Goal: Task Accomplishment & Management: Use online tool/utility

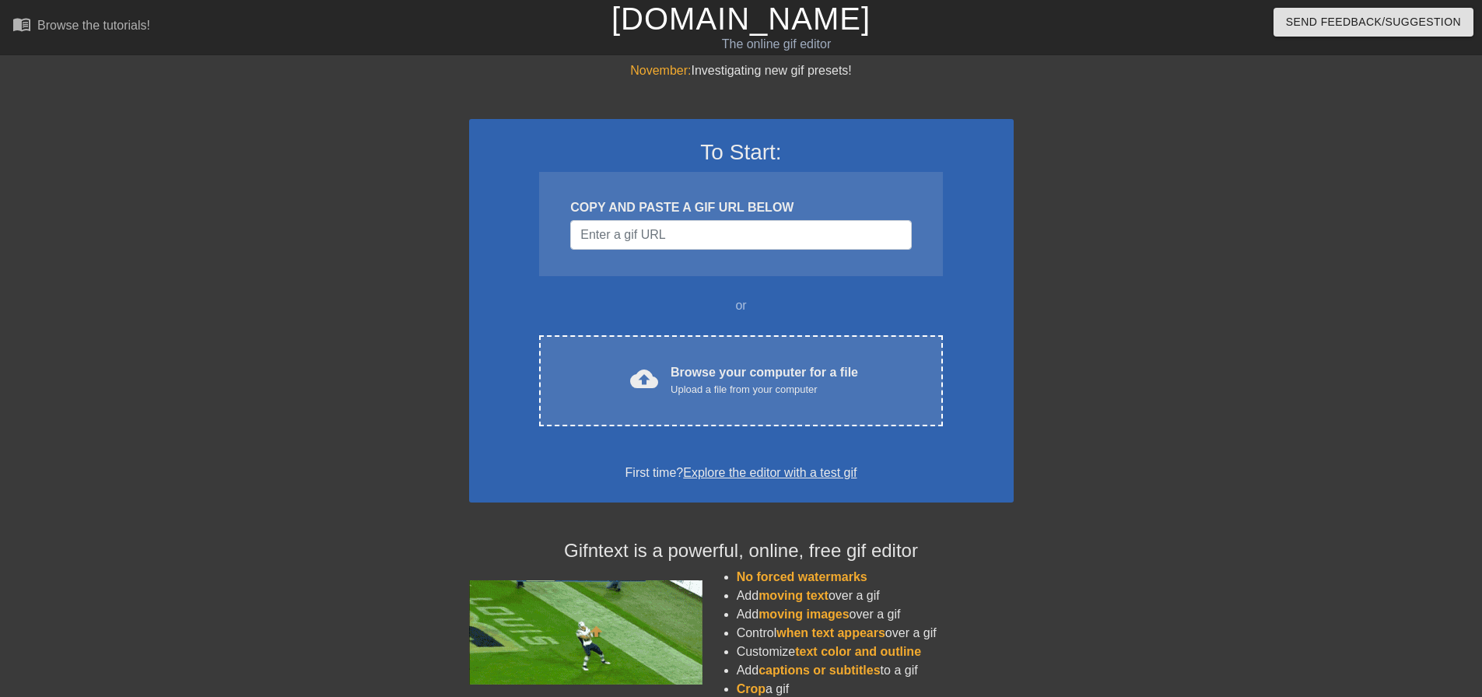
click at [314, 425] on div at bounding box center [333, 294] width 233 height 467
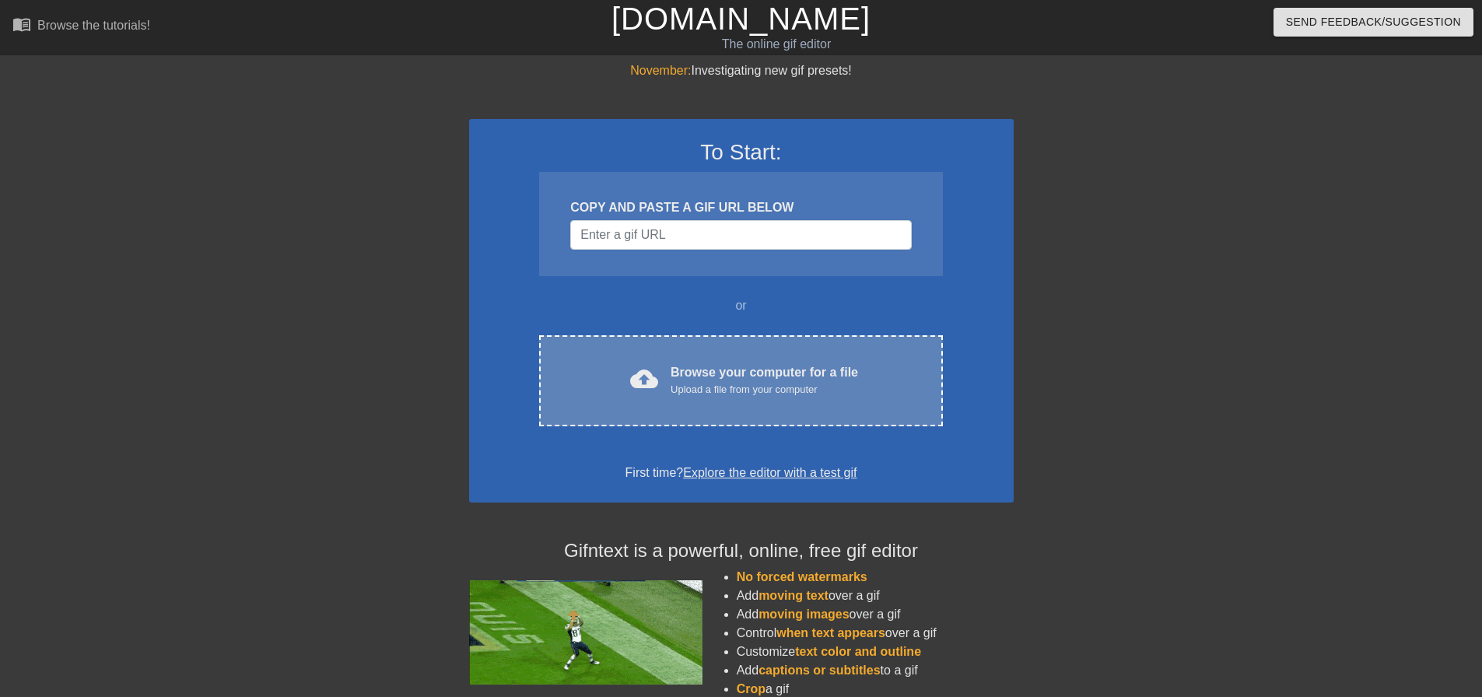
click at [685, 377] on div "Browse your computer for a file Upload a file from your computer" at bounding box center [764, 380] width 187 height 34
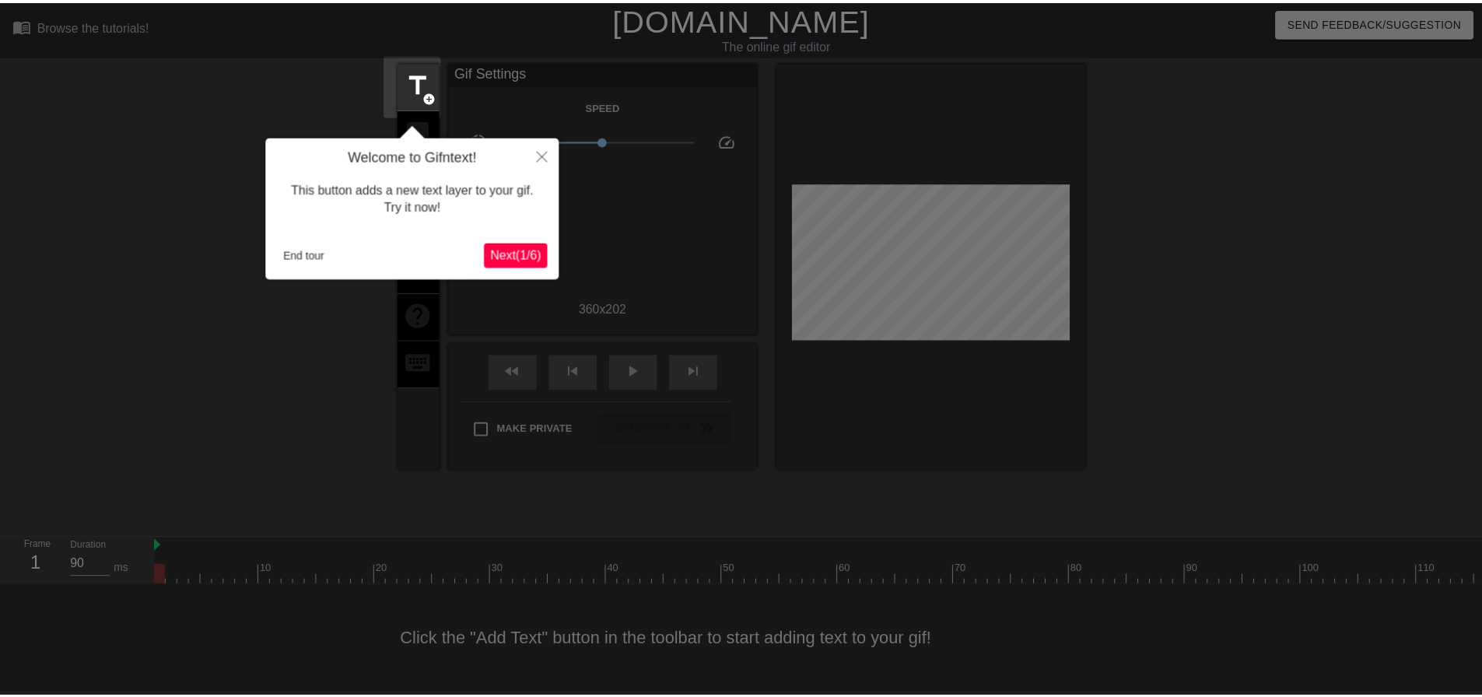
scroll to position [8, 0]
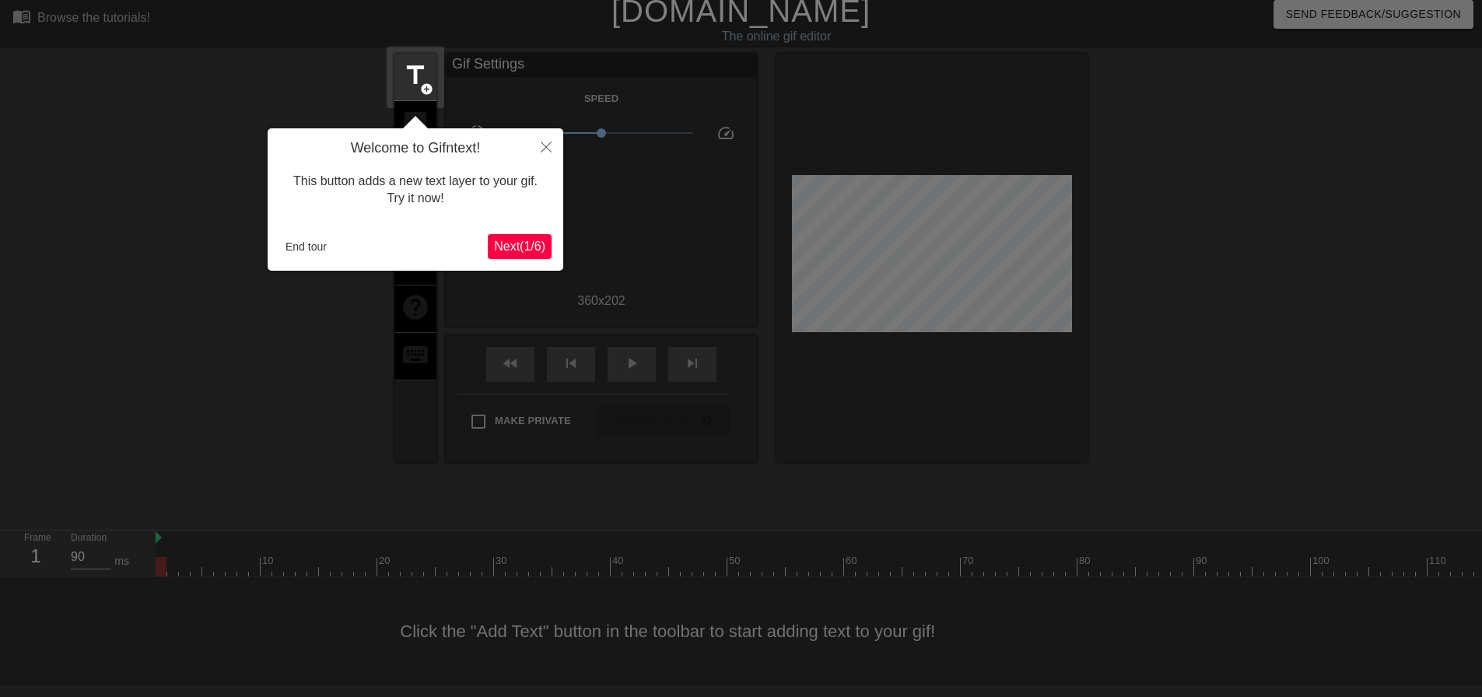
click at [516, 240] on span "Next ( 1 / 6 )" at bounding box center [519, 246] width 51 height 13
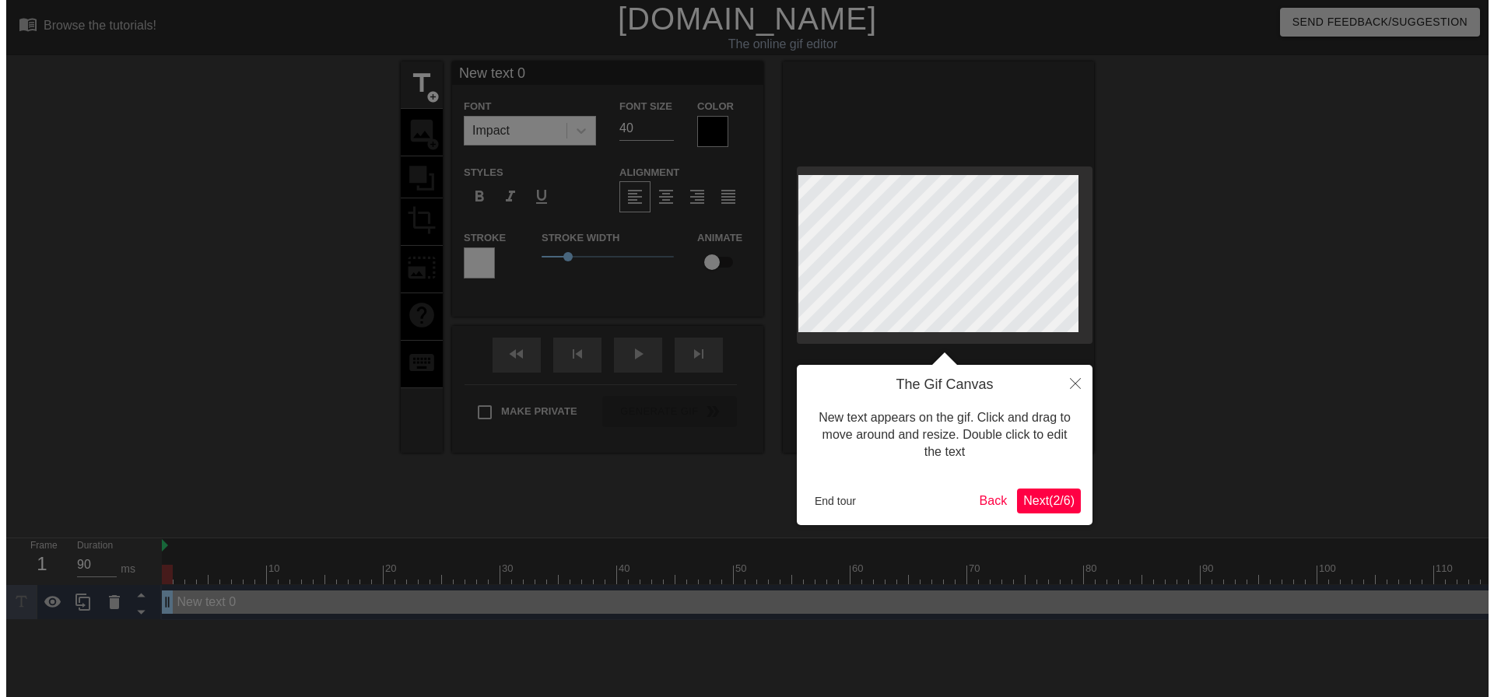
scroll to position [0, 0]
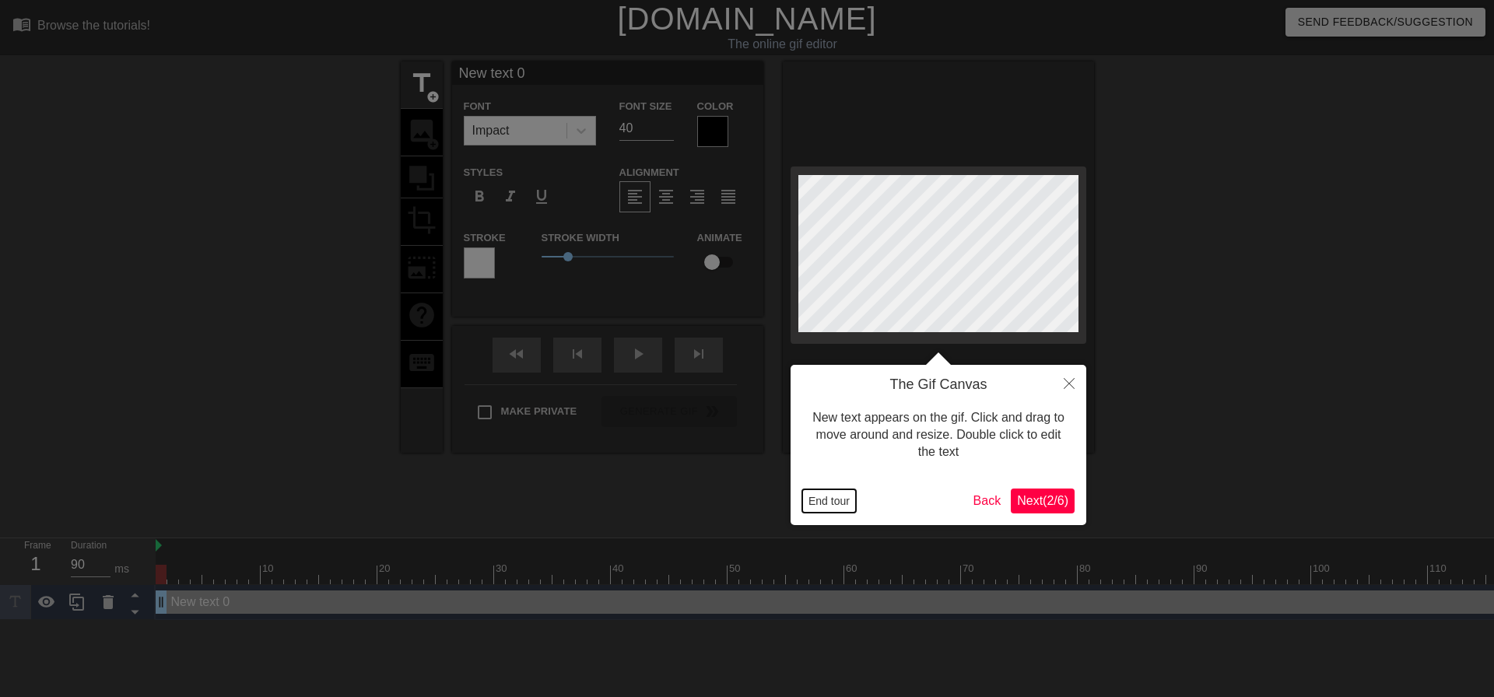
click at [831, 499] on button "End tour" at bounding box center [829, 500] width 54 height 23
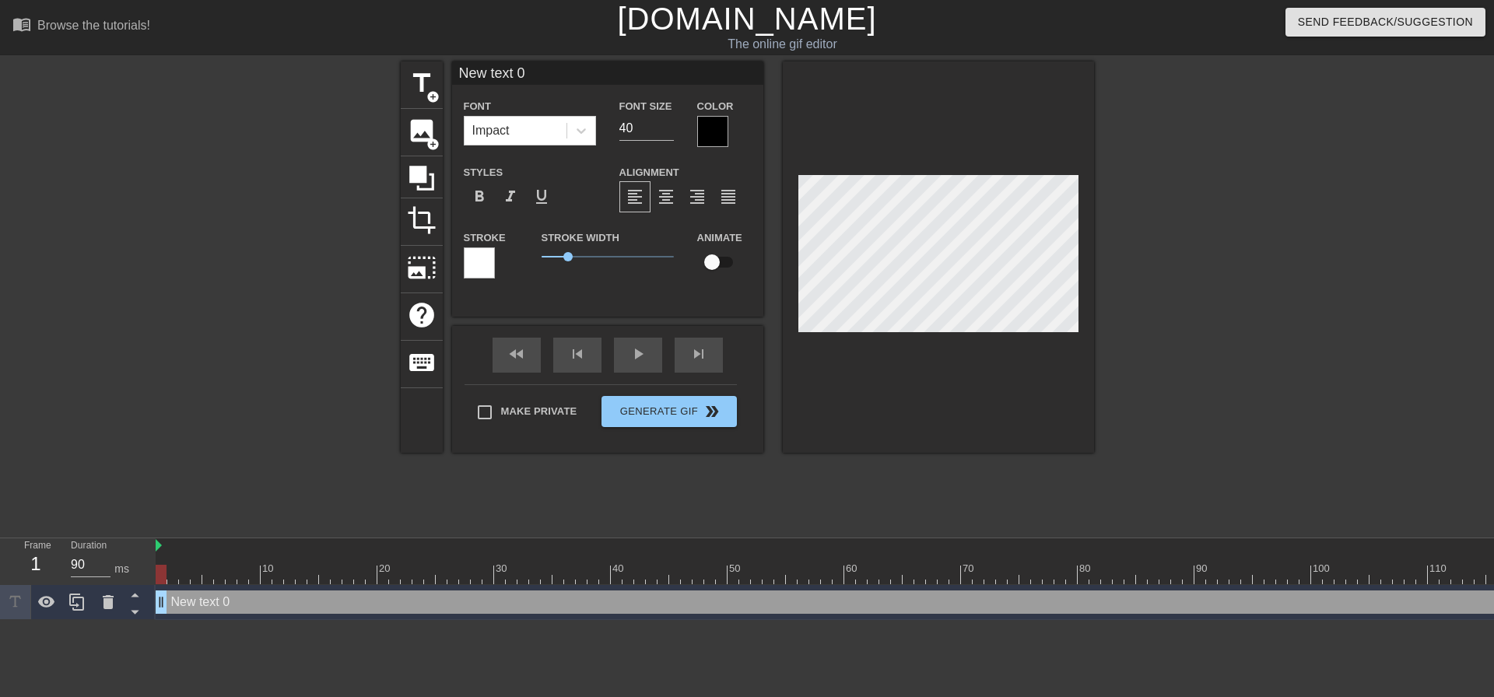
drag, startPoint x: 164, startPoint y: 569, endPoint x: 116, endPoint y: 524, distance: 66.6
click at [116, 524] on div "menu_book Browse the tutorials! [DOMAIN_NAME] The online gif editor Send Feedba…" at bounding box center [747, 310] width 1494 height 620
type input "O"
type textarea "O"
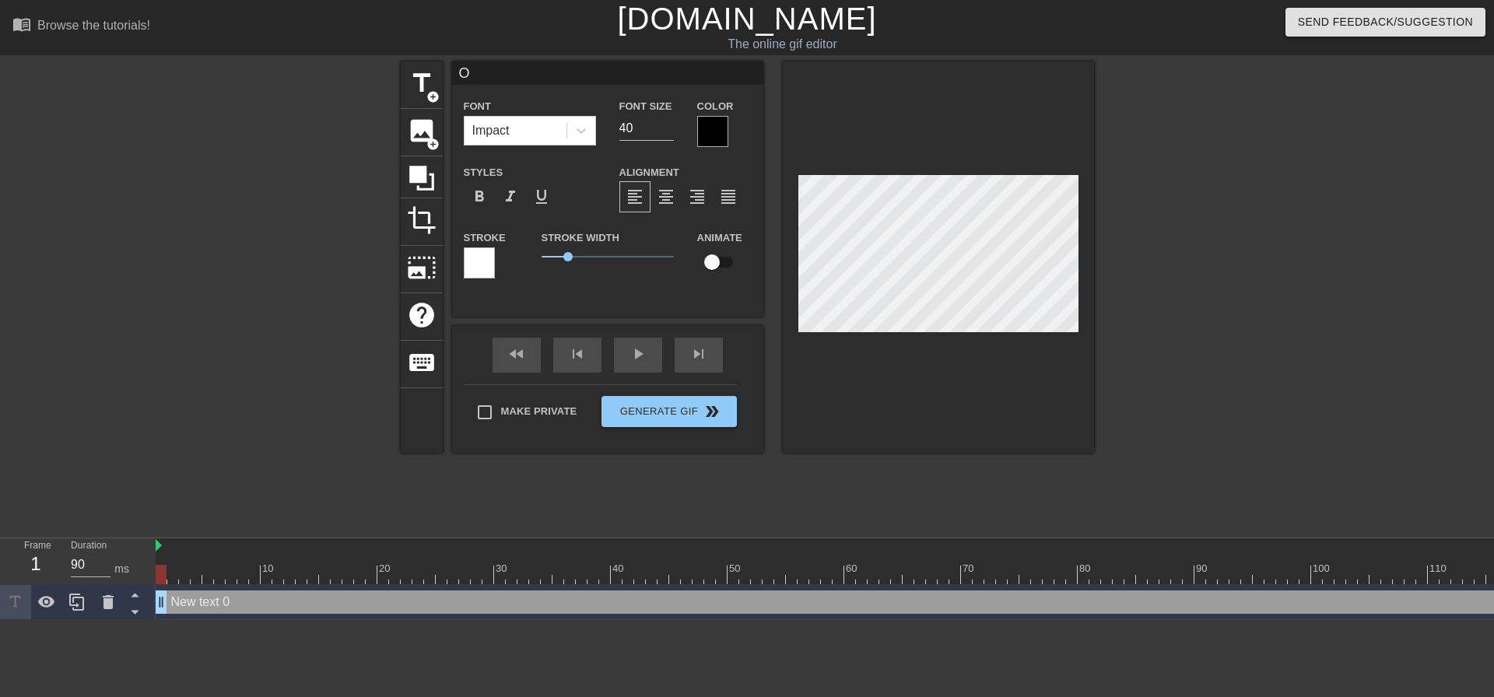
type input "Od"
type textarea "Od"
type input "Ods"
type textarea "Ods"
type input "Od"
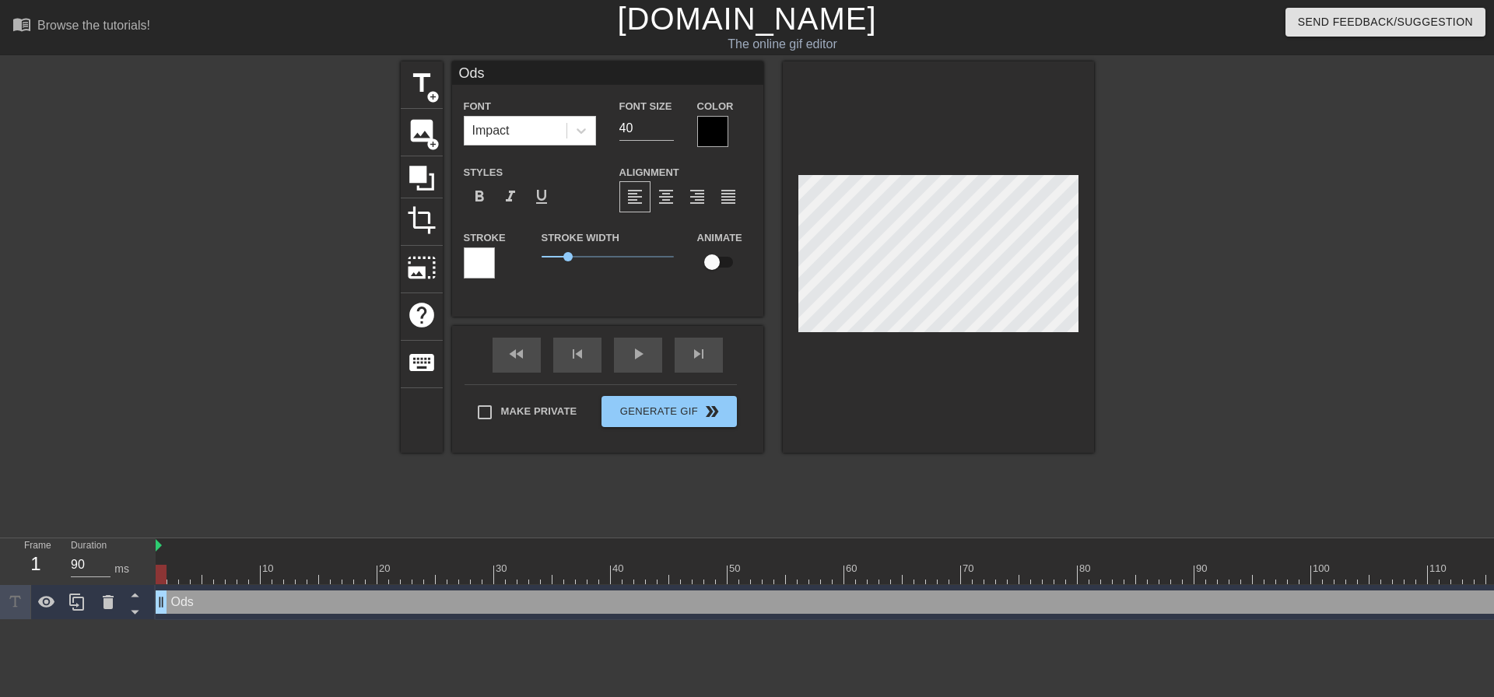
type textarea "Od"
type input "Ody"
type textarea "Ody"
type input "Odys"
type textarea "Odys"
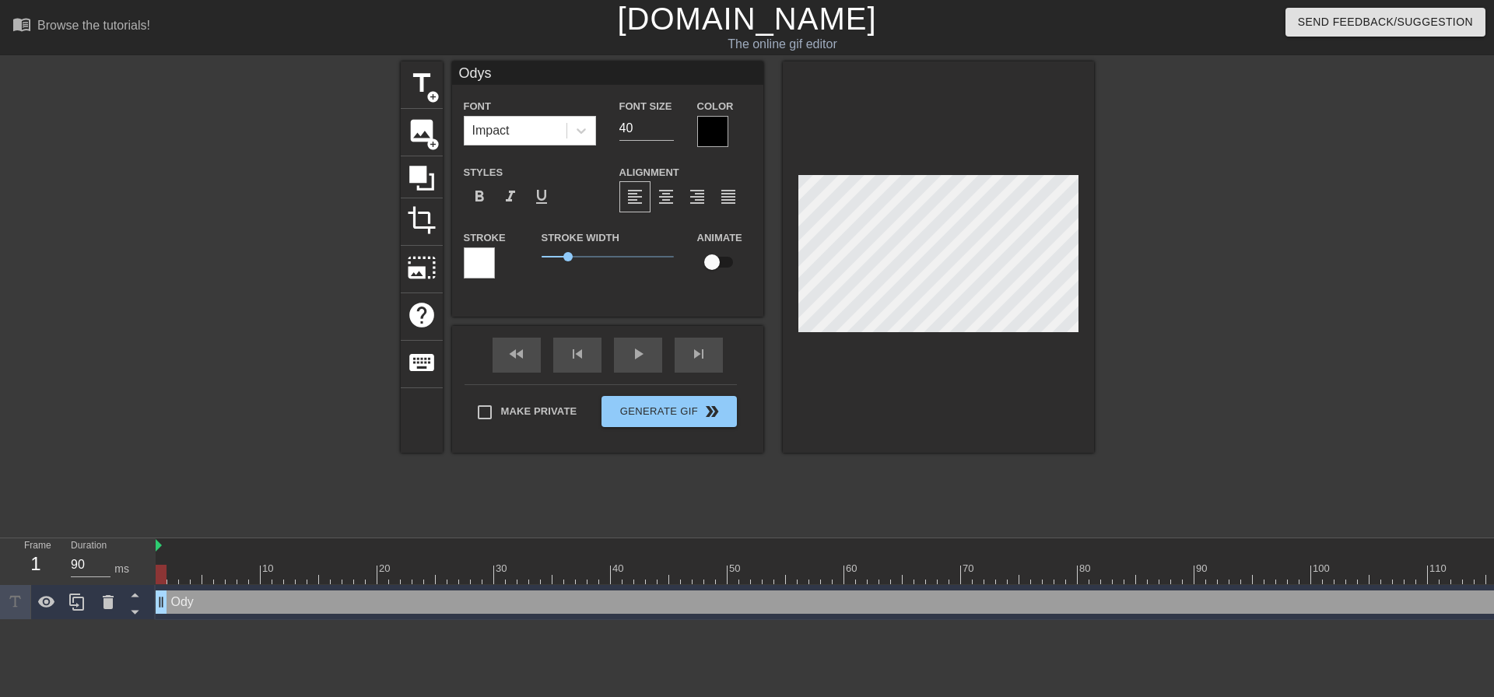
type input "Odyss"
type textarea "Odyss"
type input "Odysse"
type textarea "Odyssey"
type input "Odyssey"
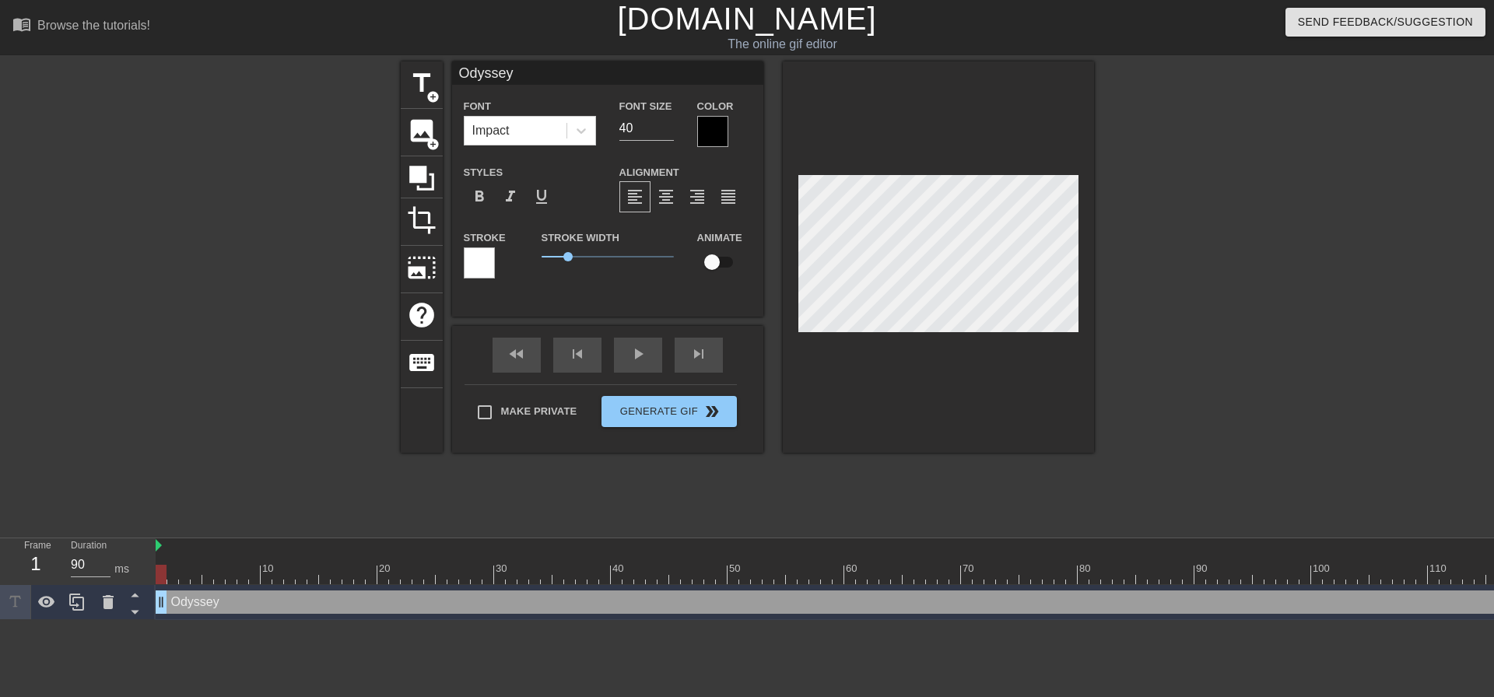
type textarea "Odyssey r"
type input "Odyssey re"
type textarea "Odyssey re"
type input "Odyssey r"
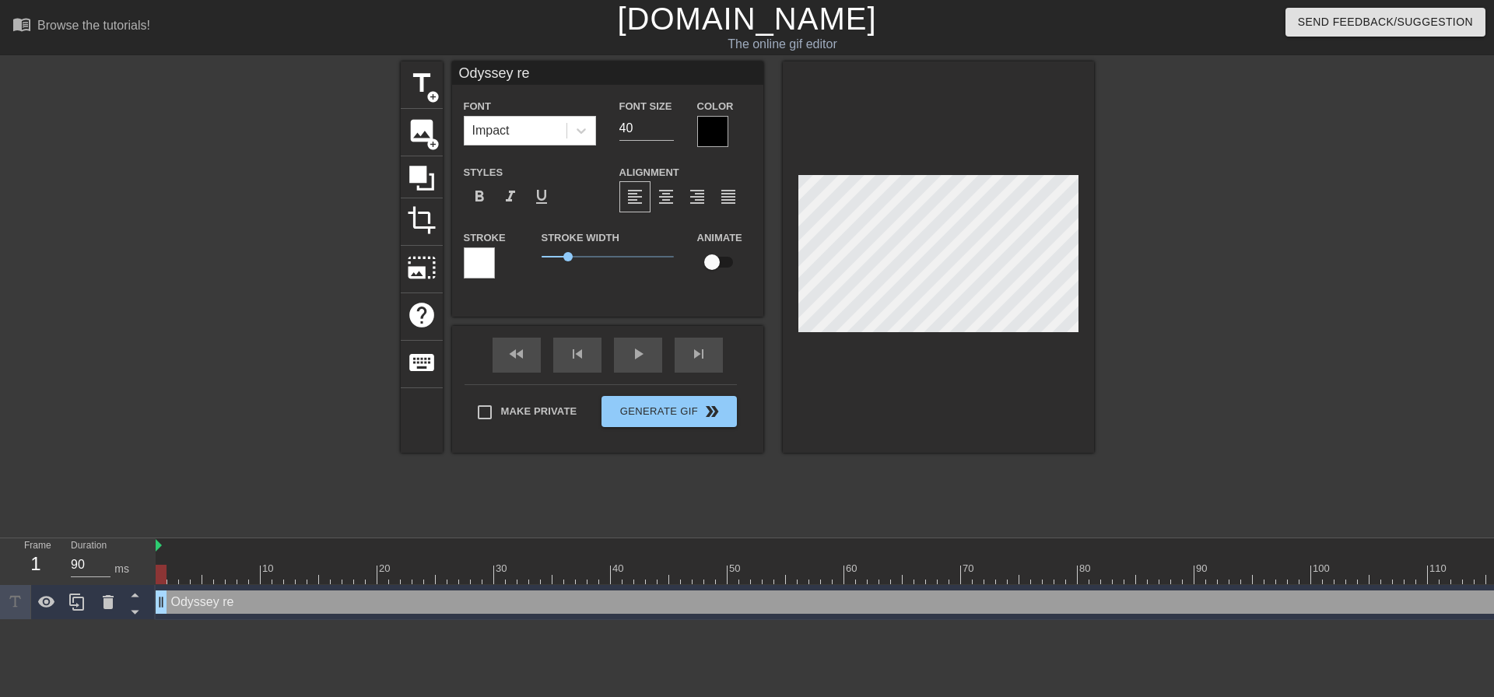
type textarea "Odyssey r"
type input "Odyssey"
type textarea "Odyssey"
type input "Odyssey V"
type textarea "Odyssey V"
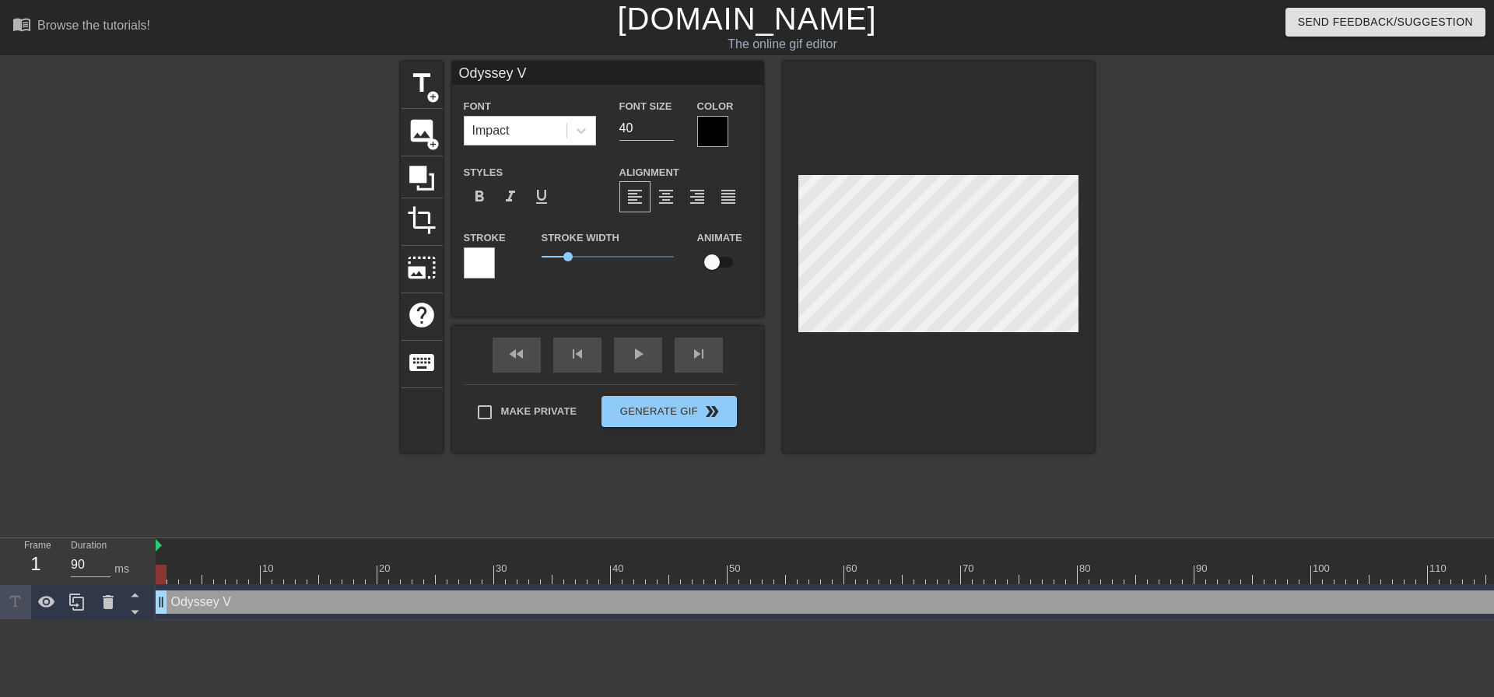
type input "Odyssey Ve"
type textarea "Odyssey Ve"
type input "Odyssey Ver"
type textarea "Odyssey Verb"
type input "Odyssey Verba"
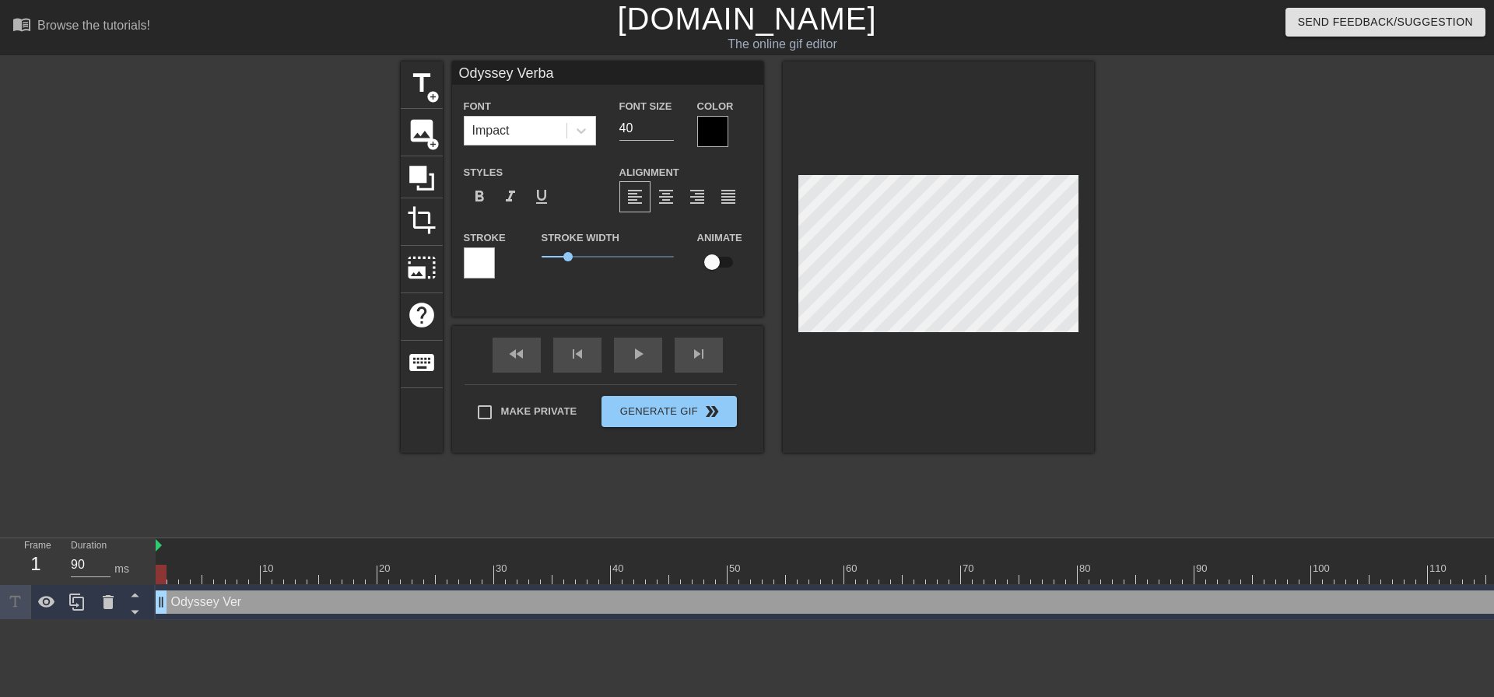
type textarea "Odyssey Verbal"
type input "Odyssey Verbal"
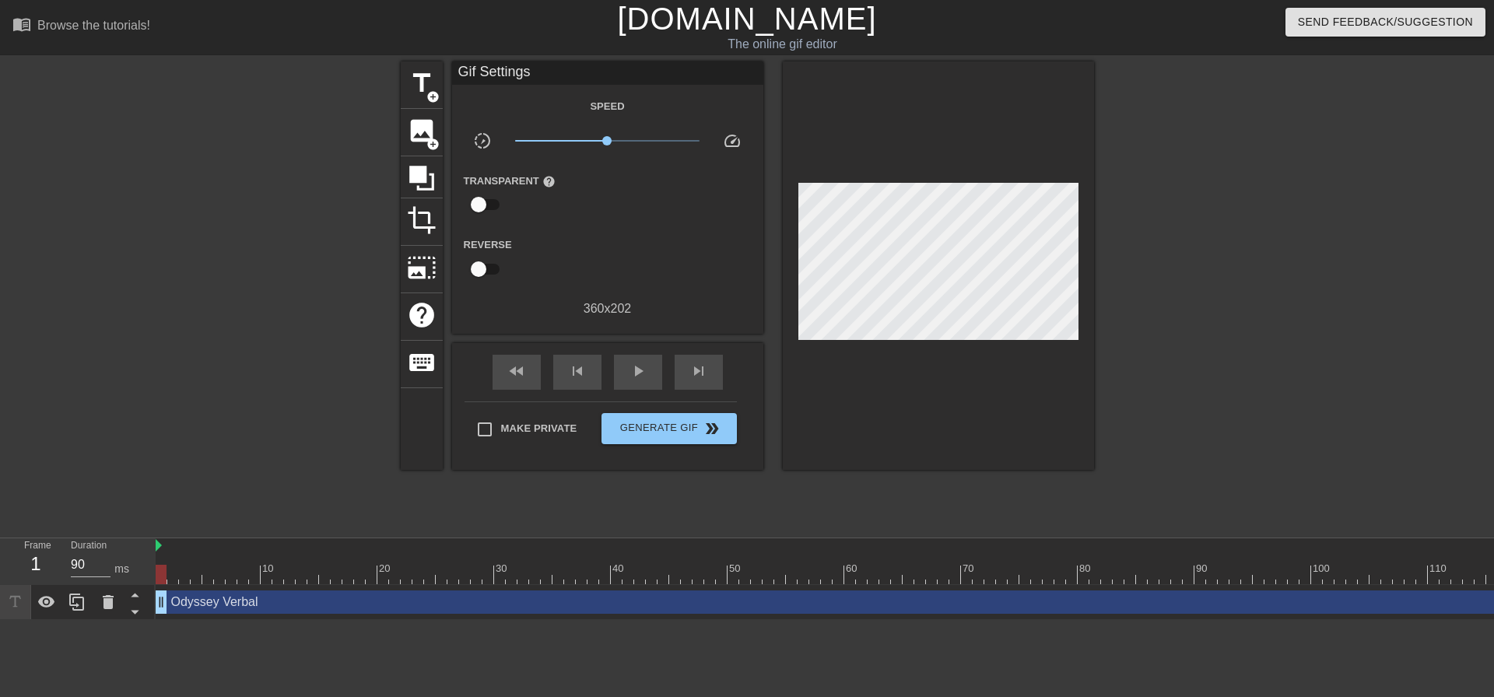
click at [1159, 271] on div at bounding box center [1228, 294] width 233 height 467
drag, startPoint x: 166, startPoint y: 604, endPoint x: 151, endPoint y: 565, distance: 41.6
click at [151, 565] on div "Frame 1 Duration 90 ms 10 20 30 40 50 60 70 80 90 100 110 120 130 140 150" at bounding box center [747, 579] width 1494 height 82
drag, startPoint x: 163, startPoint y: 596, endPoint x: 289, endPoint y: 567, distance: 129.3
click at [289, 567] on div "10 20 30 40 50 60 70 80 90 100 110 120 130 140 150 160" at bounding box center [825, 579] width 1338 height 82
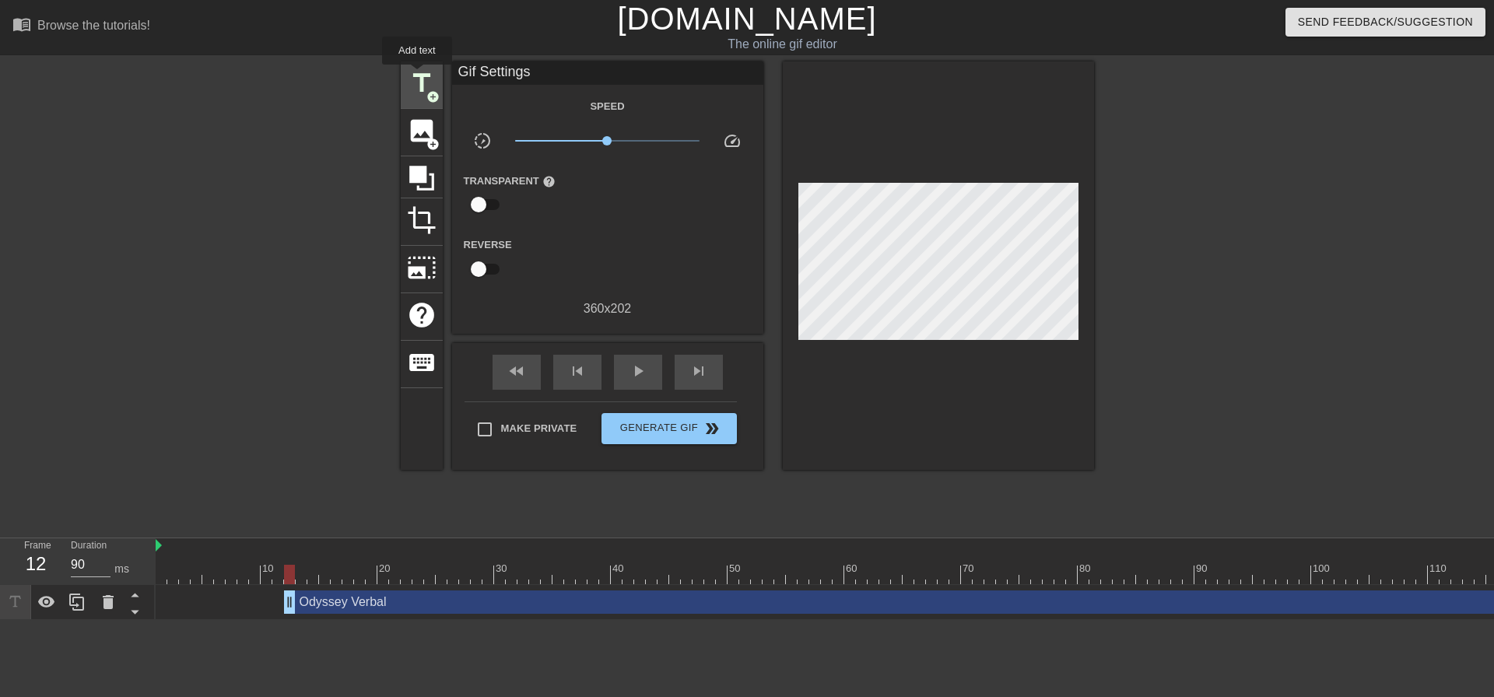
click at [414, 81] on span "title" at bounding box center [422, 83] width 30 height 30
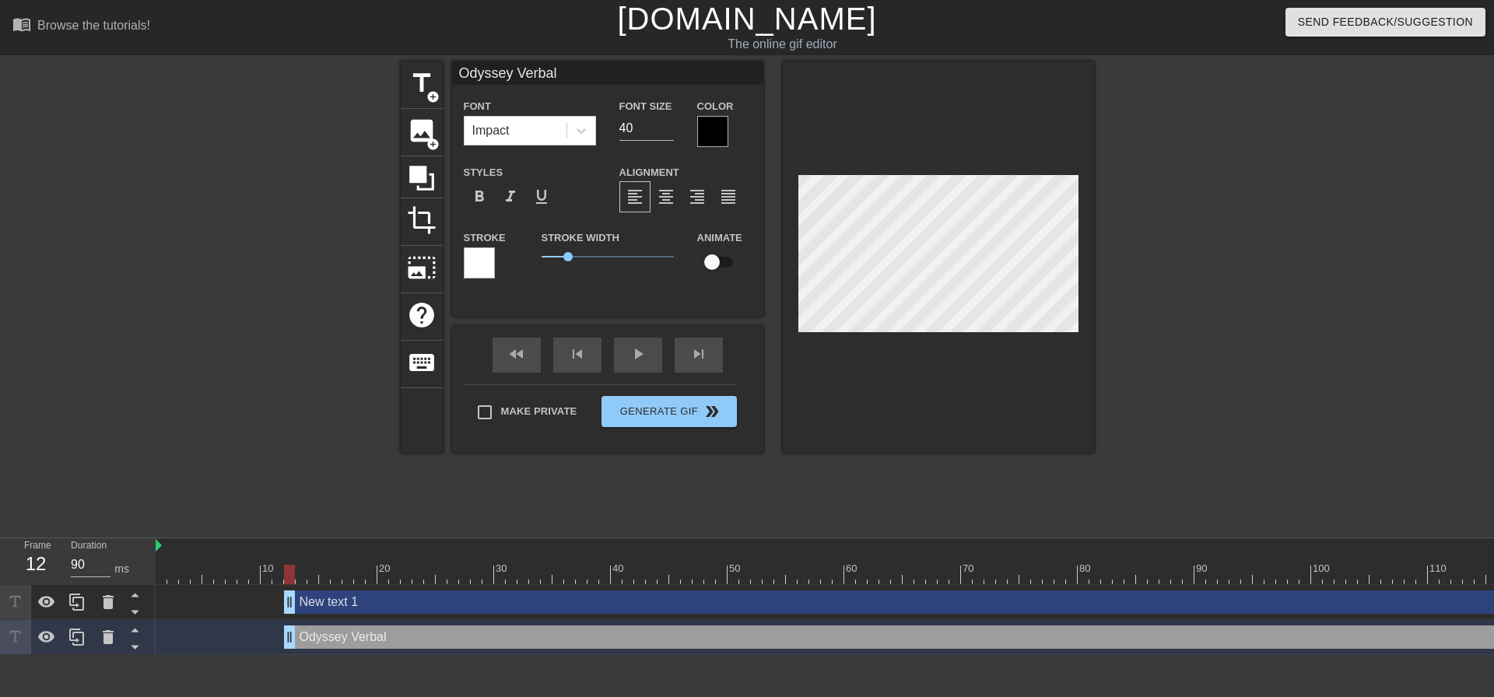
type input "Verbal"
type textarea "Verbal"
type input "C"
type textarea "C"
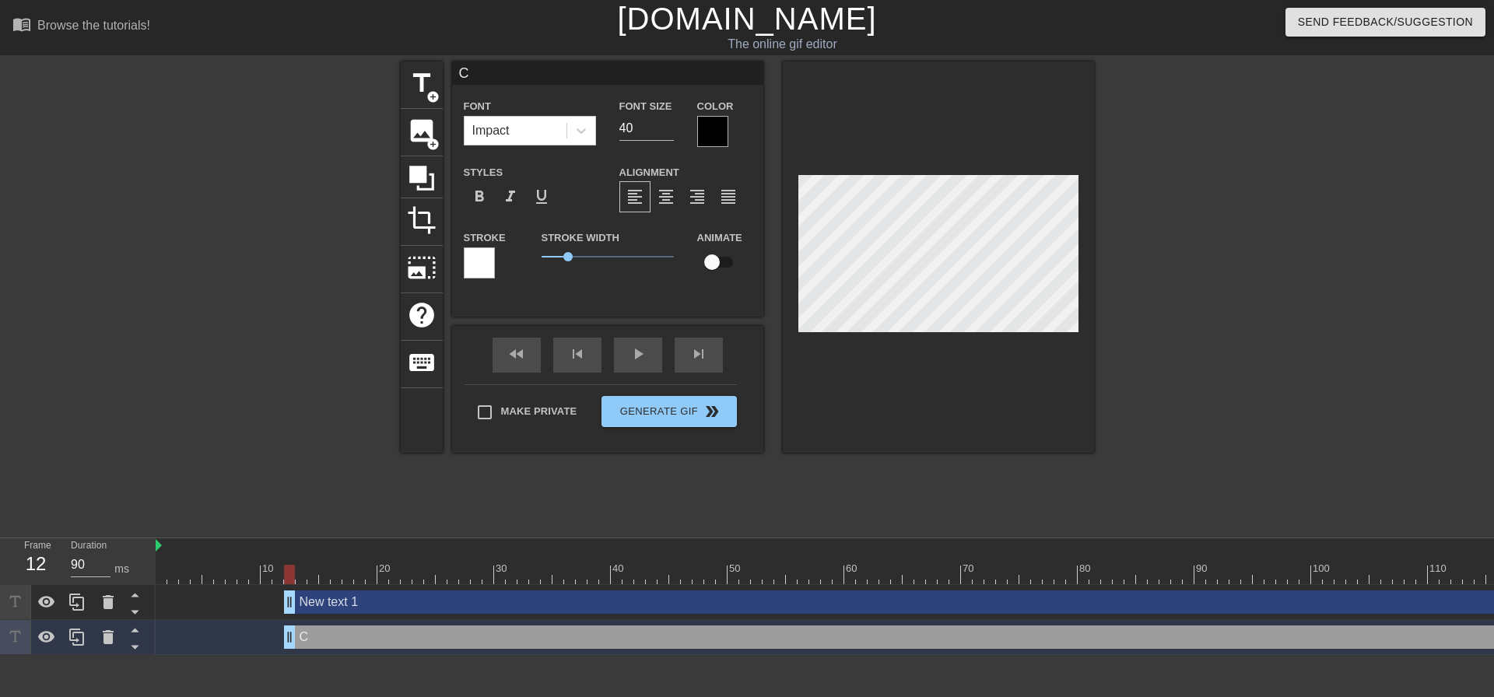
type input "Verbal"
type textarea "Verbal"
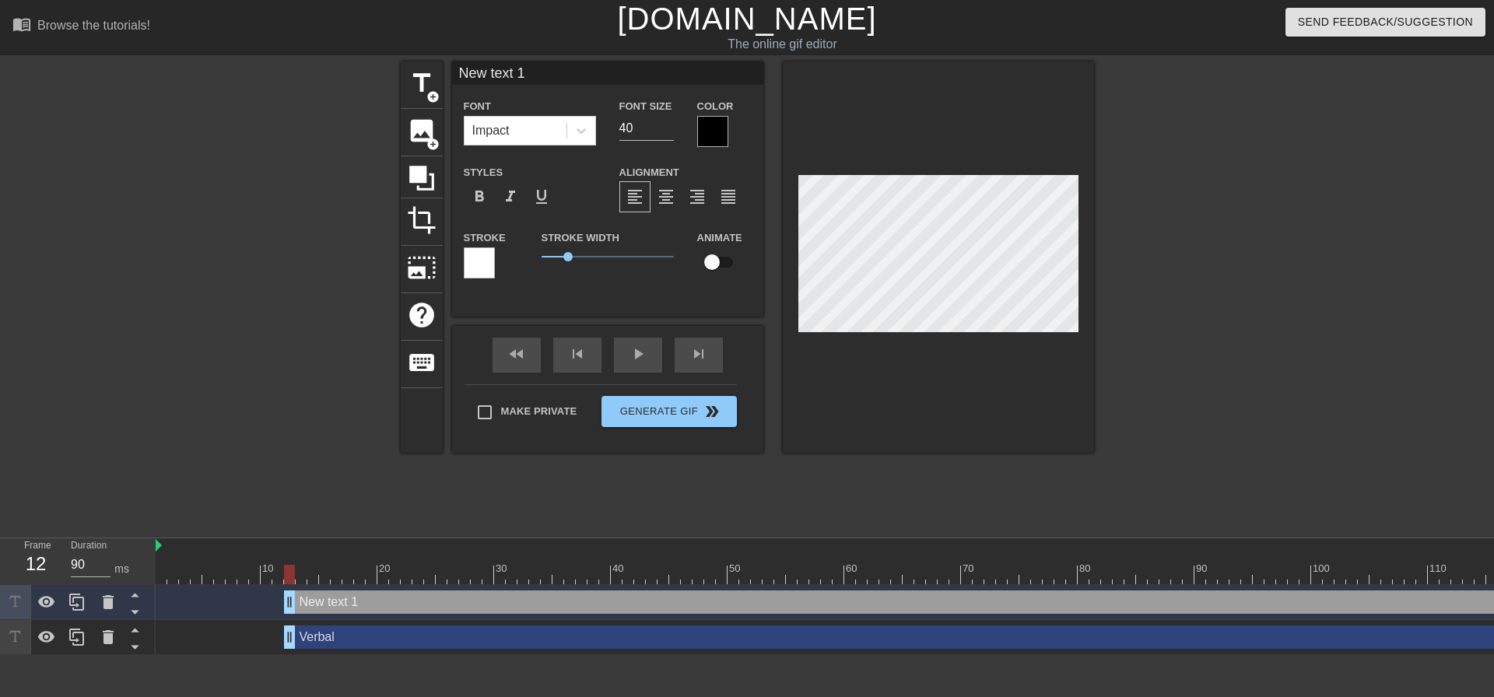
type input "C"
type textarea "C"
type input "Co"
type textarea "Co"
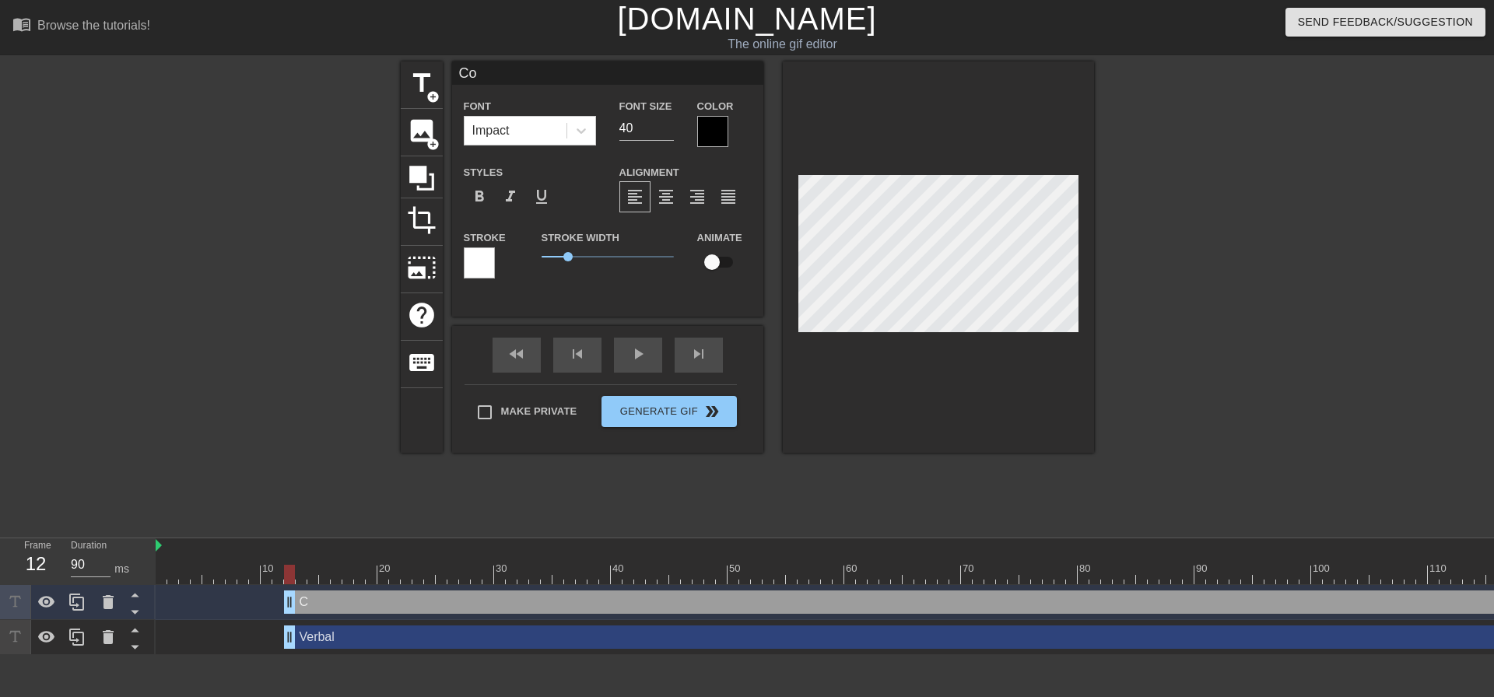
type input "Cor"
type textarea "Cor"
type input "Co"
type textarea "Co"
type input "C"
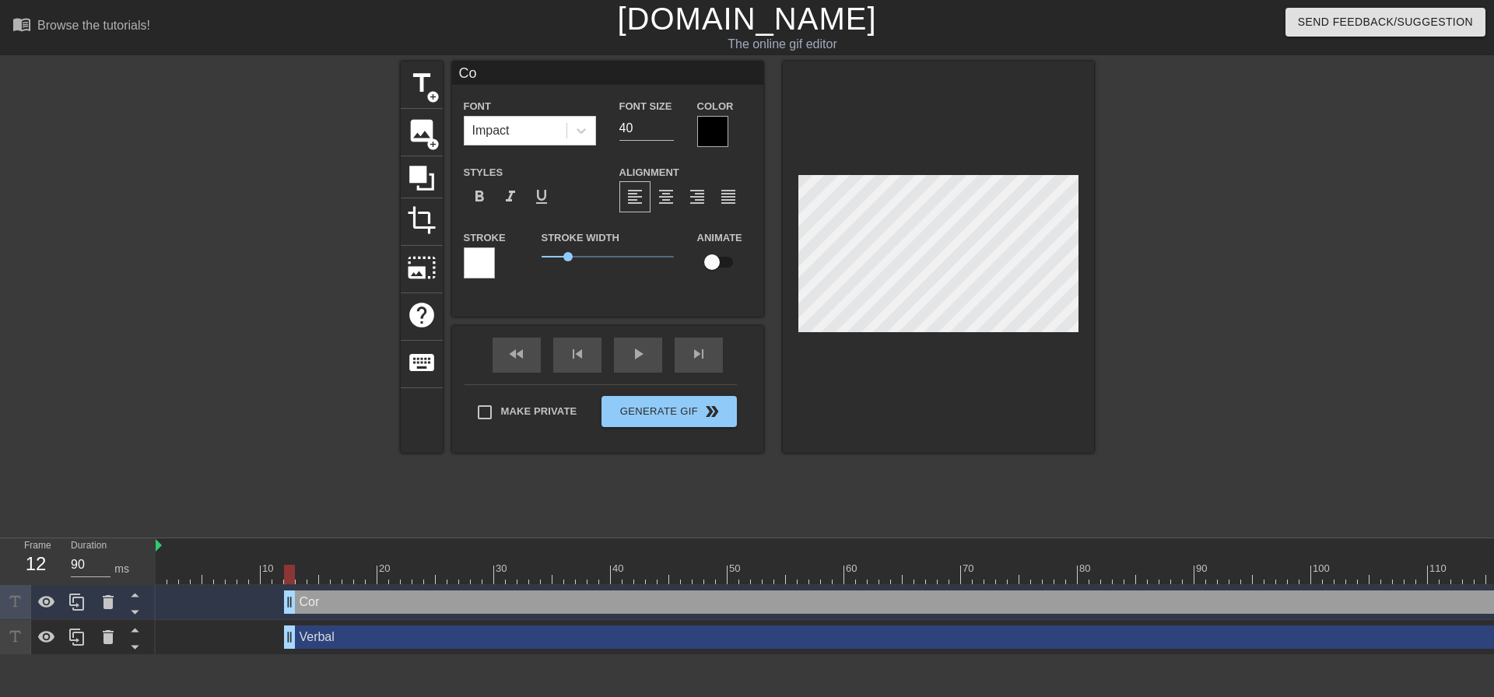
type textarea "C"
type input "CC"
type textarea "CC"
type input "CC"
type textarea "CC"
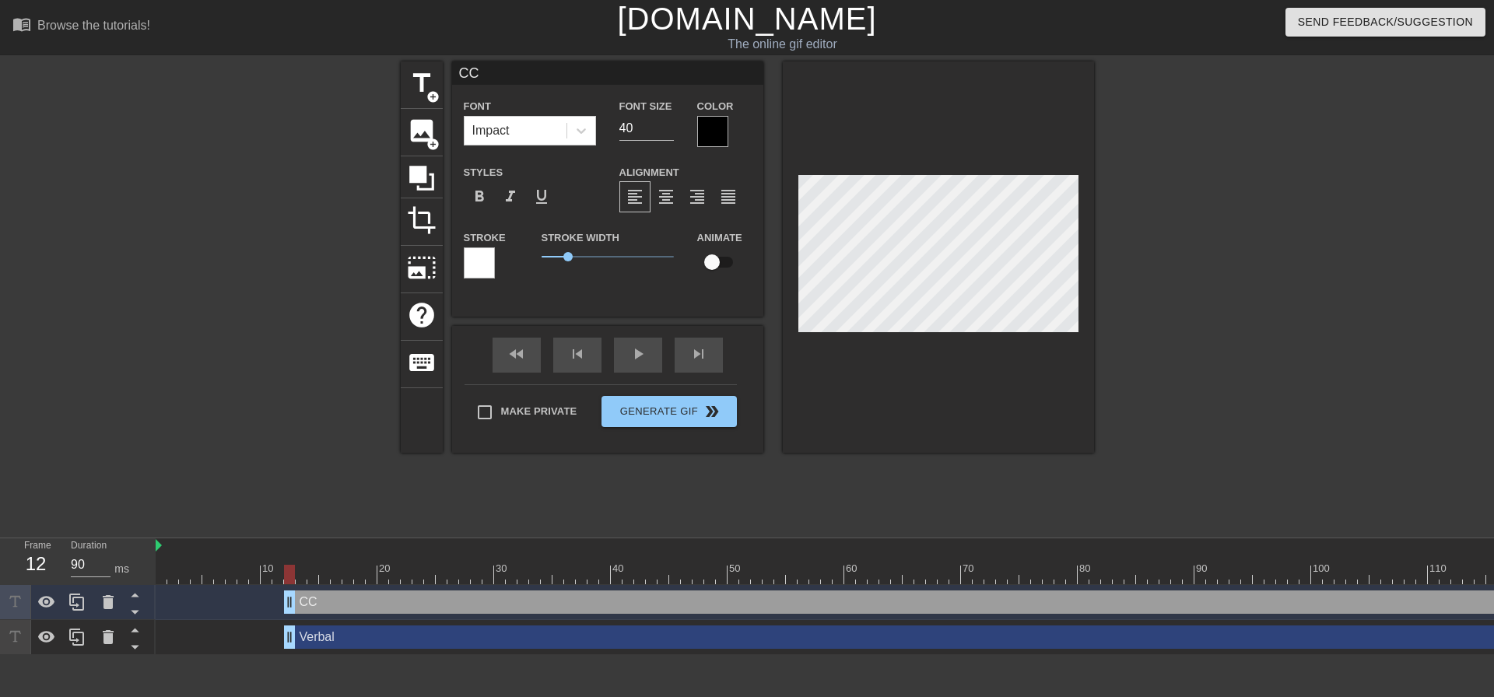
type input "CC l"
type textarea "CC l"
type input "CC lo"
type textarea "CC lo"
type input "CC los"
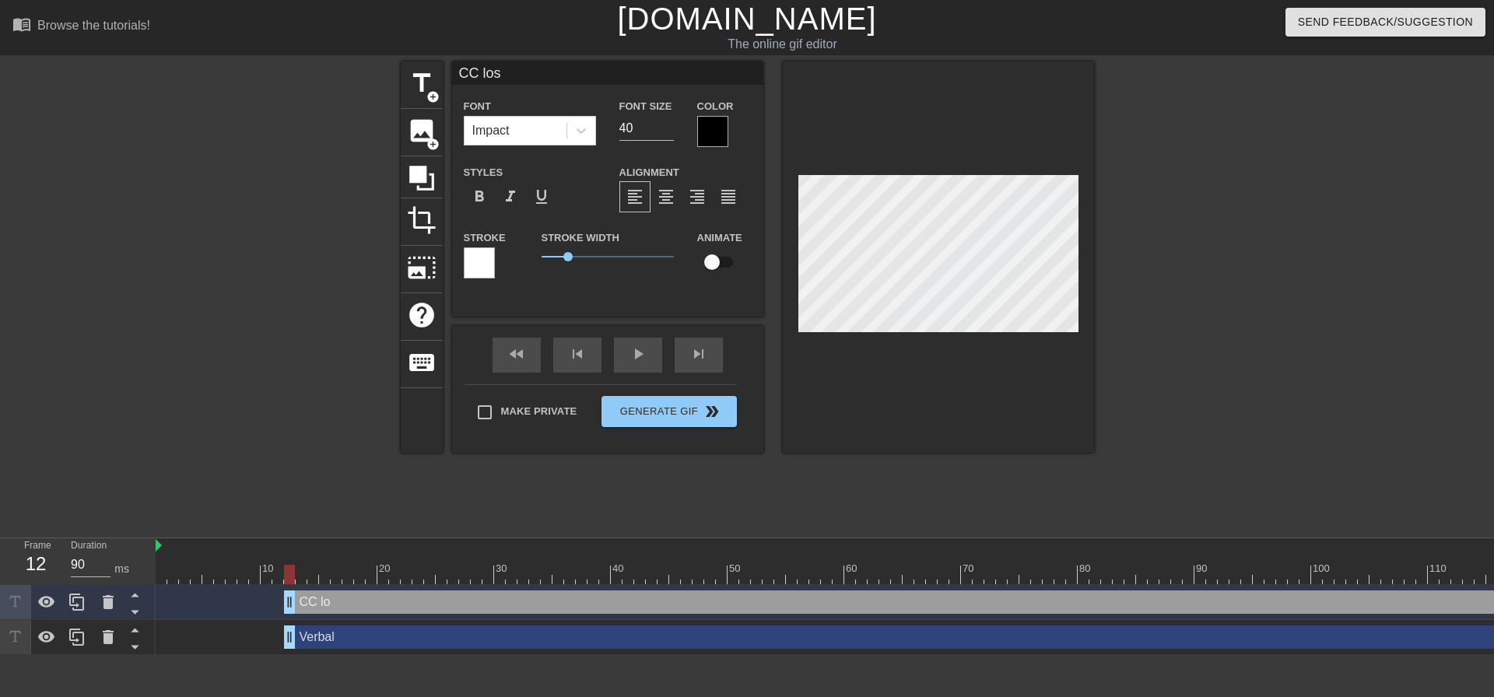
type textarea "CC losi"
type input "CC losin"
type textarea "CC losin"
type input "CC losing"
type textarea "CC losing"
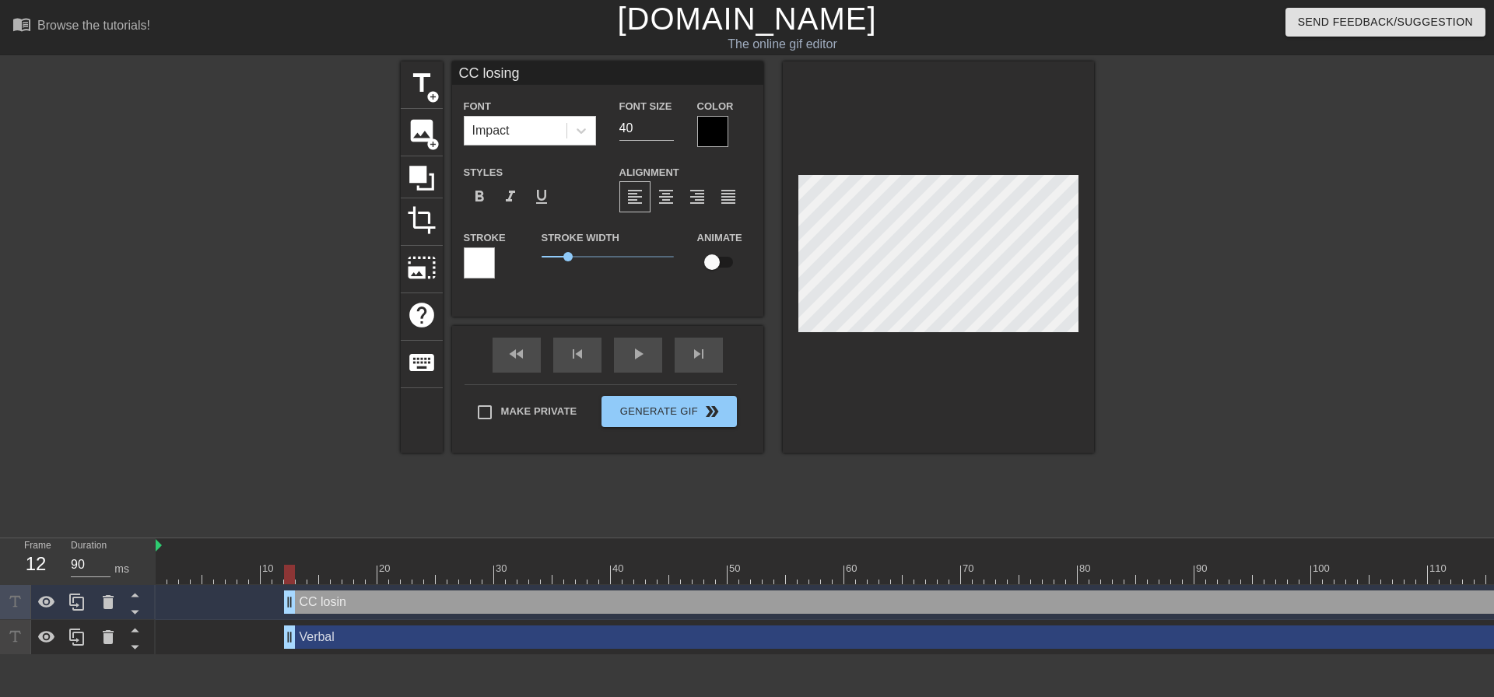
type input "CC losing"
type textarea "CC losing"
type input "CC losing a"
type textarea "CC losing a"
type input "CC losing a"
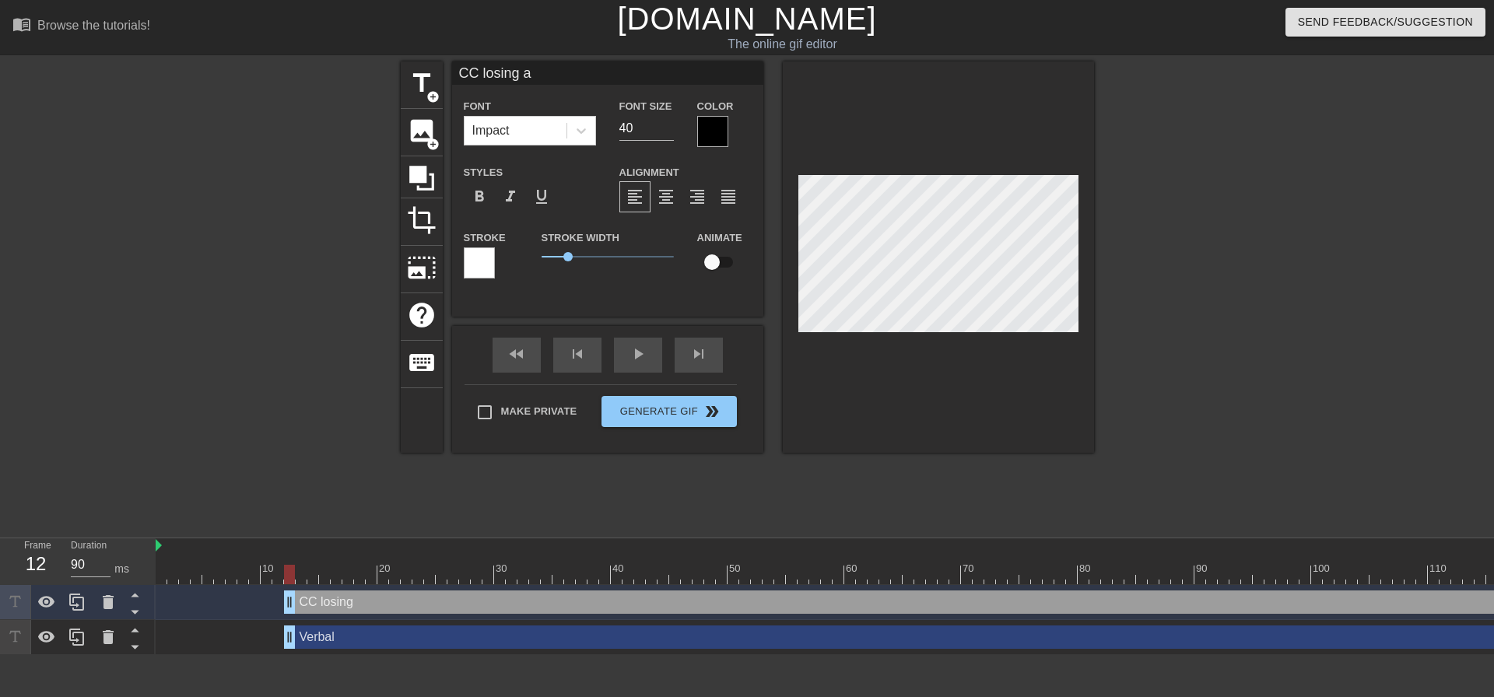
type textarea "CC losing a"
type input "CC losing a l"
type textarea "CC losing a l"
type input "CC losing a lo"
type textarea "CC losing a lo"
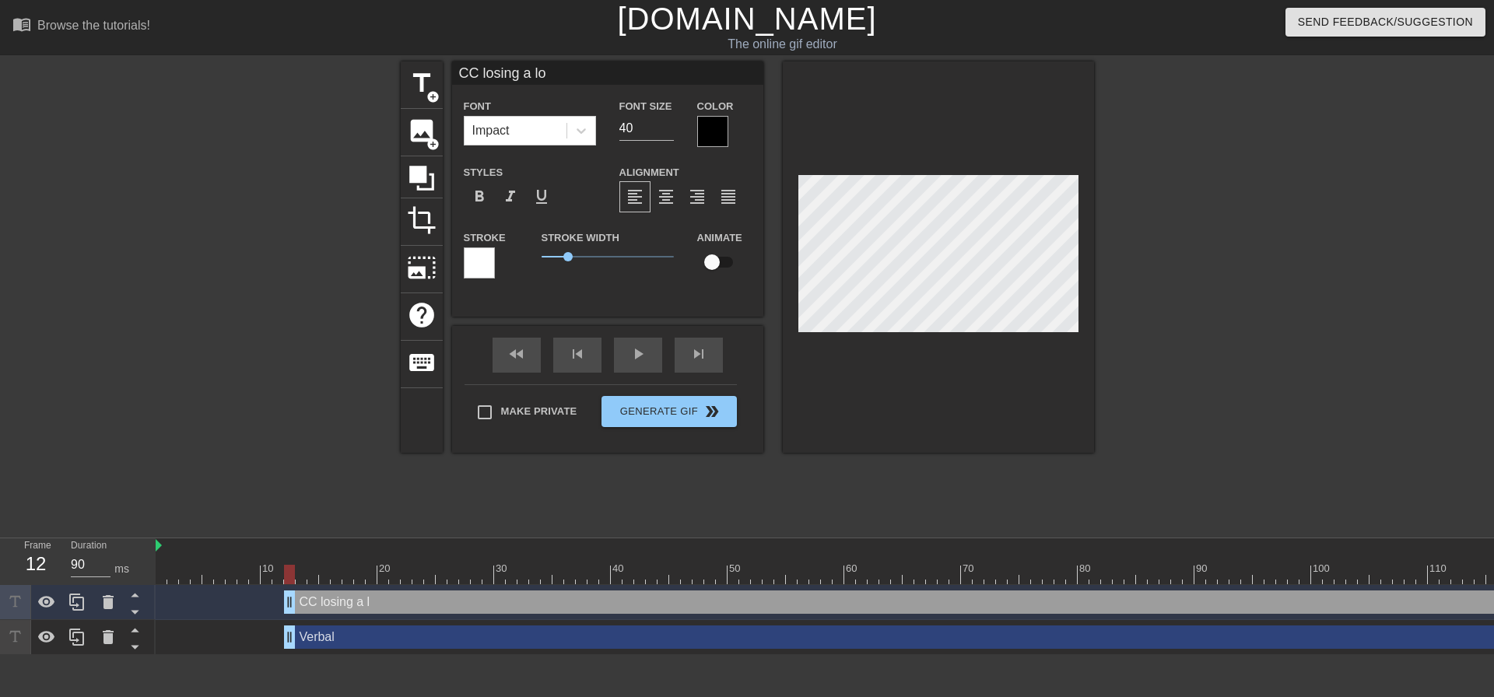
type input "CC losing a loc"
type textarea "CC losing a loc"
type input "CC losing a lock"
type textarea "CC losing a lock"
type input "CC losing a [PERSON_NAME]"
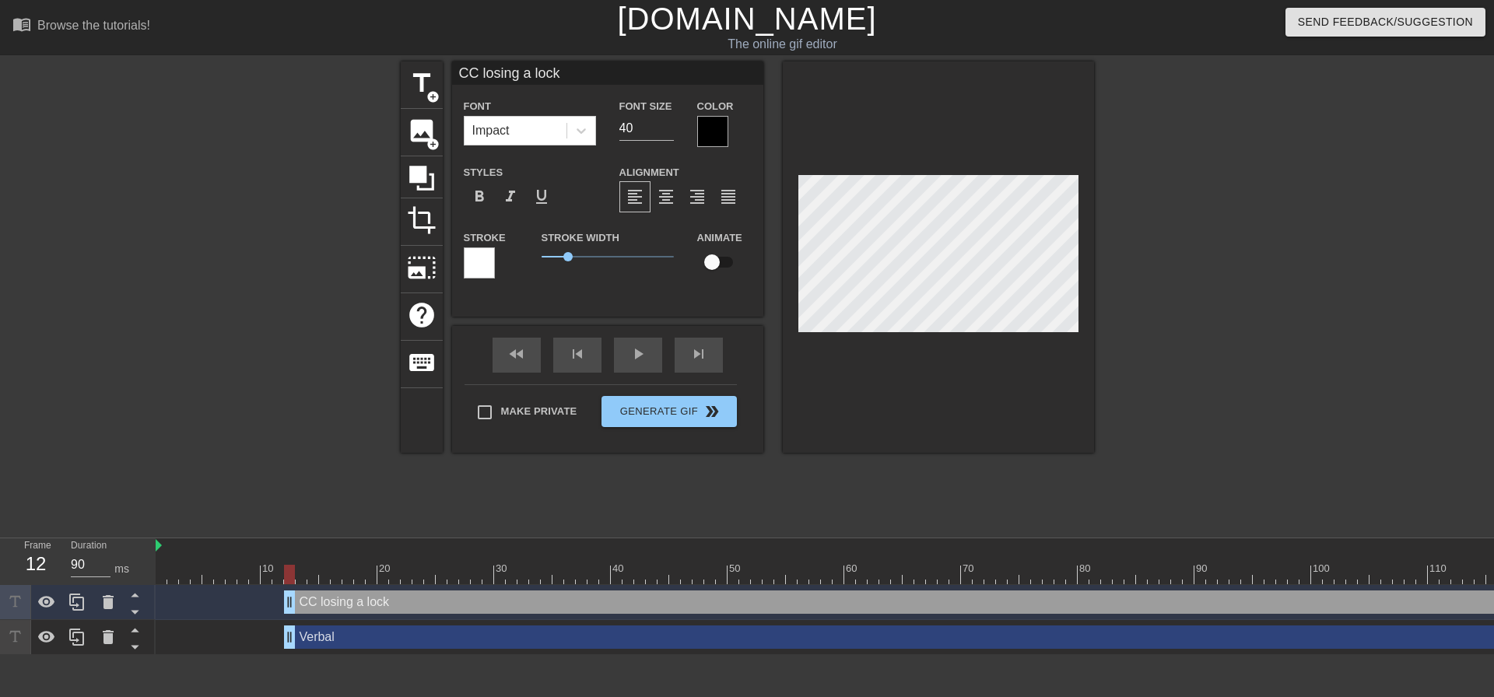
type textarea "CC losing a [PERSON_NAME]"
type input "CC losing a locked"
type textarea "CC losing a locked"
type input "CC losing a locked"
type textarea "CC losing a locked"
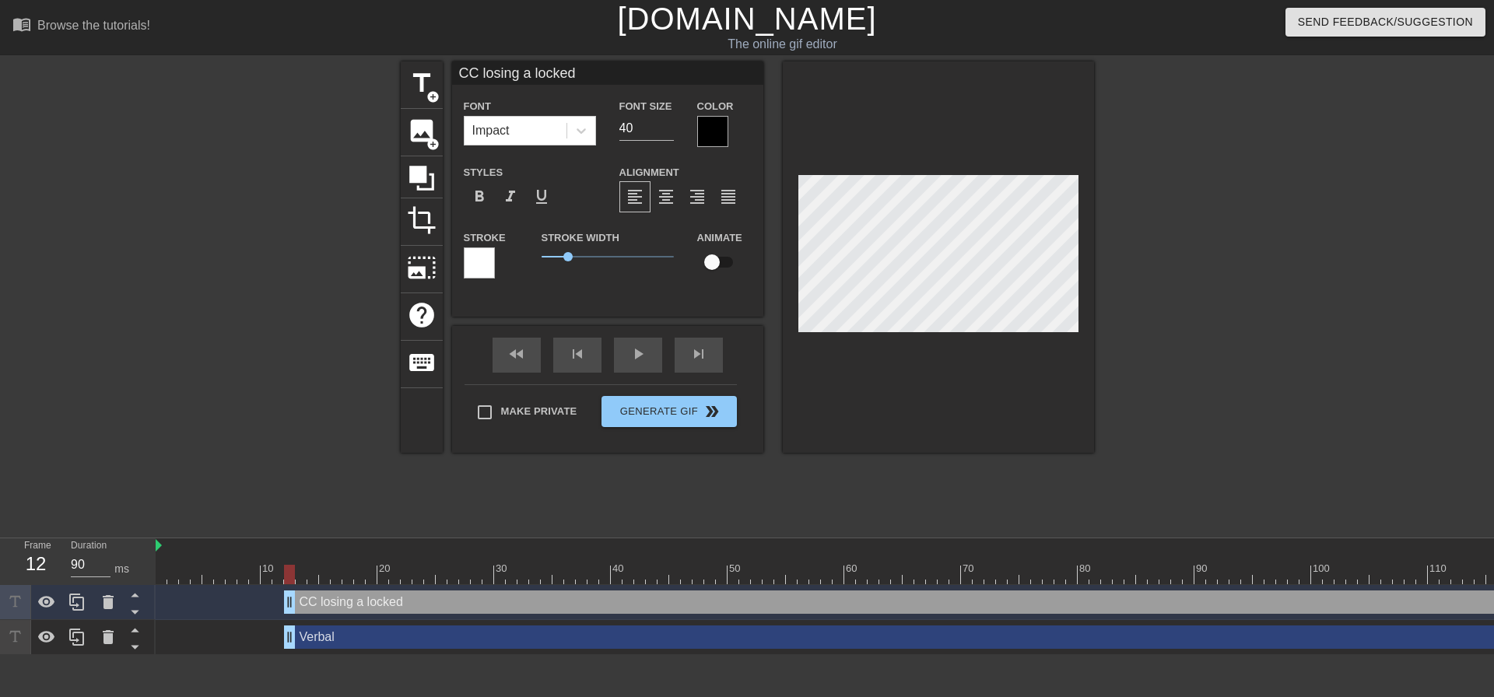
type input "CC losing a locked u"
type textarea "CC losing a locked u"
type input "CC losing a locked up"
type textarea "CC losing a locked up"
type input "CC losing a locked up"
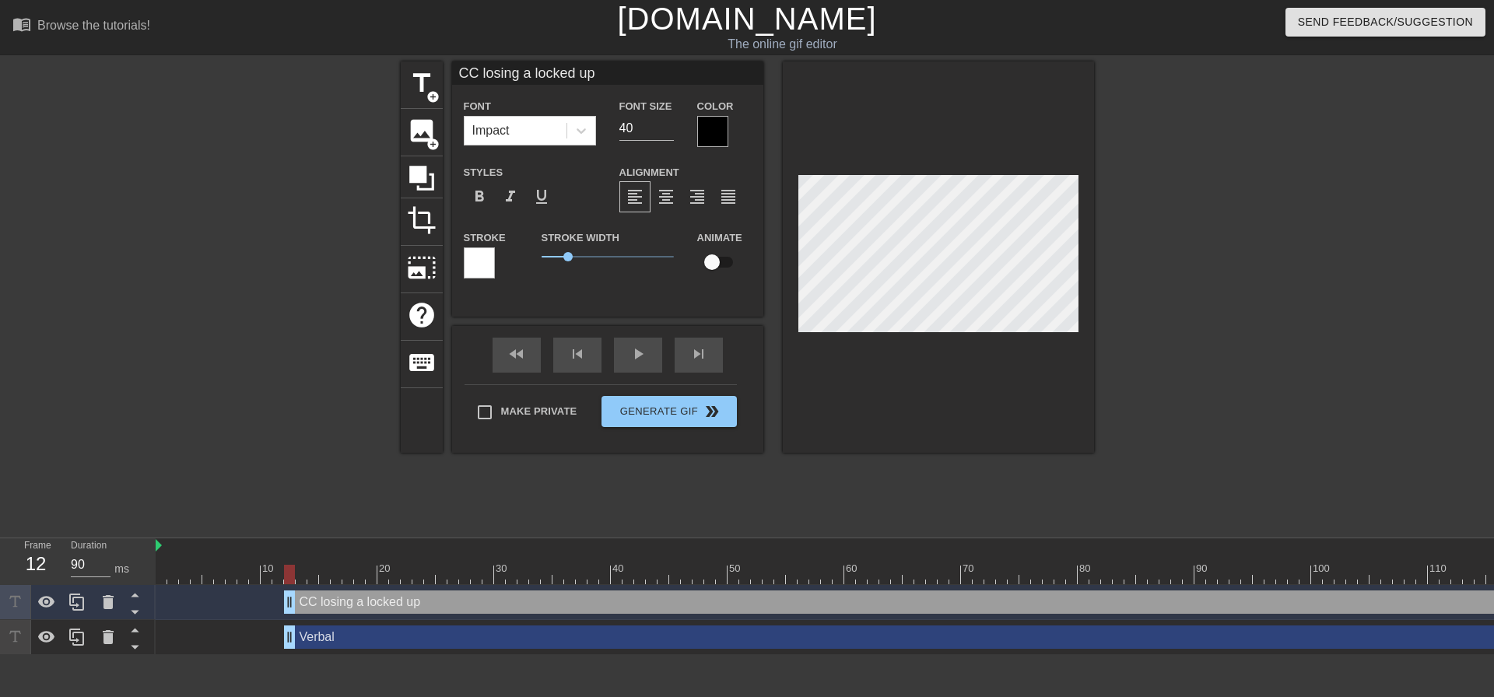
type textarea "CC losing a locked up"
type input "CC losing a locked up d"
type textarea "CC losing a locked up d"
type input "CC losing a locked up de"
type textarea "CC losing a locked up de"
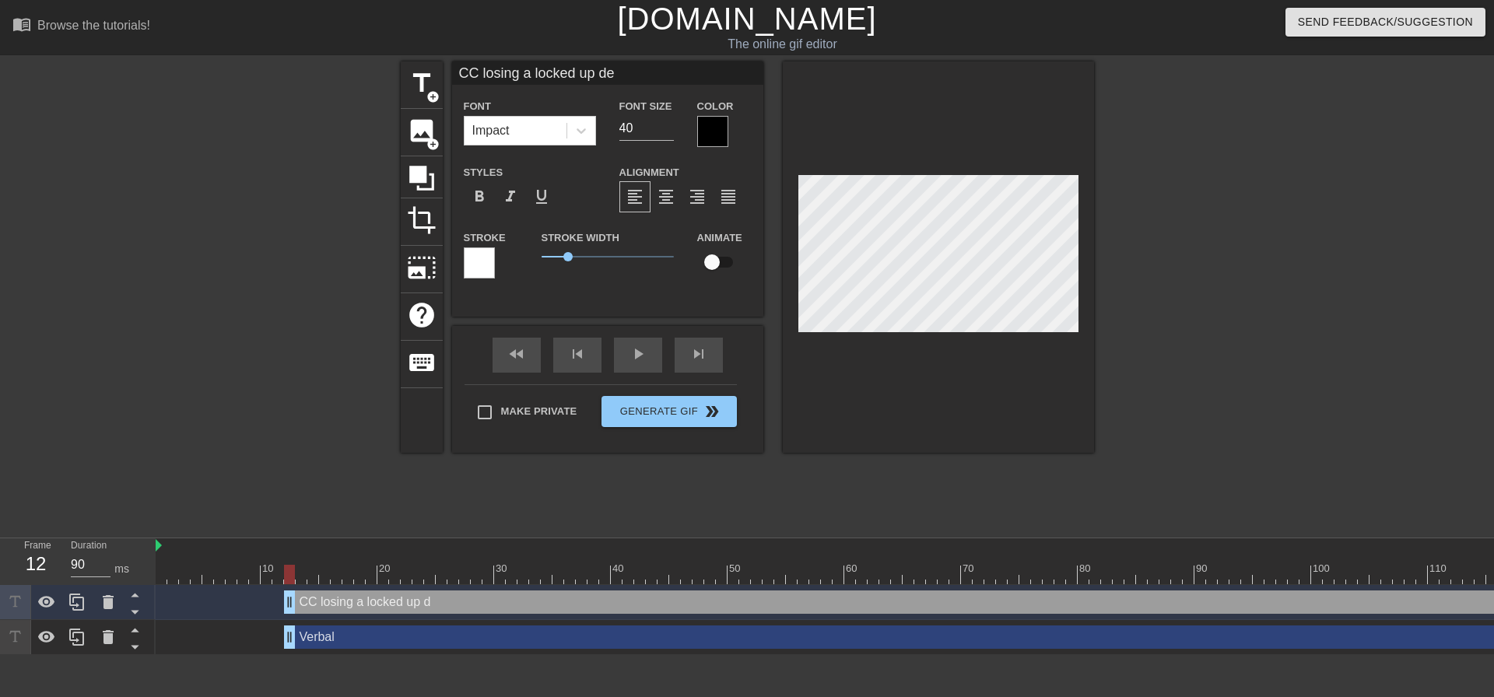
type input "CC losing a locked up dea"
type textarea "CC losing a locked up deal"
type input "CC losing a locked up deal"
type textarea "CC losing a locked up deal"
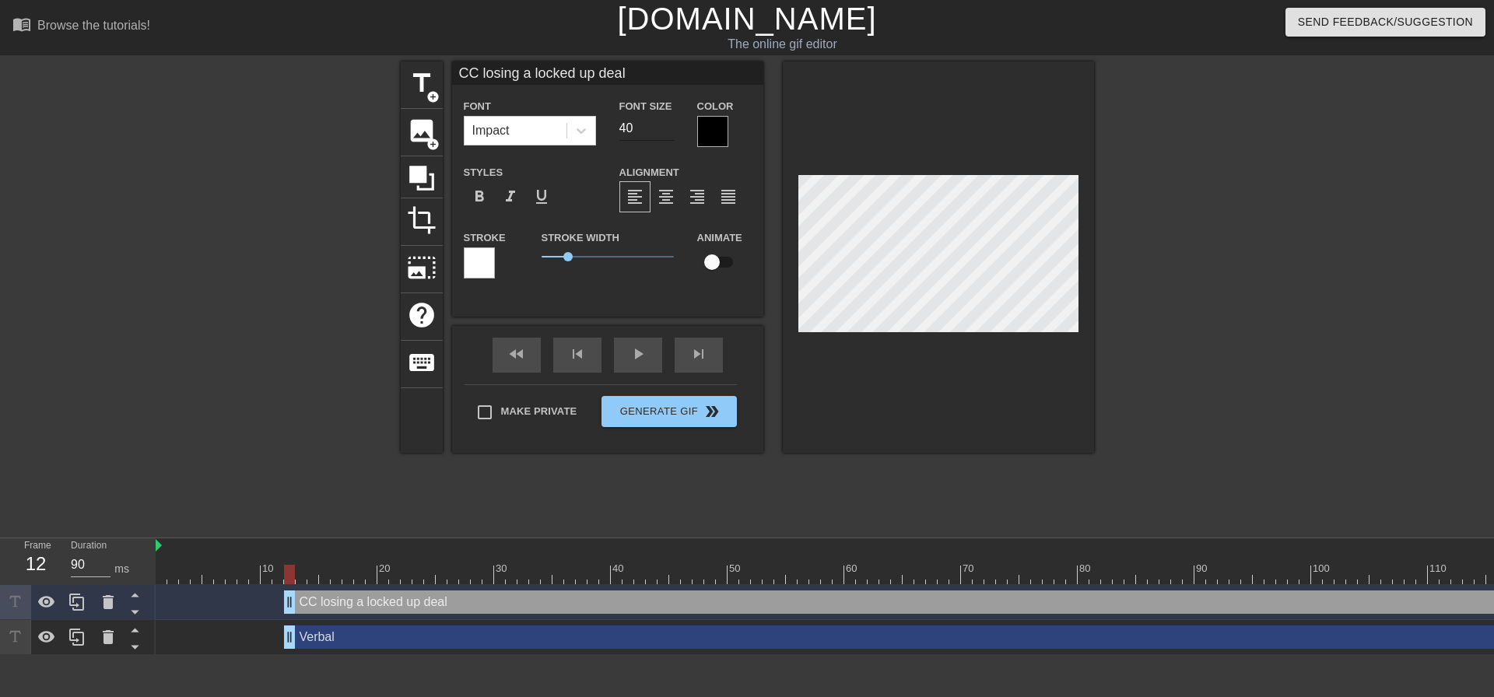
click at [631, 128] on input "40" at bounding box center [646, 128] width 54 height 25
type input "4"
type input "24"
type input "Verbal"
type input "40"
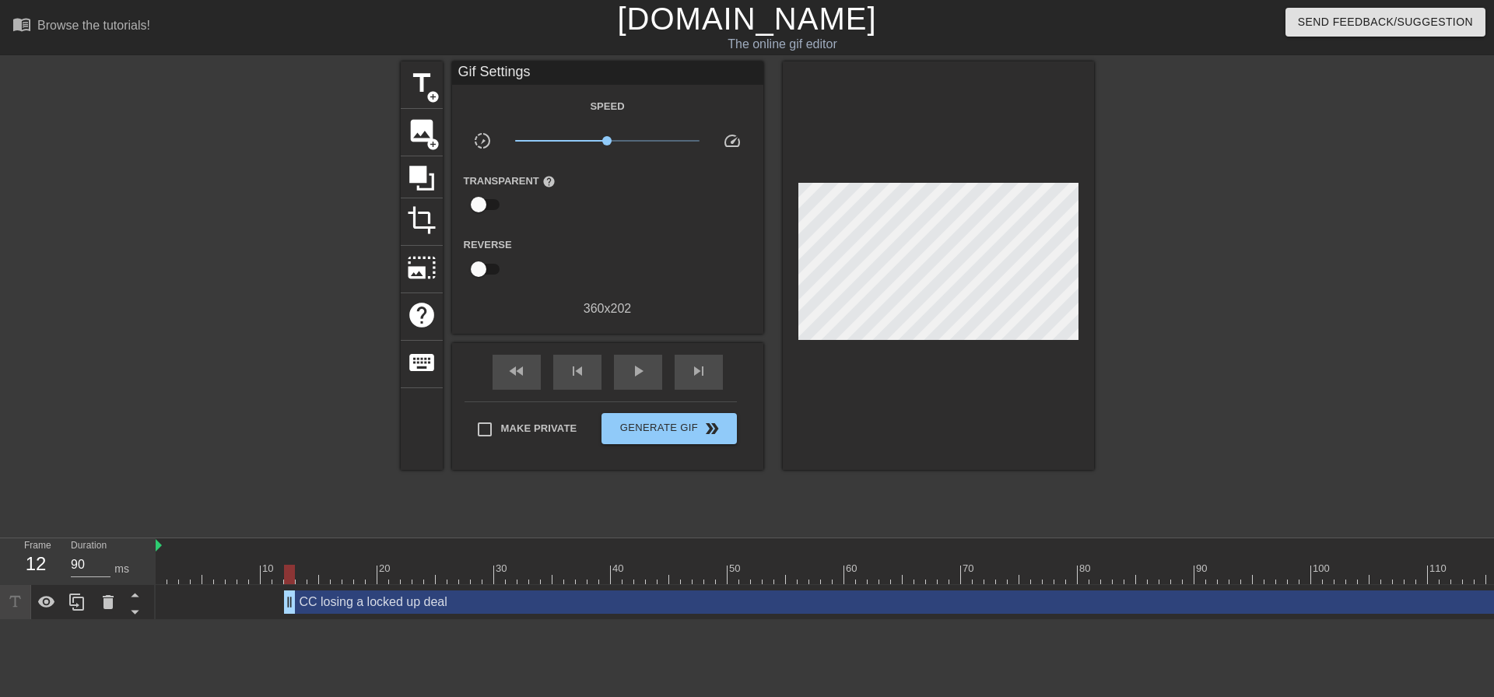
click at [1152, 252] on div at bounding box center [1228, 294] width 233 height 467
drag, startPoint x: 296, startPoint y: 599, endPoint x: 138, endPoint y: 590, distance: 158.2
click at [138, 590] on div "Frame 1 Duration 90 ms 10 20 30 40 50 60 70 80 90 100 110 120 130 140 150" at bounding box center [747, 579] width 1494 height 82
click at [426, 105] on div "title add_circle" at bounding box center [422, 84] width 42 height 47
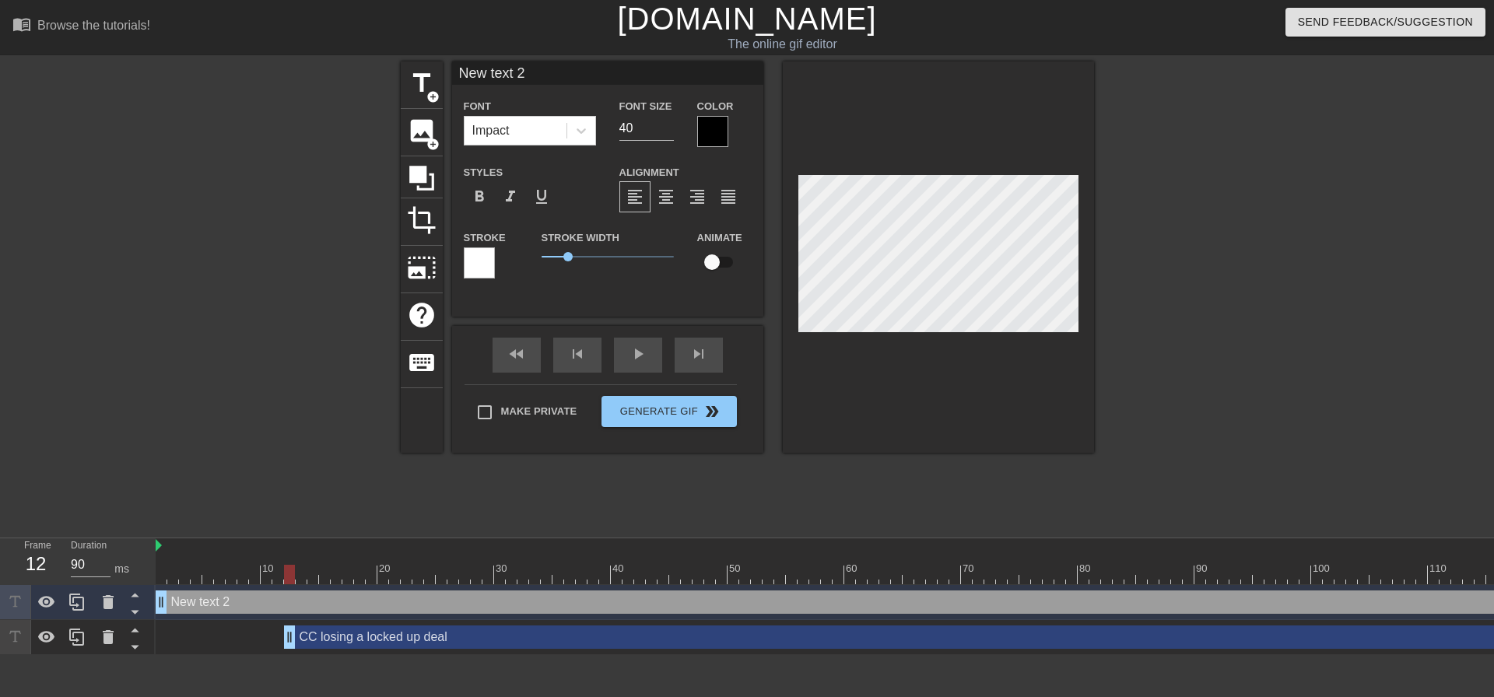
drag, startPoint x: 159, startPoint y: 634, endPoint x: 291, endPoint y: 645, distance: 132.7
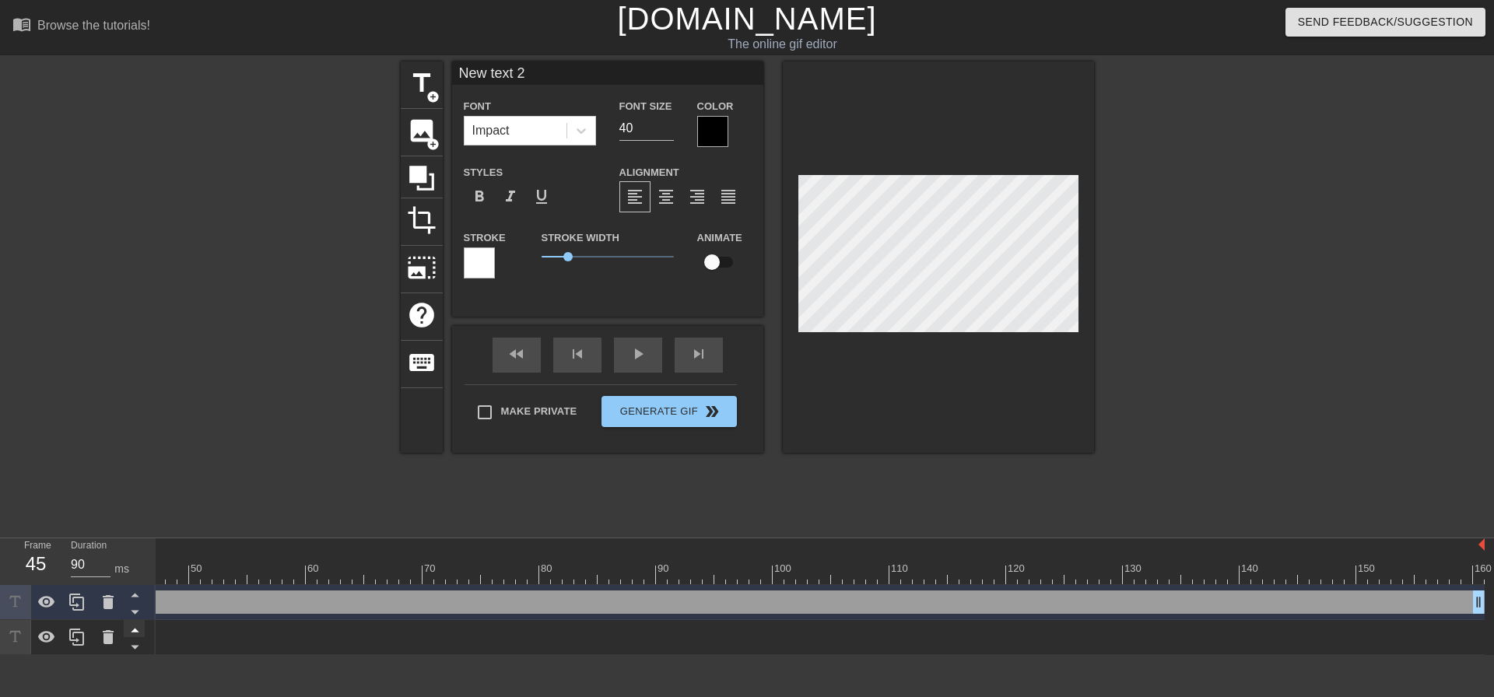
drag, startPoint x: 1482, startPoint y: 629, endPoint x: 133, endPoint y: 628, distance: 1348.9
click at [133, 628] on div "Frame 45 Duration 90 ms 10 20 30 40 50 60 70 80 90 100 110 120 130 140 150" at bounding box center [747, 596] width 1494 height 117
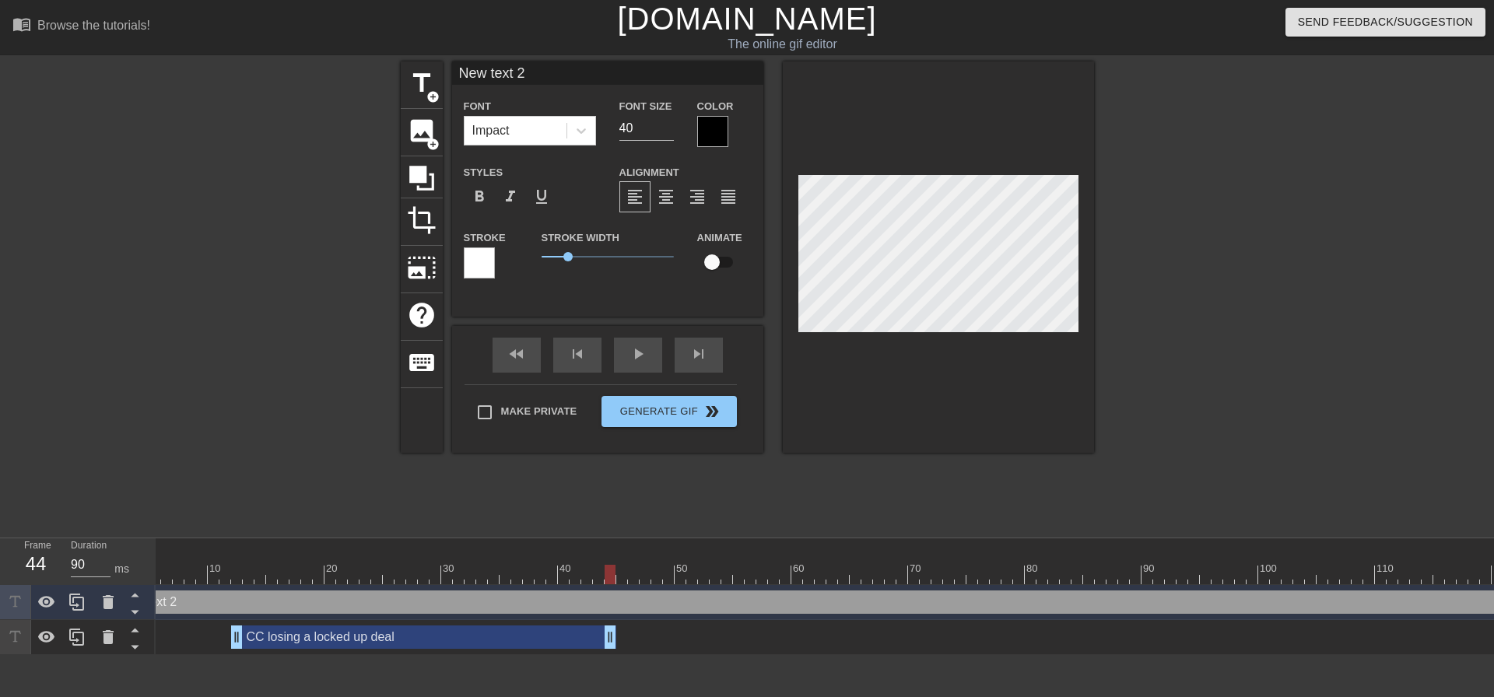
scroll to position [0, 52]
drag, startPoint x: 608, startPoint y: 638, endPoint x: 527, endPoint y: 646, distance: 81.4
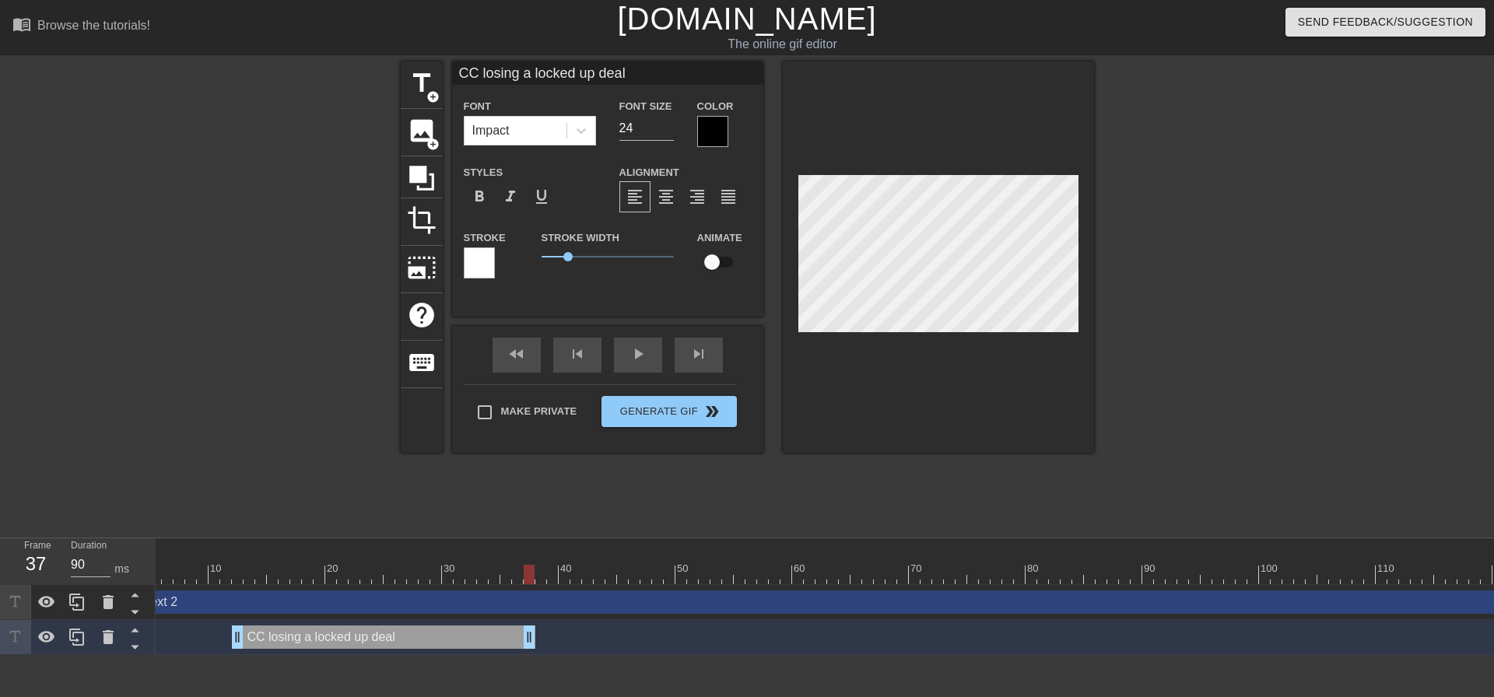
scroll to position [2, 3]
click at [709, 133] on div at bounding box center [712, 131] width 31 height 31
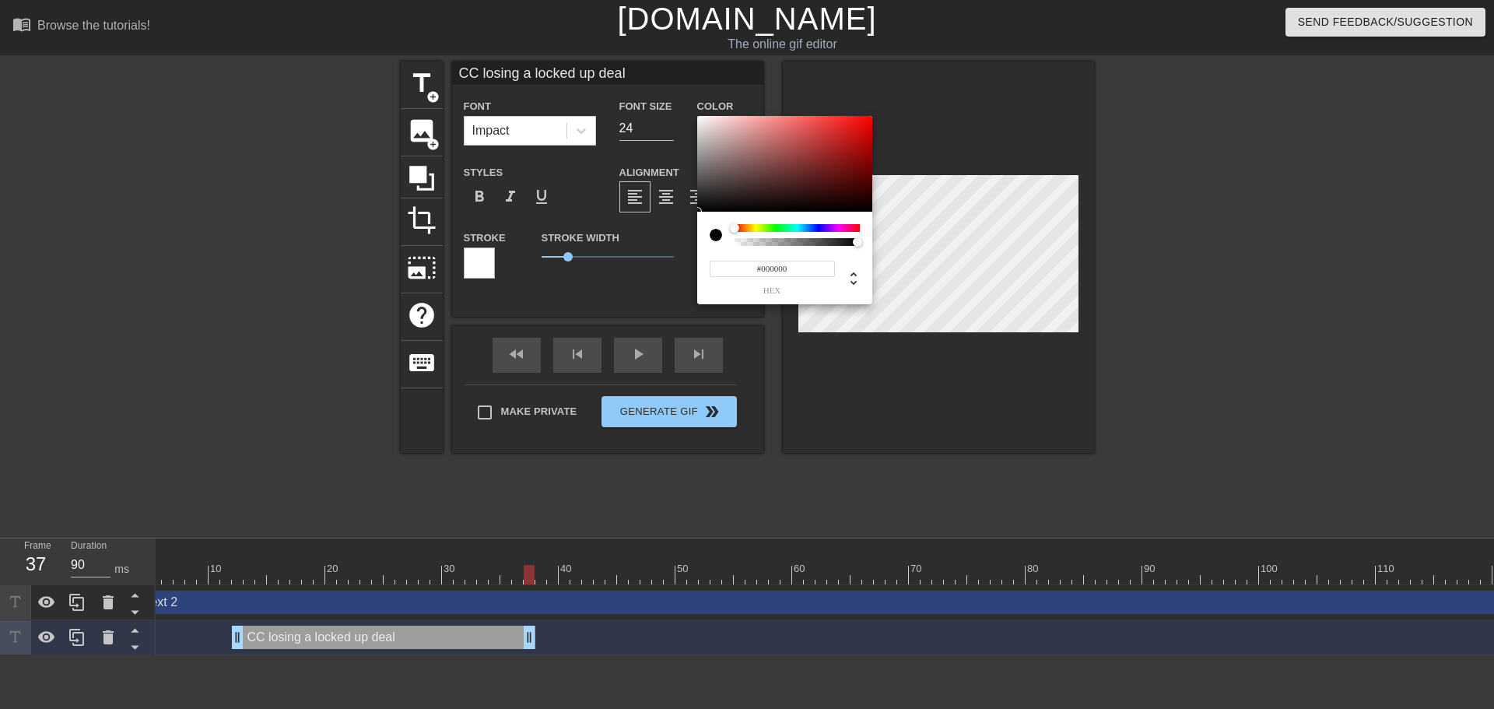
type input "0"
drag, startPoint x: 854, startPoint y: 241, endPoint x: 690, endPoint y: 239, distance: 164.2
click at [690, 239] on div "0 r 0 g 0 b 0 a" at bounding box center [747, 354] width 1494 height 709
type input "174"
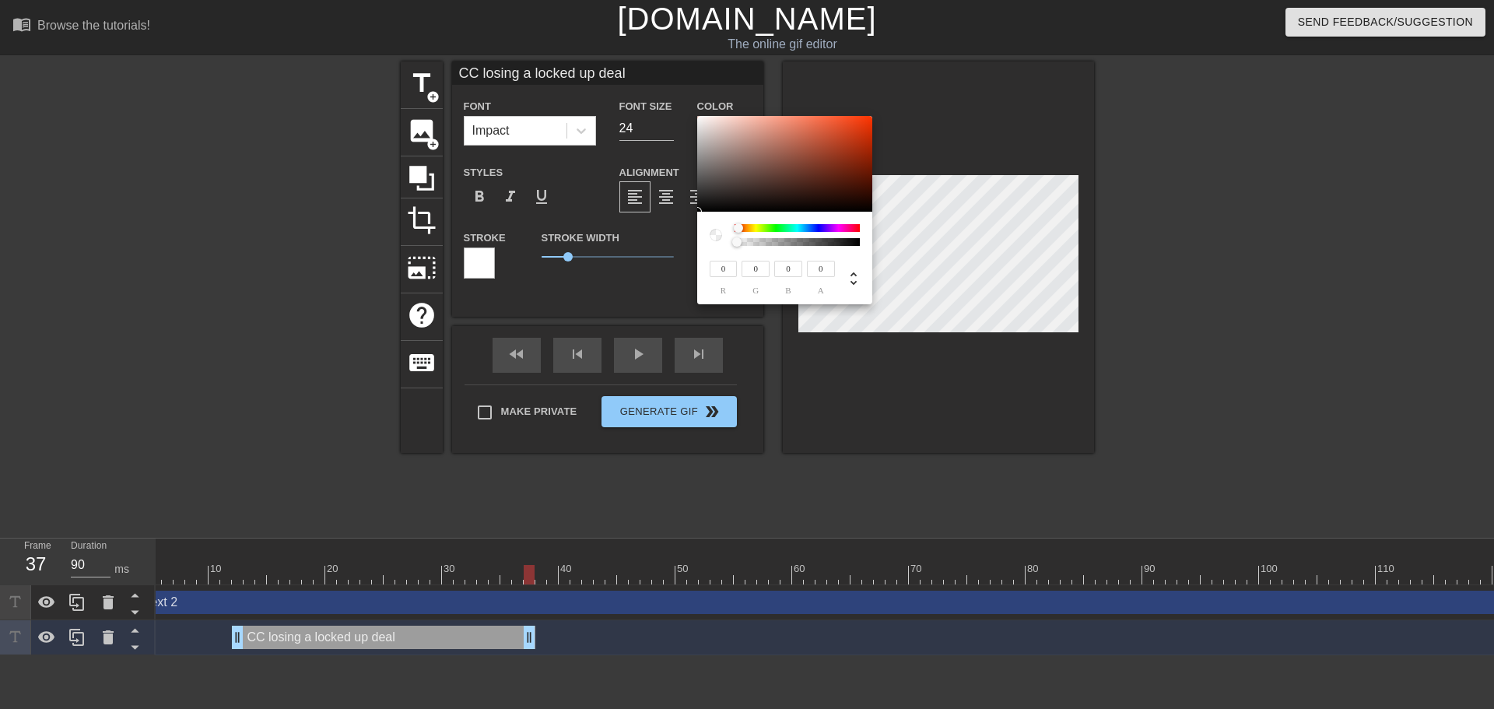
type input "141"
type input "132"
type input "186"
type input "152"
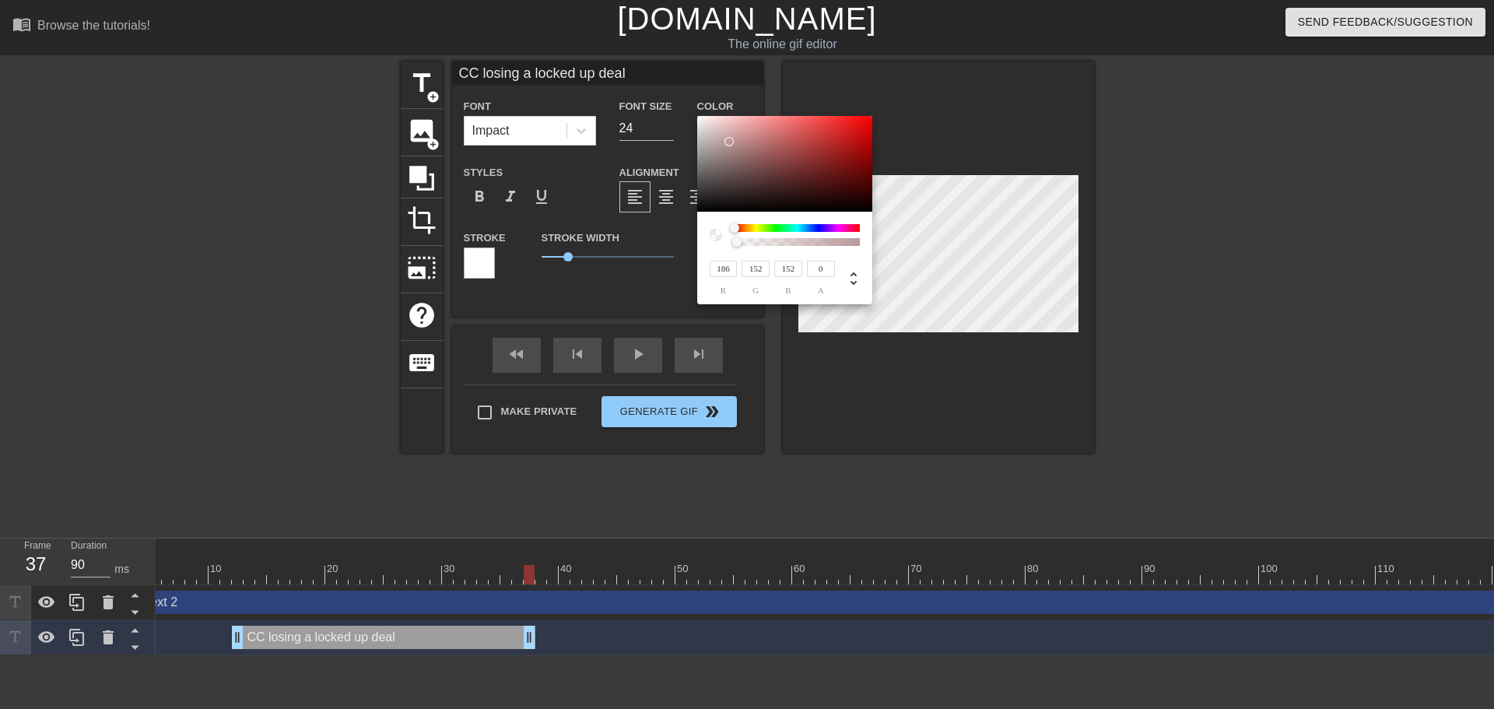
type input "254"
type input "250"
type input "246"
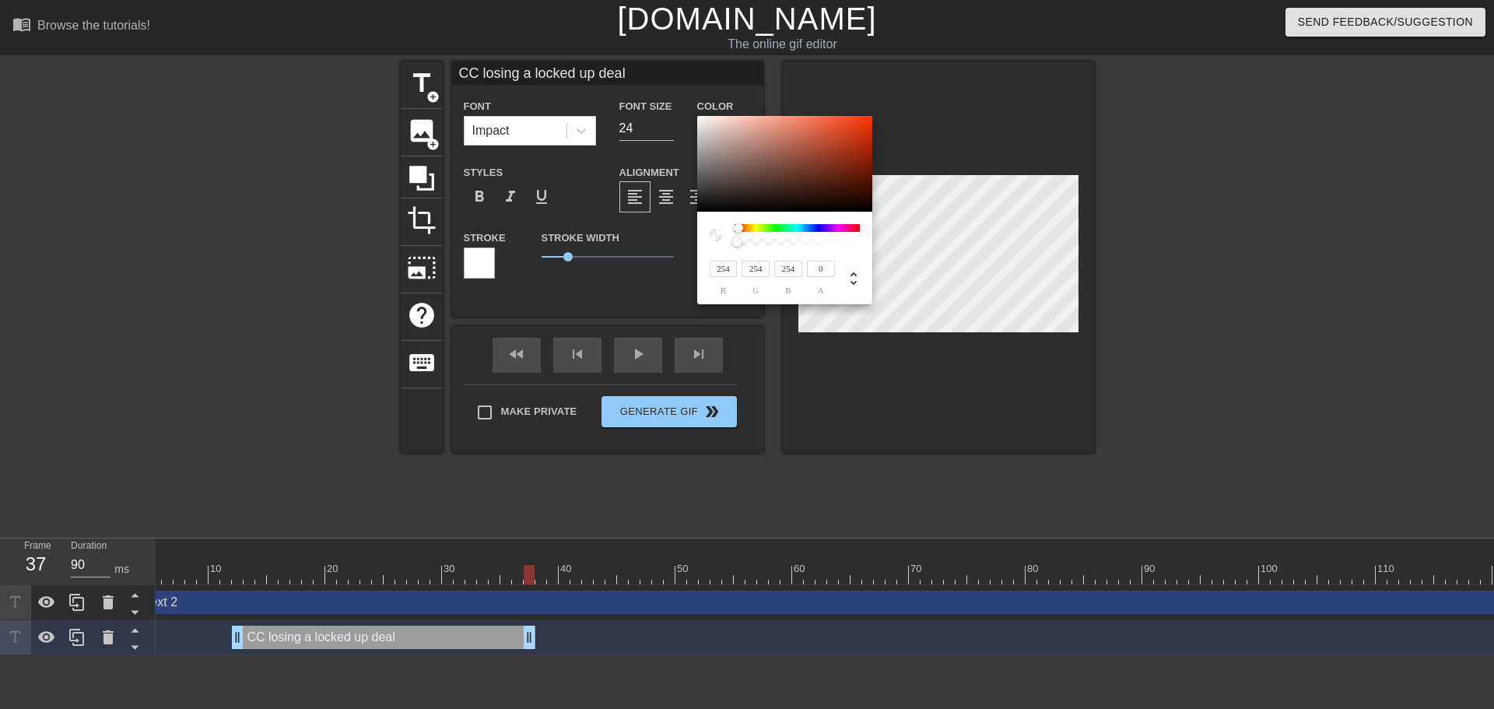
type input "245"
type input "248"
type input "238"
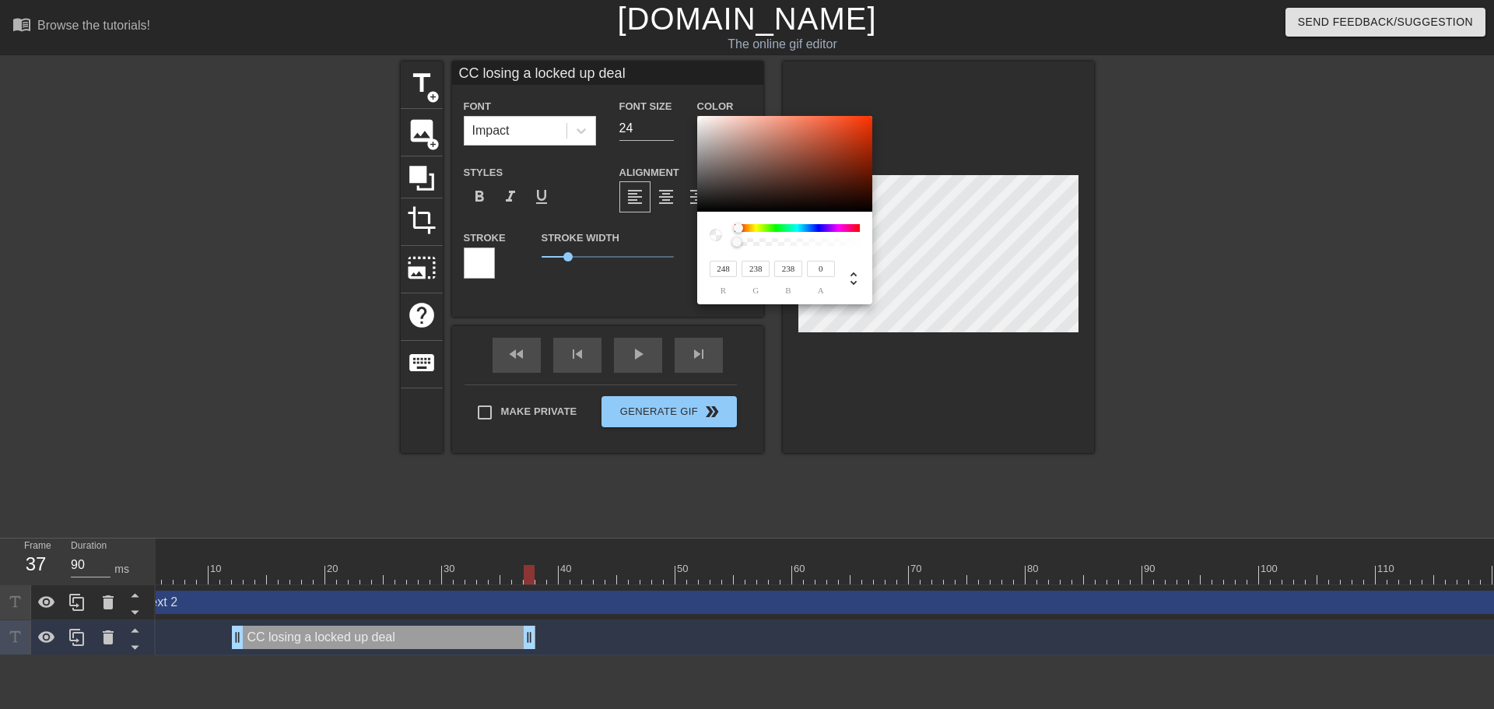
type input "244"
type input "233"
type input "234"
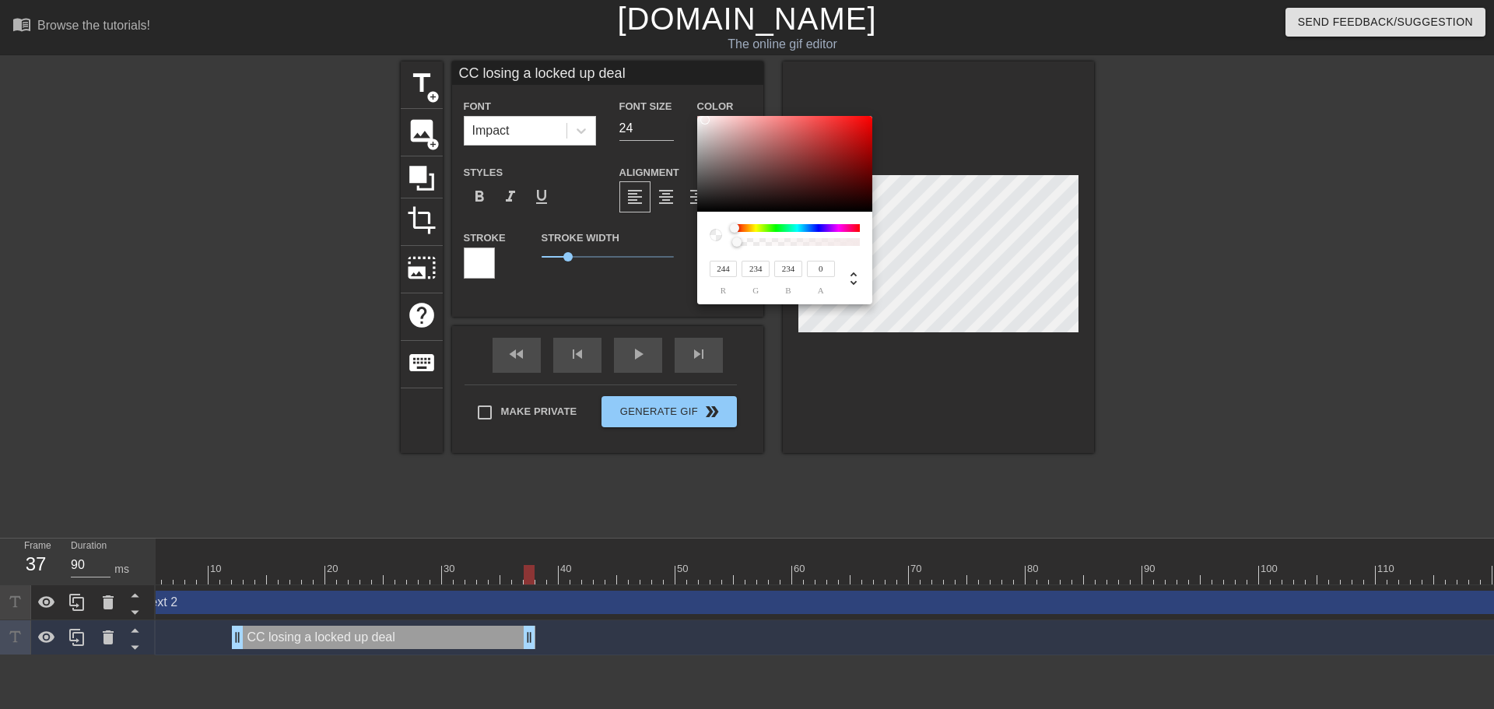
type input "246"
type input "239"
type input "241"
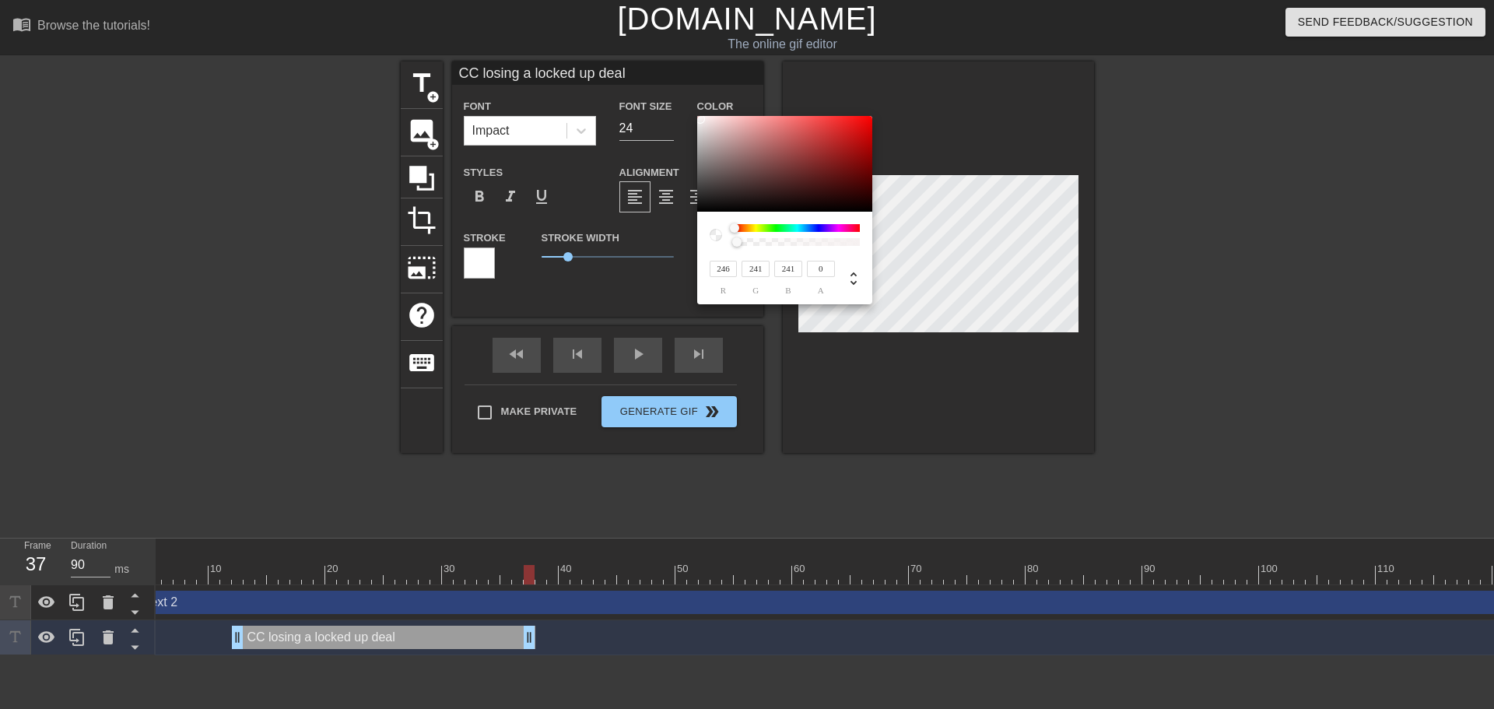
click at [700, 119] on div at bounding box center [699, 118] width 9 height 9
type input "250"
type input "83"
click at [698, 117] on div at bounding box center [784, 164] width 175 height 96
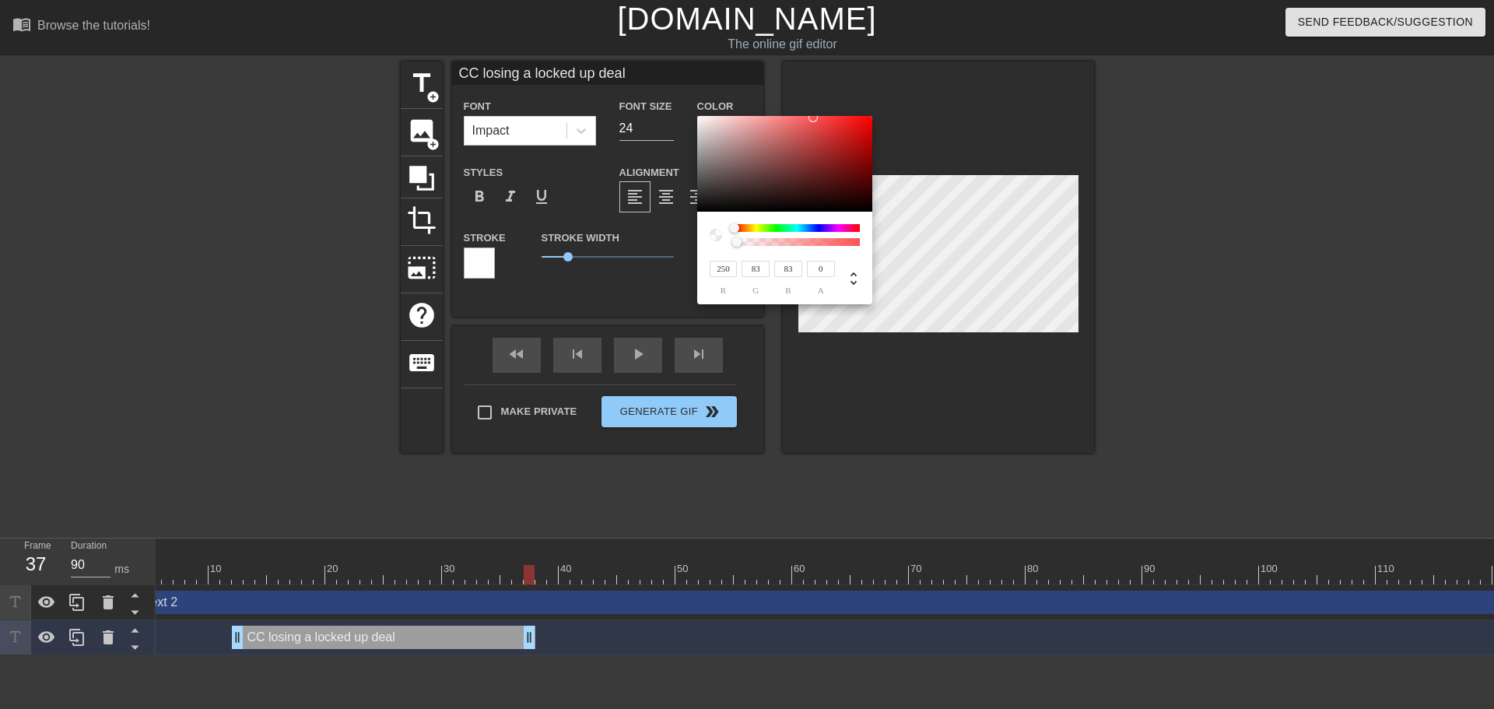
click at [698, 117] on div at bounding box center [784, 164] width 175 height 96
type input "248"
type input "244"
click at [699, 118] on div at bounding box center [784, 164] width 175 height 96
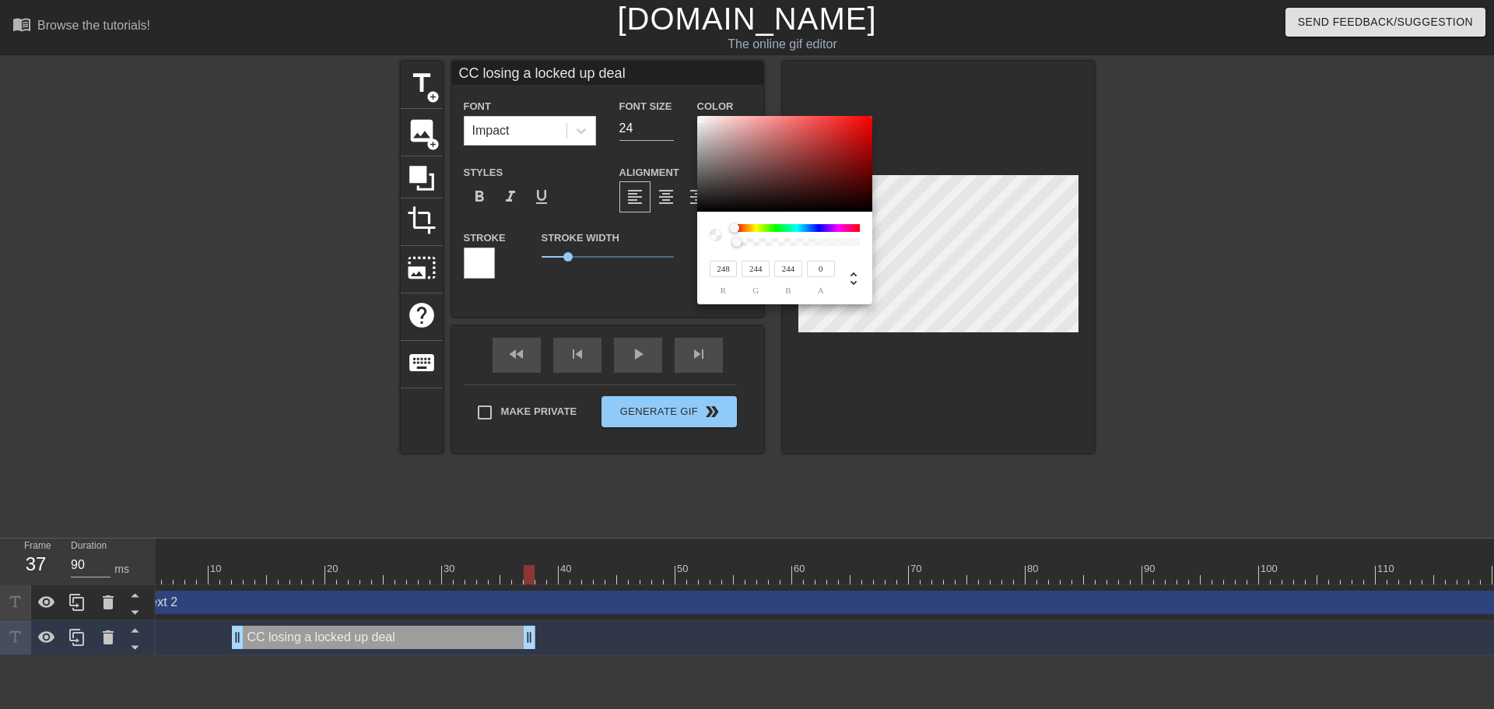
type input "231"
type input "227"
click at [700, 124] on div at bounding box center [703, 122] width 9 height 9
type input "237"
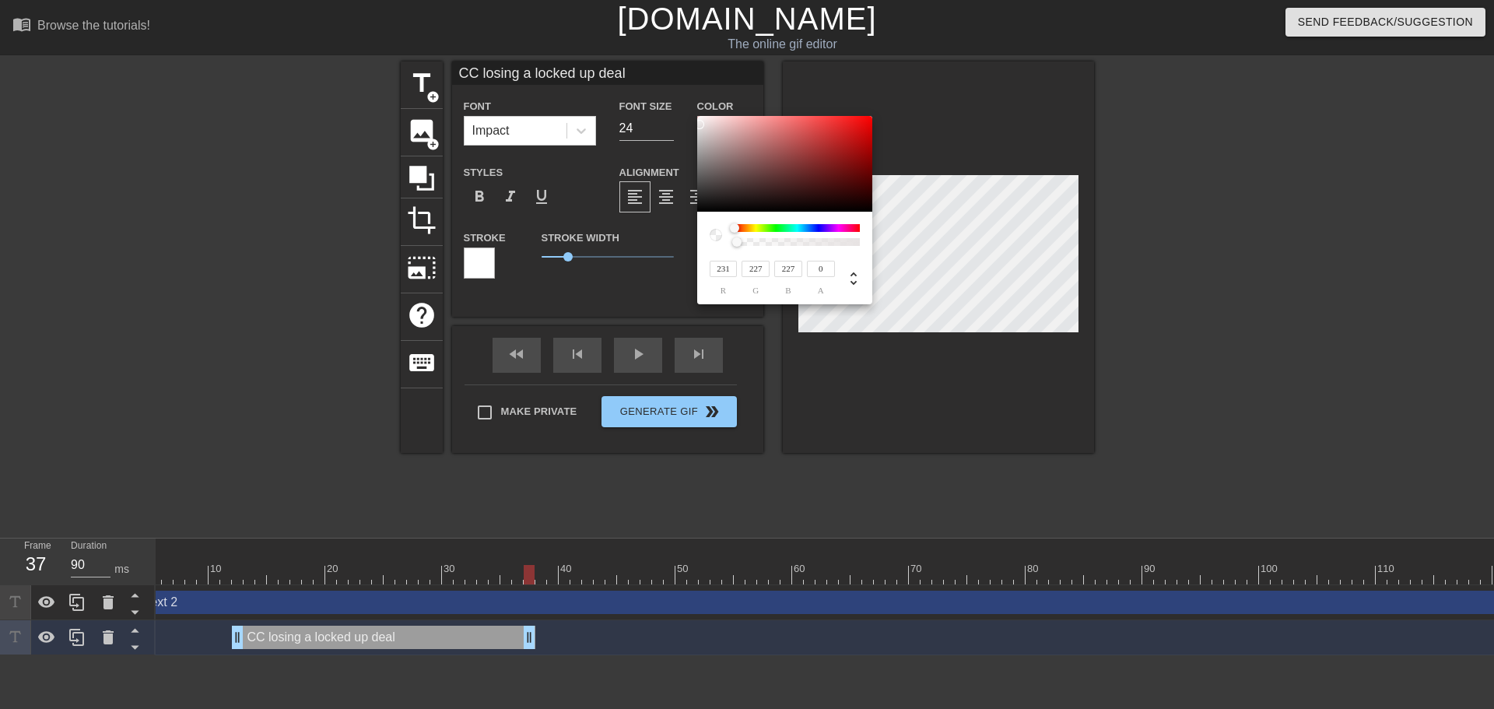
type input "232"
click at [701, 122] on div at bounding box center [699, 124] width 9 height 9
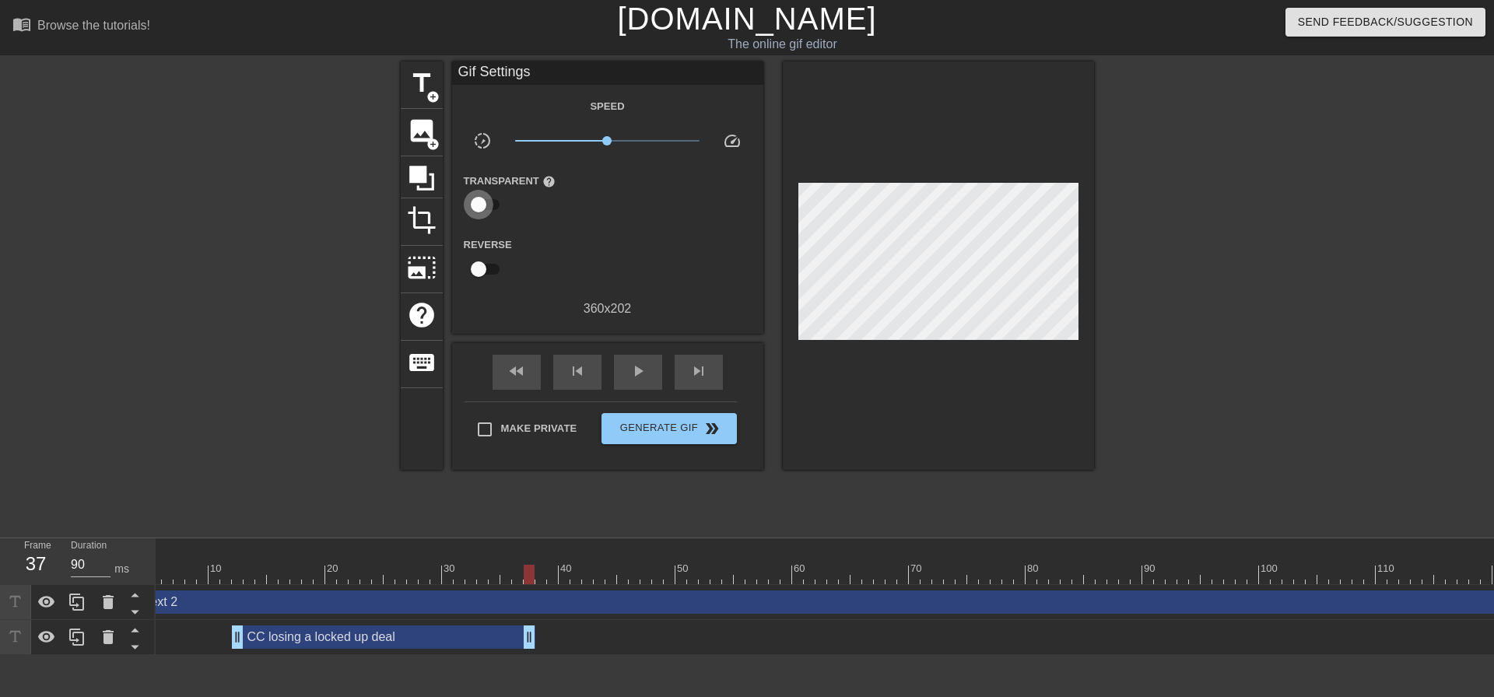
click at [475, 202] on input "checkbox" at bounding box center [478, 205] width 89 height 30
click at [475, 202] on input "checkbox" at bounding box center [493, 205] width 89 height 30
checkbox input "false"
click at [378, 632] on div "CC losing a locked up deal drag_handle drag_handle" at bounding box center [383, 636] width 303 height 23
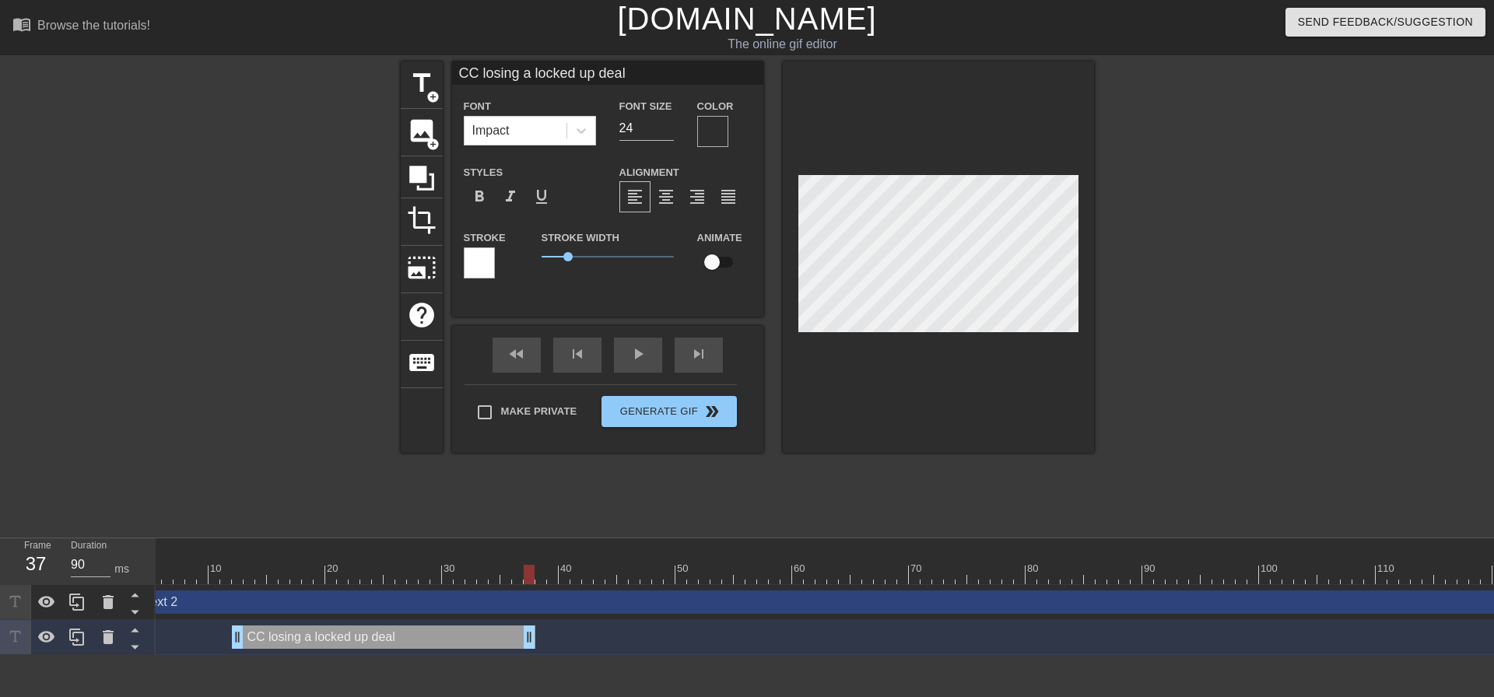
type input "New text 2"
type input "40"
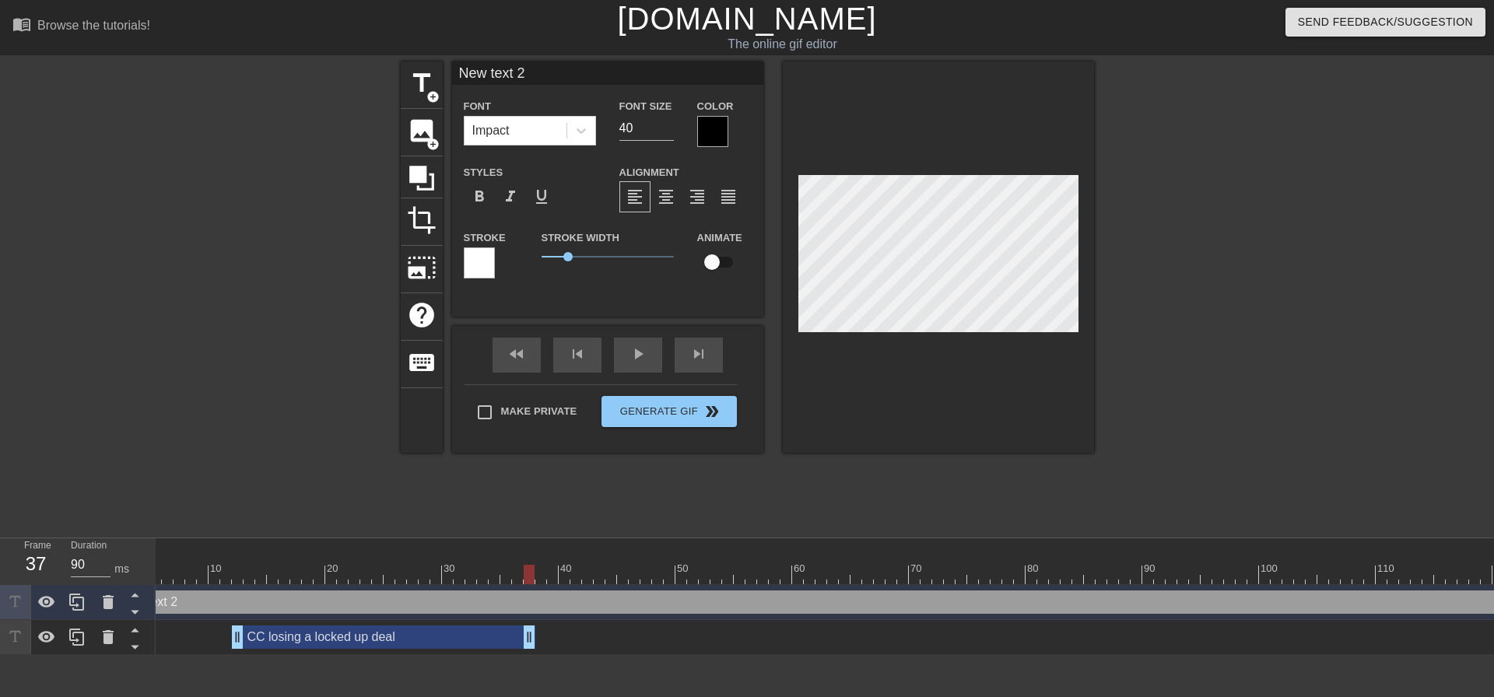
scroll to position [2, 2]
type input "A"
type textarea "An"
type input "And"
type textarea "And"
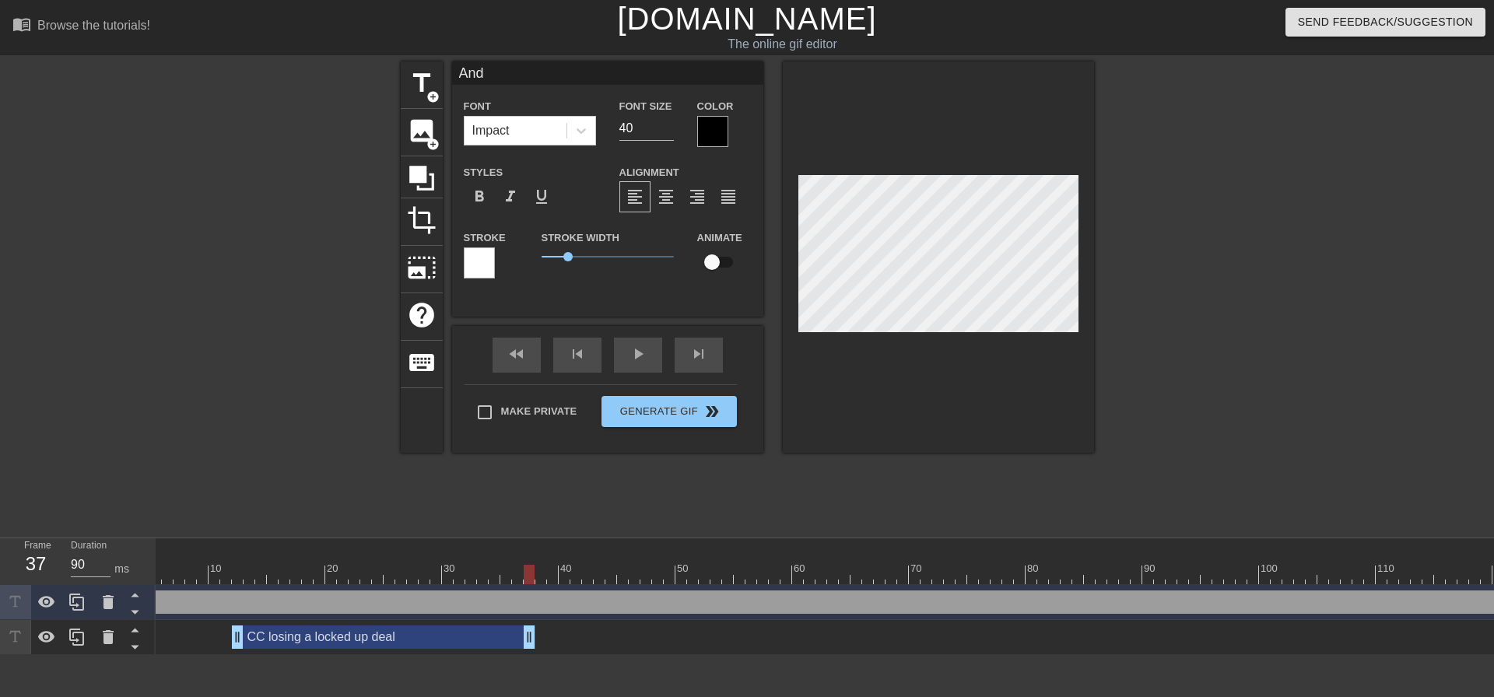
type input "Andr"
type textarea "Andr"
type input "[PERSON_NAME]"
type textarea "[PERSON_NAME]"
type input "[PERSON_NAME]"
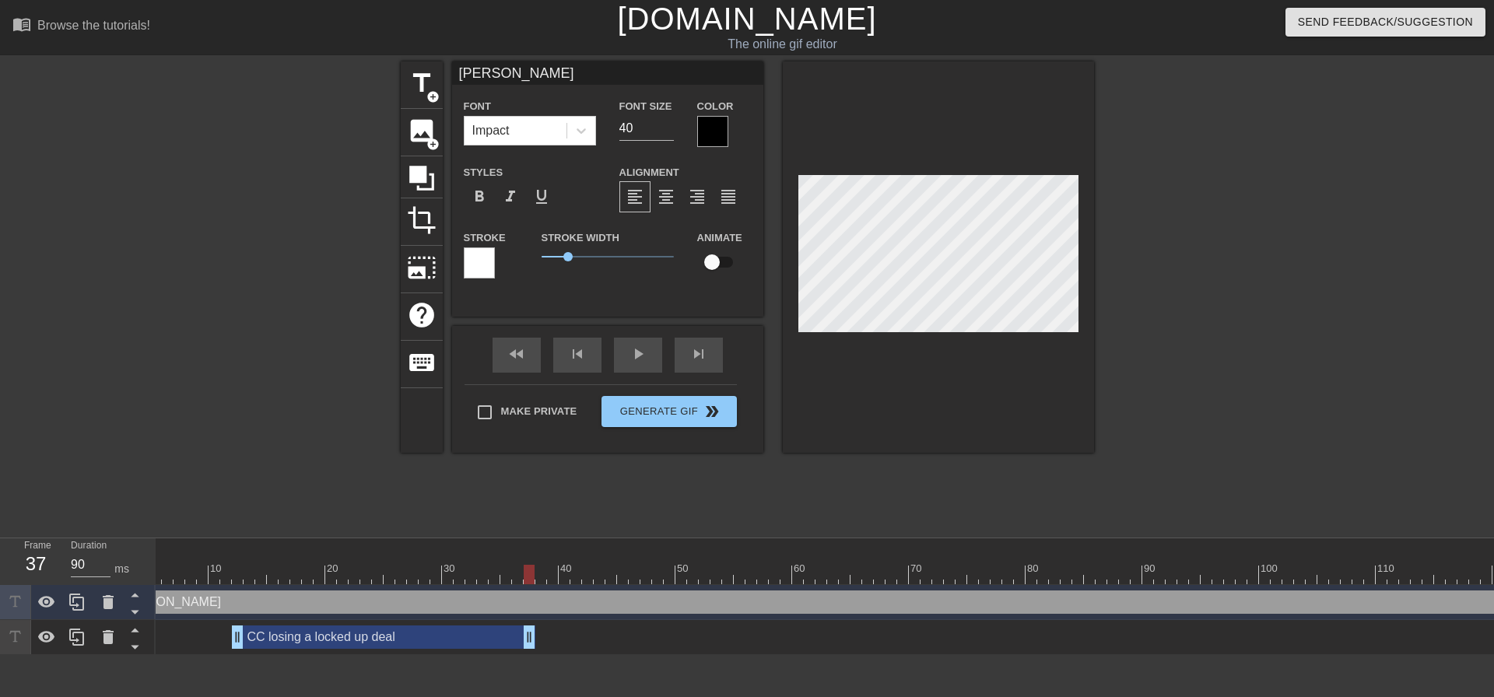
scroll to position [2, 3]
type textarea "[PERSON_NAME]"
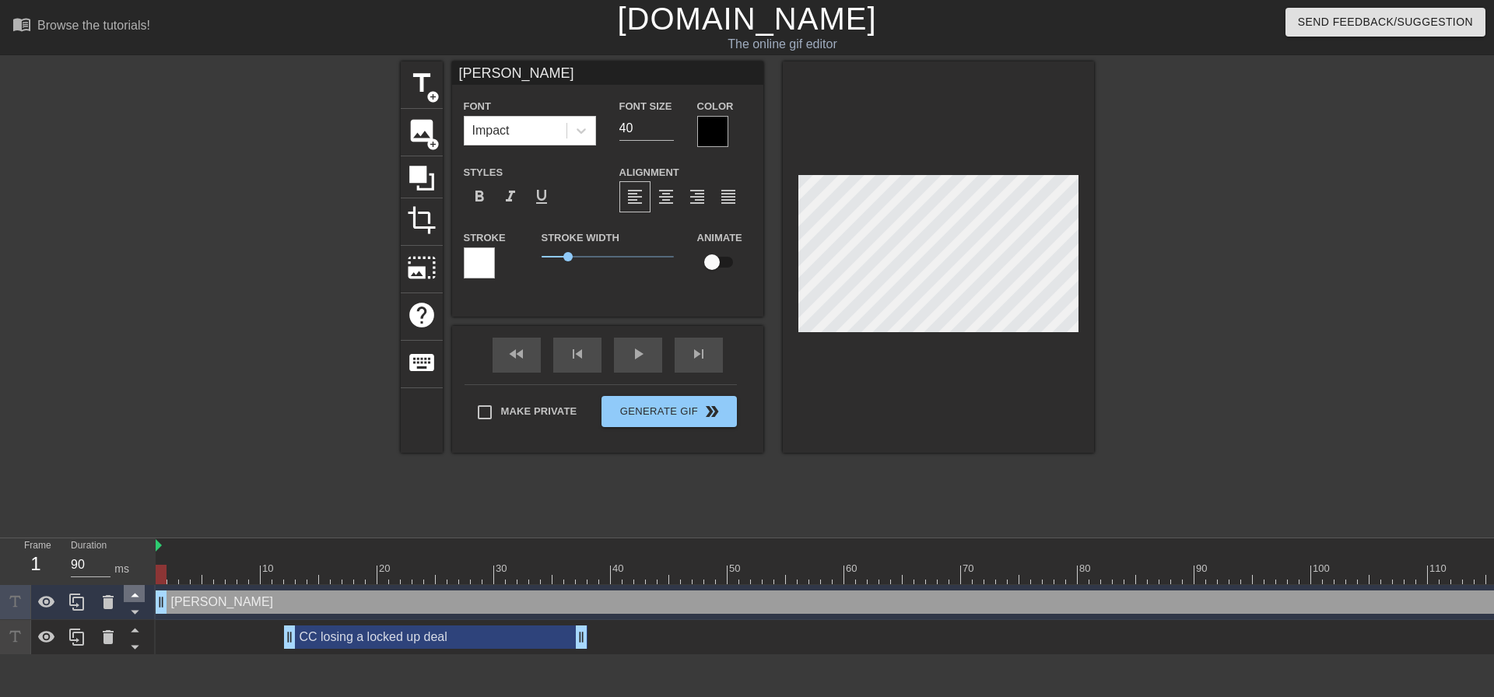
drag, startPoint x: 159, startPoint y: 599, endPoint x: 130, endPoint y: 589, distance: 30.5
click at [130, 589] on div "Frame 1 Duration 90 ms 10 20 30 40 50 60 70 80 90 100 110 120 130 140 150" at bounding box center [747, 596] width 1494 height 117
type input "O"
type textarea "O"
type input "H"
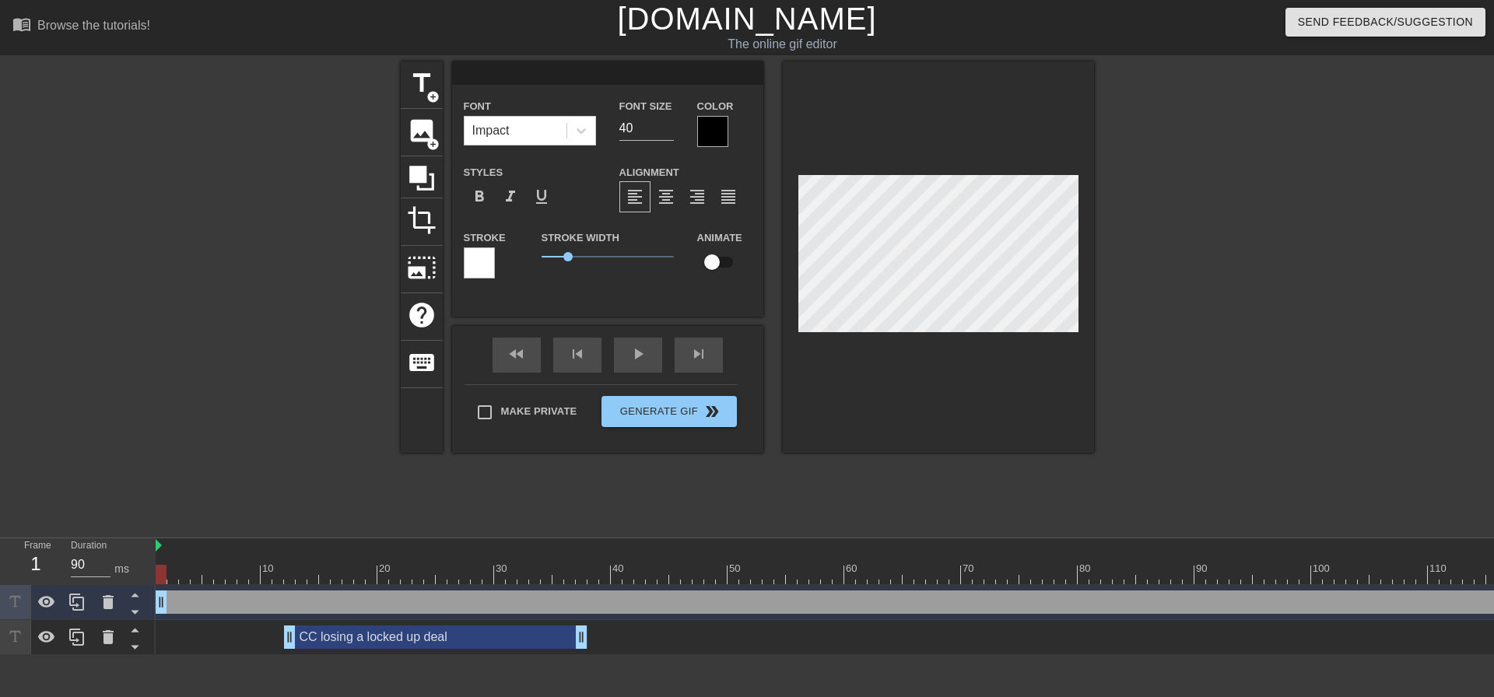
type textarea "H"
type input "He"
type textarea "He"
type input "Hea"
type textarea "Hea"
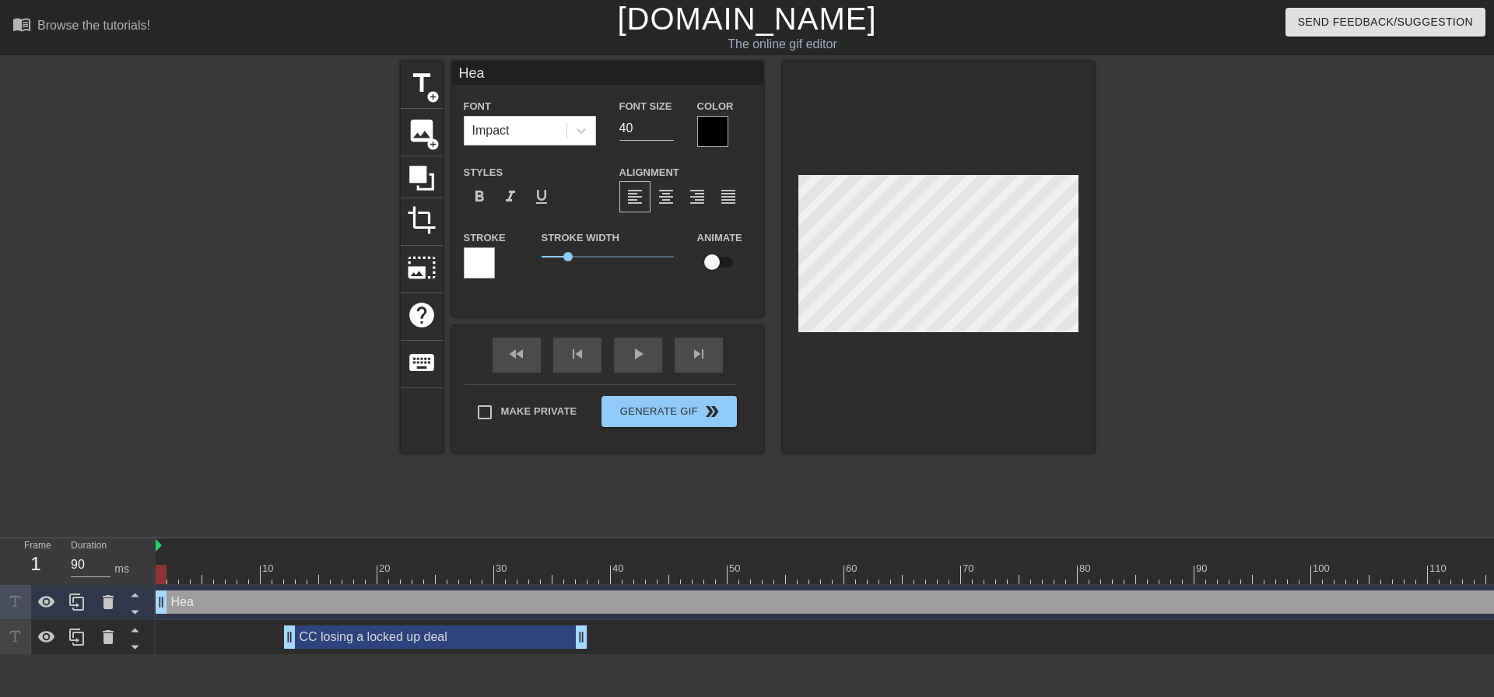
type input "Hear"
type textarea "Heari"
type input "Hearin"
type textarea "Hearin"
type input "Hearing"
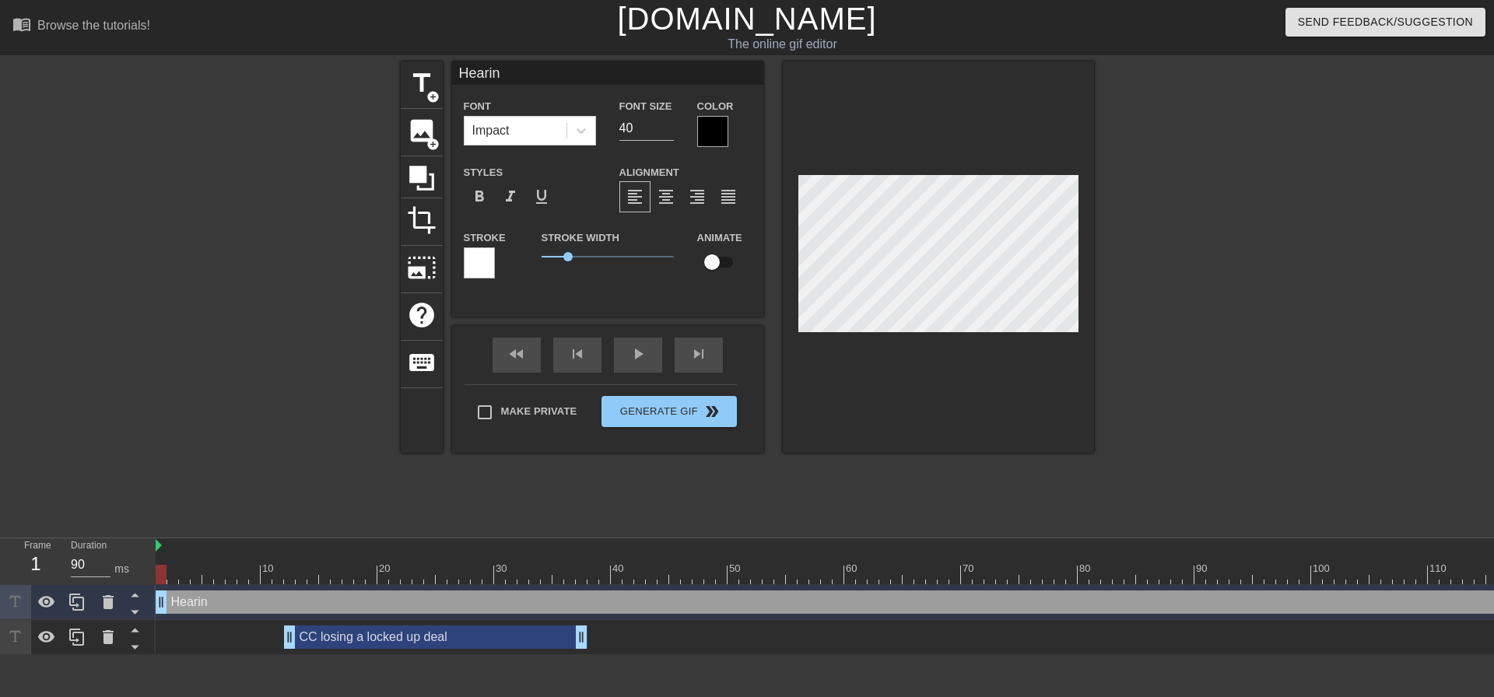
type textarea "Hearing"
type input "Hearing"
type textarea "Hearing"
type input "Hearing O"
type textarea "Hearing O"
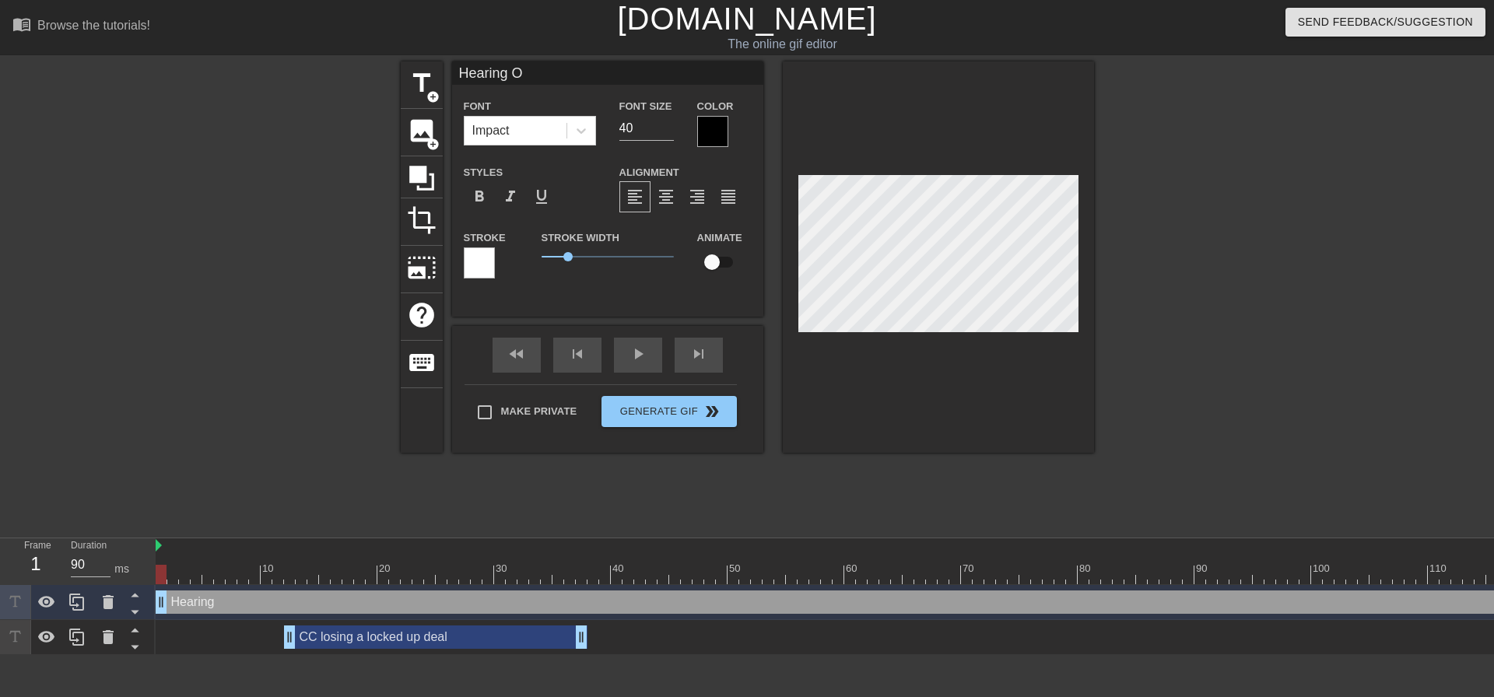
type input "Hearing Od"
type textarea "Hearing Od"
type input "Hearing Ody"
type textarea "Hearing Ody"
type input "Hearing Odys"
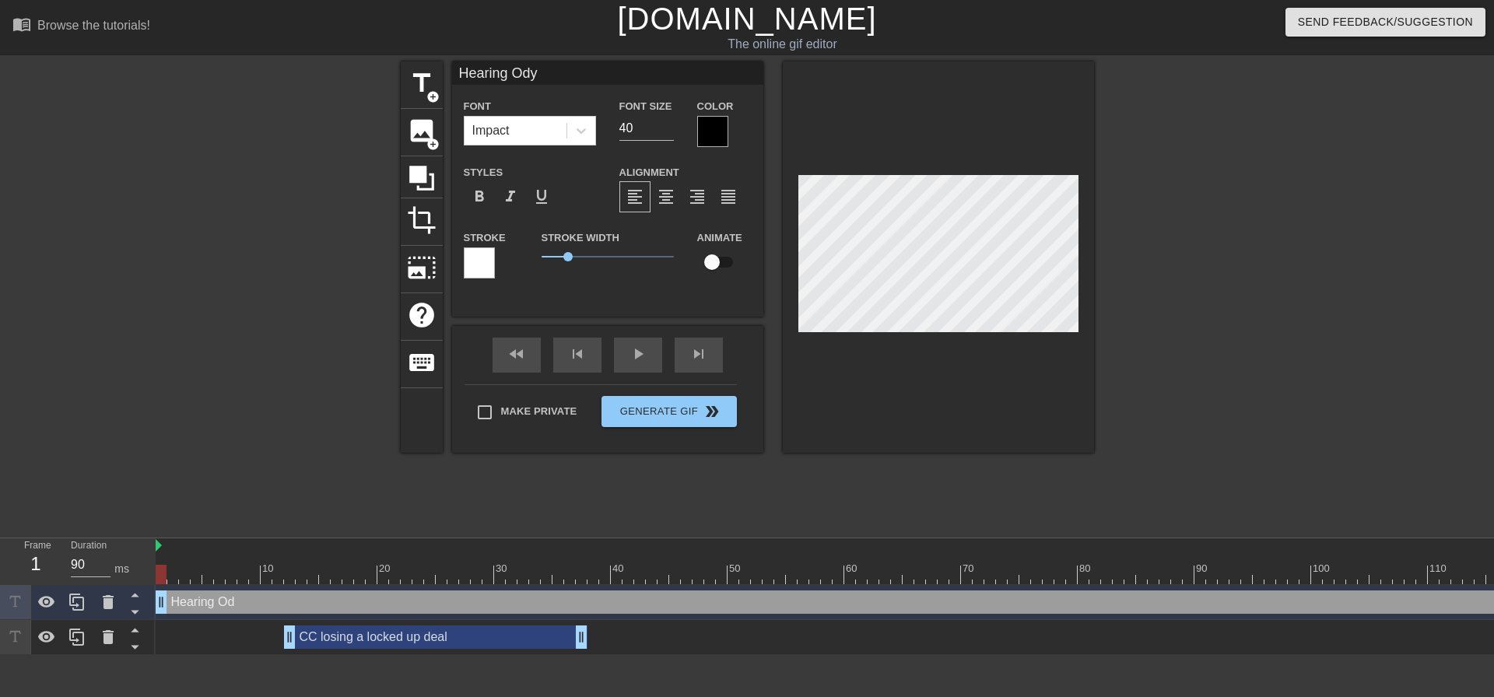
type textarea "Hearing Odys"
type input "Hearing Odyss"
type textarea "Hearing Odyss"
type input "Hearing Odysse"
type textarea "Hearing Odysse"
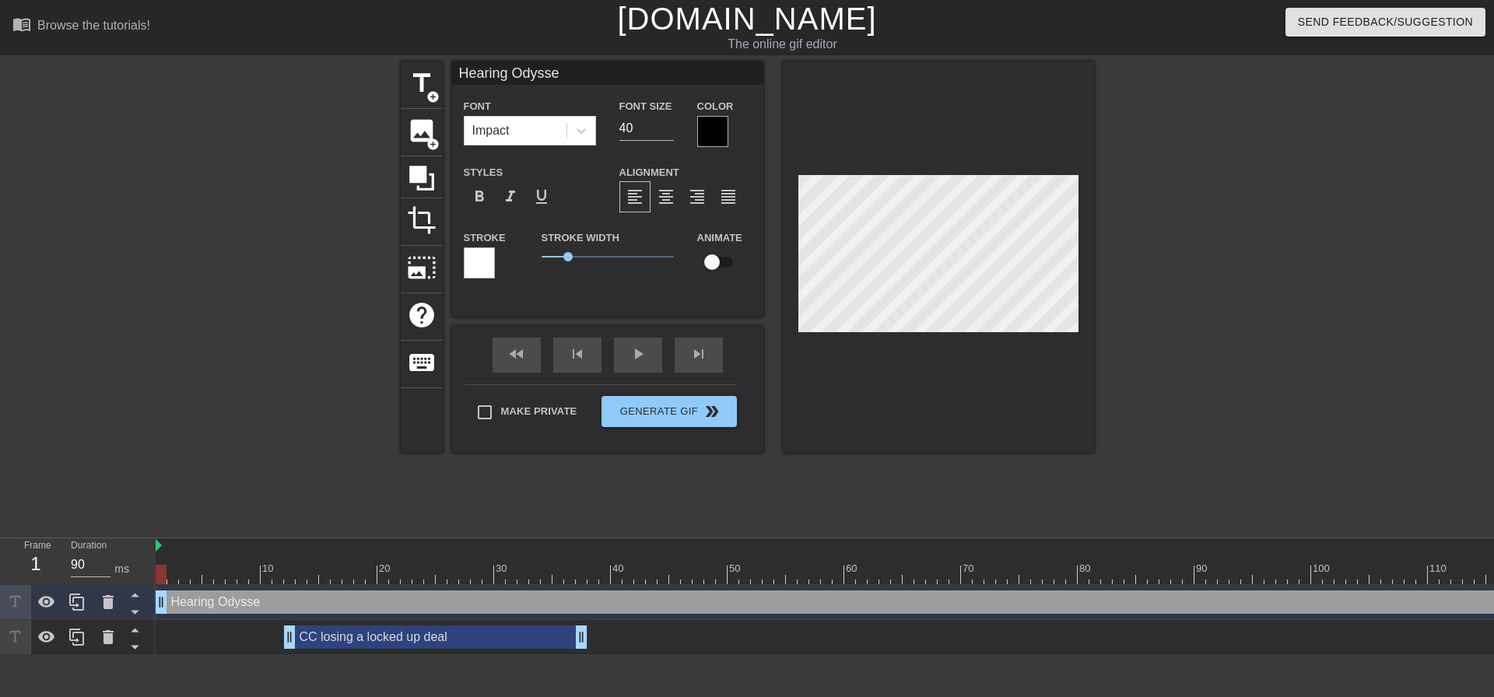
type input "Hearing Odyssey"
type textarea "Hearing Odyssey"
type input "Hearing Odyssey"
type textarea "Hearing Odyssey"
type input "Hearing Odyssey v"
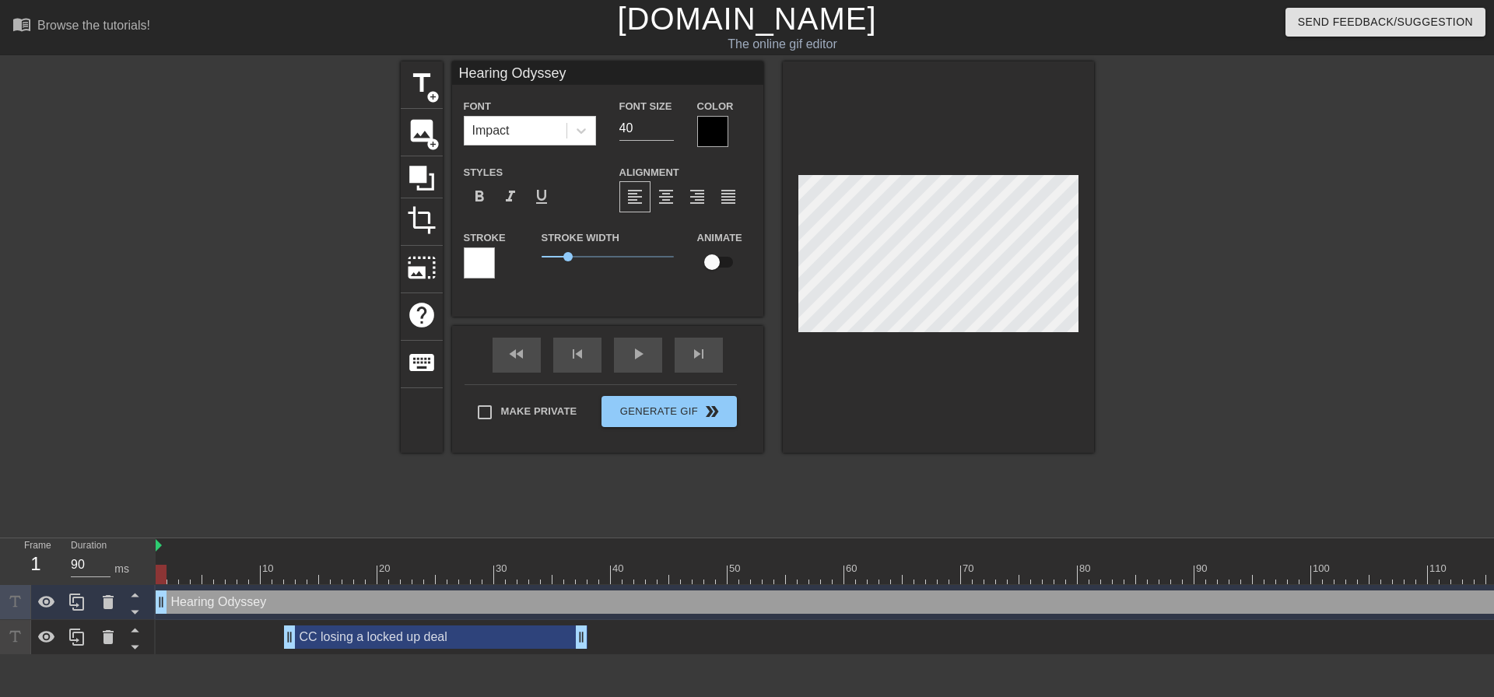
type textarea "Hearing Odyssey v"
type input "Hearing Odyssey ve"
type textarea "Hearing Odyssey ve"
type input "Hearing Odyssey ver"
type textarea "Hearing Odyssey ver"
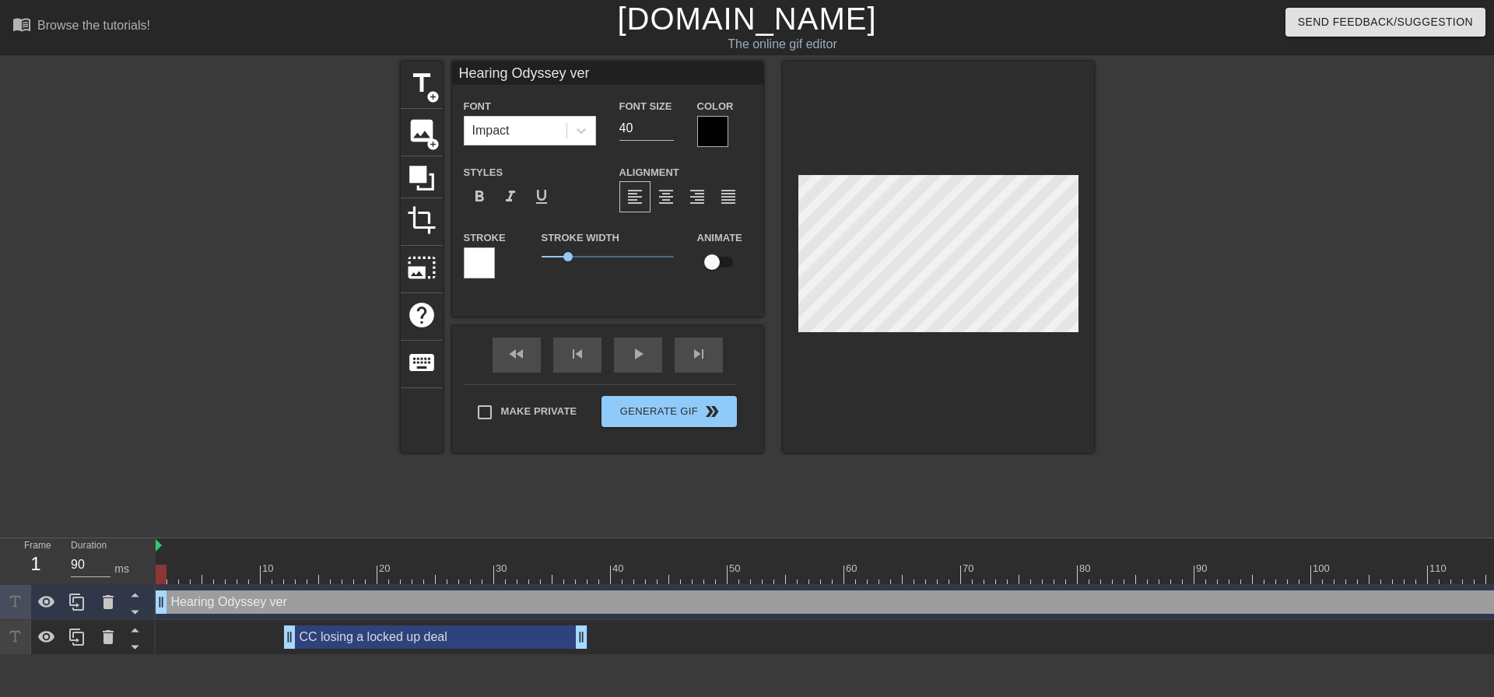
scroll to position [2, 8]
type input "Hearing Odyssey [PERSON_NAME]"
type textarea "Hearing Odyssey [PERSON_NAME]"
type input "Hearing Odyssey ver"
type textarea "Hearing Odyssey ver"
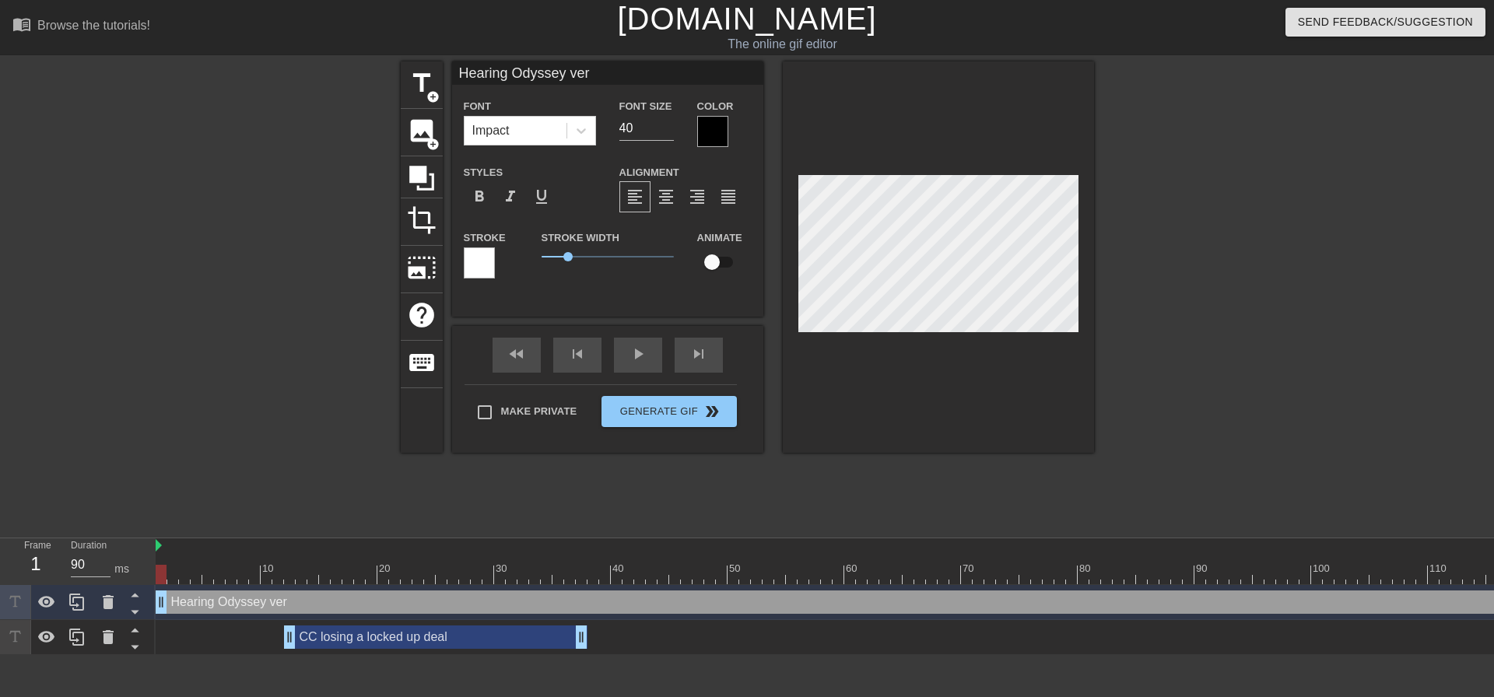
type input "Hearing Odyssey ve"
type textarea "Hearing Odyssey ve"
click at [646, 133] on input "40" at bounding box center [646, 128] width 54 height 25
click at [1280, 189] on div at bounding box center [1228, 294] width 233 height 467
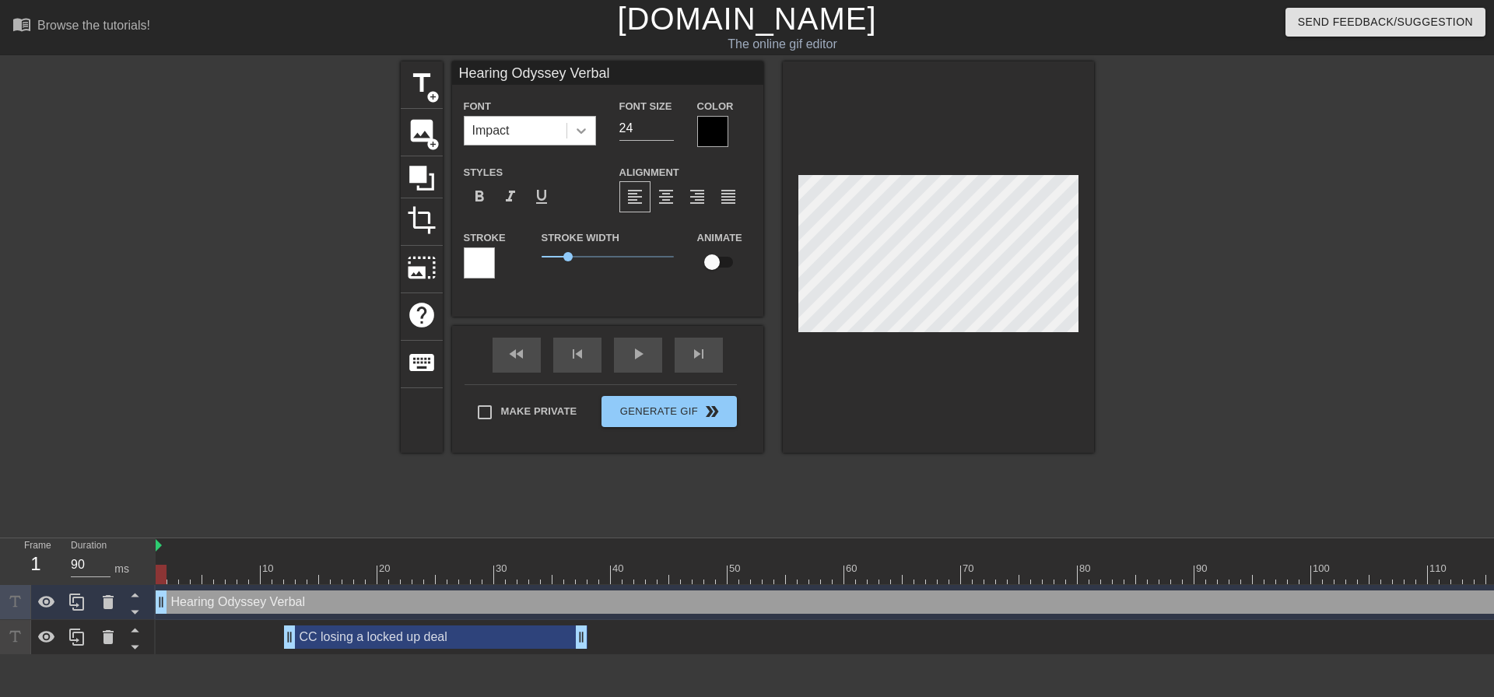
click at [587, 131] on icon at bounding box center [581, 131] width 16 height 16
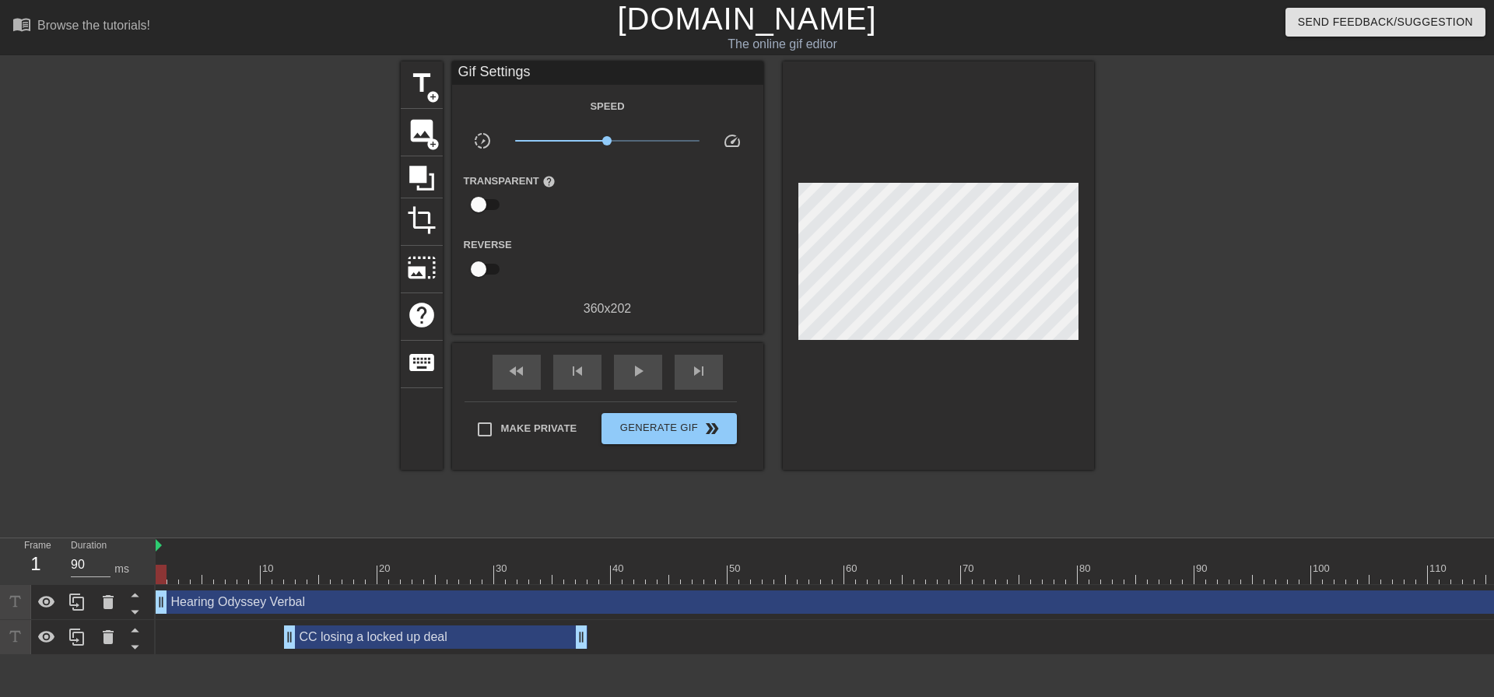
click at [318, 217] on div at bounding box center [265, 294] width 233 height 467
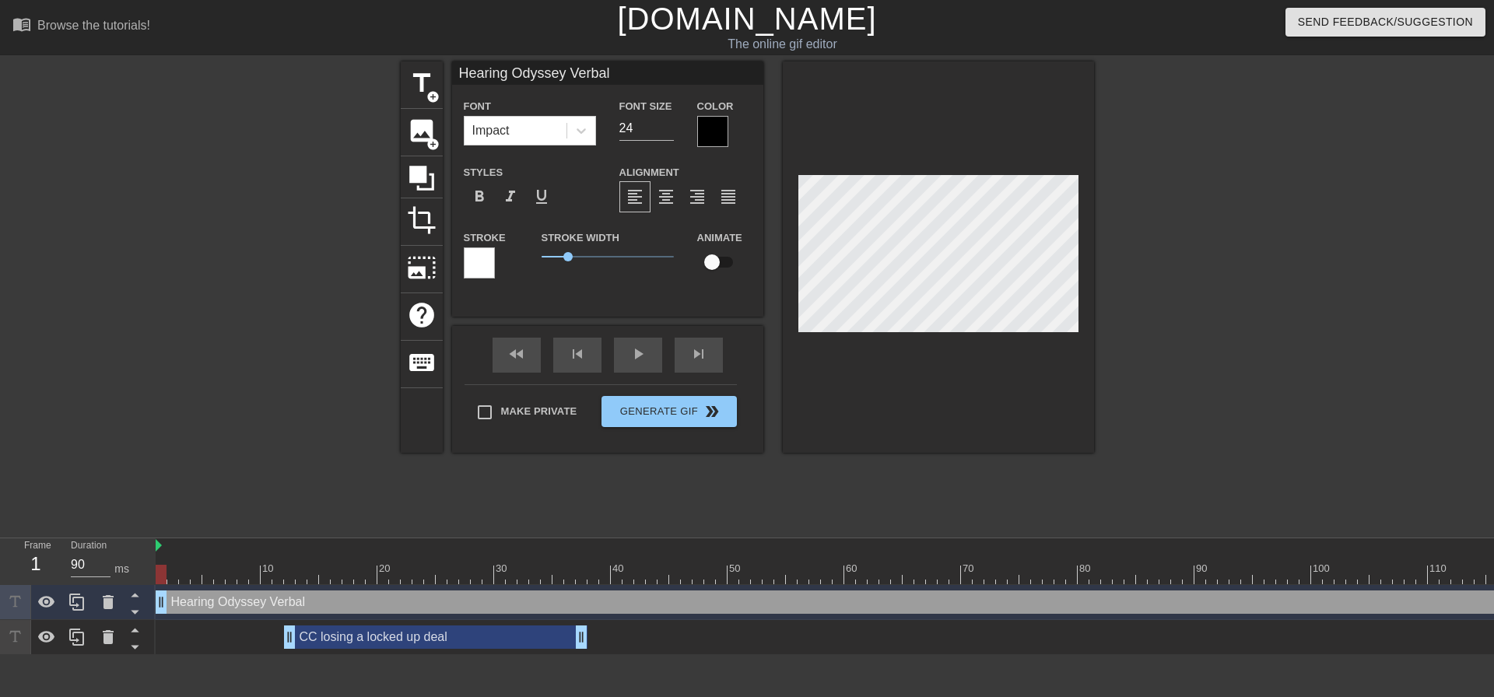
click at [711, 125] on div at bounding box center [712, 131] width 31 height 31
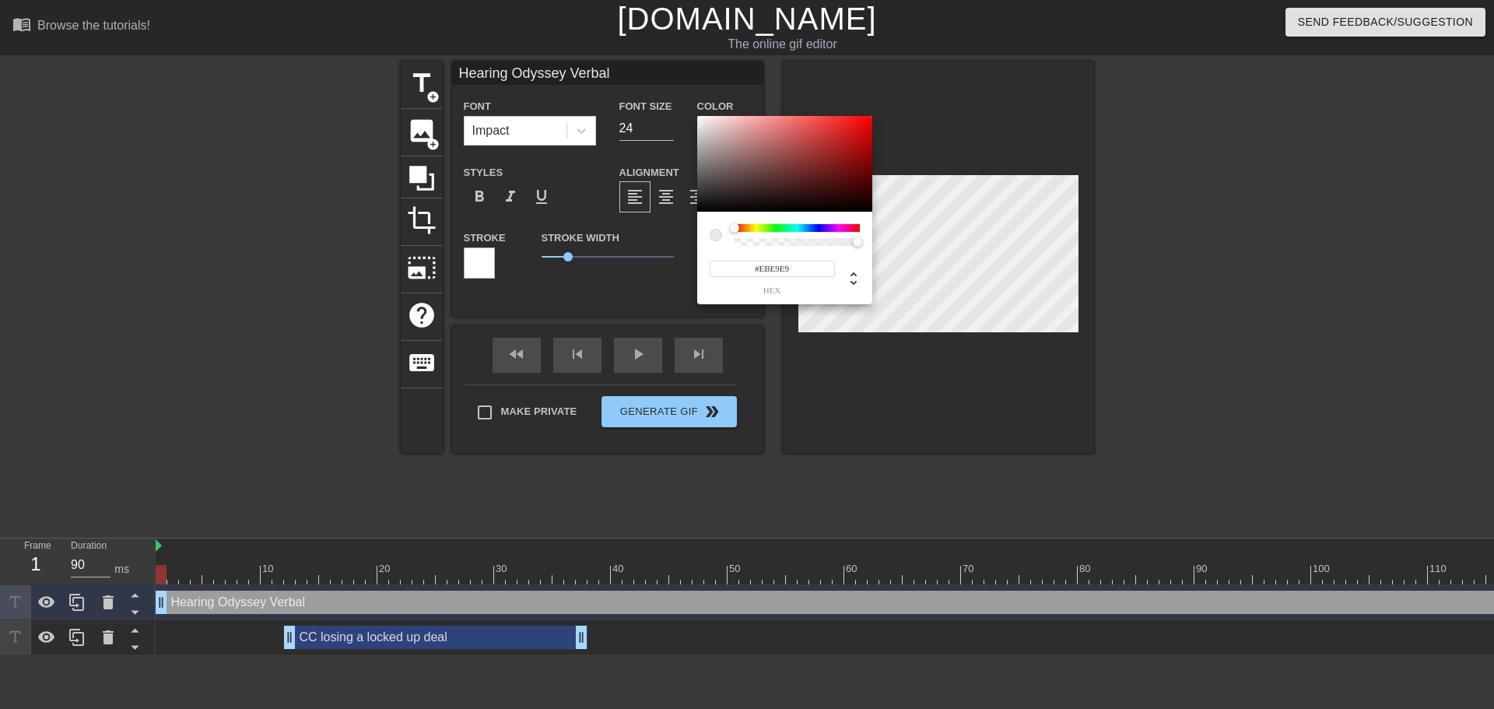
click at [699, 123] on div at bounding box center [784, 164] width 175 height 96
drag, startPoint x: 699, startPoint y: 125, endPoint x: 836, endPoint y: 181, distance: 148.6
click at [836, 181] on div at bounding box center [836, 181] width 9 height 9
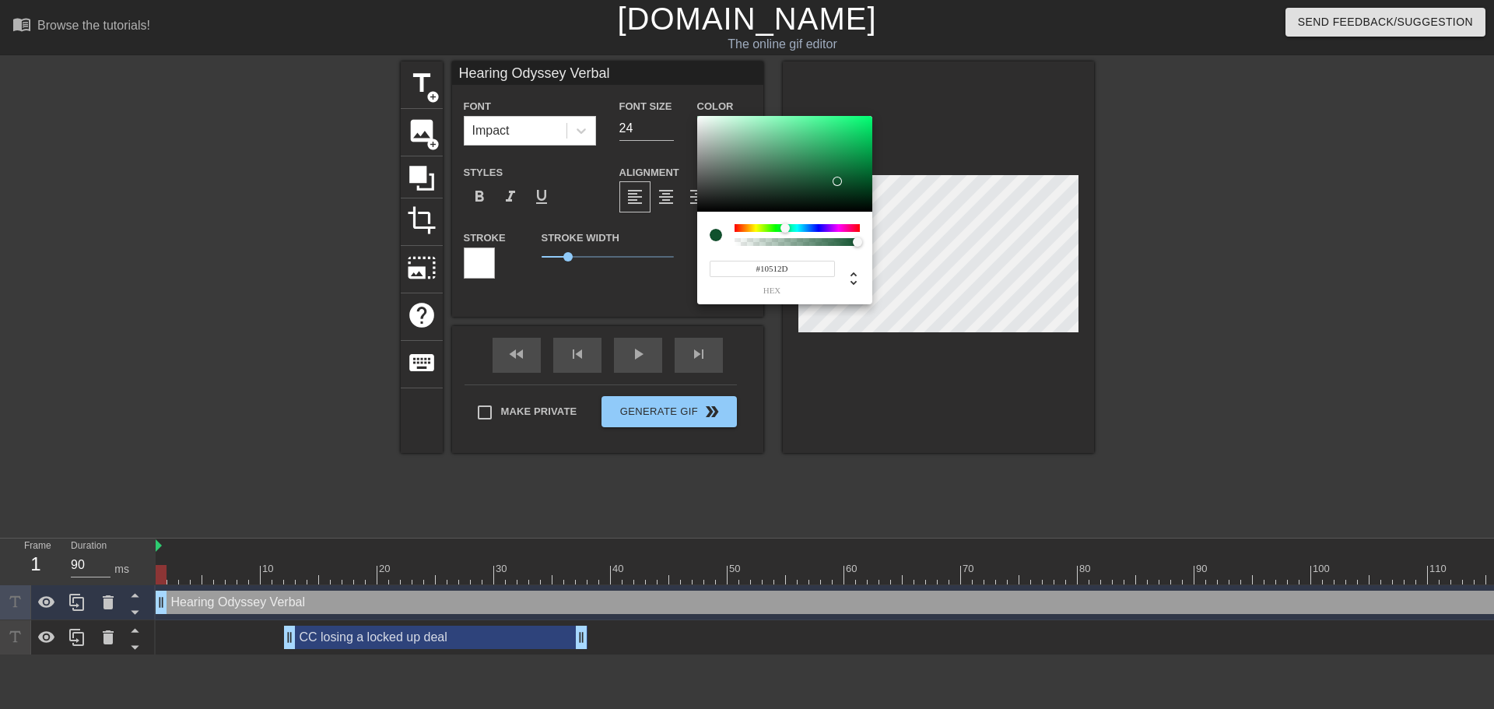
drag, startPoint x: 736, startPoint y: 229, endPoint x: 785, endPoint y: 226, distance: 49.1
click at [785, 226] on div at bounding box center [784, 227] width 9 height 9
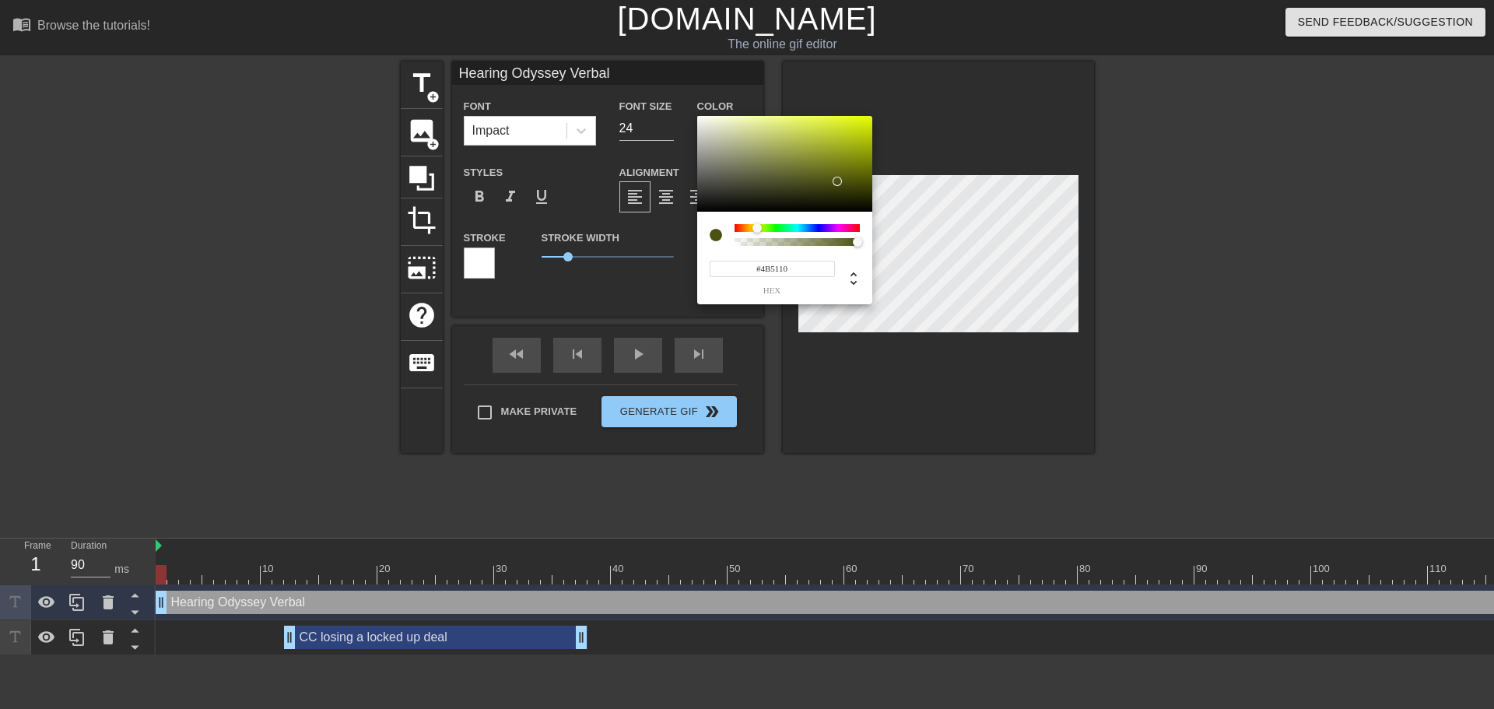
drag, startPoint x: 779, startPoint y: 227, endPoint x: 757, endPoint y: 229, distance: 21.8
click at [757, 229] on div at bounding box center [796, 228] width 125 height 8
drag, startPoint x: 836, startPoint y: 178, endPoint x: 746, endPoint y: 159, distance: 92.3
click at [746, 159] on div at bounding box center [745, 158] width 9 height 9
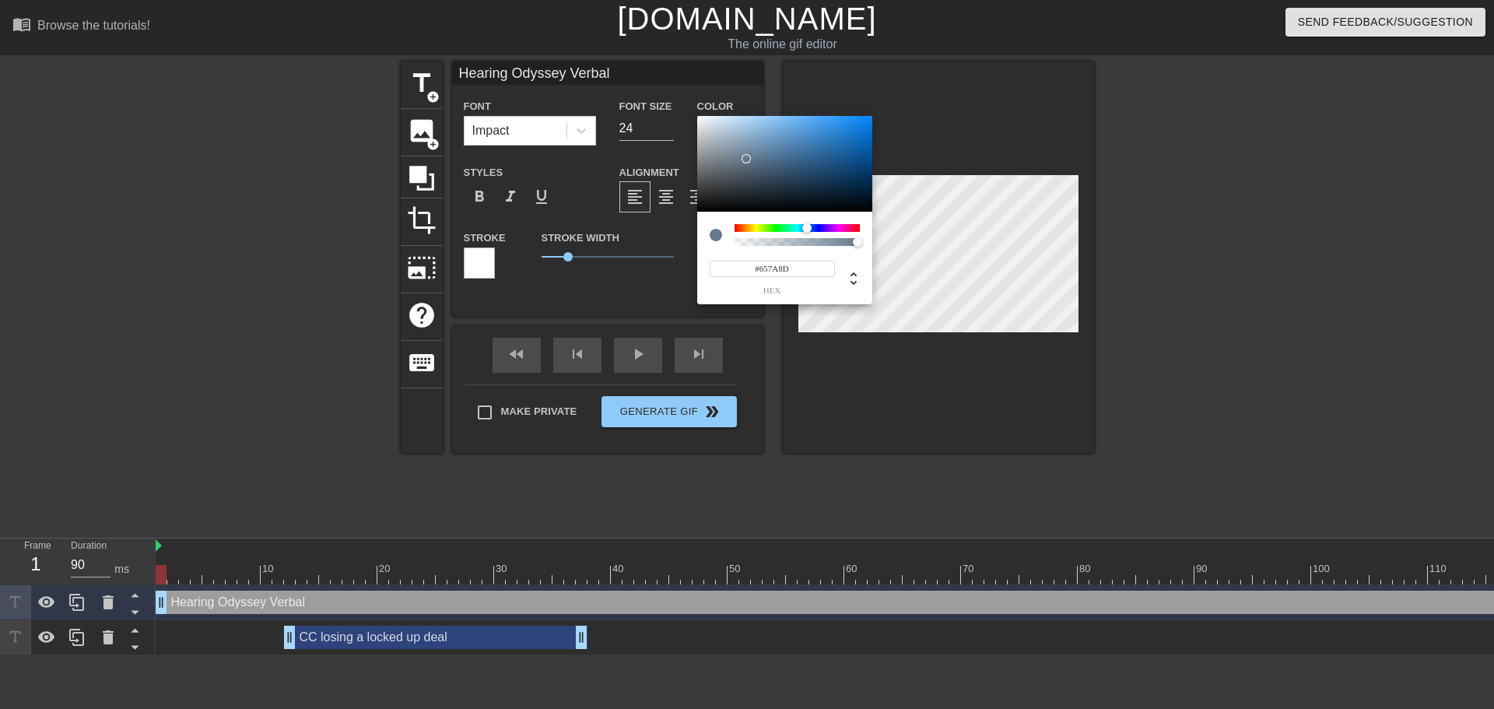
click at [807, 226] on div at bounding box center [796, 228] width 125 height 8
drag, startPoint x: 751, startPoint y: 159, endPoint x: 860, endPoint y: 135, distance: 110.6
click at [860, 135] on div at bounding box center [864, 139] width 9 height 9
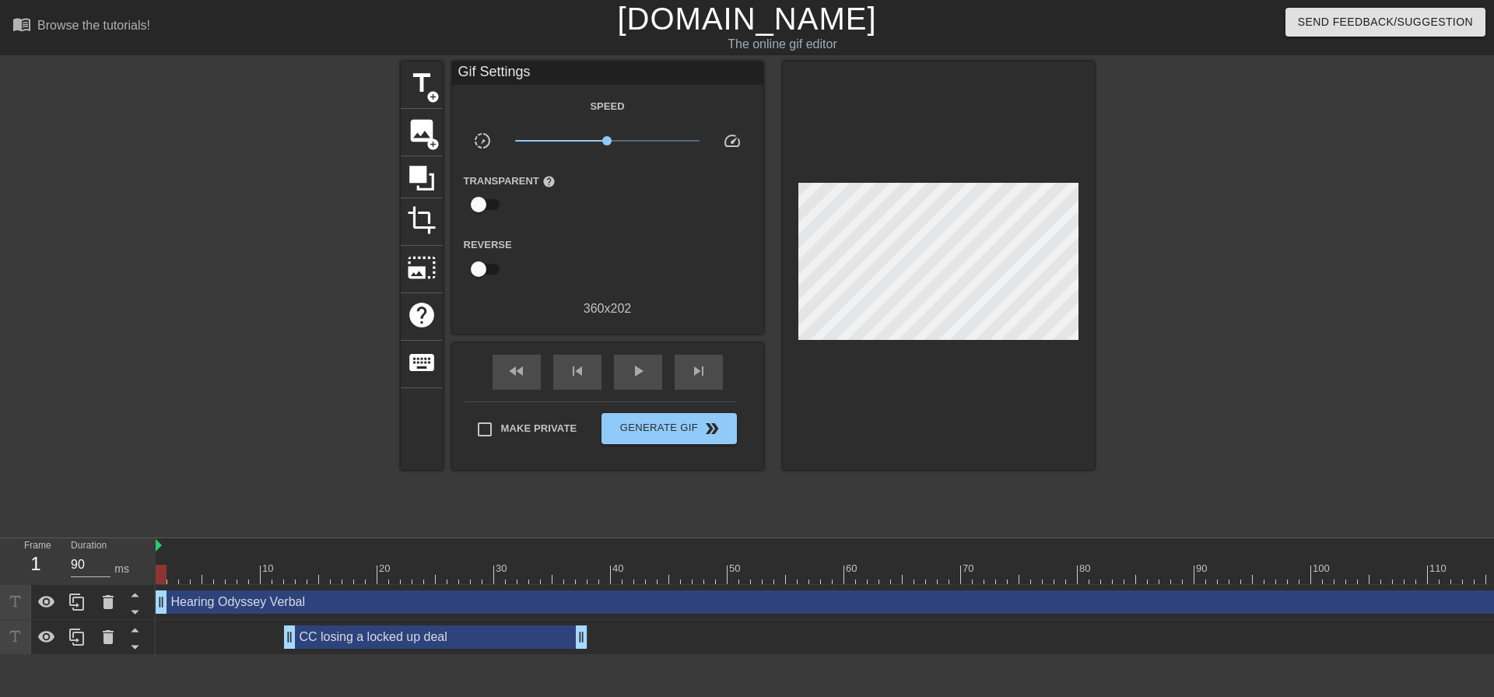
click at [349, 643] on div "CC losing a locked up deal drag_handle drag_handle" at bounding box center [435, 636] width 303 height 23
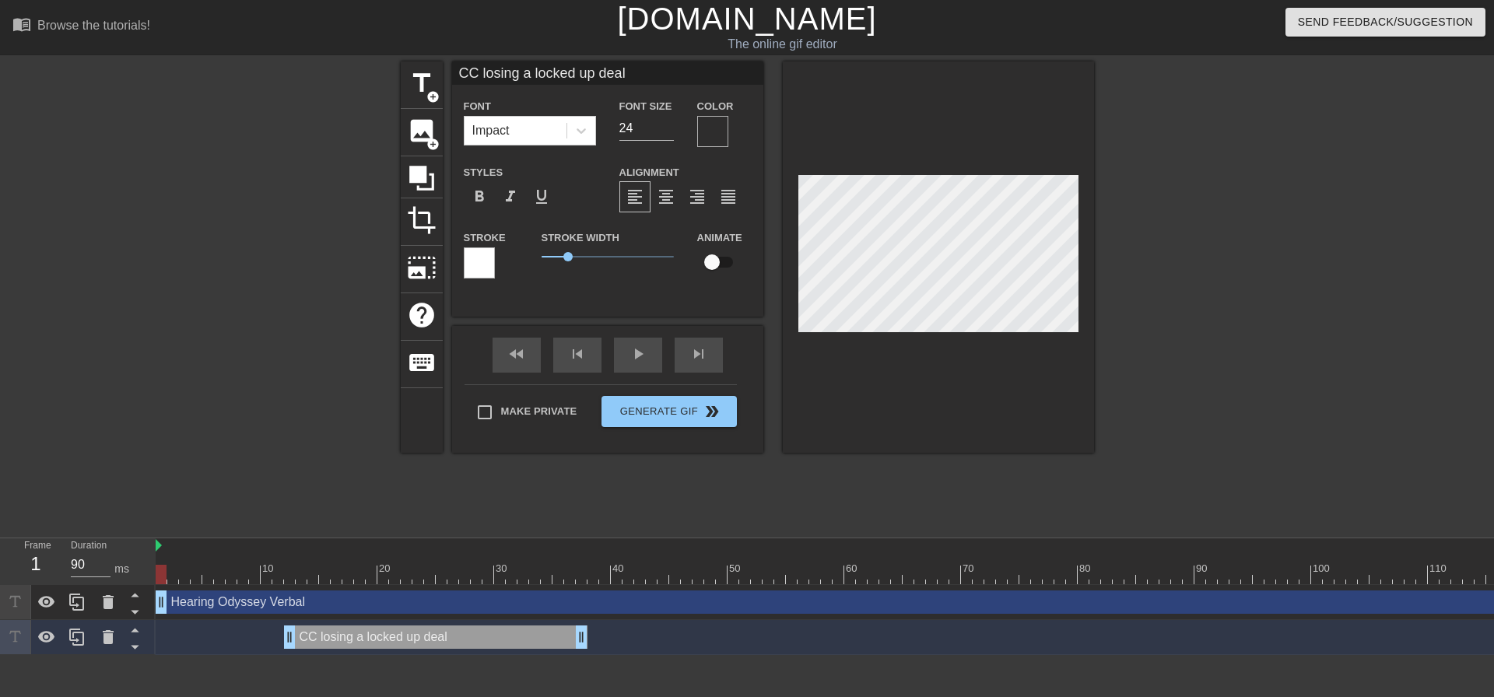
click at [334, 601] on div "Hearing Odyssey Verbal drag_handle drag_handle" at bounding box center [1089, 601] width 1867 height 23
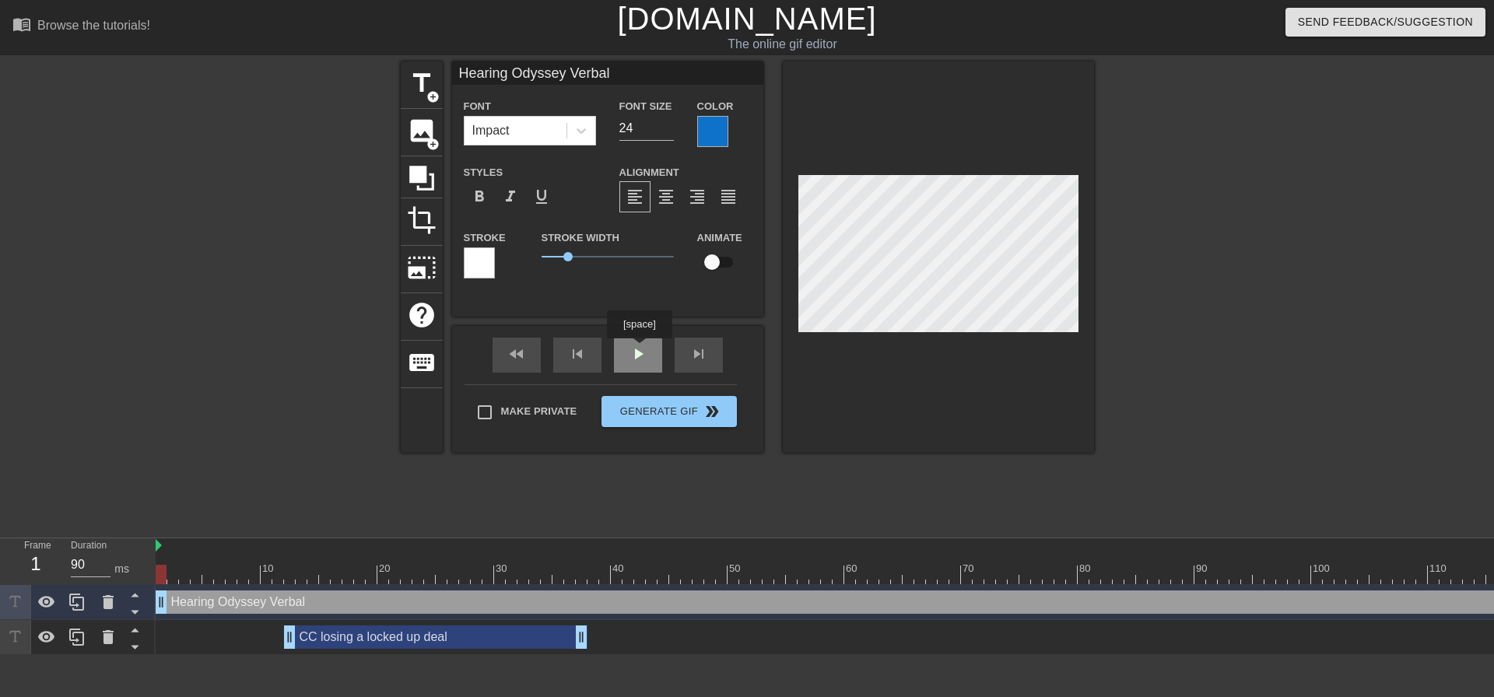
click at [639, 350] on div "fast_rewind skip_previous play_arrow skip_next" at bounding box center [608, 355] width 254 height 58
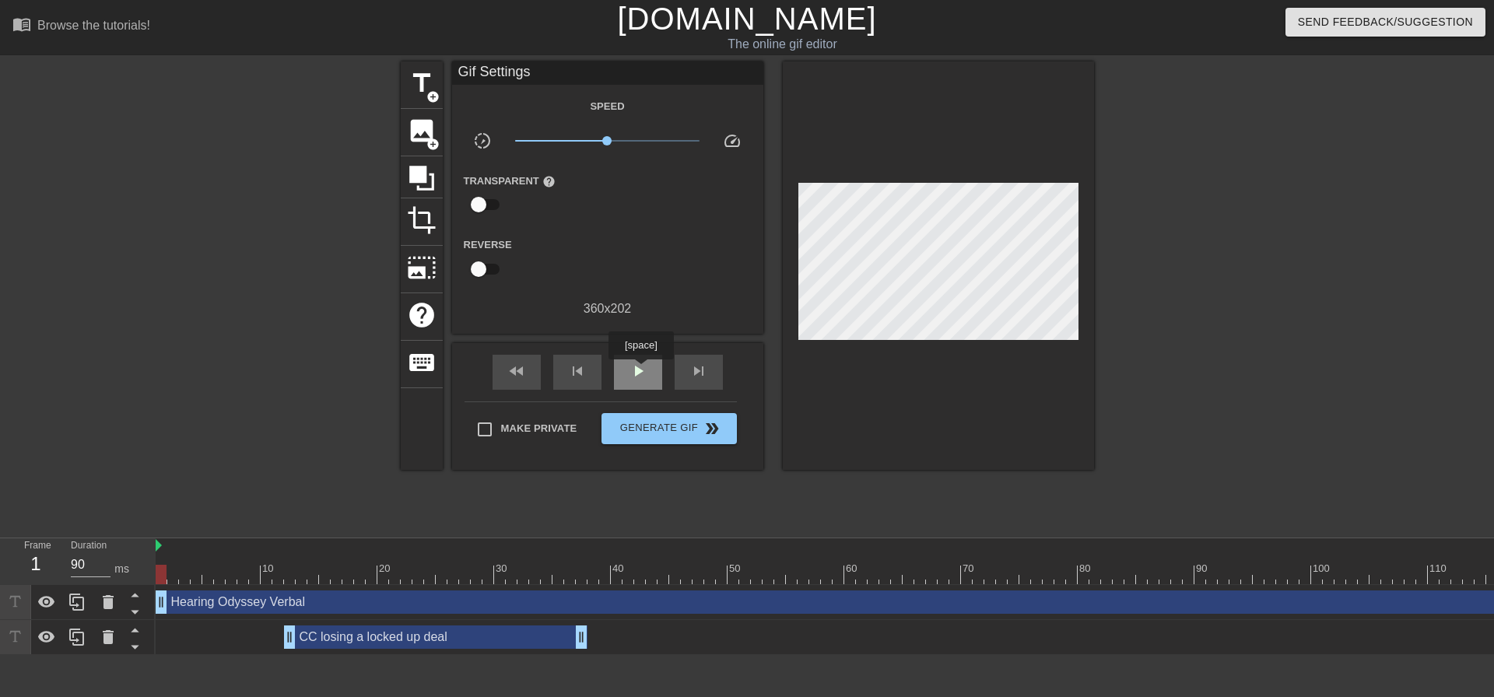
click at [640, 370] on span "play_arrow" at bounding box center [638, 371] width 19 height 19
click at [640, 370] on span "pause" at bounding box center [638, 371] width 19 height 19
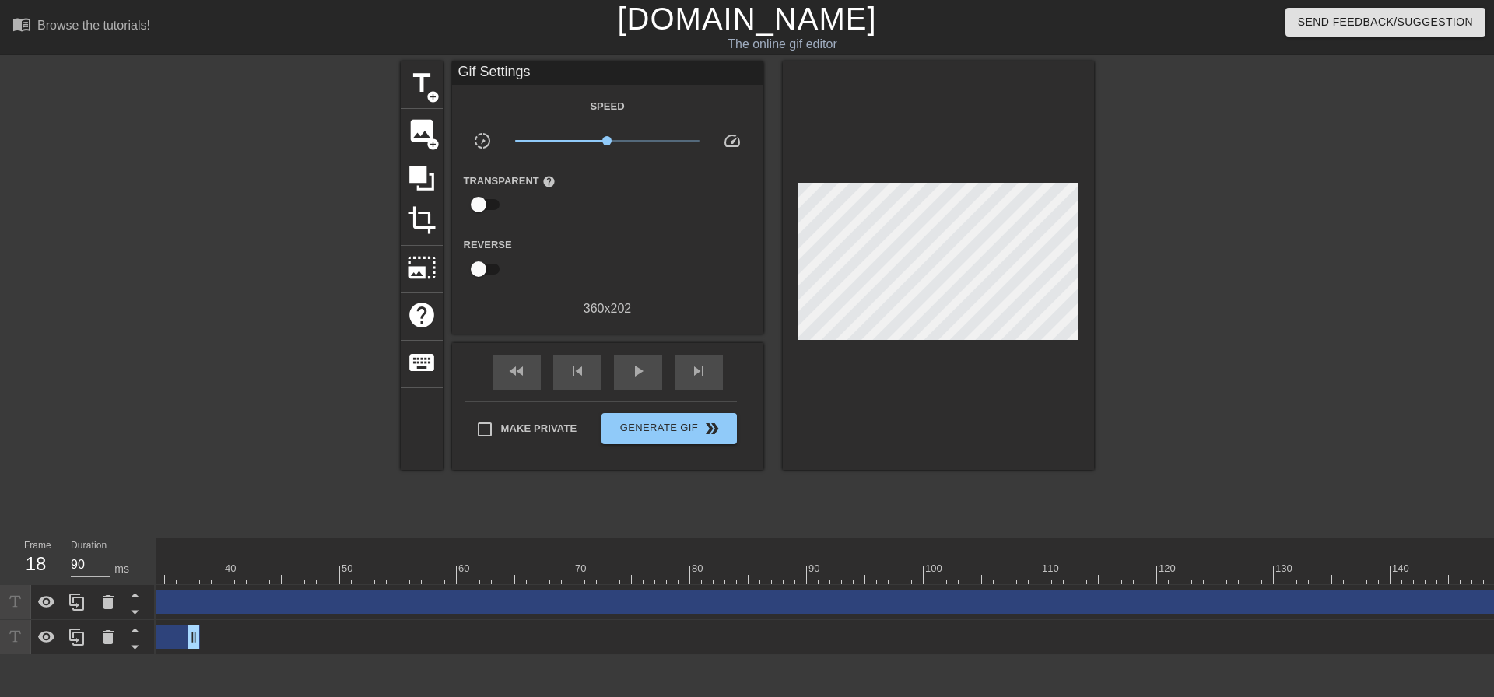
scroll to position [0, 538]
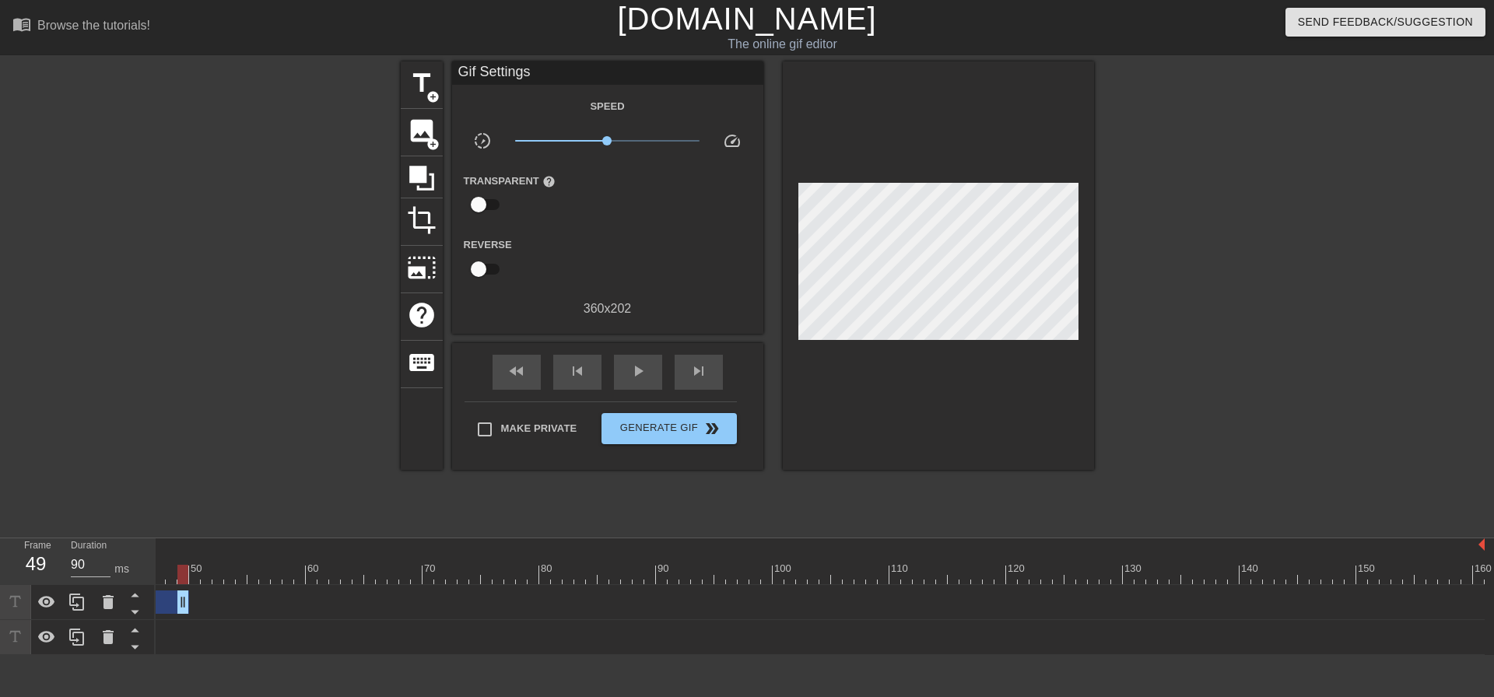
drag, startPoint x: 1473, startPoint y: 603, endPoint x: 166, endPoint y: 585, distance: 1307.8
click at [166, 585] on div "Hearing Odyssey Verbal drag_handle drag_handle" at bounding box center [550, 602] width 1867 height 35
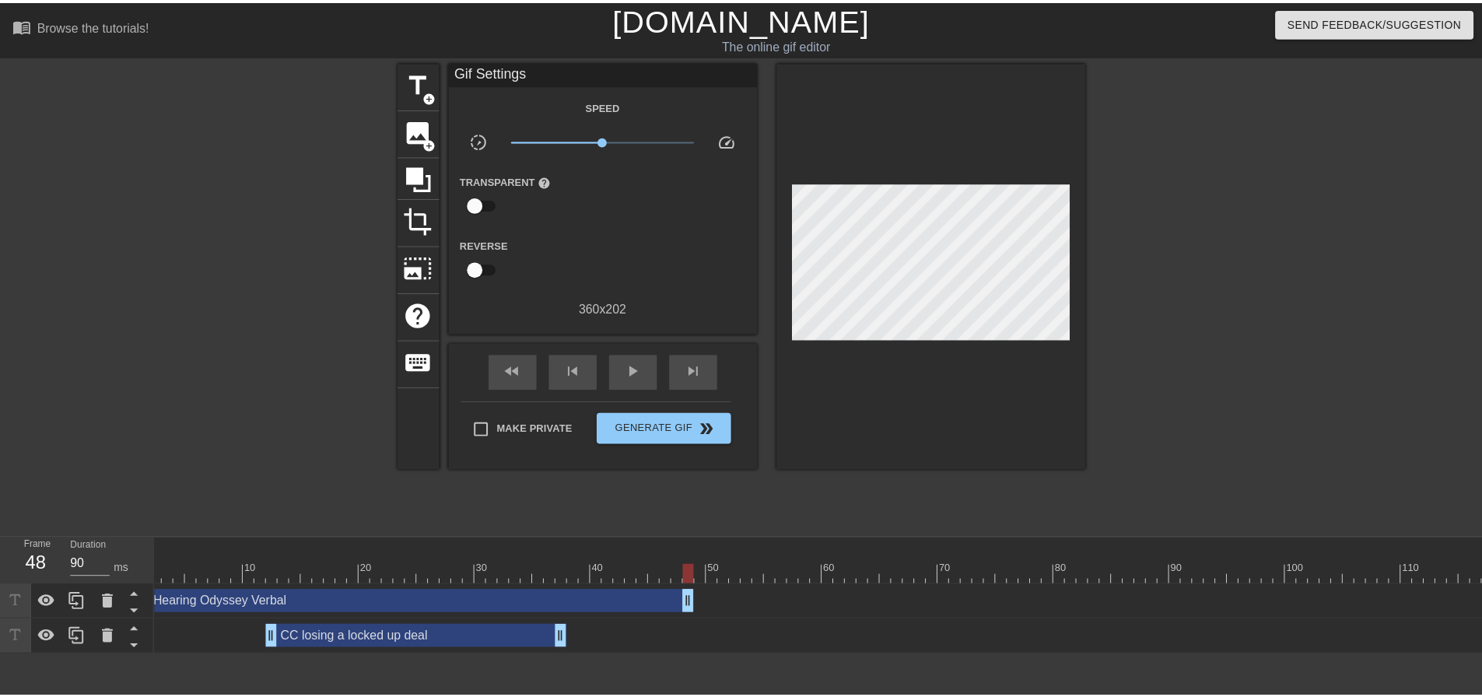
scroll to position [0, 0]
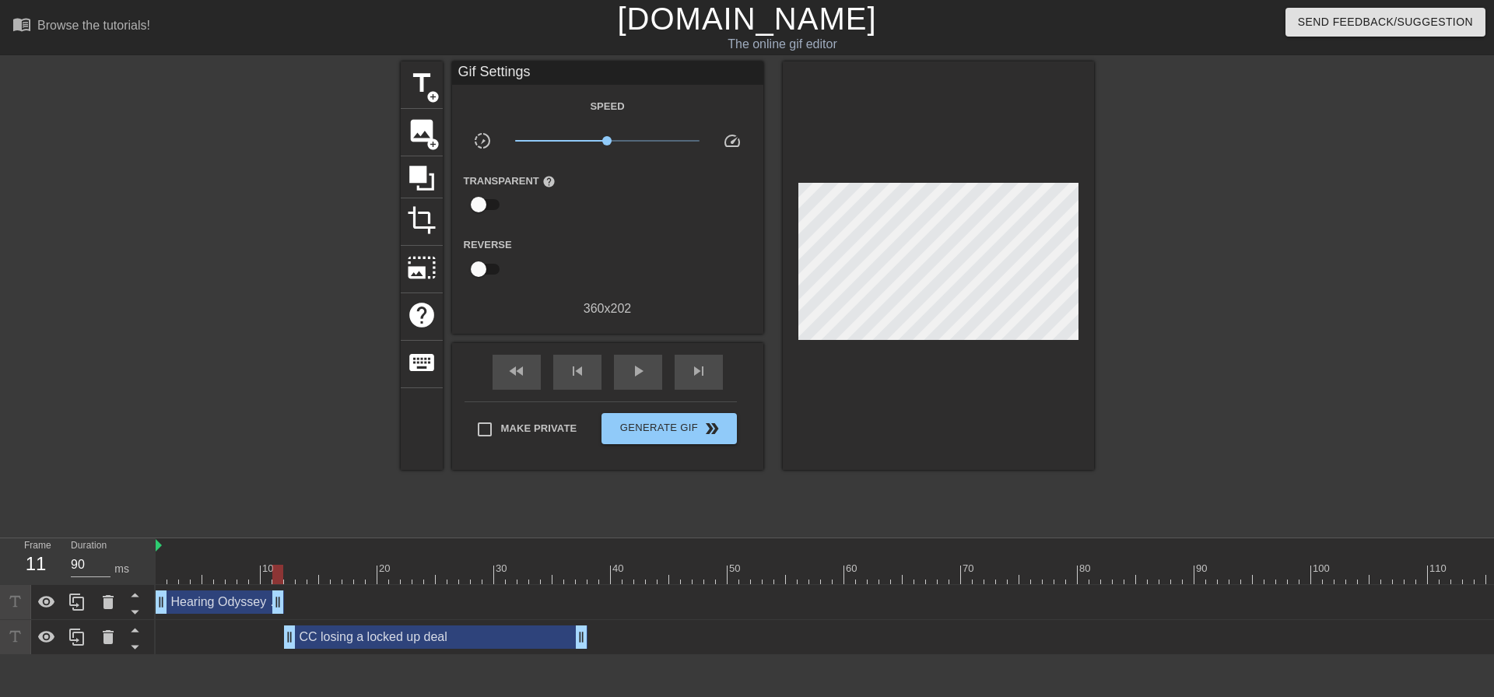
drag, startPoint x: 709, startPoint y: 602, endPoint x: 280, endPoint y: 622, distance: 429.1
click at [280, 622] on div "Hearing Odyssey Verbal drag_handle drag_handle CC losing a locked up deal drag_…" at bounding box center [825, 620] width 1338 height 70
click at [642, 629] on div "CC losing a locked up deal drag_handle drag_handle" at bounding box center [1089, 636] width 1867 height 23
click at [168, 559] on div at bounding box center [173, 563] width 12 height 19
drag, startPoint x: 171, startPoint y: 576, endPoint x: 338, endPoint y: 576, distance: 166.5
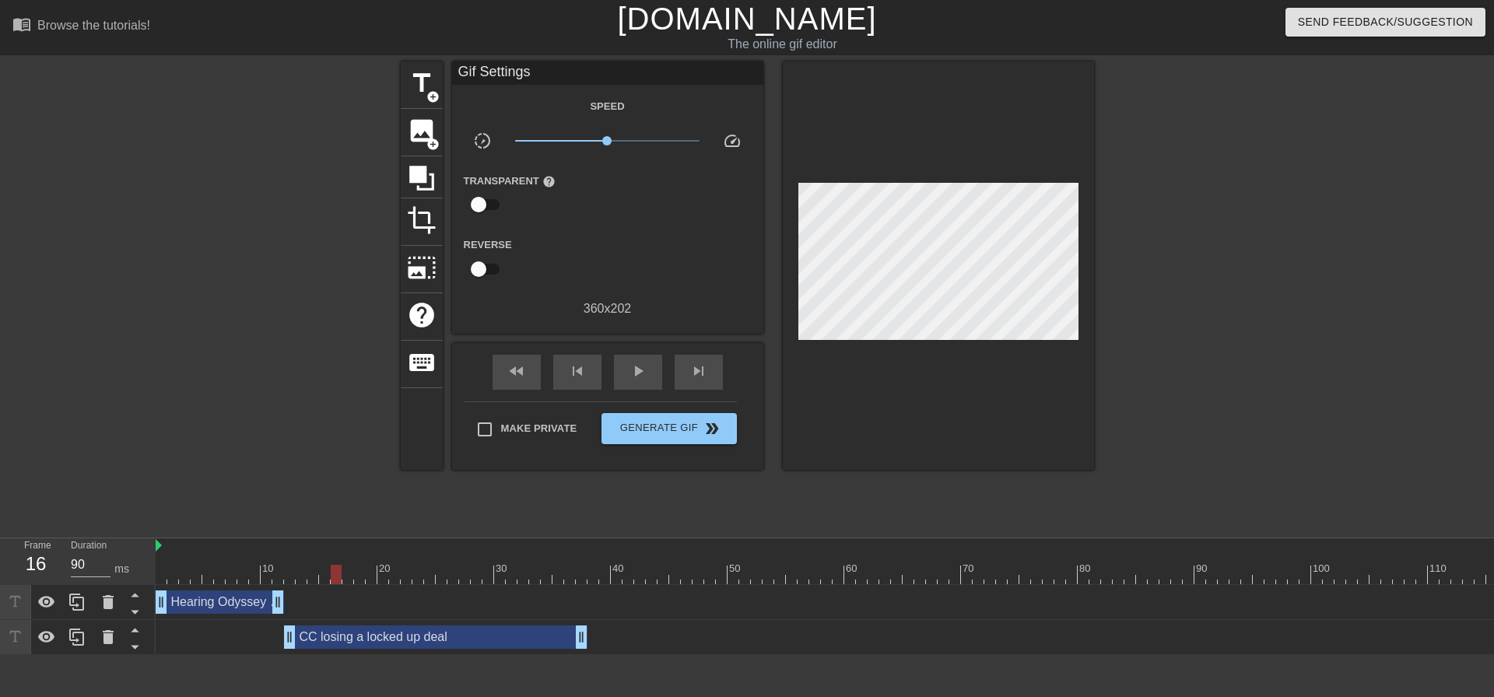
click at [338, 576] on div at bounding box center [336, 574] width 11 height 19
click at [348, 633] on div "CC losing a locked up deal drag_handle drag_handle" at bounding box center [435, 636] width 303 height 23
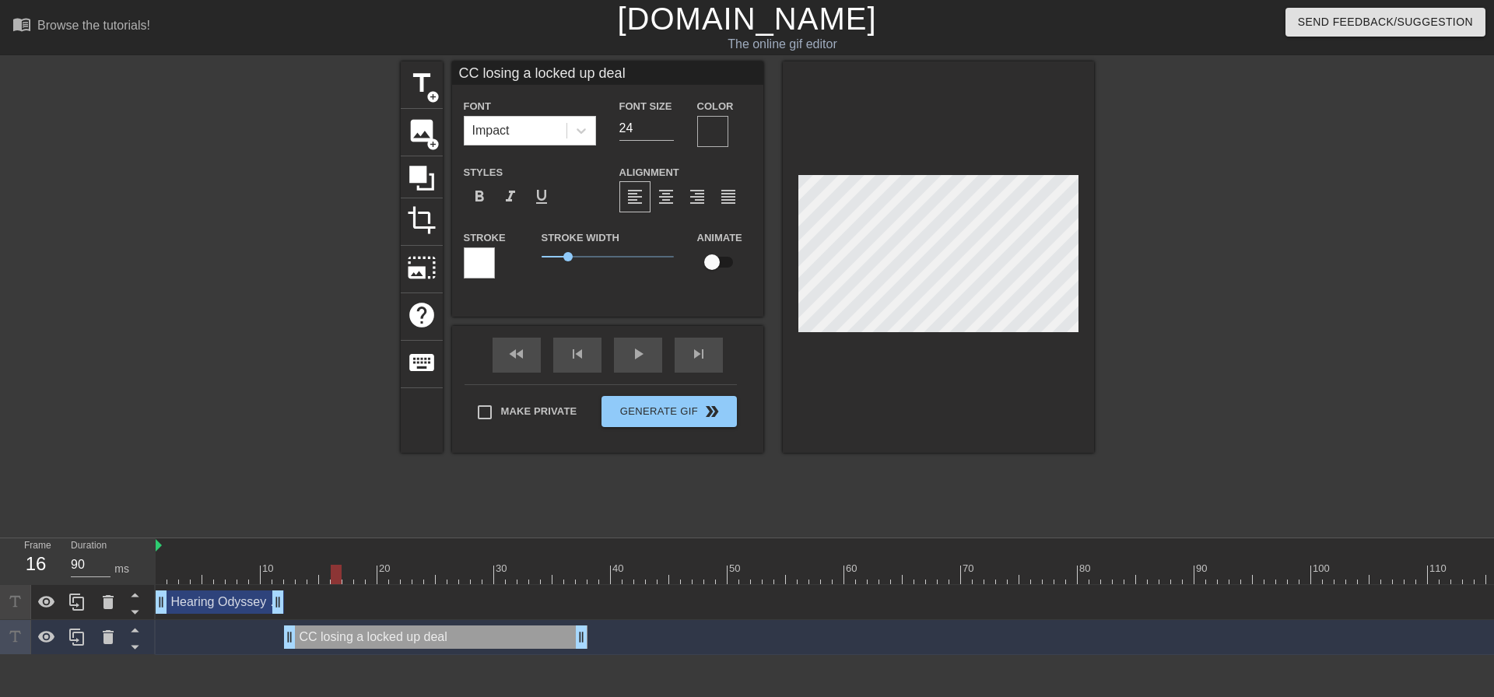
click at [713, 132] on div at bounding box center [712, 131] width 31 height 31
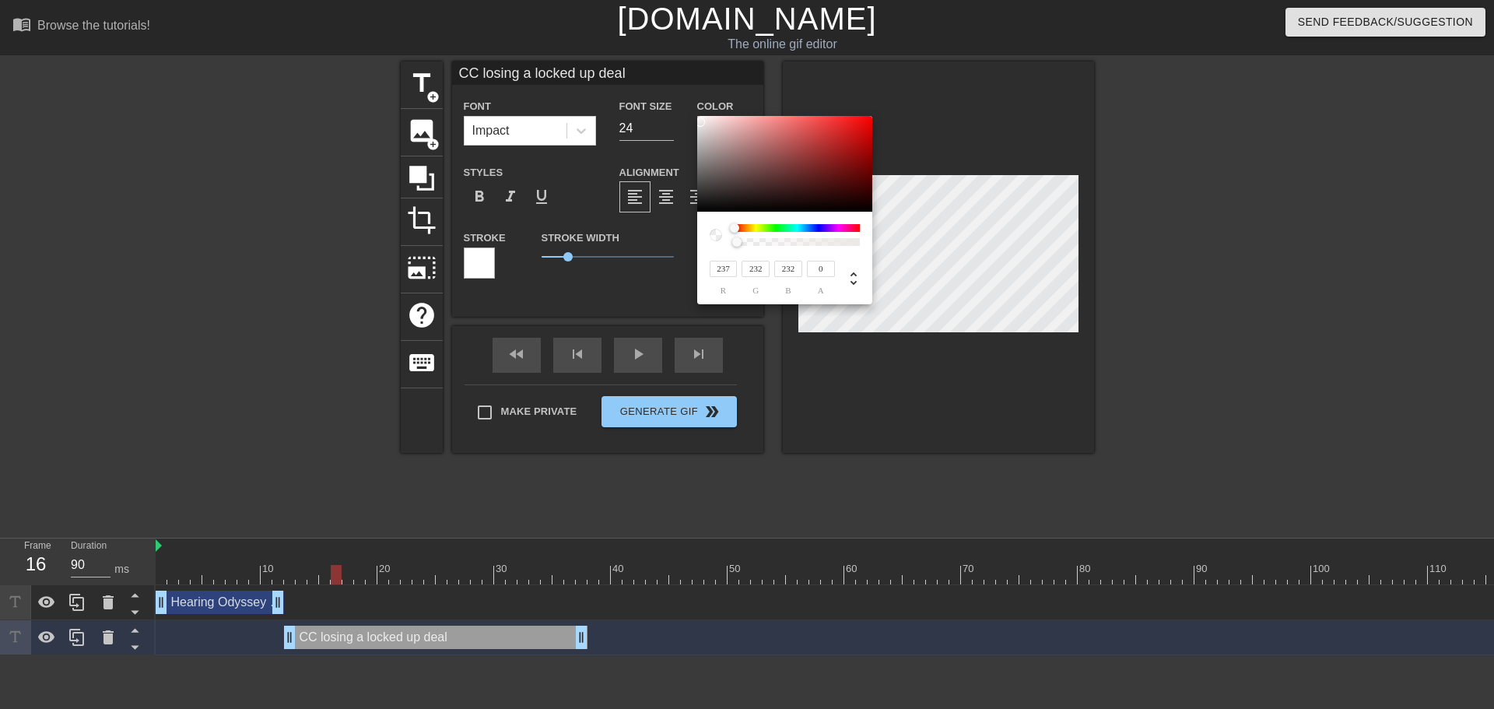
click at [811, 222] on div "237 r 232 g 232 b 0 a" at bounding box center [784, 258] width 175 height 93
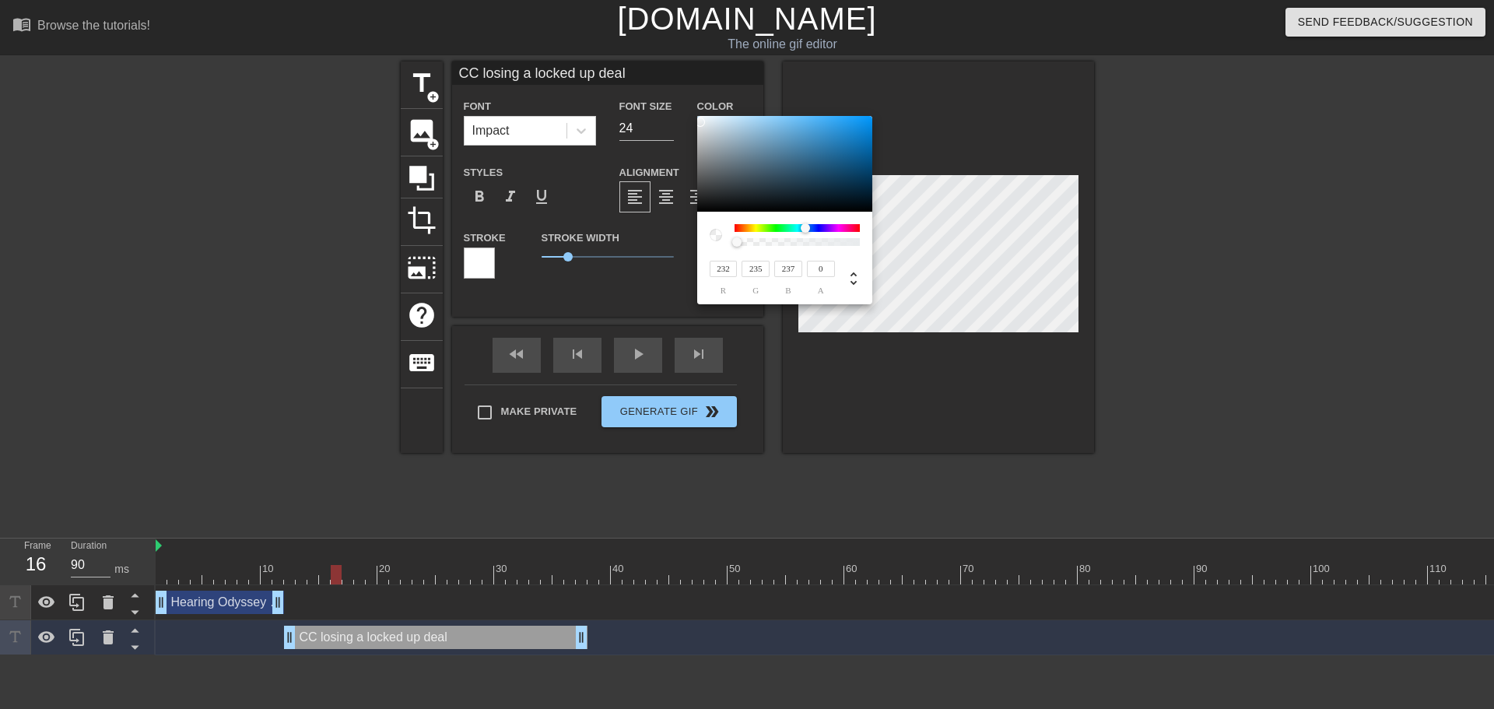
click at [806, 226] on div at bounding box center [796, 228] width 125 height 8
drag, startPoint x: 837, startPoint y: 152, endPoint x: 858, endPoint y: 131, distance: 29.7
click at [858, 131] on div at bounding box center [784, 164] width 175 height 96
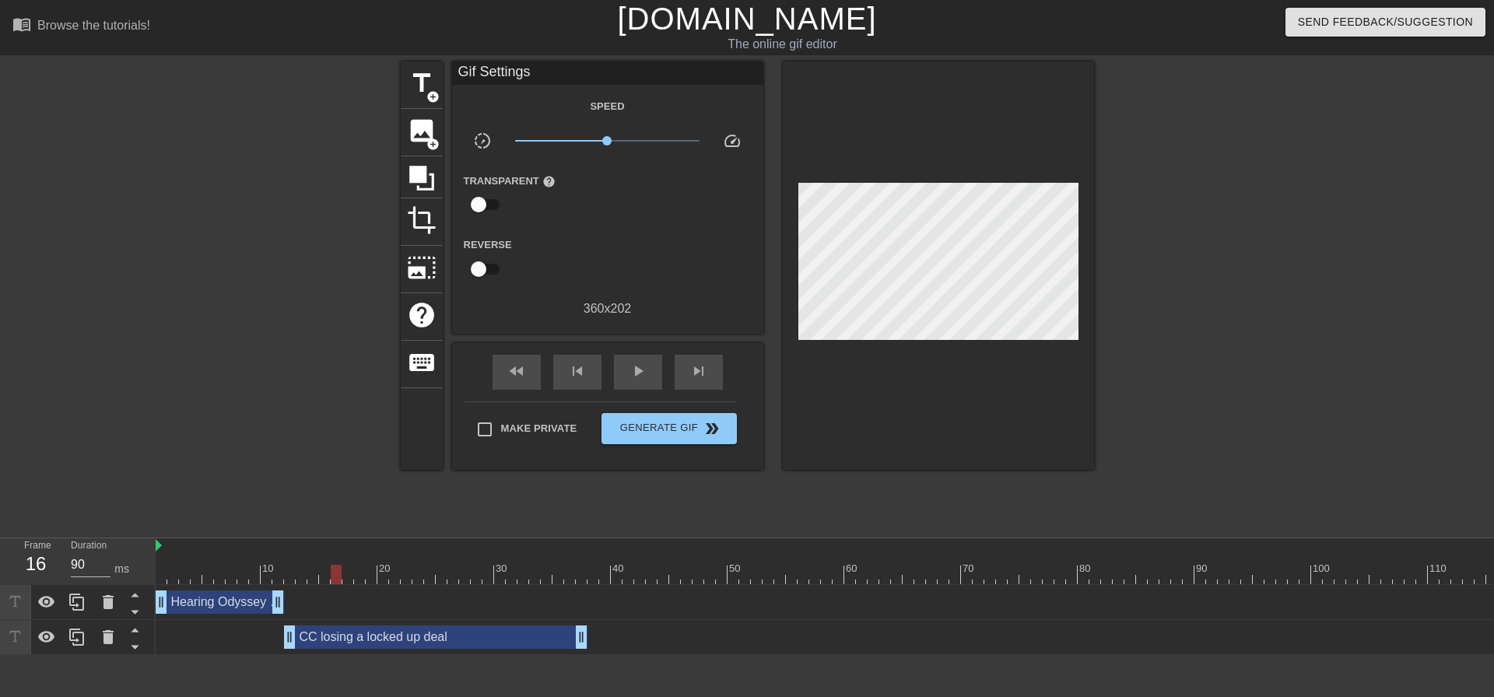
click at [222, 577] on div at bounding box center [1089, 574] width 1867 height 19
drag, startPoint x: 222, startPoint y: 573, endPoint x: 345, endPoint y: 570, distance: 123.7
click at [345, 570] on div at bounding box center [347, 574] width 11 height 19
click at [437, 632] on div "CC losing a locked up deal drag_handle drag_handle" at bounding box center [435, 636] width 303 height 23
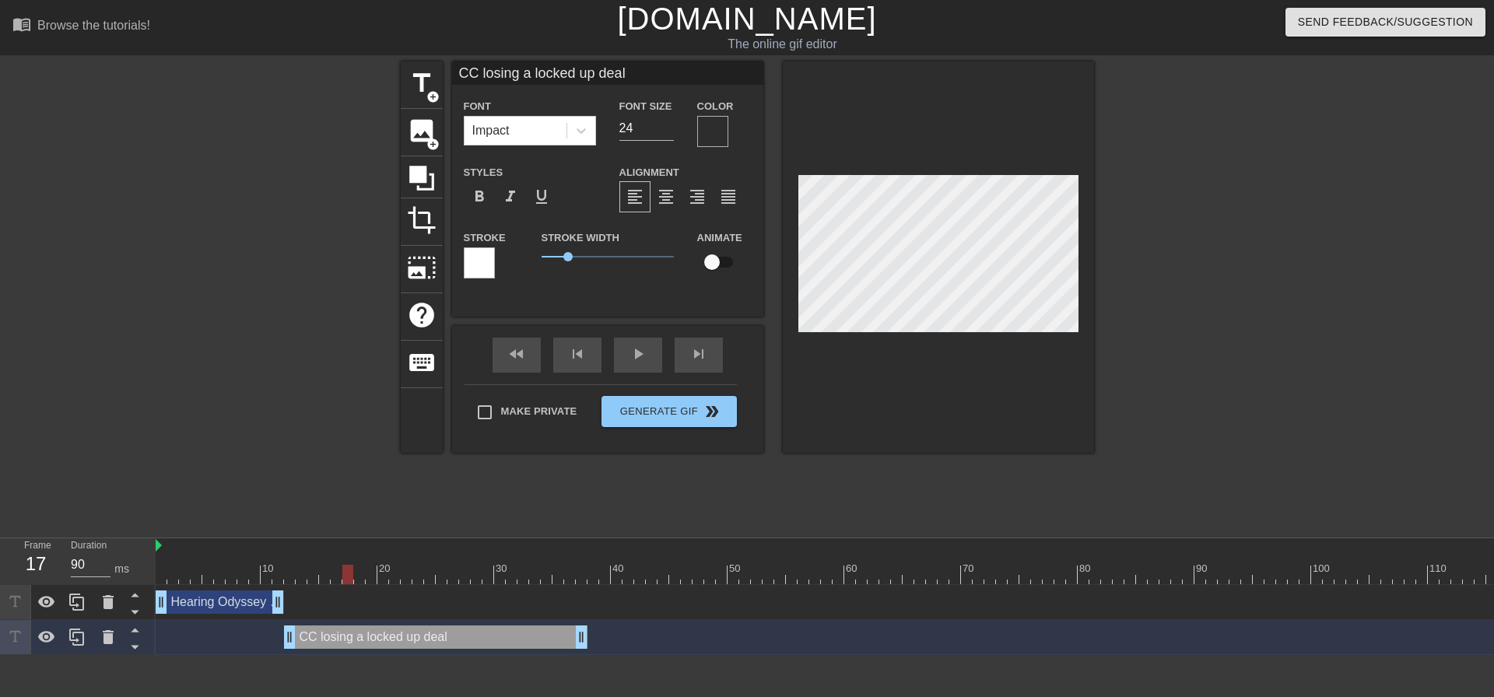
click at [712, 142] on div at bounding box center [712, 131] width 31 height 31
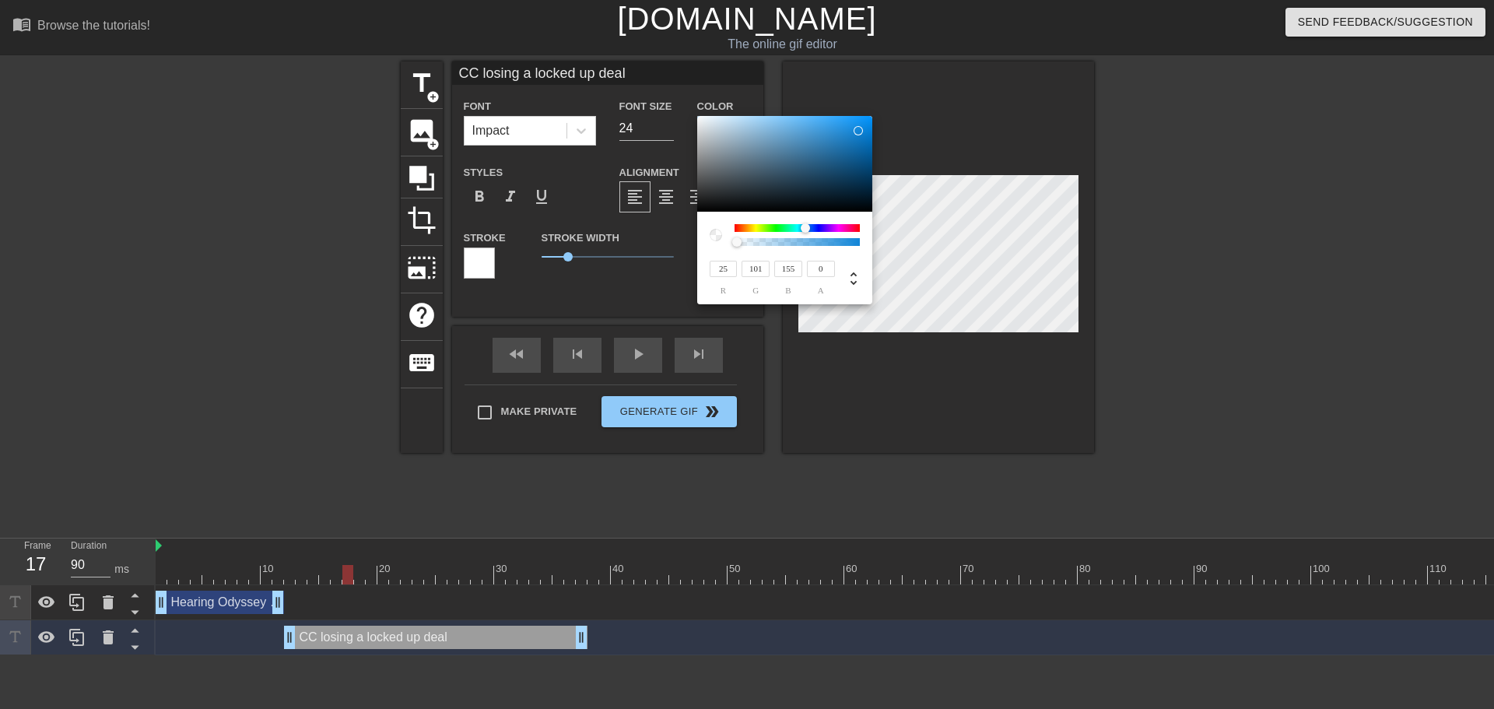
click at [843, 153] on div at bounding box center [784, 164] width 175 height 96
click at [845, 140] on div at bounding box center [784, 164] width 175 height 96
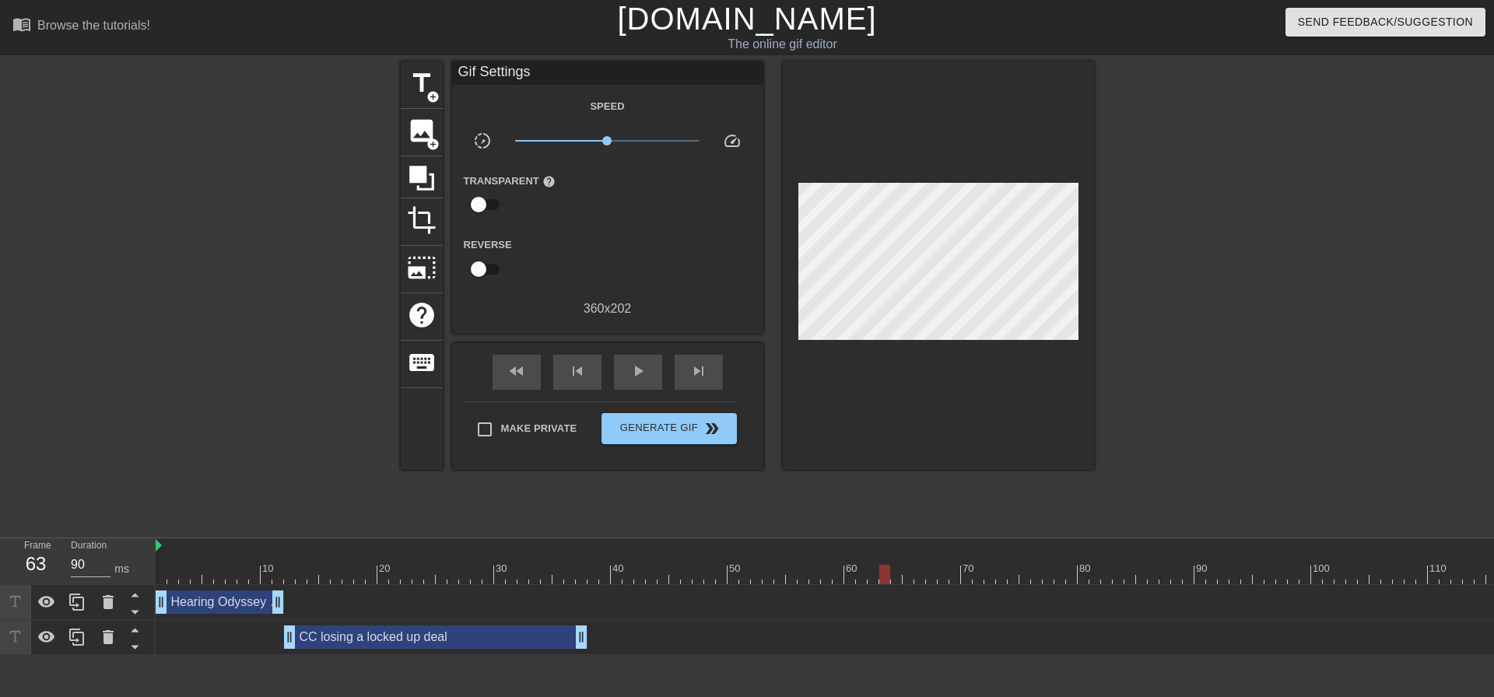
drag, startPoint x: 346, startPoint y: 572, endPoint x: 886, endPoint y: 590, distance: 540.2
click at [886, 590] on div "10 20 30 40 50 60 70 80 90 100 110 120 130 140 150 160" at bounding box center [825, 596] width 1338 height 117
click at [421, 90] on span "title" at bounding box center [422, 83] width 30 height 30
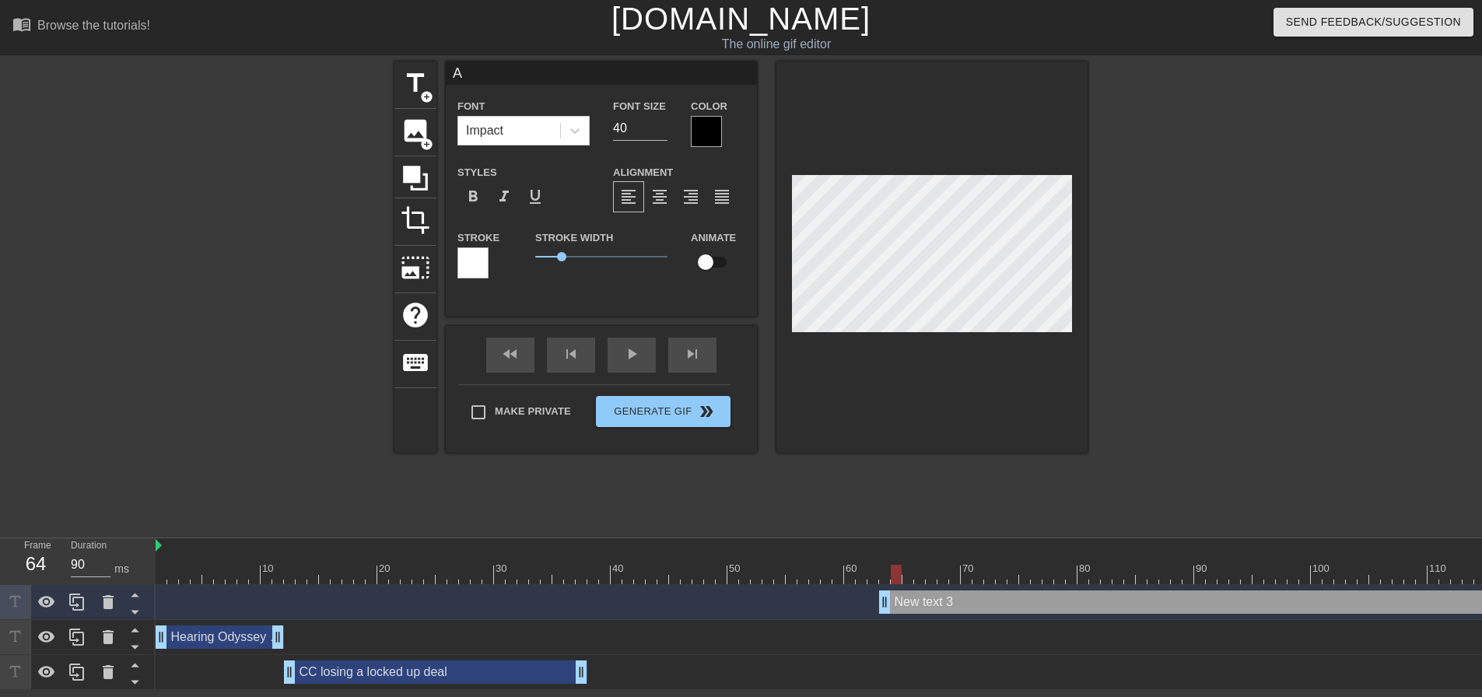
scroll to position [2, 2]
click at [644, 131] on input "40" at bounding box center [640, 128] width 54 height 25
click at [1208, 261] on div at bounding box center [1222, 294] width 233 height 467
click at [1341, 226] on div "title add_circle image add_circle crop photo_size_select_large help keyboard [P…" at bounding box center [741, 294] width 1482 height 467
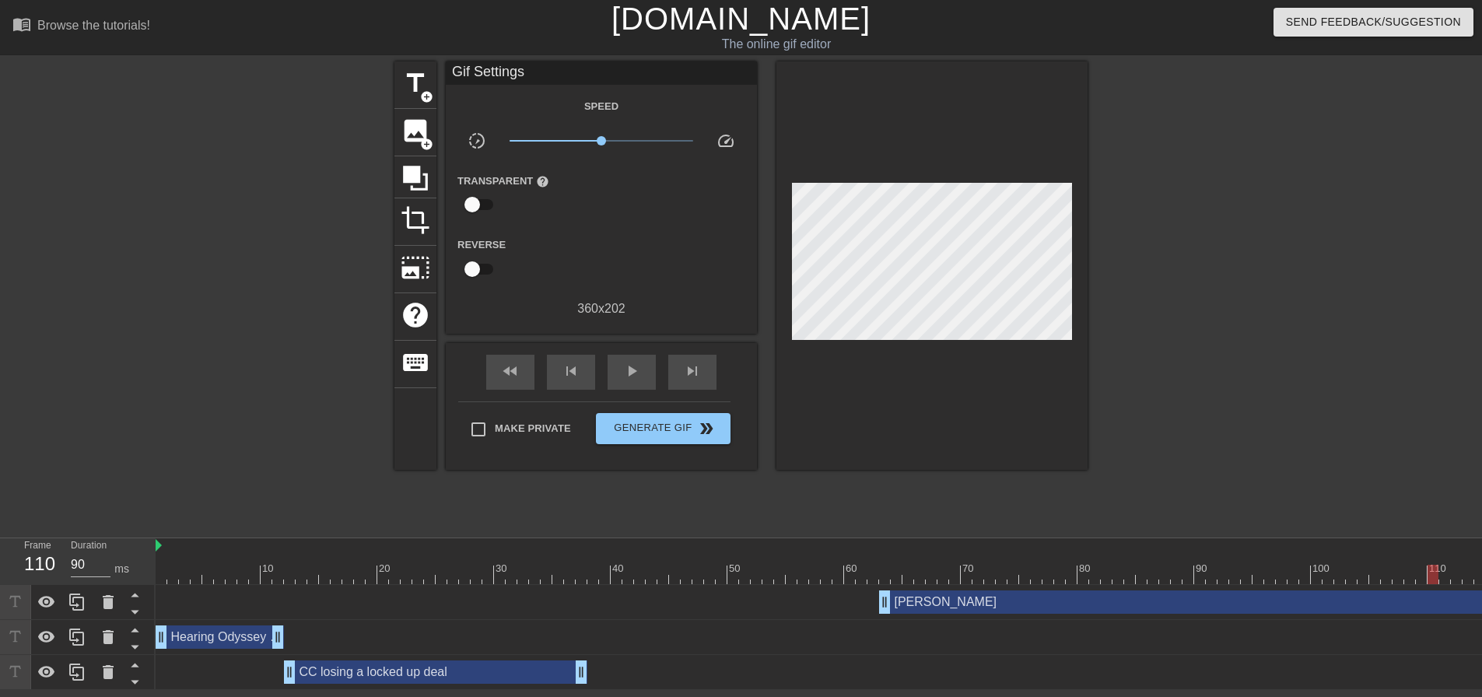
drag, startPoint x: 899, startPoint y: 578, endPoint x: 1437, endPoint y: 573, distance: 537.6
click at [1437, 573] on div at bounding box center [1432, 574] width 11 height 19
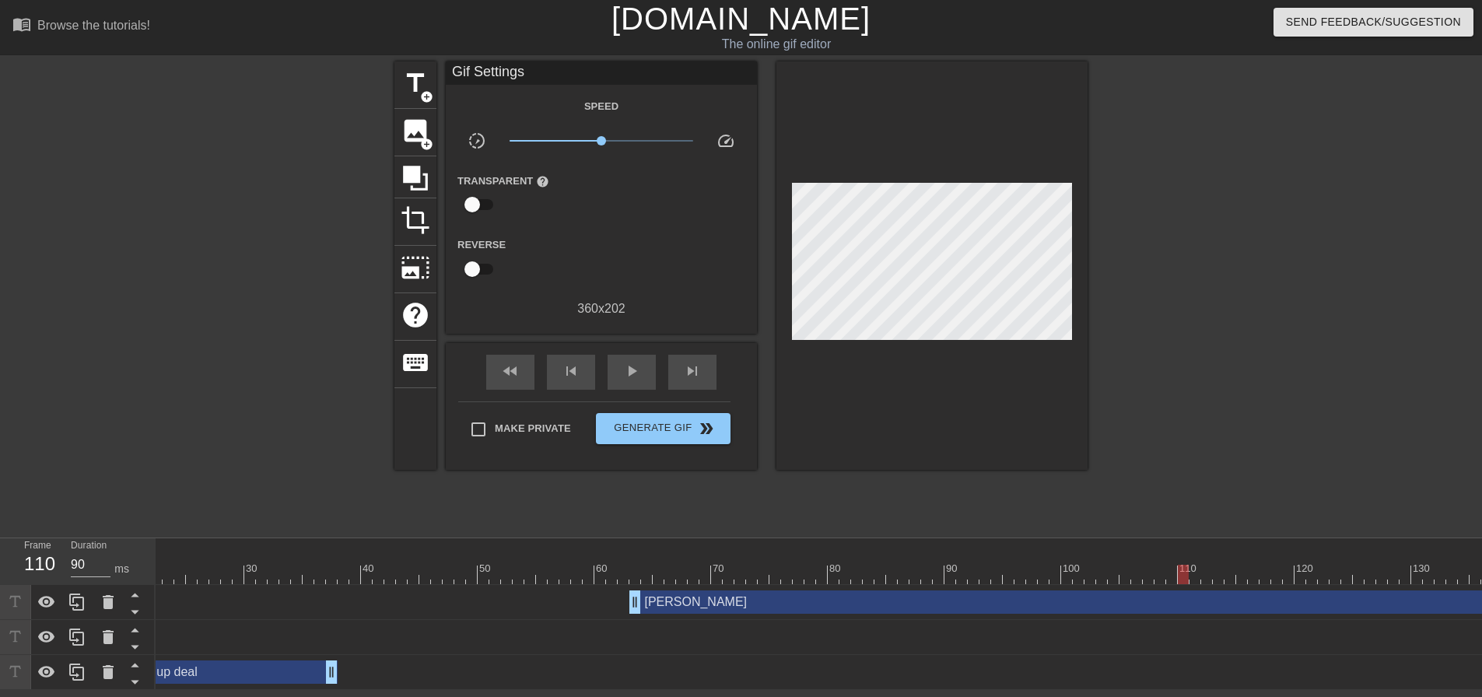
scroll to position [0, 538]
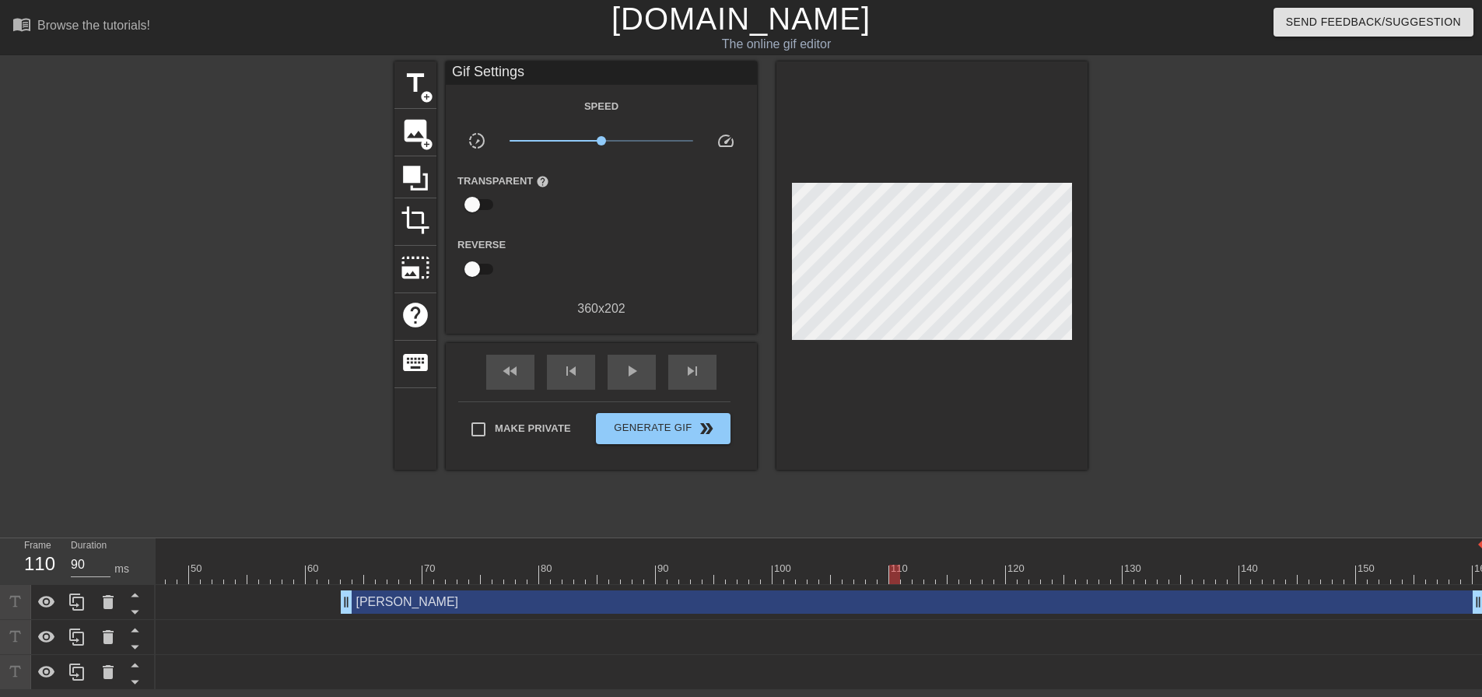
click at [893, 569] on div at bounding box center [894, 574] width 11 height 19
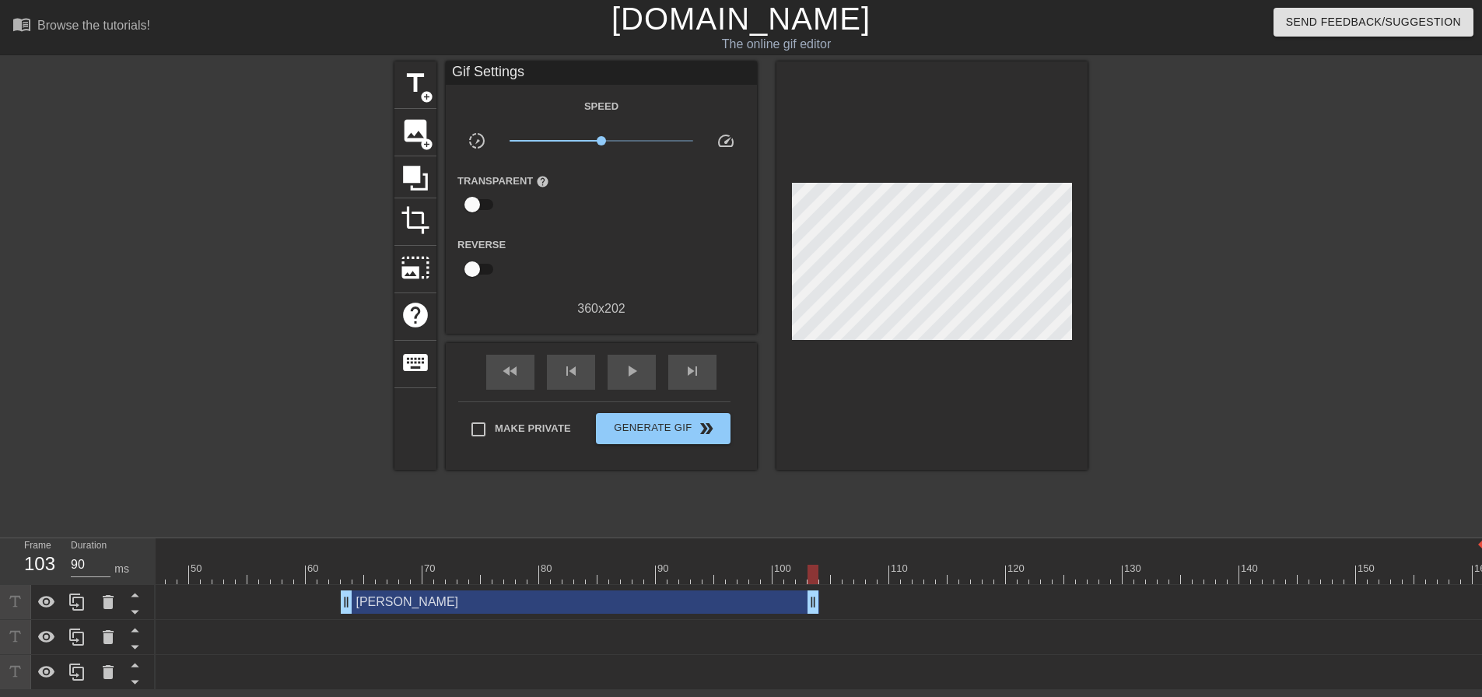
drag, startPoint x: 1476, startPoint y: 608, endPoint x: 816, endPoint y: 584, distance: 660.9
click at [816, 584] on div "10 20 30 40 50 60 70 80 90 100 110 120 130 140 150 160 [PERSON_NAME]" at bounding box center [819, 614] width 1326 height 152
click at [868, 613] on div "[PERSON_NAME] drag_handle drag_handle" at bounding box center [550, 601] width 1867 height 23
click at [829, 573] on div at bounding box center [550, 574] width 1867 height 19
click at [840, 575] on div at bounding box center [550, 574] width 1867 height 19
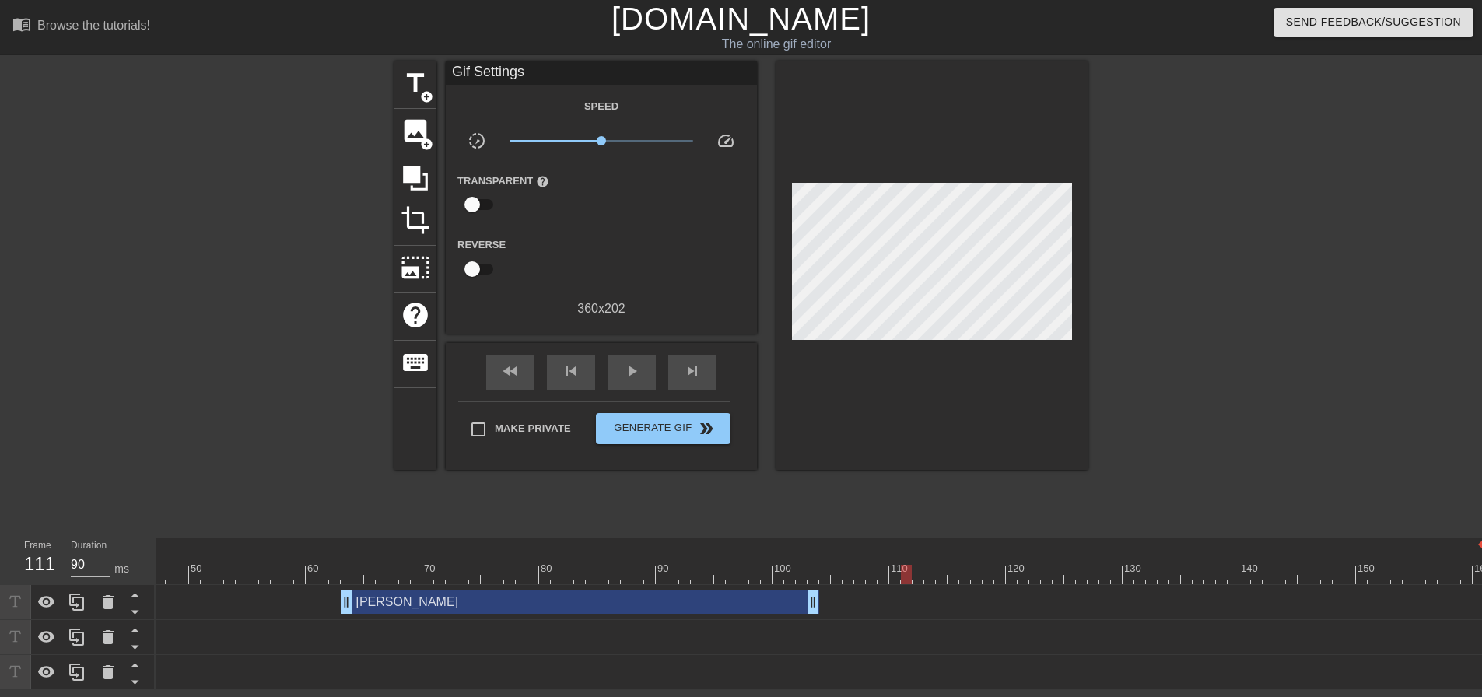
click at [912, 575] on div at bounding box center [550, 574] width 1867 height 19
click at [895, 576] on div at bounding box center [550, 574] width 1867 height 19
click at [414, 98] on div "title add_circle" at bounding box center [415, 84] width 42 height 47
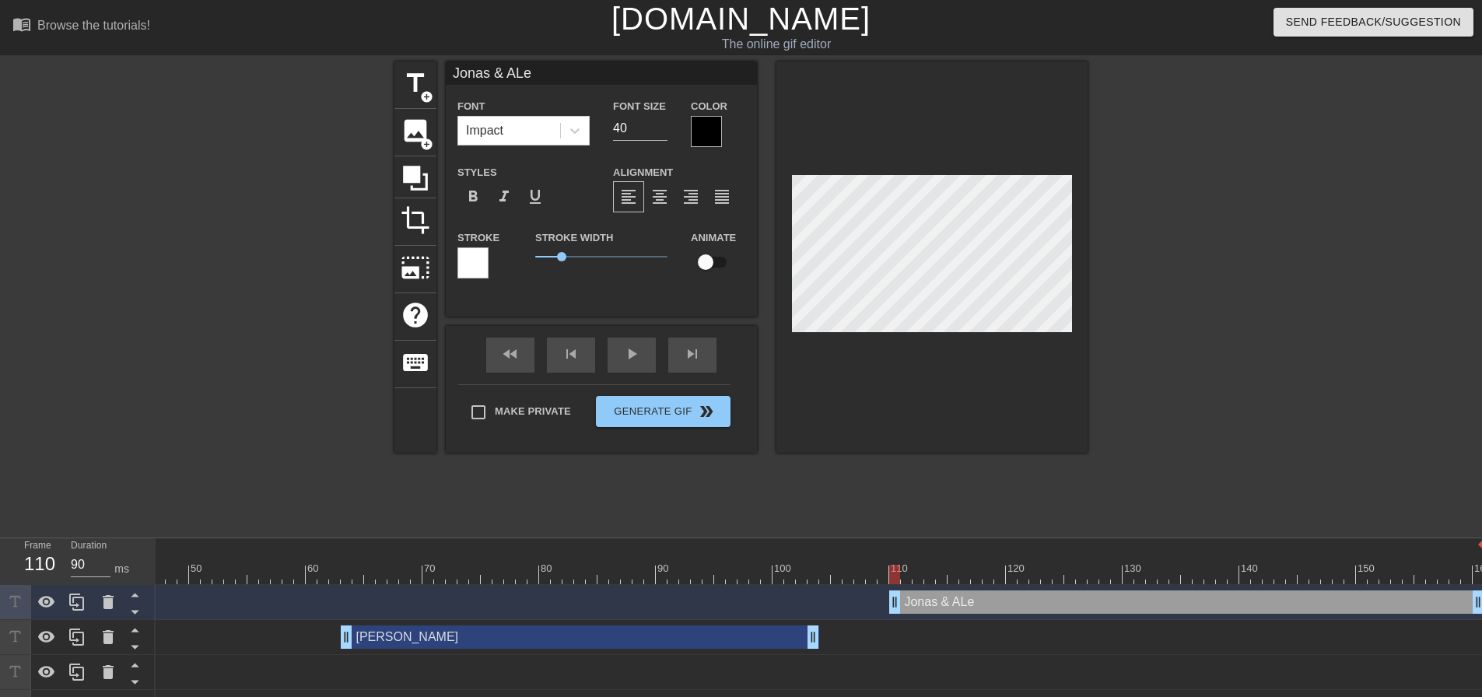
scroll to position [2, 5]
click at [1116, 220] on div at bounding box center [1222, 294] width 233 height 467
click at [631, 135] on input "40" at bounding box center [640, 128] width 54 height 25
click at [1210, 279] on div at bounding box center [1222, 294] width 233 height 467
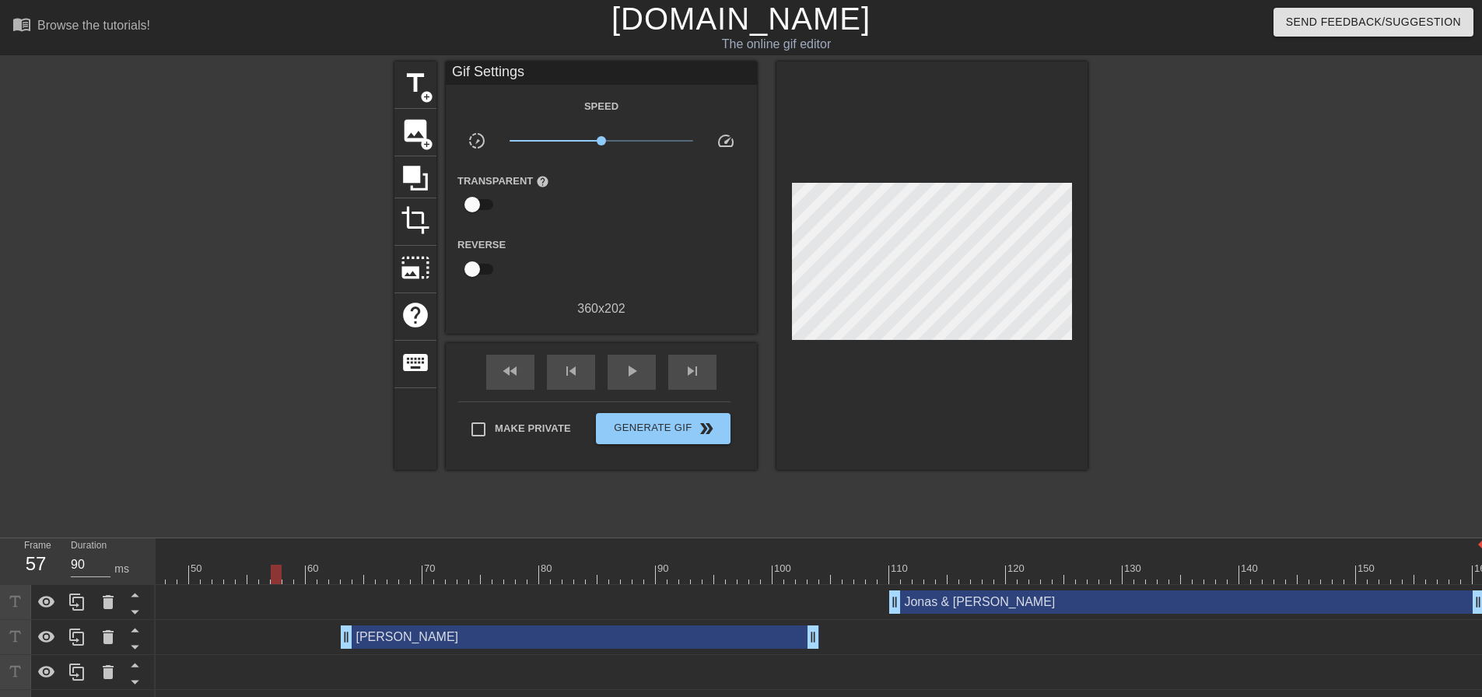
drag, startPoint x: 890, startPoint y: 578, endPoint x: 282, endPoint y: 616, distance: 608.8
click at [282, 616] on div "10 20 30 40 50 60 70 80 90 100 110 120 130 140 150 160" at bounding box center [819, 631] width 1326 height 187
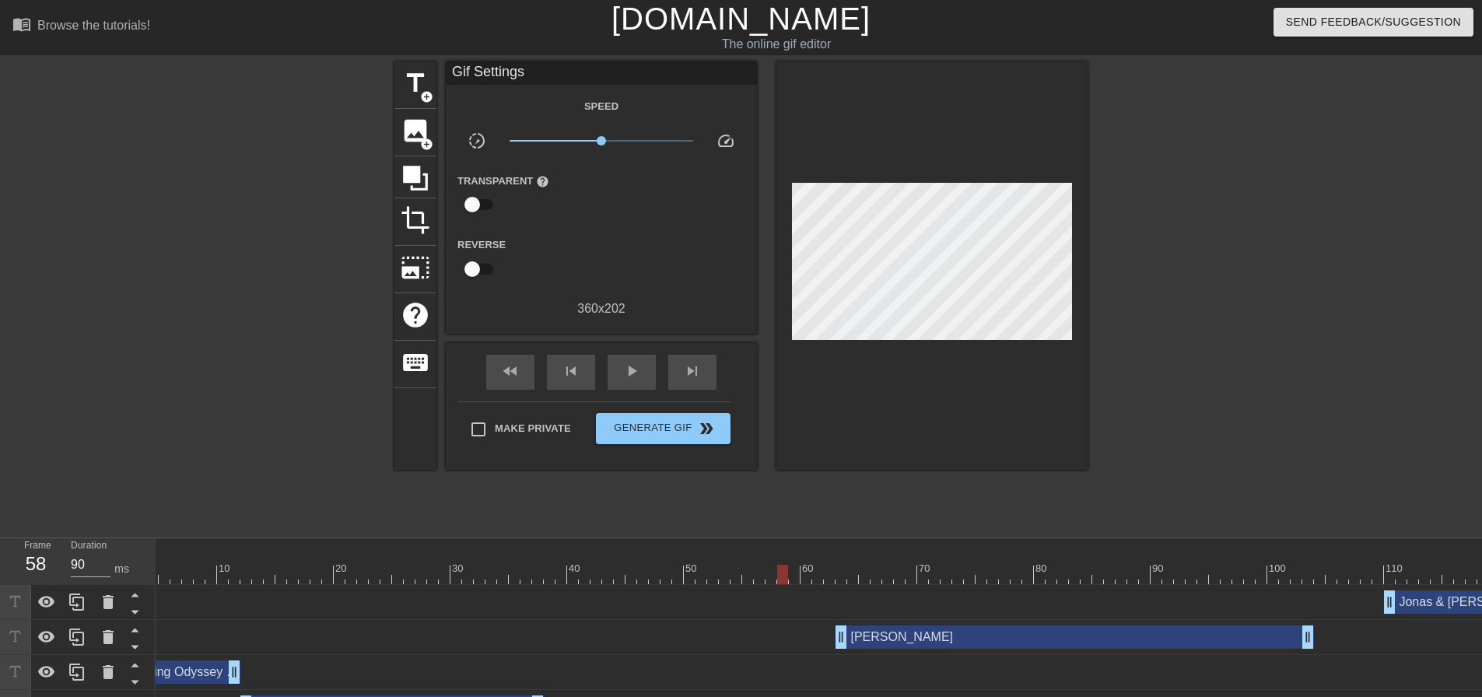
scroll to position [0, 0]
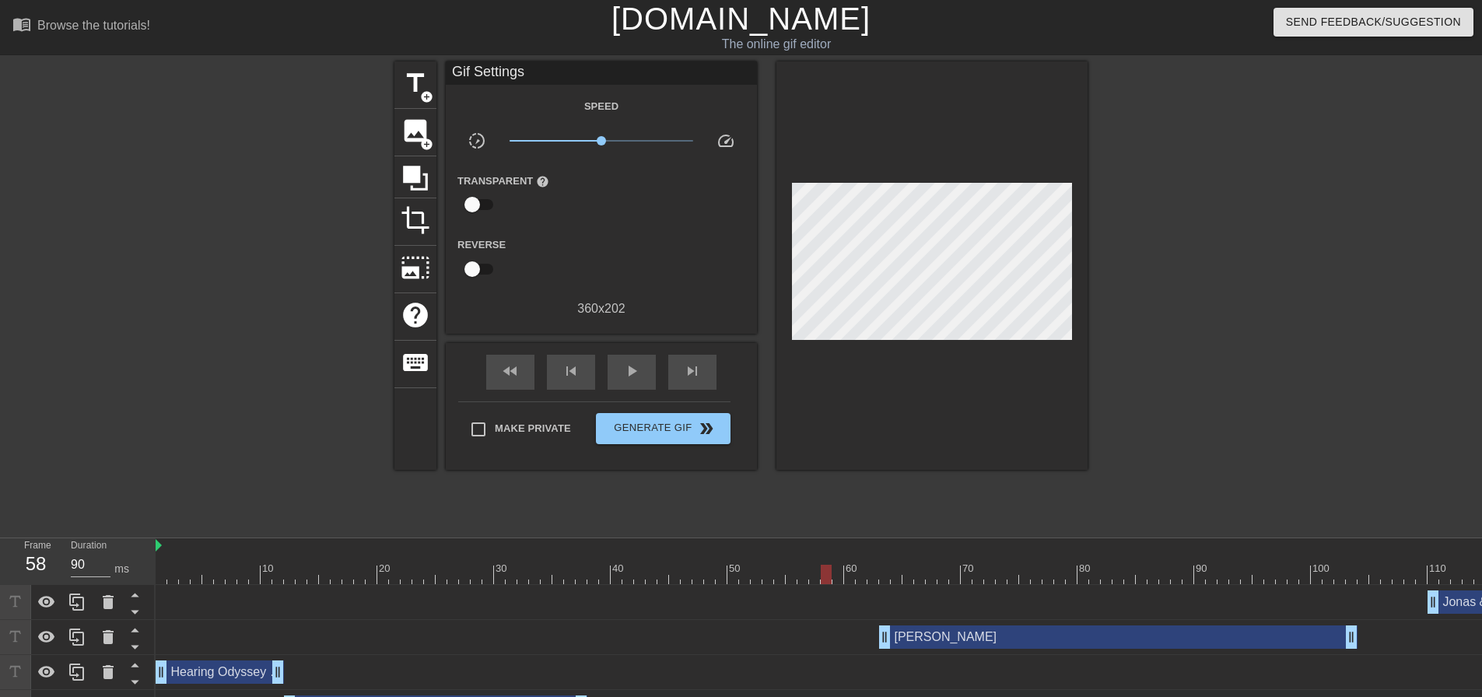
click at [198, 671] on div "Hearing Odyssey Verbal drag_handle drag_handle" at bounding box center [220, 671] width 128 height 23
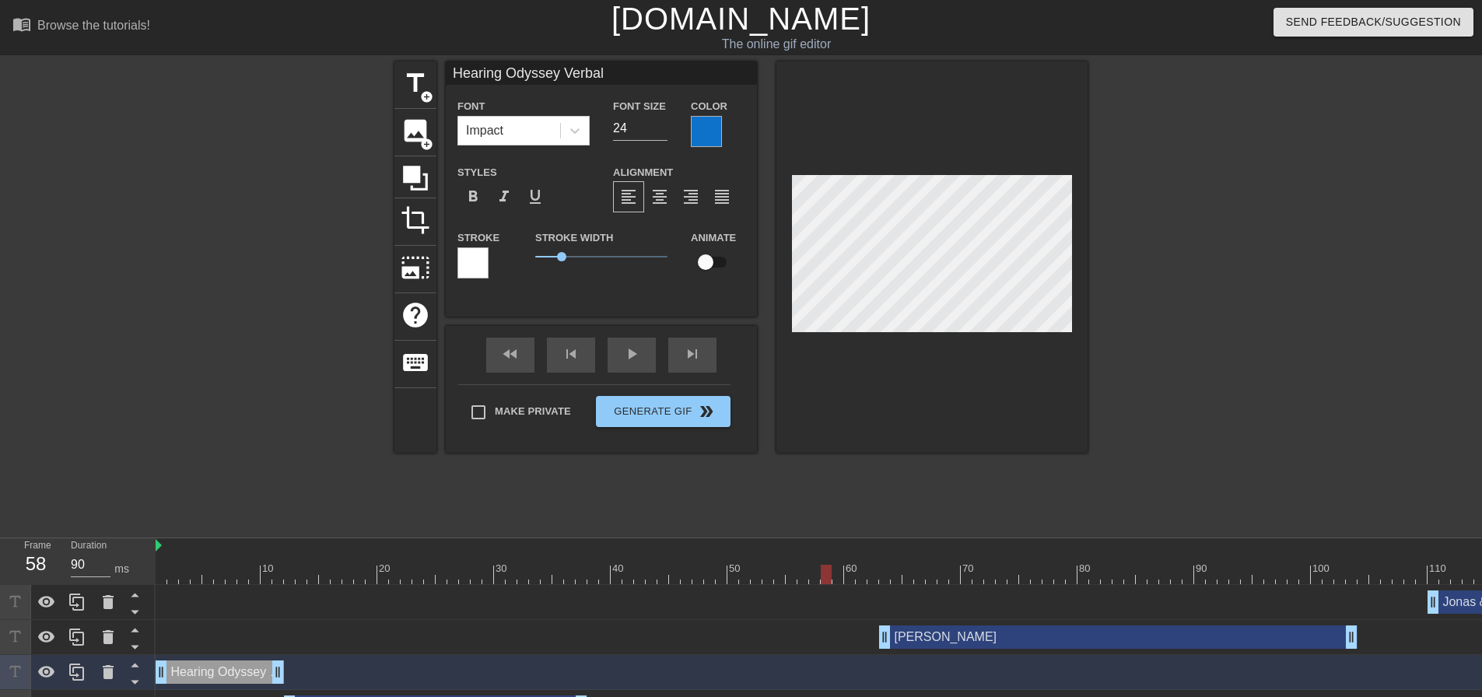
click at [236, 636] on div "[PERSON_NAME] drag_handle drag_handle" at bounding box center [1089, 636] width 1867 height 23
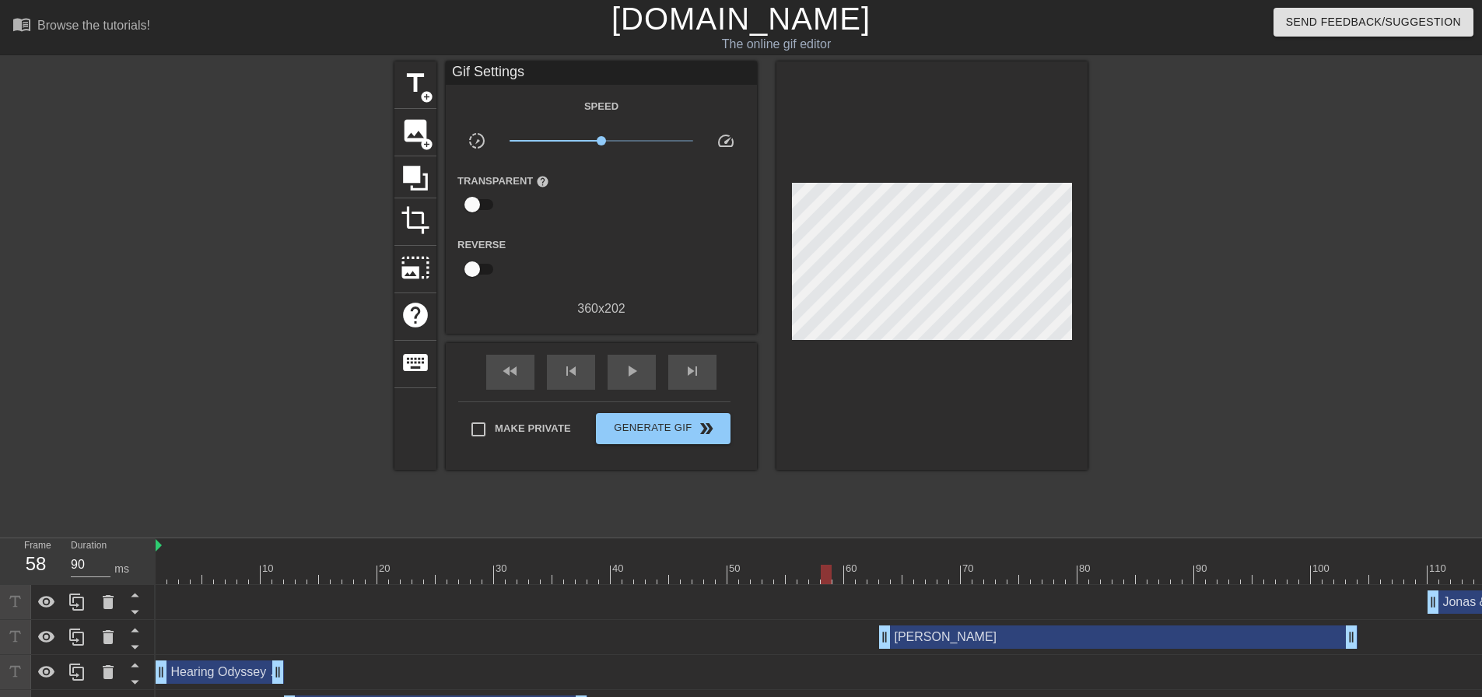
click at [208, 678] on div "Hearing Odyssey Verbal drag_handle drag_handle" at bounding box center [220, 671] width 128 height 23
click at [246, 610] on div "[PERSON_NAME] & [PERSON_NAME] drag_handle drag_handle" at bounding box center [1089, 601] width 1867 height 23
drag, startPoint x: 171, startPoint y: 576, endPoint x: 258, endPoint y: 576, distance: 87.1
click at [258, 576] on div at bounding box center [1089, 574] width 1867 height 19
drag, startPoint x: 257, startPoint y: 573, endPoint x: 330, endPoint y: 574, distance: 73.1
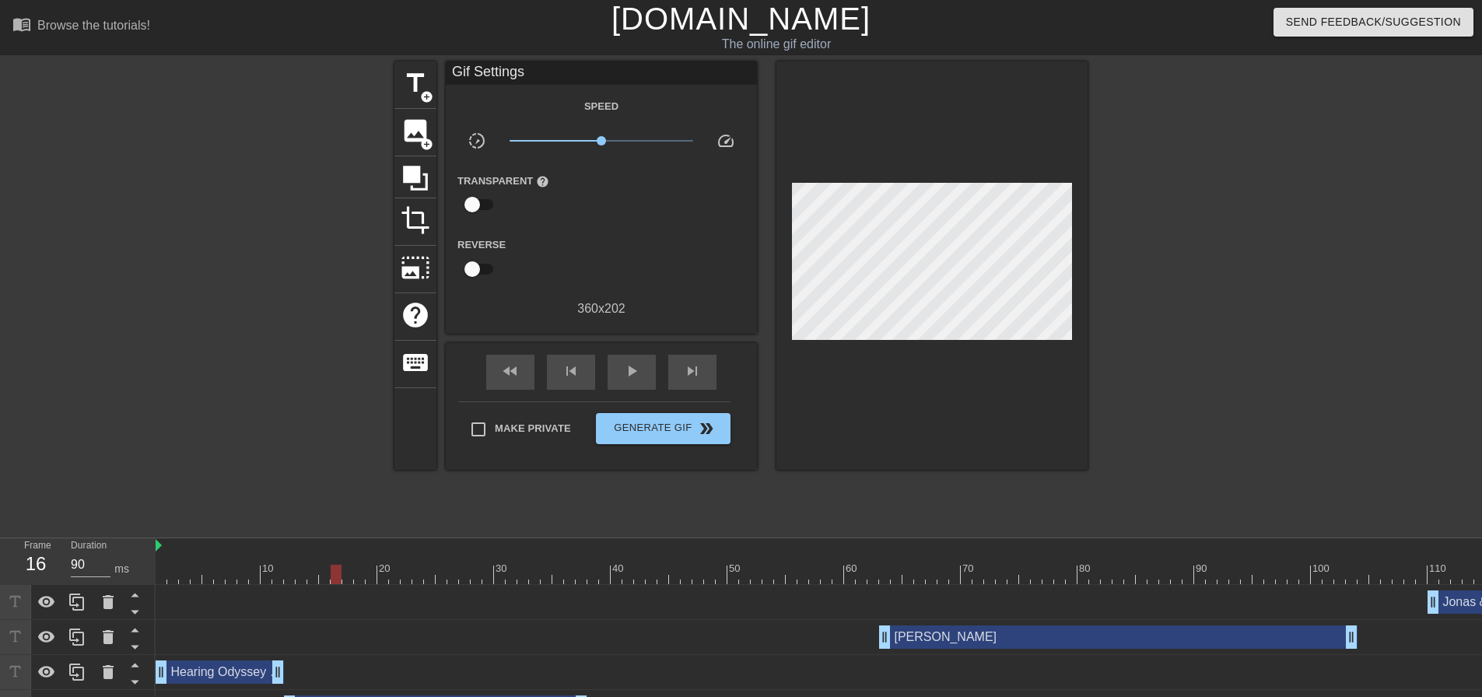
click at [330, 574] on div at bounding box center [1089, 574] width 1867 height 19
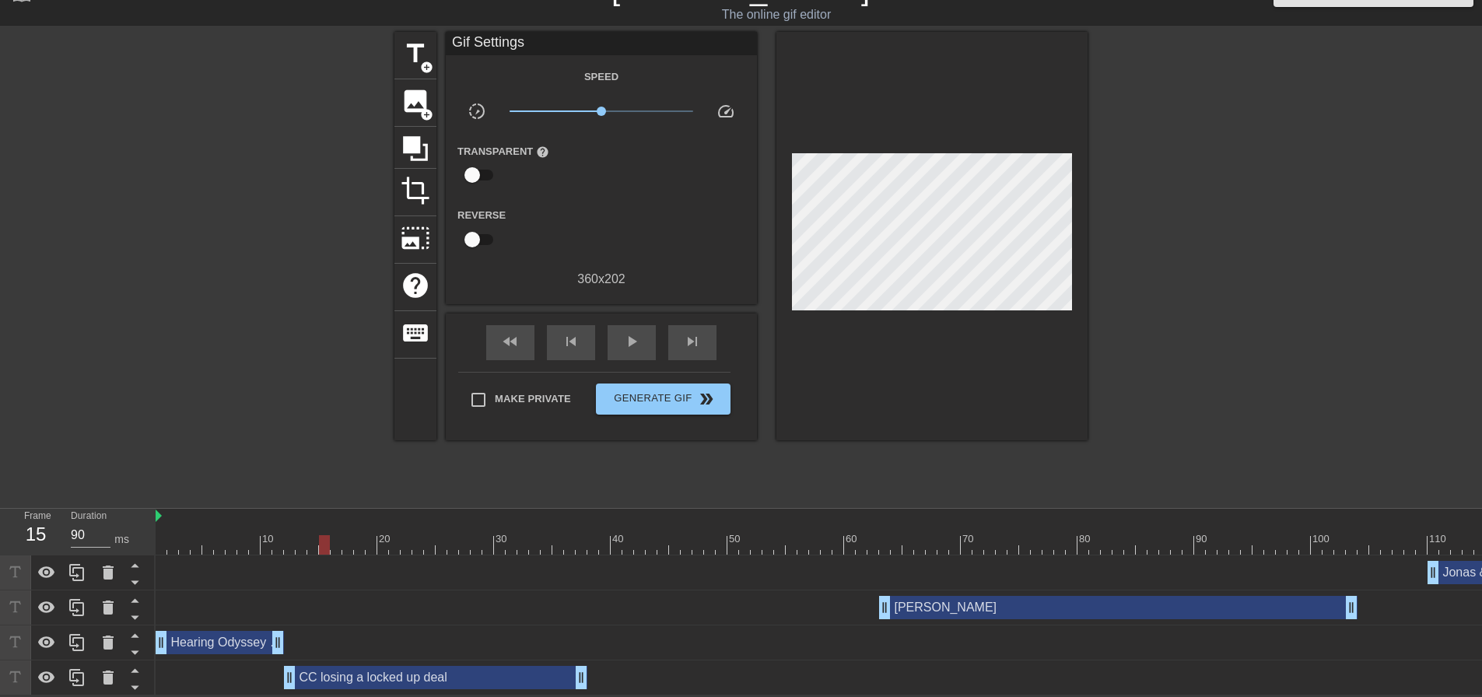
click at [356, 668] on div "CC losing a locked up deal drag_handle drag_handle" at bounding box center [435, 677] width 303 height 23
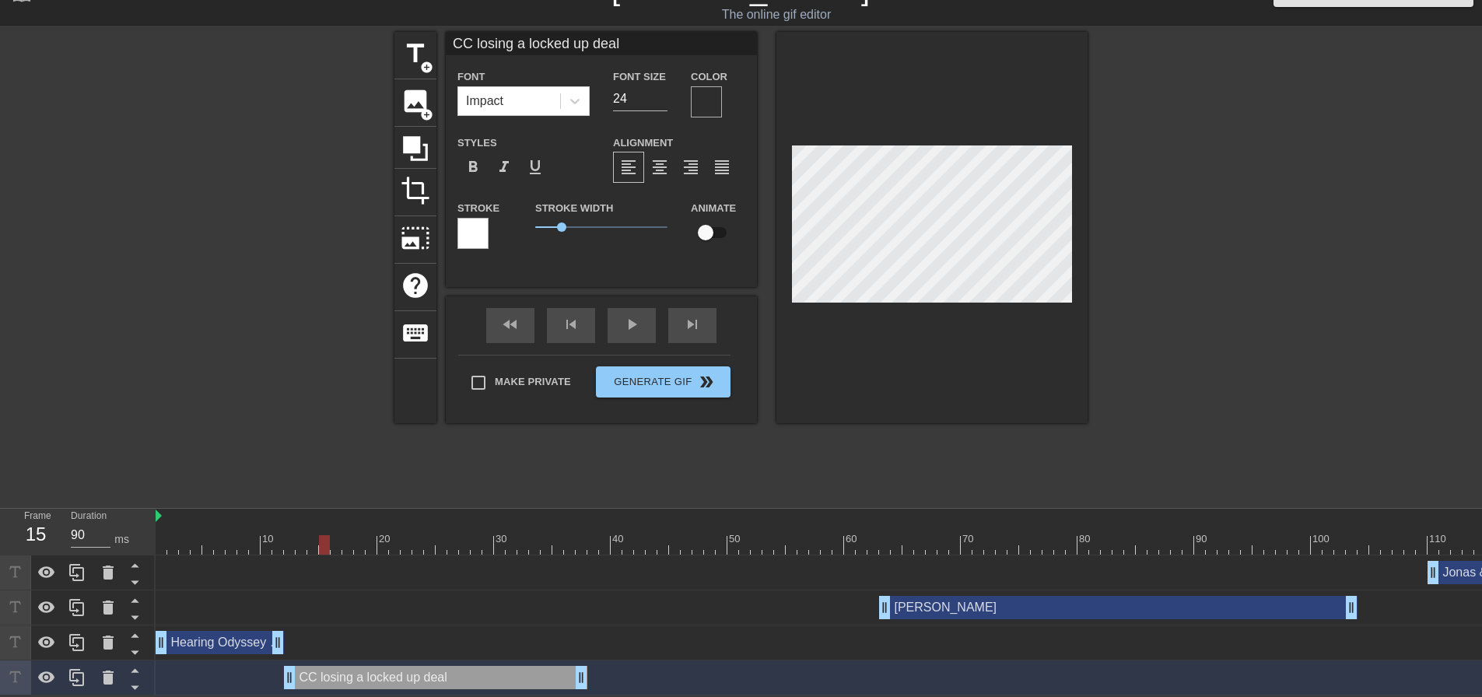
click at [715, 94] on div at bounding box center [706, 101] width 31 height 31
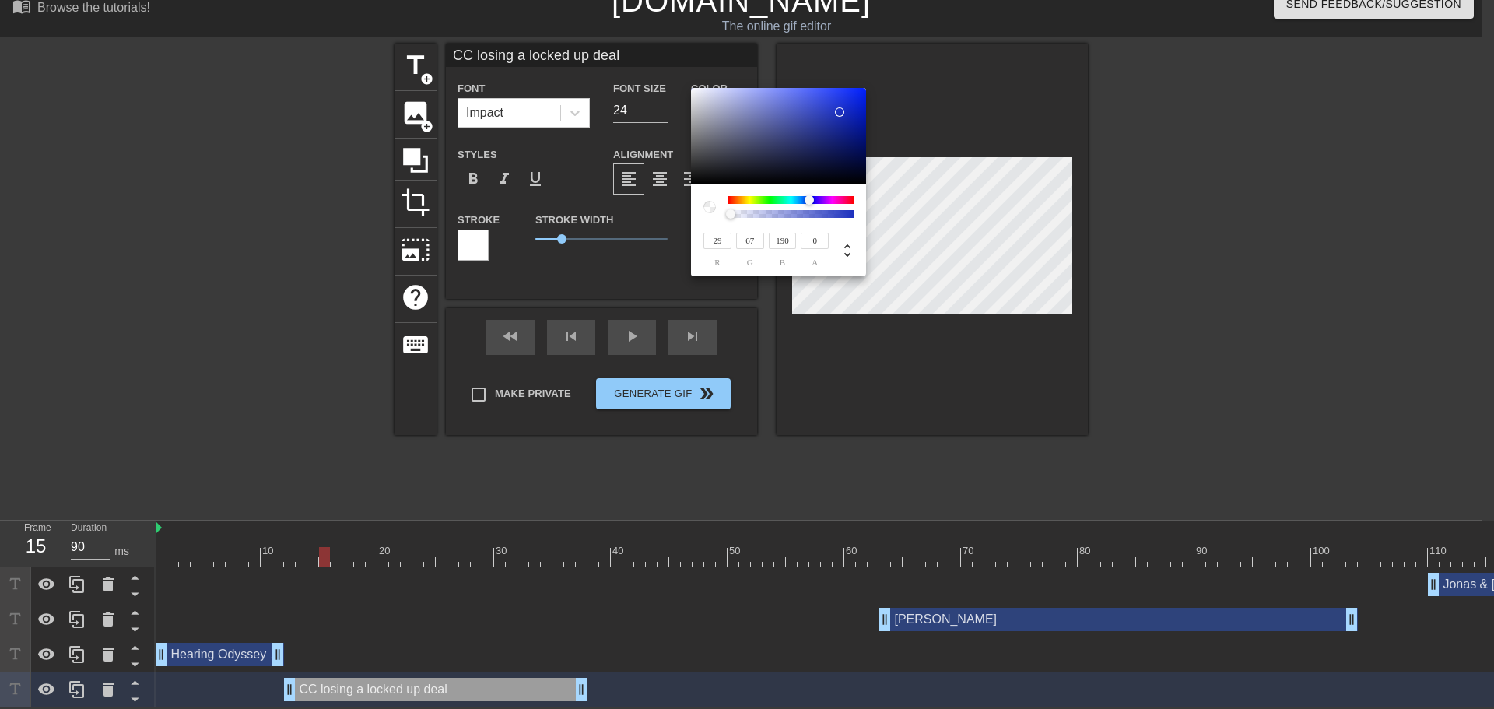
click at [807, 198] on div at bounding box center [808, 199] width 9 height 9
click at [841, 114] on div at bounding box center [839, 111] width 9 height 9
click at [841, 114] on div at bounding box center [840, 113] width 9 height 9
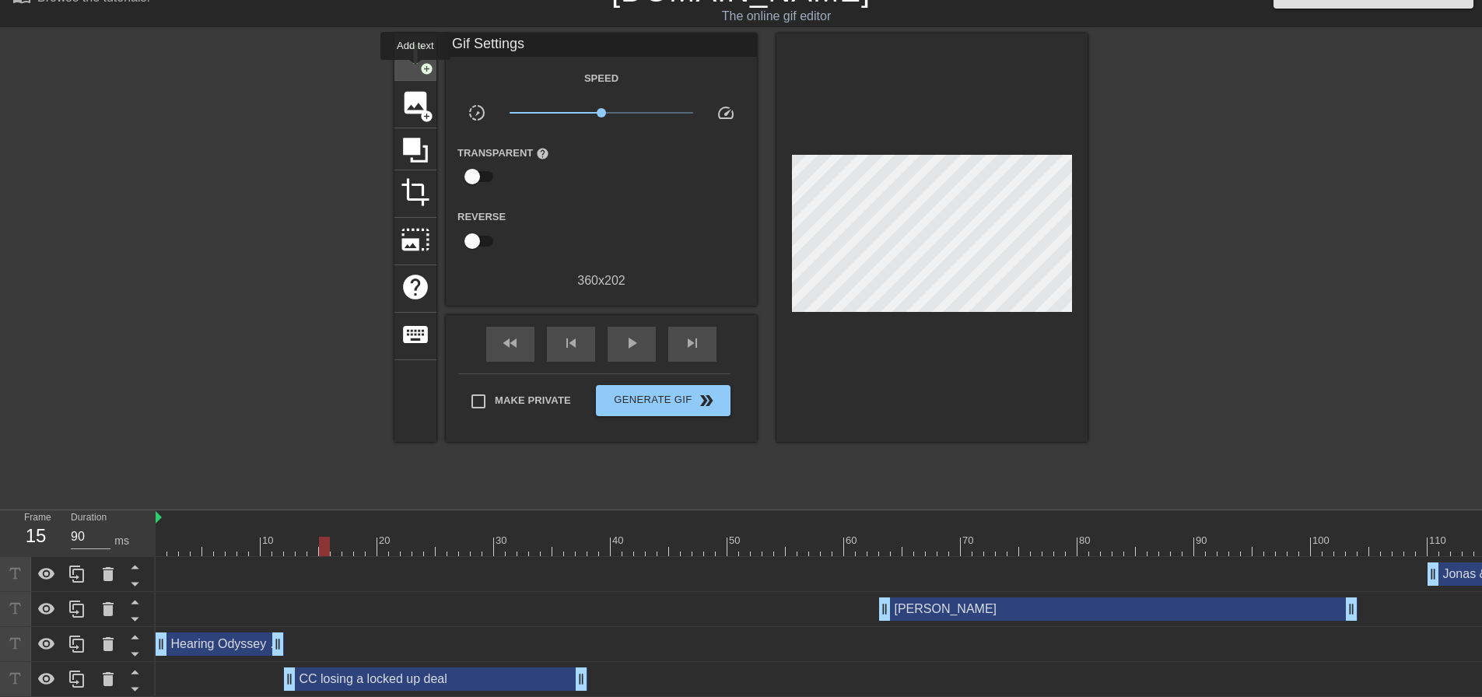
click at [415, 71] on div "title add_circle" at bounding box center [415, 56] width 42 height 47
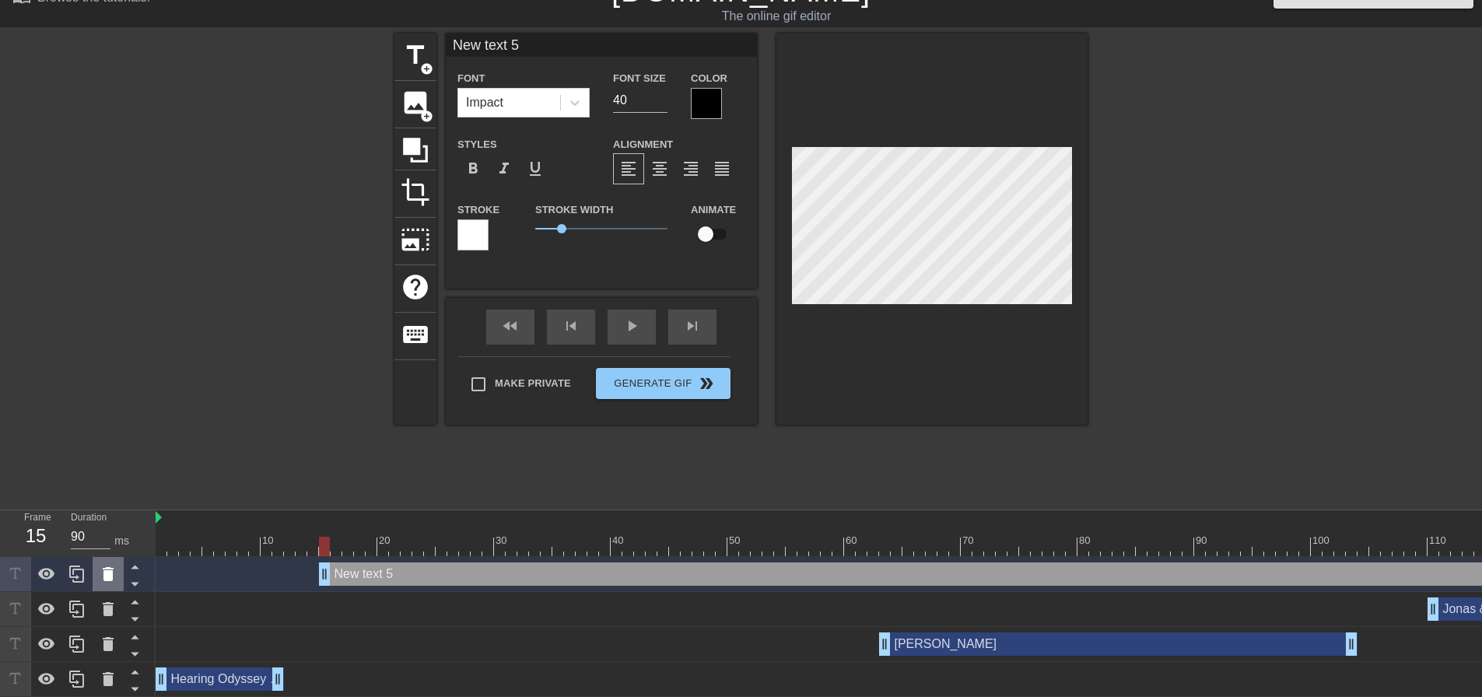
click at [110, 569] on icon at bounding box center [108, 574] width 11 height 14
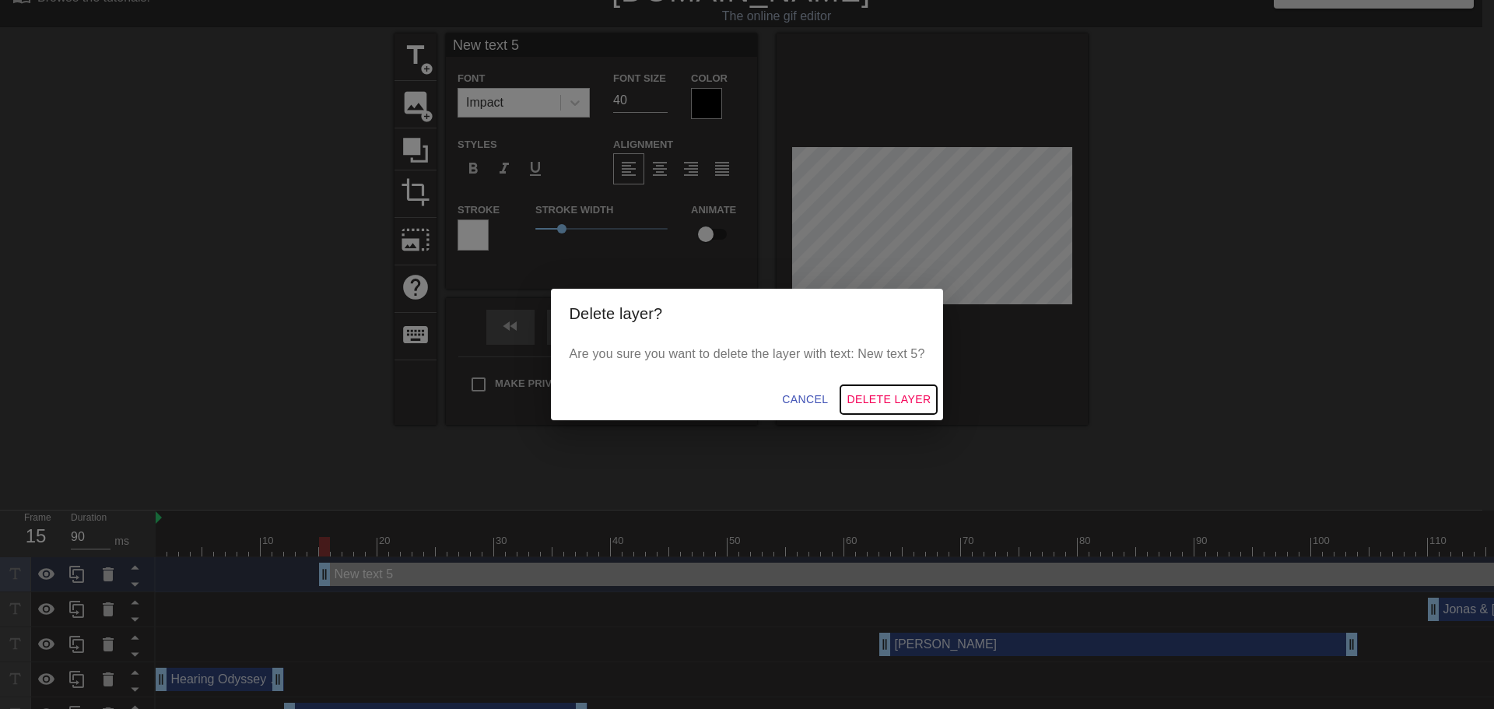
click at [902, 394] on span "Delete Layer" at bounding box center [888, 399] width 84 height 19
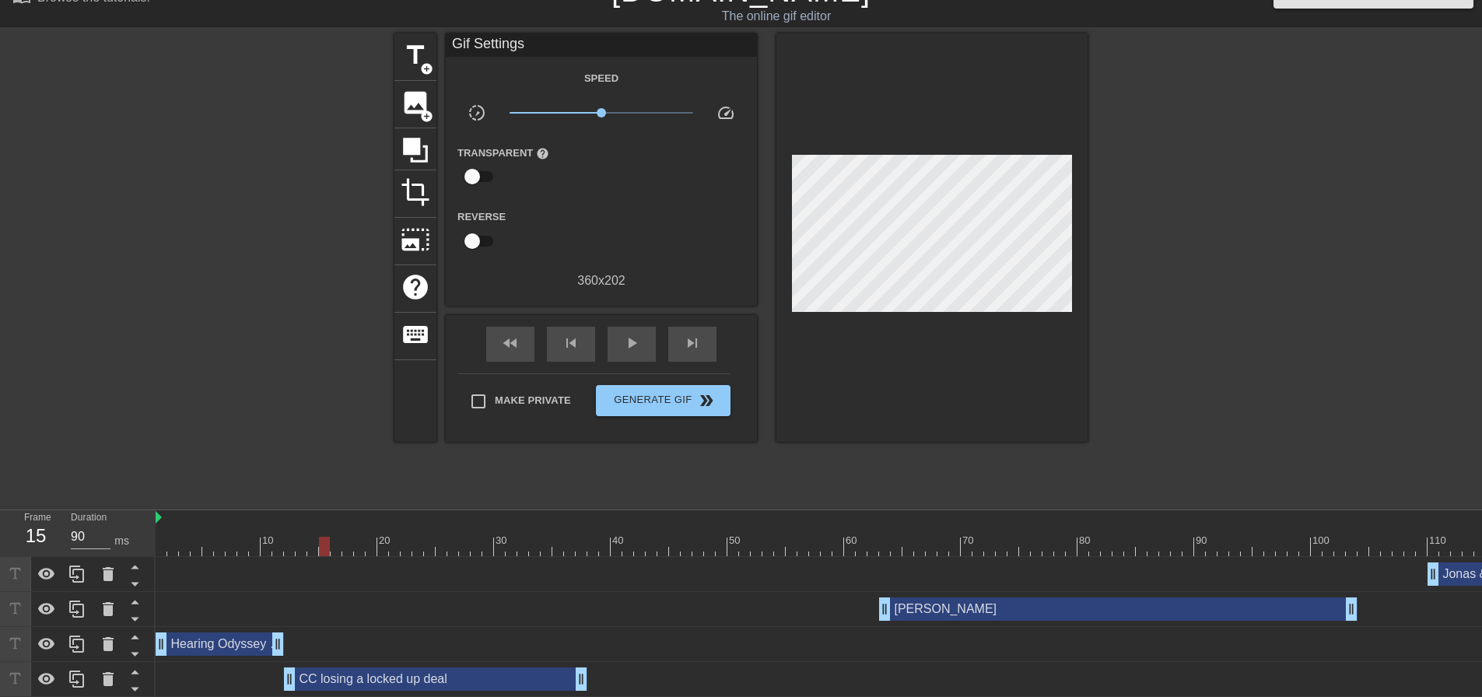
click at [349, 682] on div "CC losing a locked up deal drag_handle drag_handle" at bounding box center [435, 678] width 303 height 23
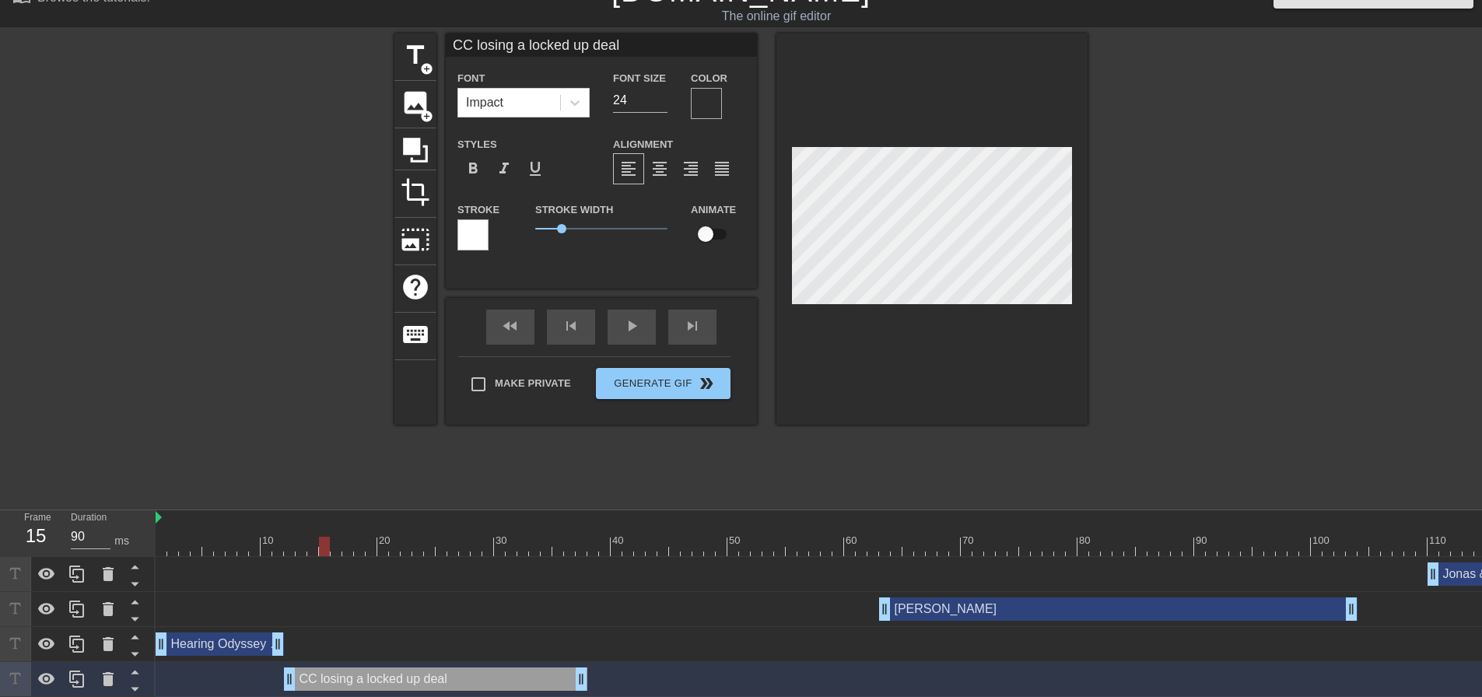
click at [703, 91] on div at bounding box center [706, 103] width 31 height 31
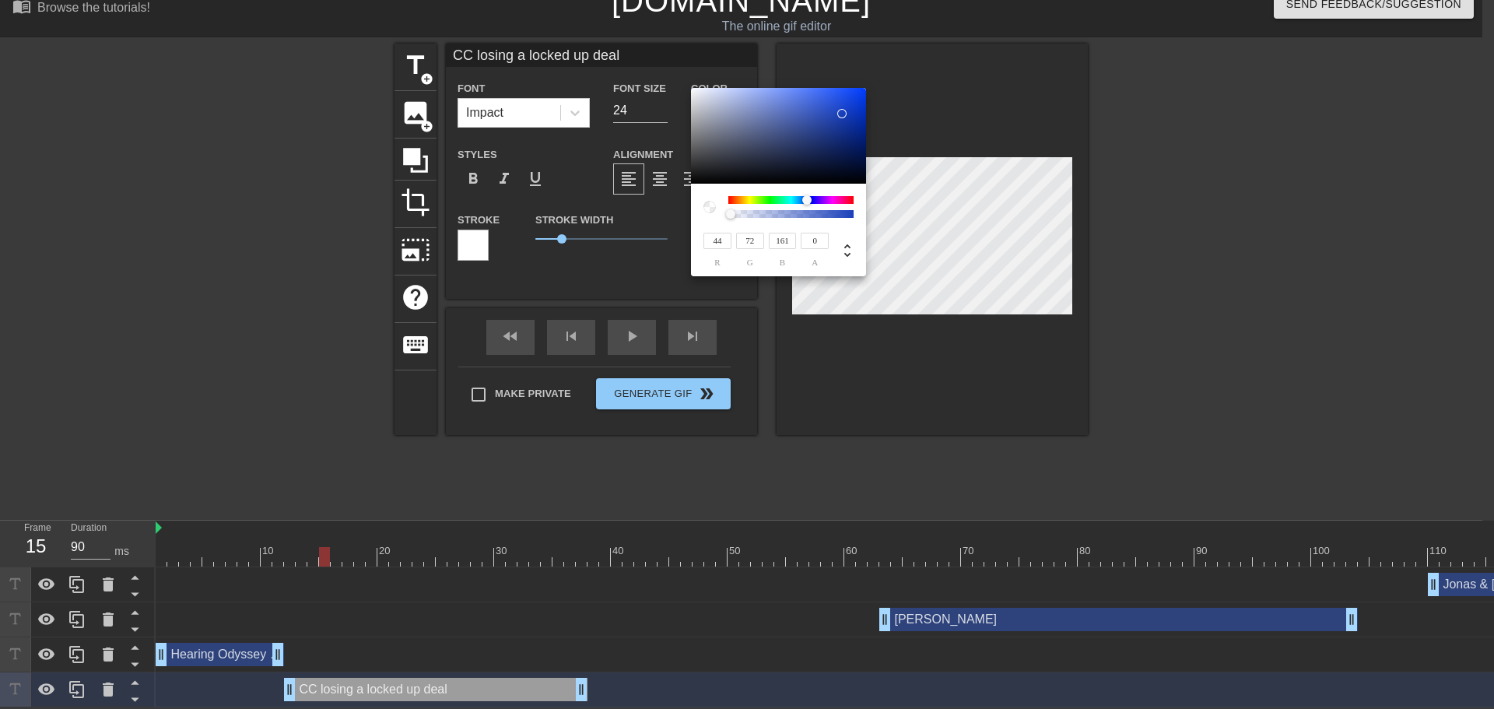
click at [818, 123] on div at bounding box center [778, 136] width 175 height 96
click at [821, 117] on div at bounding box center [778, 136] width 175 height 96
click at [821, 117] on div at bounding box center [820, 117] width 9 height 9
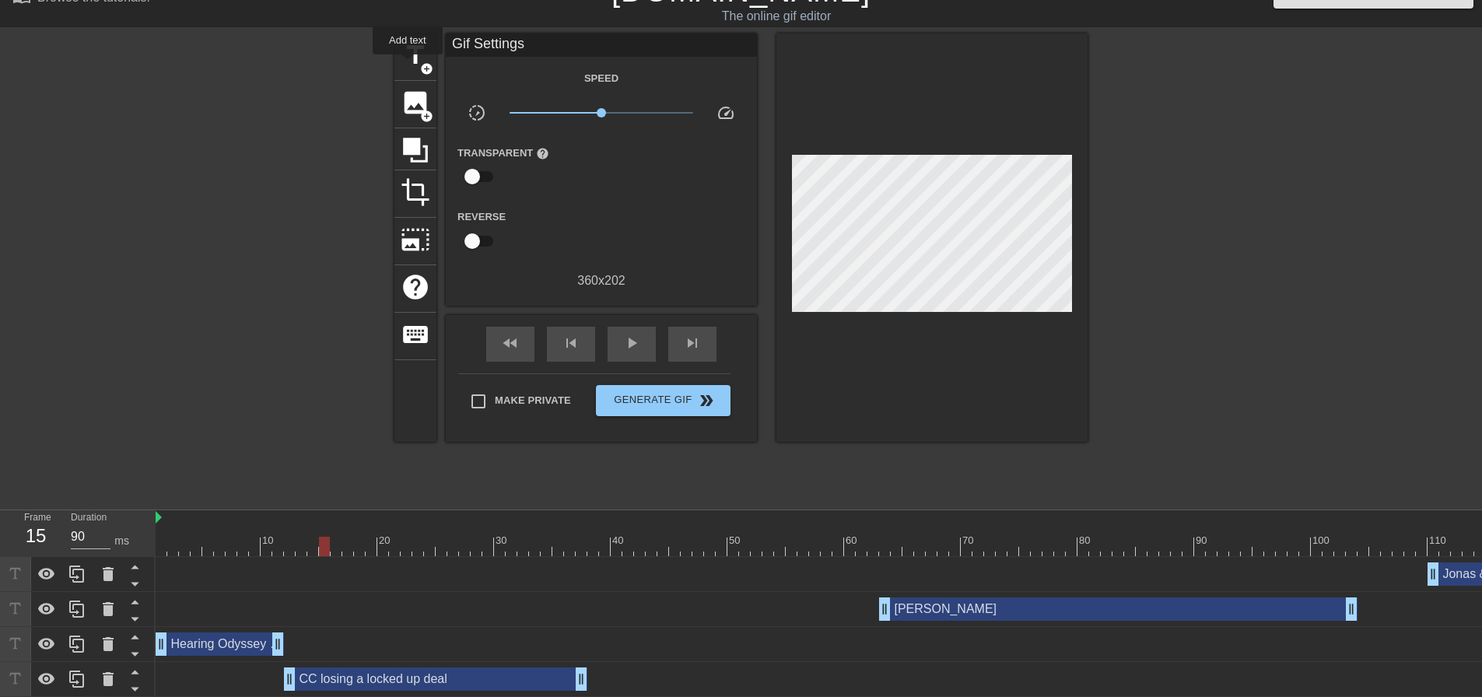
drag, startPoint x: 408, startPoint y: 65, endPoint x: 755, endPoint y: 75, distance: 347.9
click at [755, 75] on div "Speed" at bounding box center [601, 77] width 311 height 19
click at [409, 62] on span "title" at bounding box center [416, 55] width 30 height 30
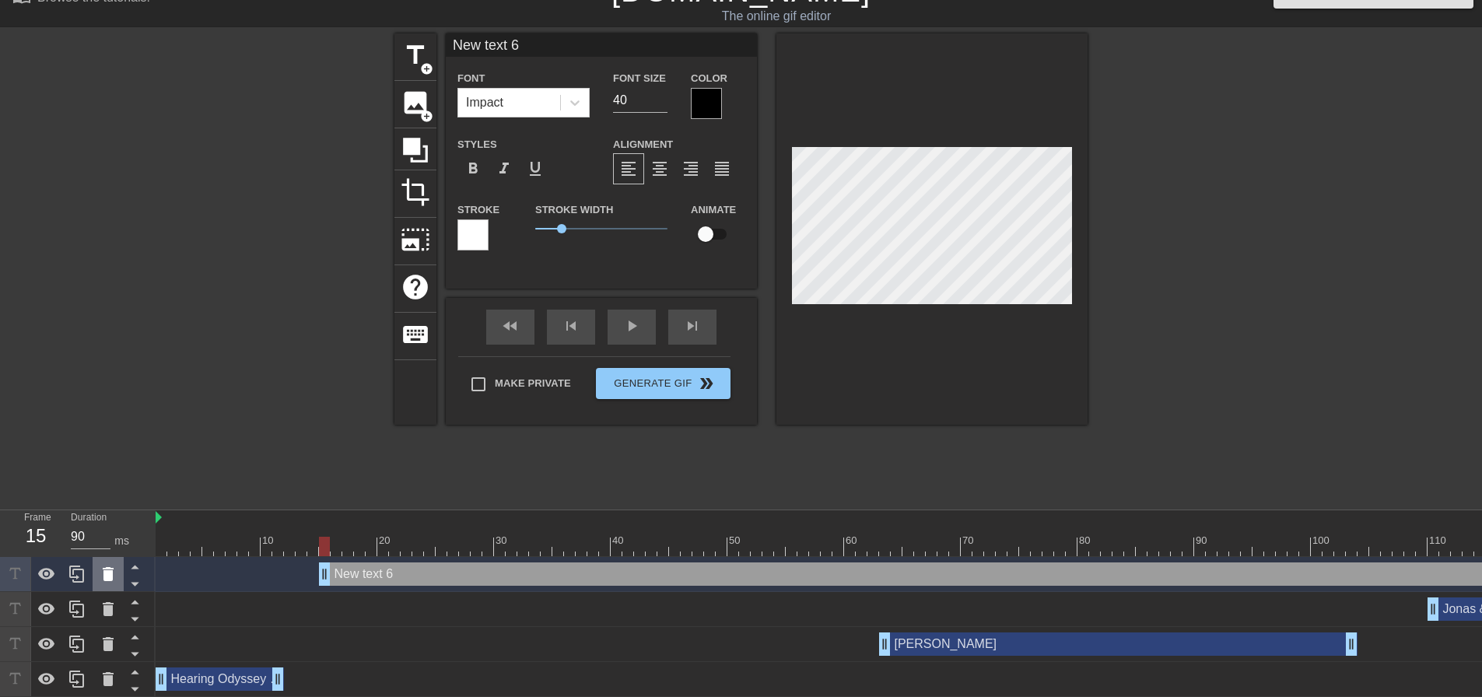
click at [112, 573] on icon at bounding box center [108, 574] width 11 height 14
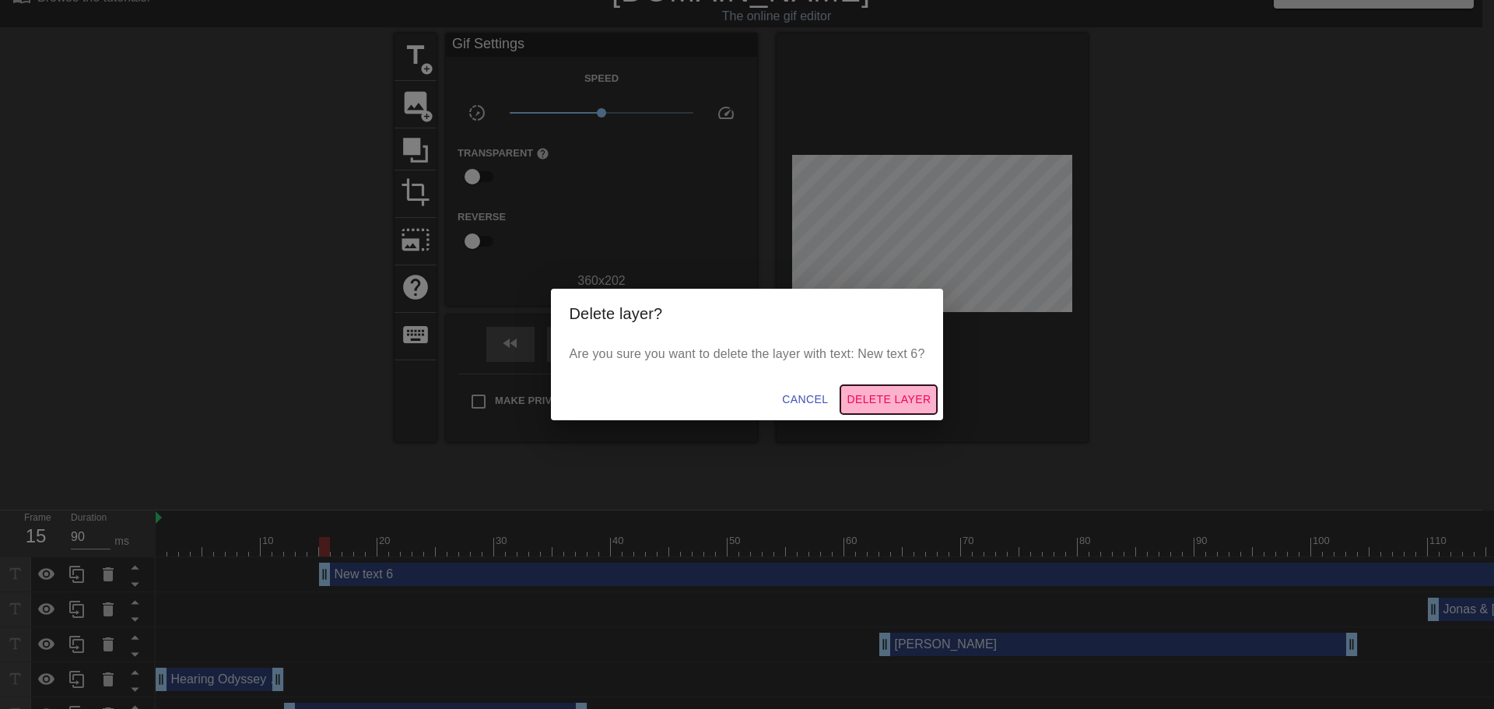
click at [888, 406] on span "Delete Layer" at bounding box center [888, 399] width 84 height 19
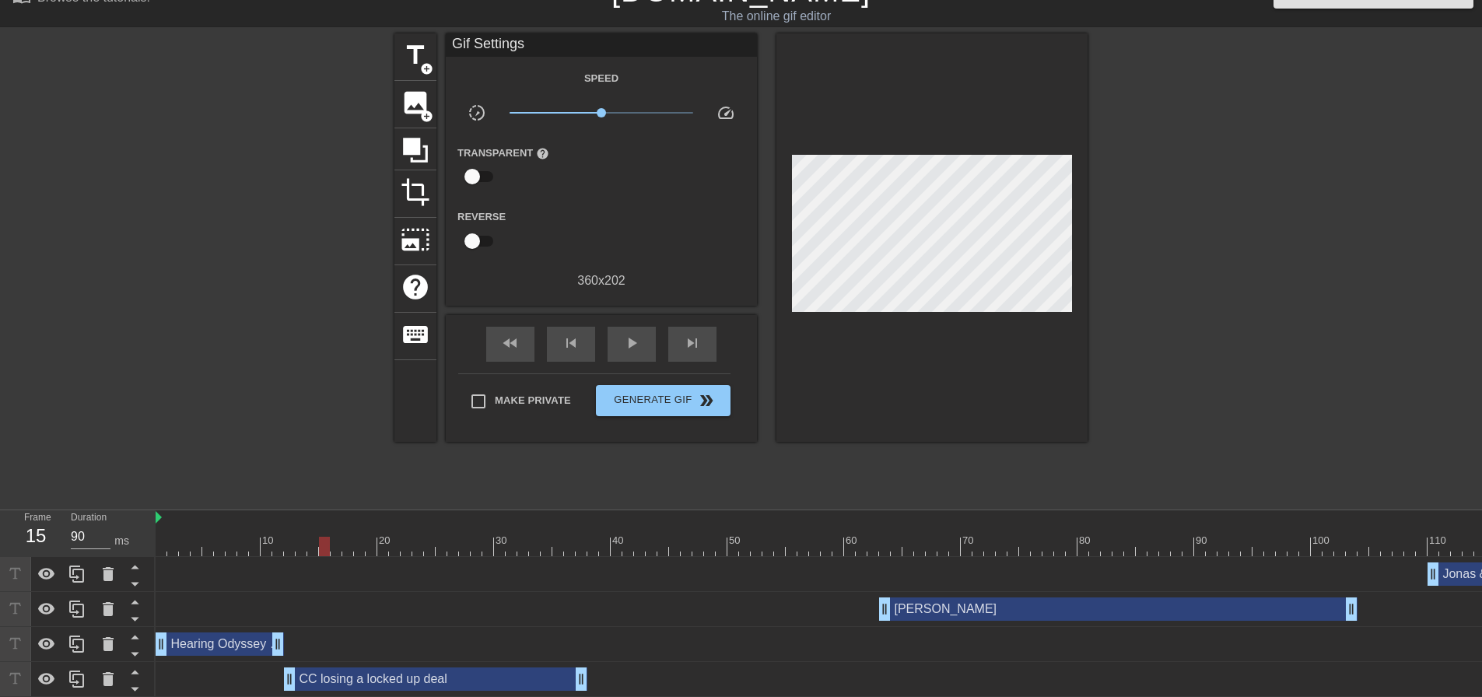
click at [445, 683] on div "CC losing a locked up deal drag_handle drag_handle" at bounding box center [435, 678] width 303 height 23
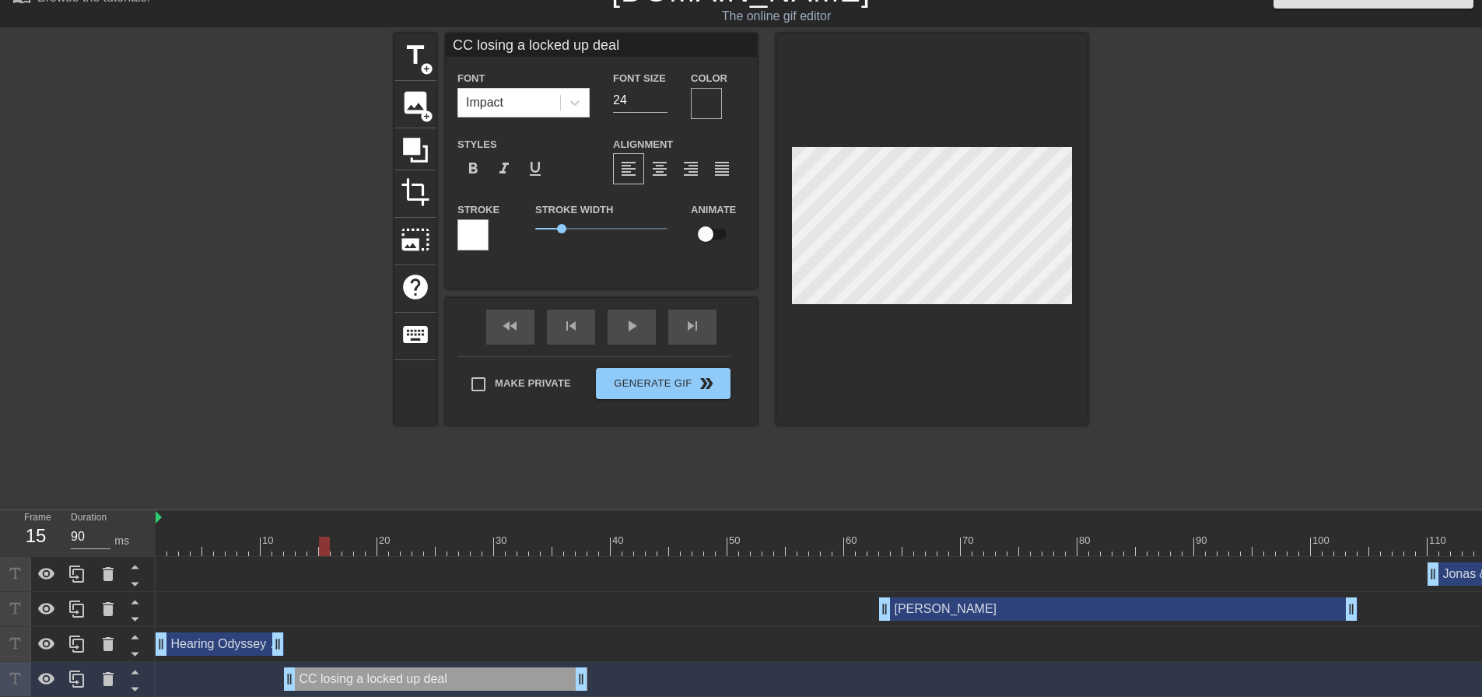
click at [471, 234] on div at bounding box center [472, 234] width 31 height 31
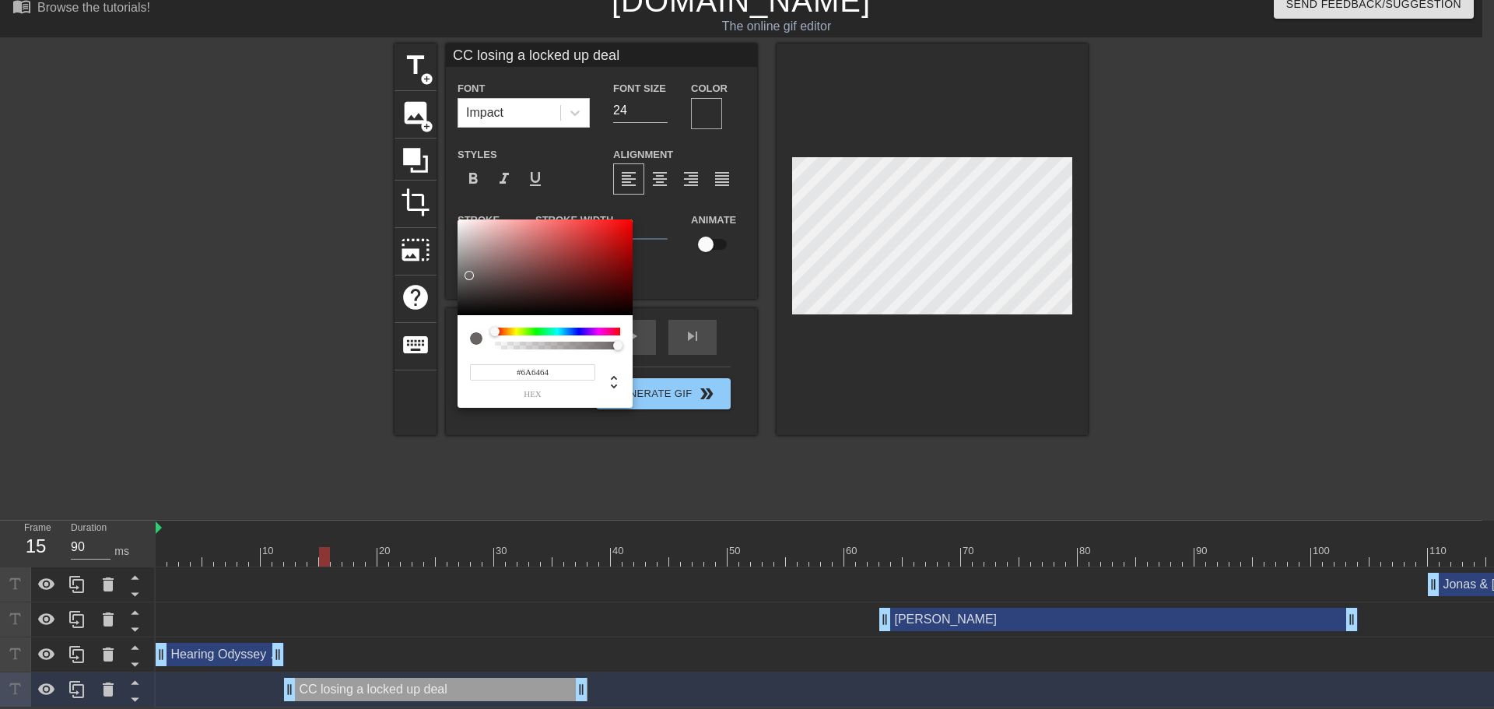
drag, startPoint x: 581, startPoint y: 243, endPoint x: 467, endPoint y: 275, distance: 118.7
click at [467, 275] on div at bounding box center [544, 267] width 175 height 96
click at [463, 222] on div at bounding box center [462, 221] width 9 height 9
click at [468, 229] on div at bounding box center [472, 233] width 9 height 9
click at [460, 230] on div at bounding box center [544, 267] width 175 height 96
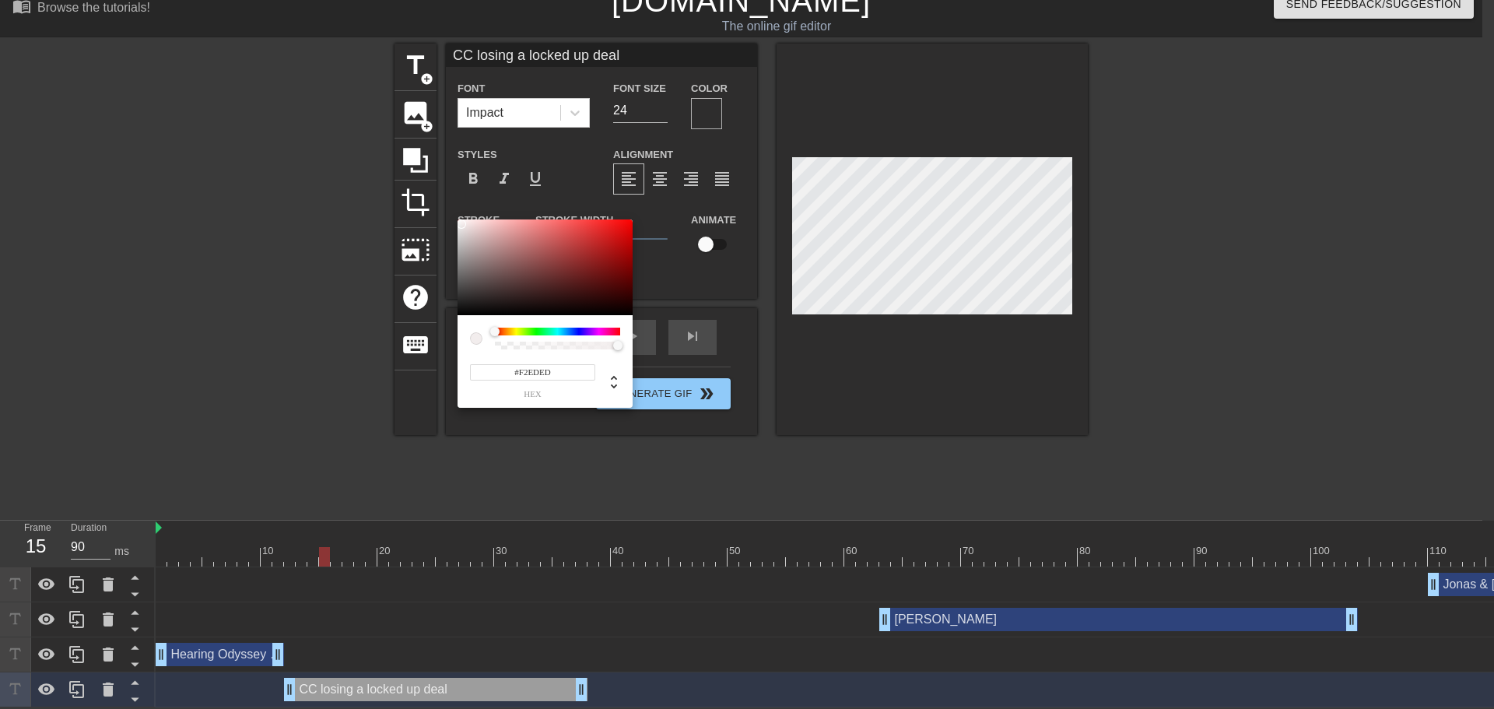
click at [461, 224] on div at bounding box center [544, 267] width 175 height 96
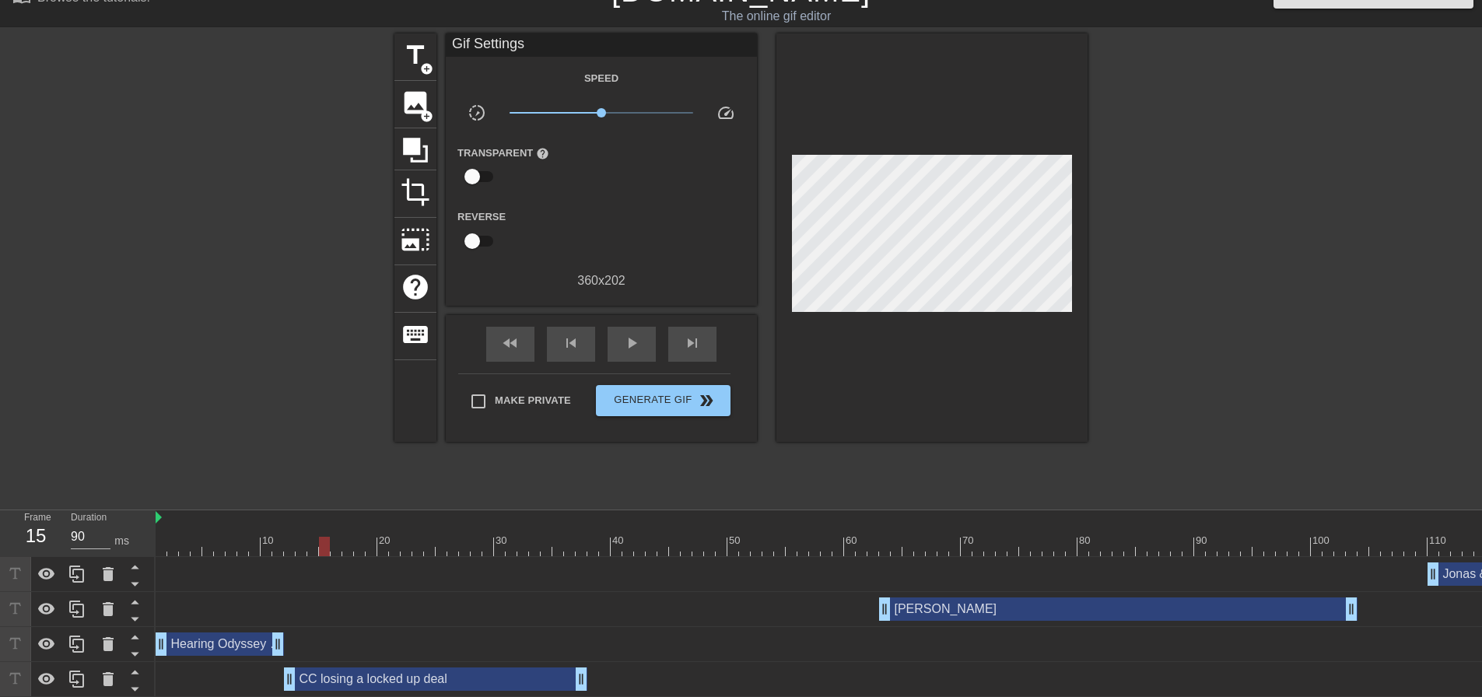
click at [359, 680] on div "CC losing a locked up deal drag_handle drag_handle" at bounding box center [435, 678] width 303 height 23
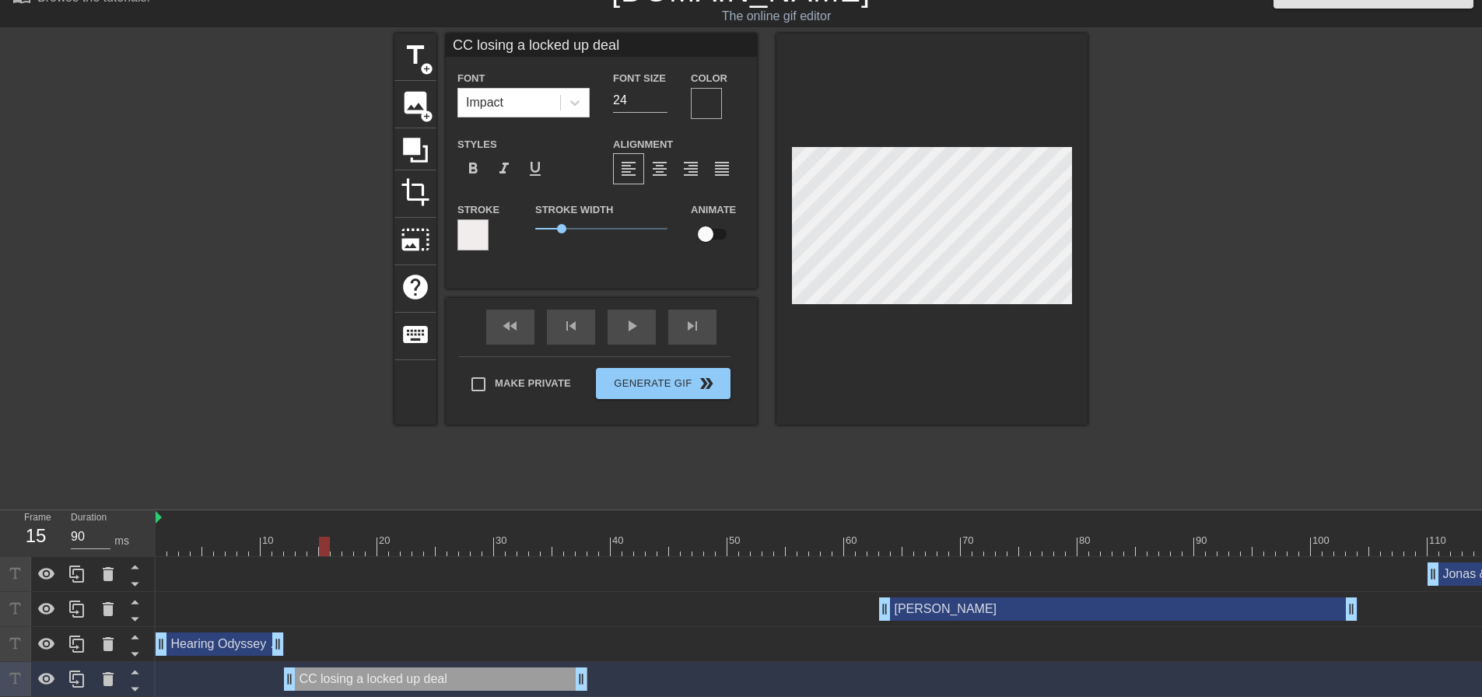
click at [219, 634] on div "Hearing Odyssey Verbal drag_handle drag_handle" at bounding box center [220, 643] width 128 height 23
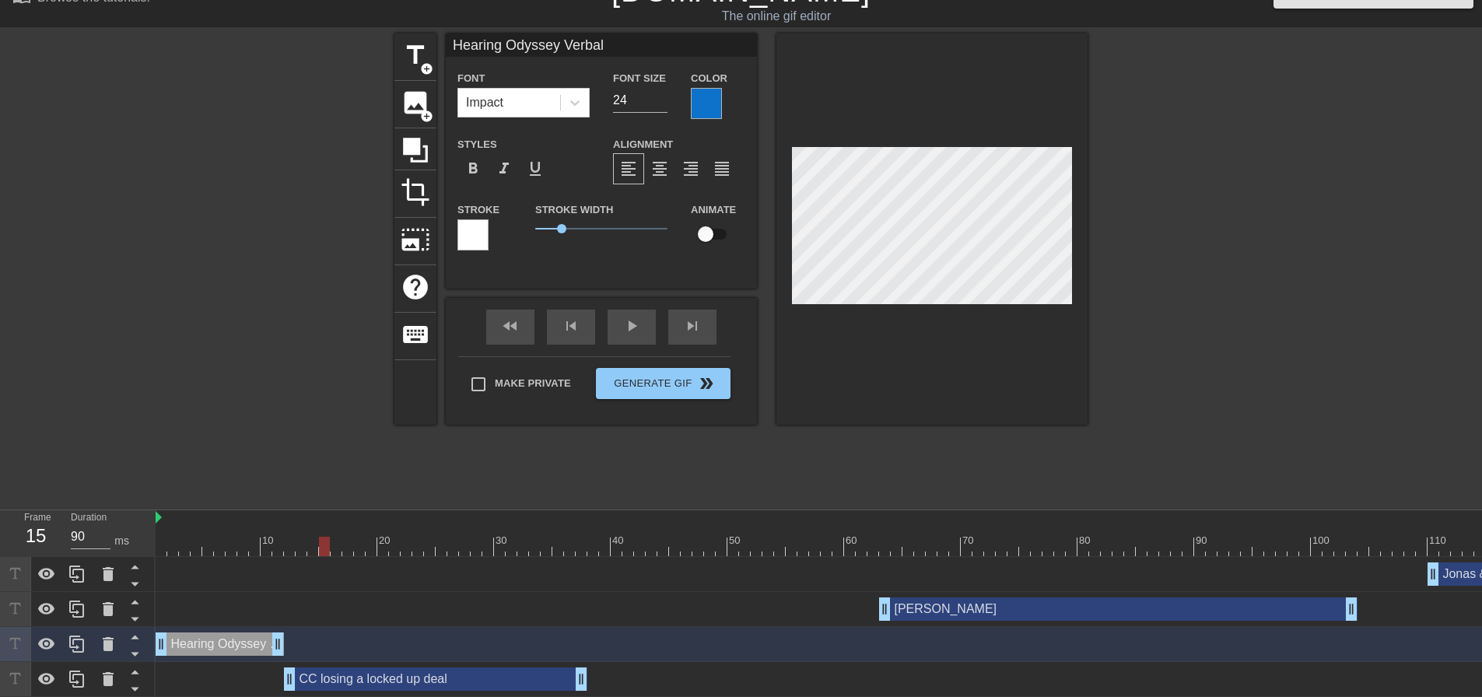
click at [212, 640] on div "Hearing Odyssey Verbal drag_handle drag_handle" at bounding box center [220, 643] width 128 height 23
click at [255, 614] on div "[PERSON_NAME] drag_handle drag_handle" at bounding box center [1089, 608] width 1867 height 23
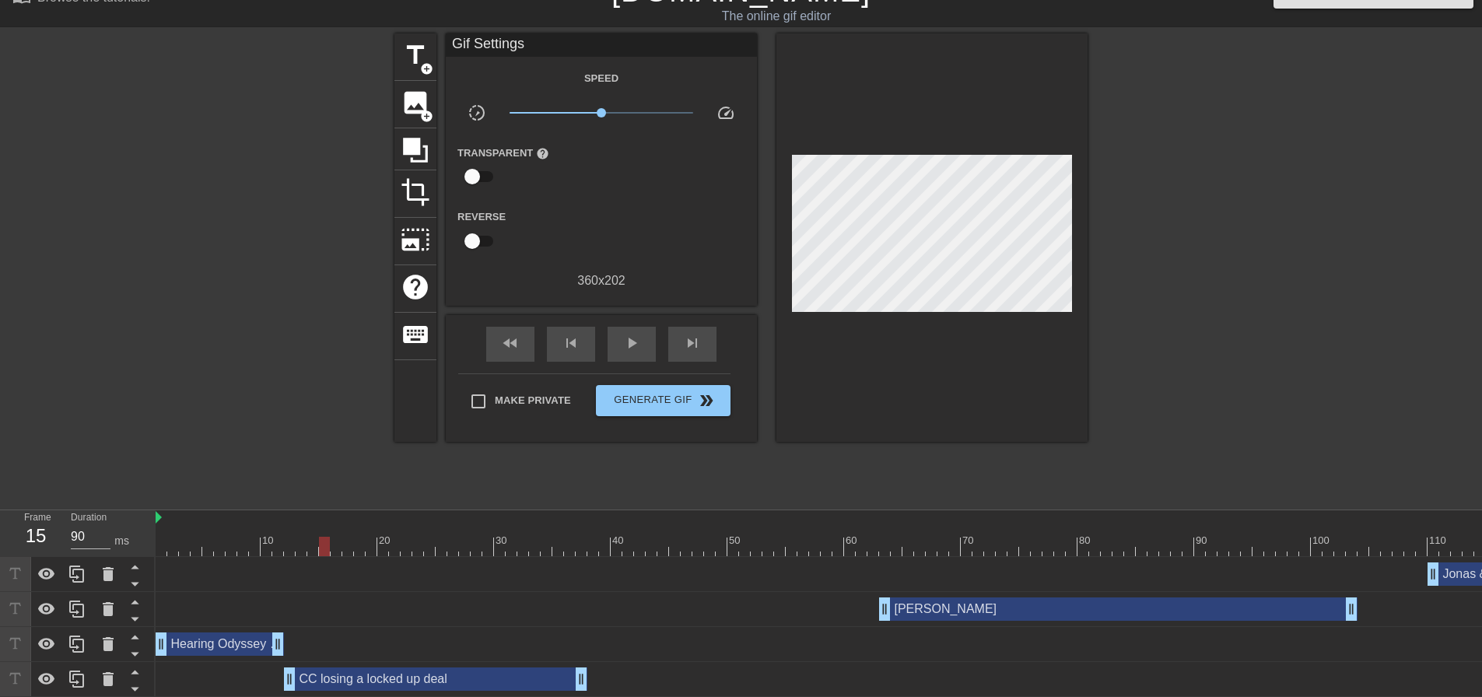
click at [228, 641] on div "Hearing Odyssey Verbal drag_handle drag_handle" at bounding box center [220, 643] width 128 height 23
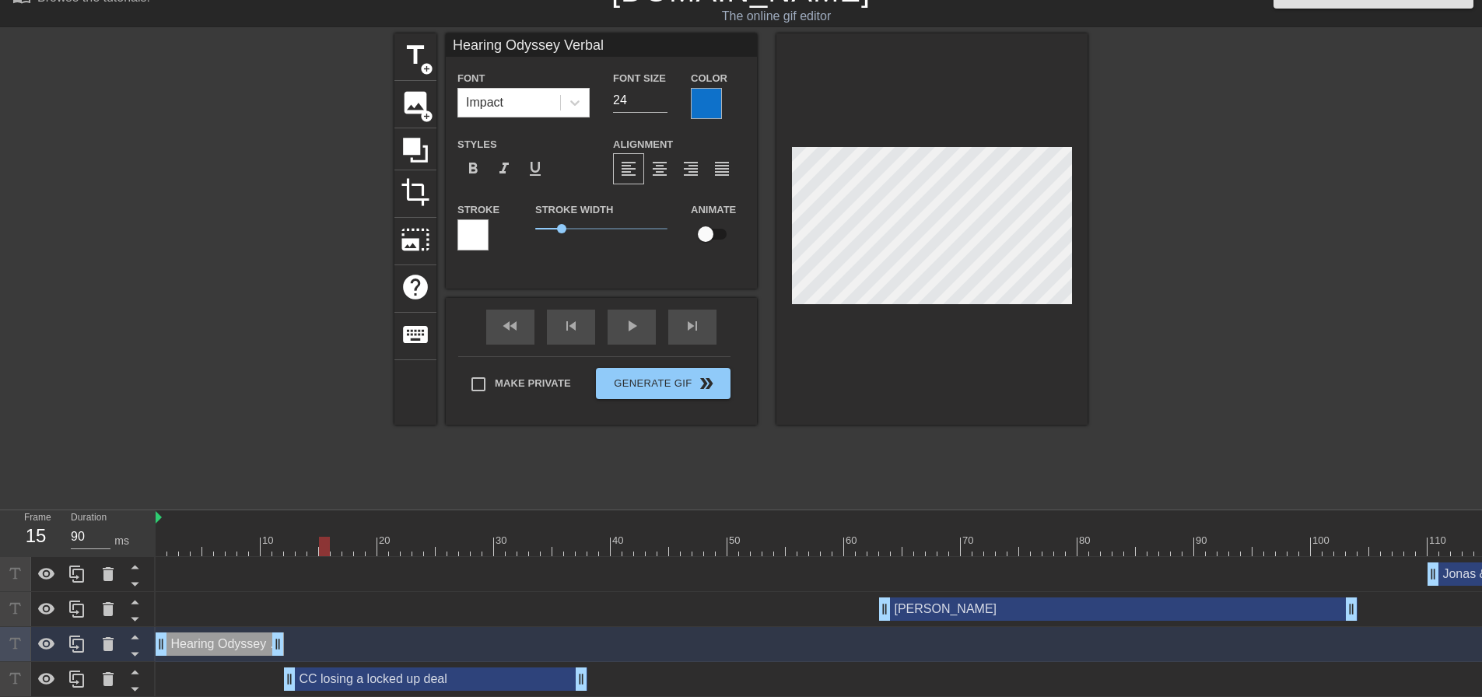
click at [338, 676] on div "CC losing a locked up deal drag_handle drag_handle" at bounding box center [435, 678] width 303 height 23
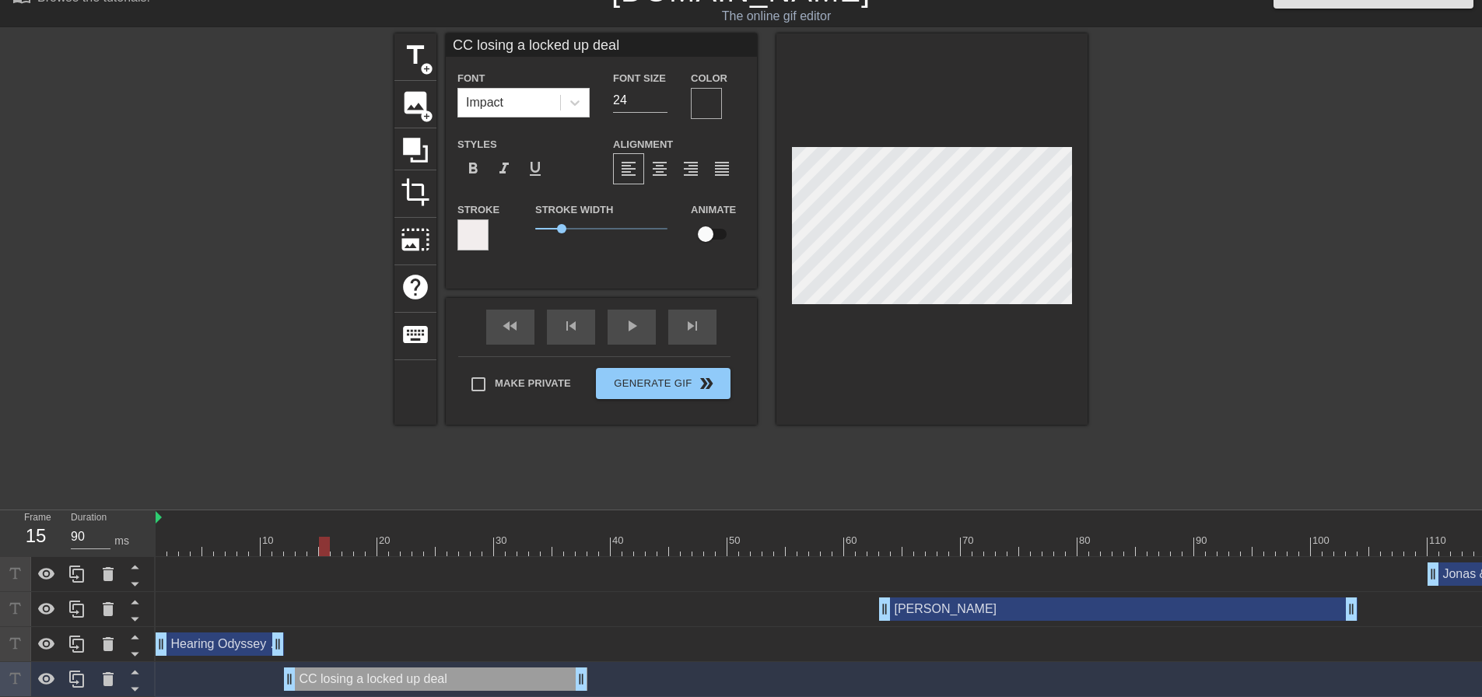
click at [706, 103] on div at bounding box center [706, 103] width 31 height 31
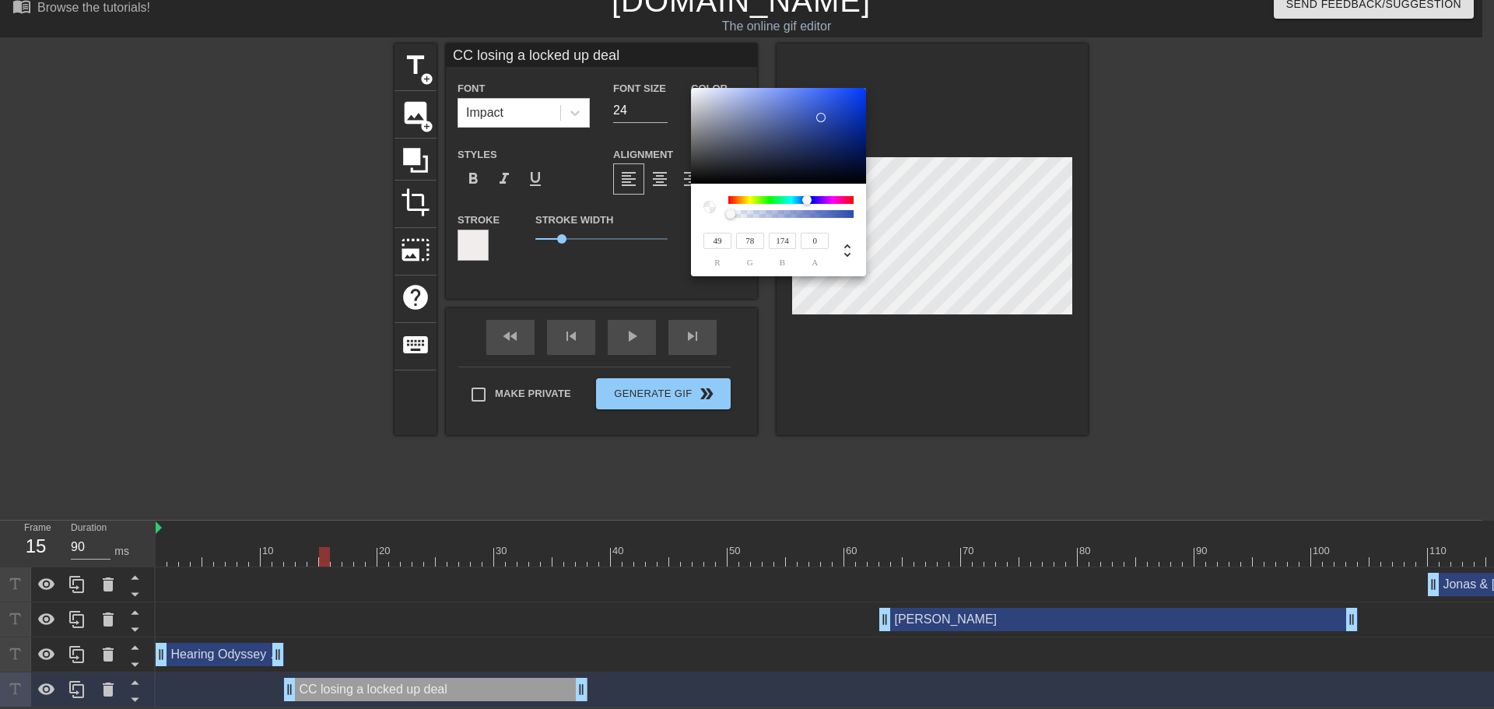
click at [817, 118] on div at bounding box center [820, 117] width 9 height 9
click at [817, 118] on div at bounding box center [816, 118] width 9 height 9
click at [834, 114] on div at bounding box center [778, 136] width 175 height 96
click at [845, 110] on div at bounding box center [778, 136] width 175 height 96
drag, startPoint x: 734, startPoint y: 213, endPoint x: 901, endPoint y: 205, distance: 167.4
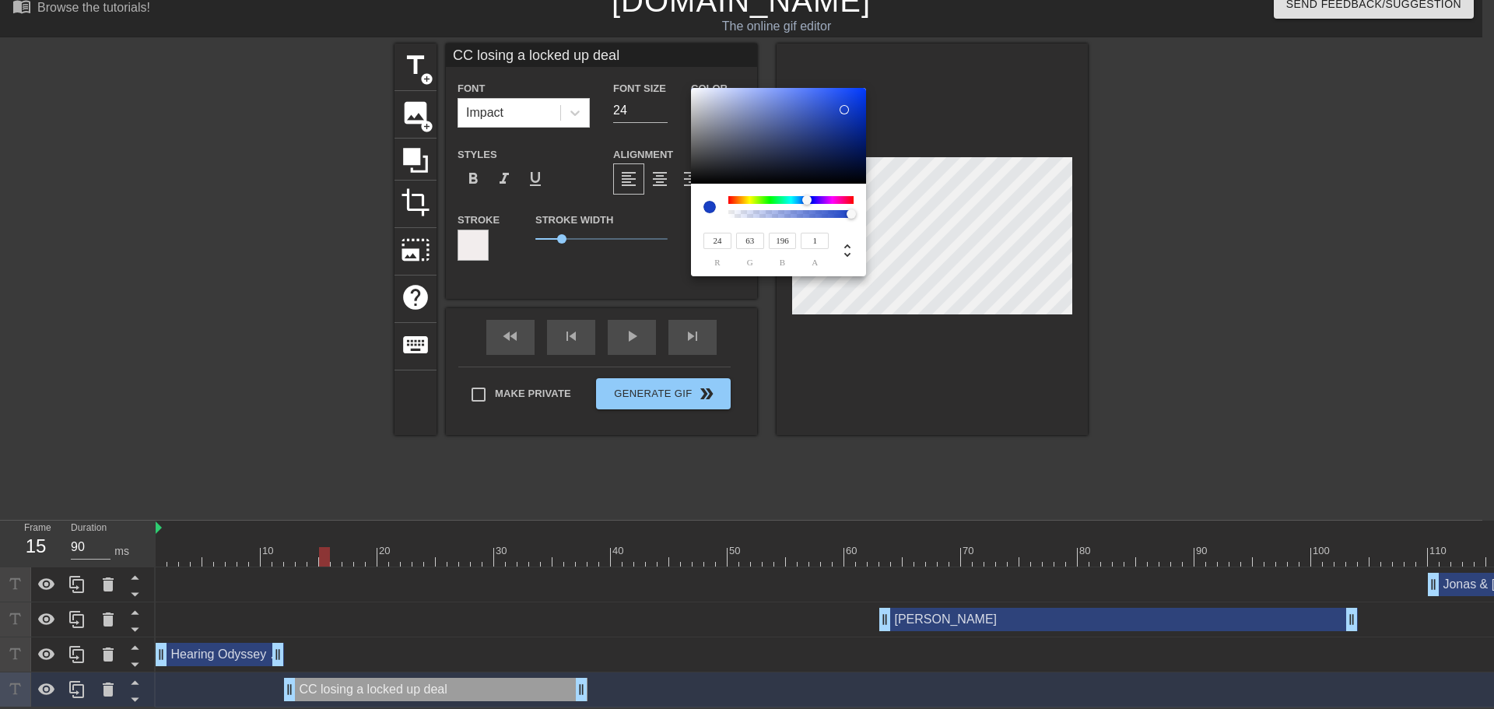
click at [901, 205] on div "24 r 63 g 196 b 1 a" at bounding box center [747, 354] width 1494 height 709
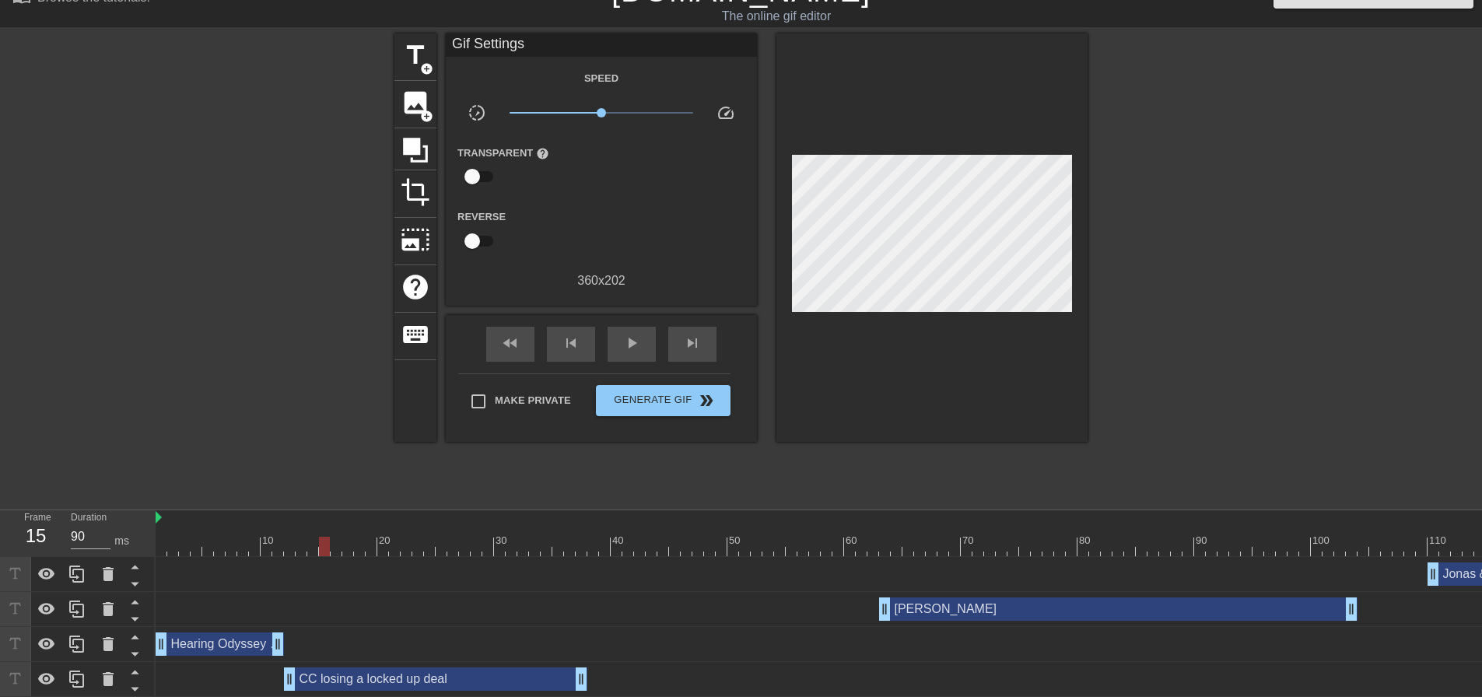
click at [226, 638] on div "Hearing Odyssey Verbal drag_handle drag_handle" at bounding box center [220, 643] width 128 height 23
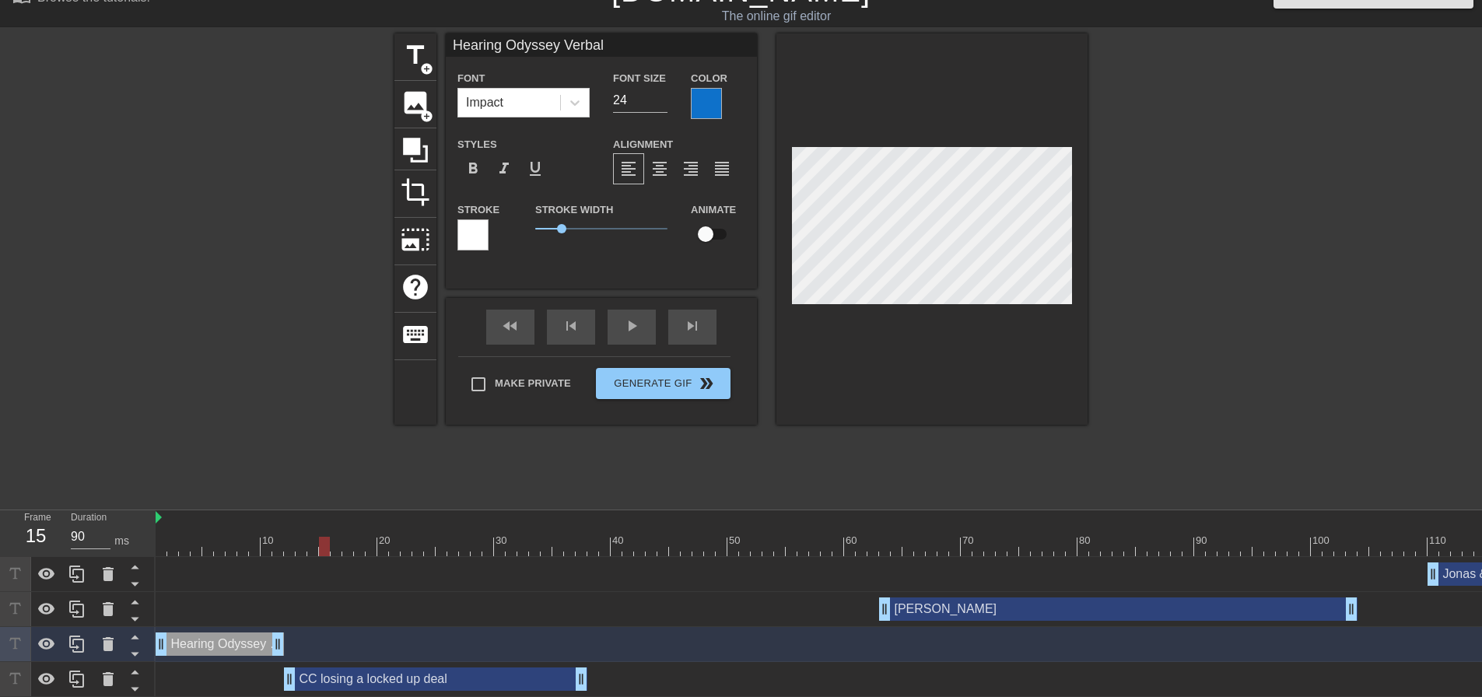
click at [366, 679] on div "CC losing a locked up deal drag_handle drag_handle" at bounding box center [435, 678] width 303 height 23
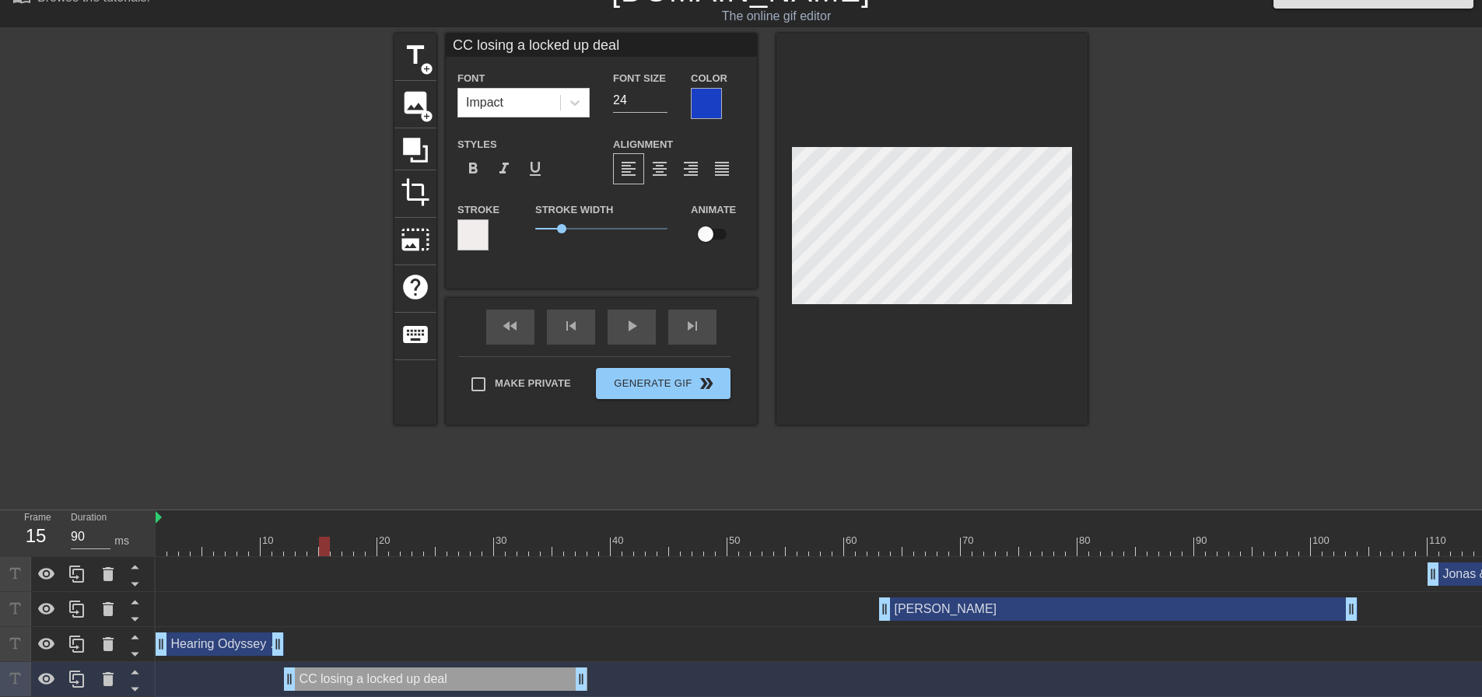
click at [923, 605] on div "[PERSON_NAME] drag_handle drag_handle" at bounding box center [1118, 608] width 478 height 23
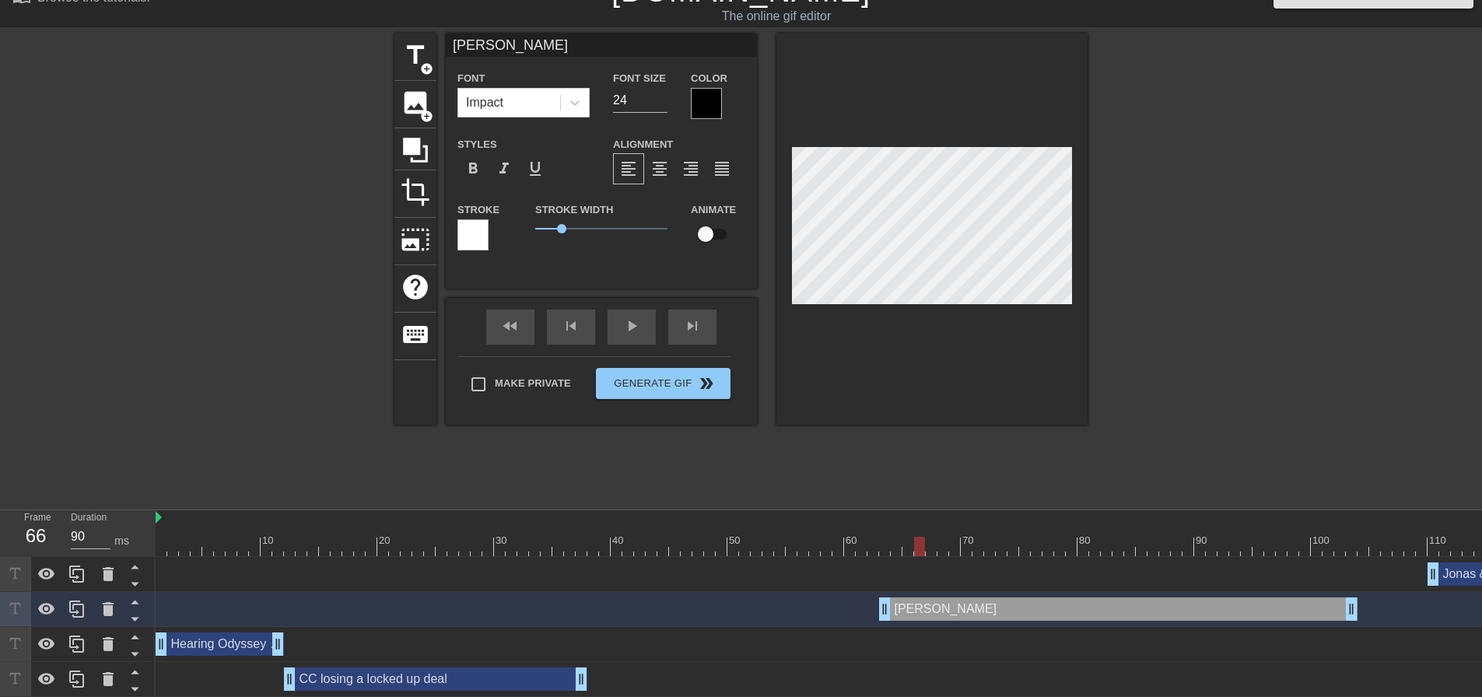
drag, startPoint x: 327, startPoint y: 546, endPoint x: 918, endPoint y: 533, distance: 591.4
click at [918, 533] on div "10 20 30 40 50 60 70 80 90 100 110 120 130 140 150 160" at bounding box center [1089, 533] width 1867 height 46
click at [709, 101] on div at bounding box center [706, 103] width 31 height 31
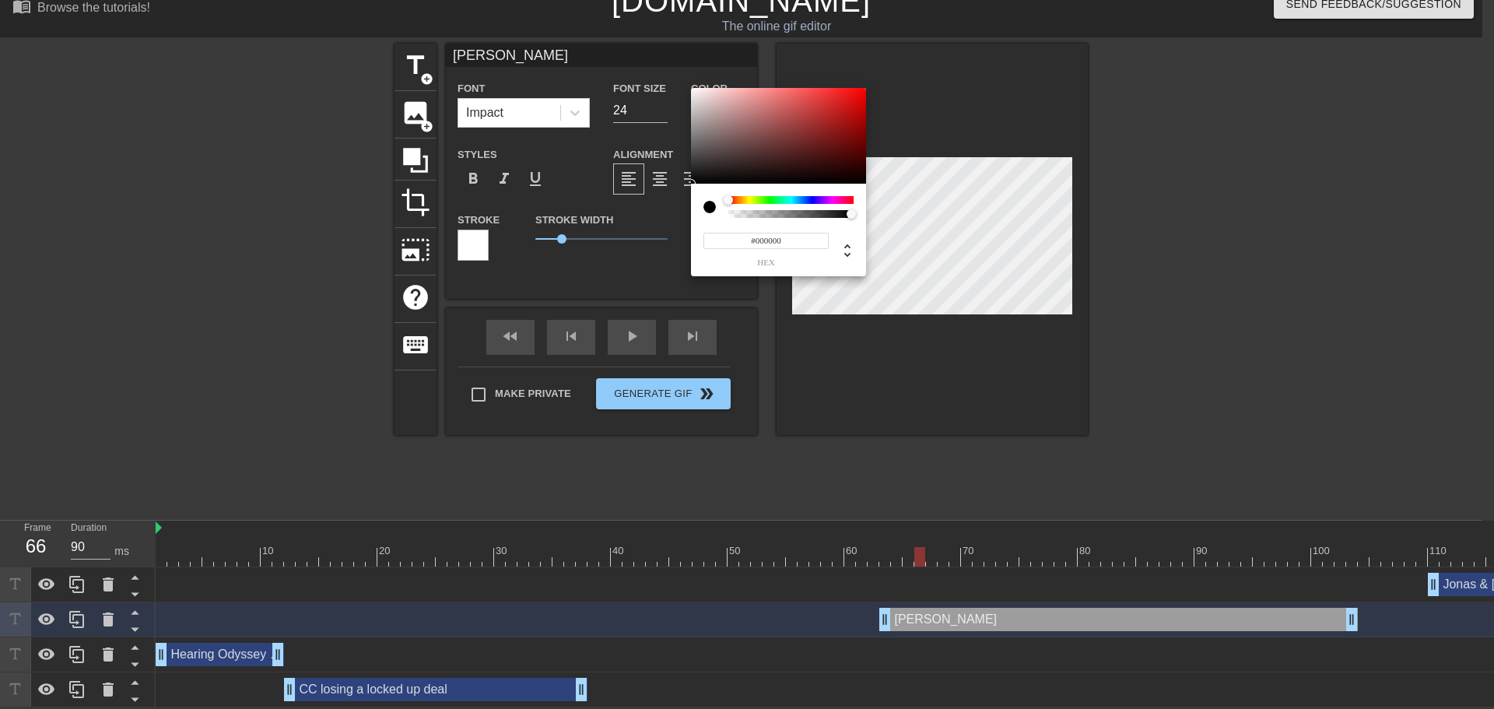
click at [805, 201] on div at bounding box center [790, 200] width 125 height 8
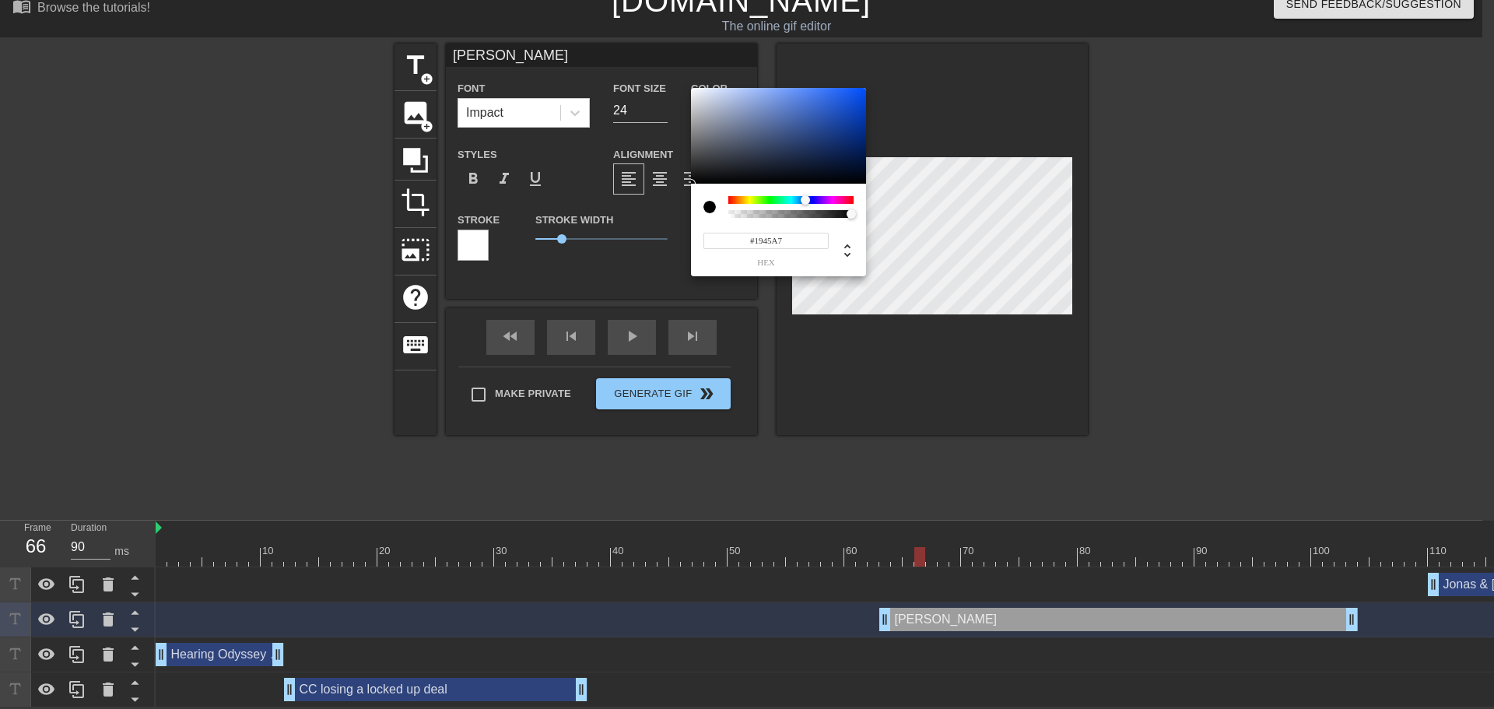
click at [840, 121] on div at bounding box center [778, 136] width 175 height 96
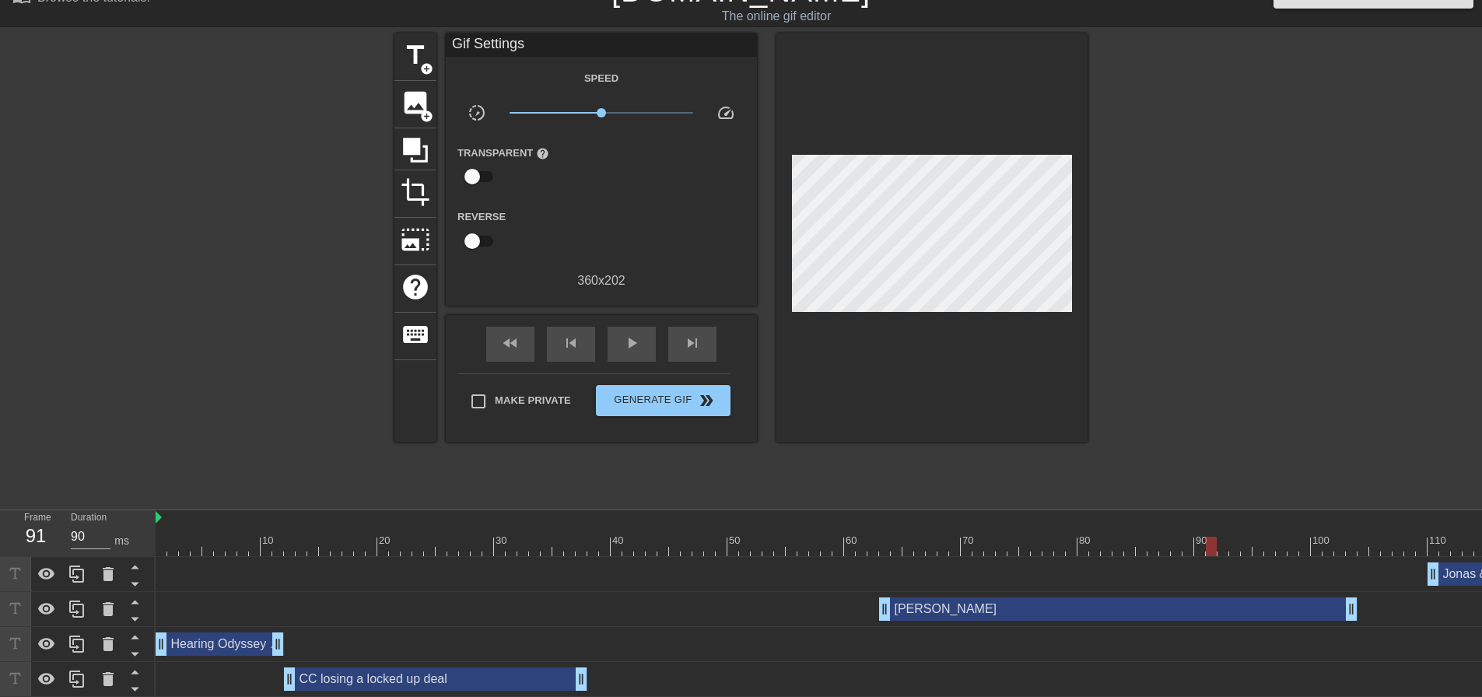
drag, startPoint x: 829, startPoint y: 551, endPoint x: 1208, endPoint y: 582, distance: 380.1
click at [1208, 582] on div "10 20 30 40 50 60 70 80 90 100 110 120 130 140 150 160" at bounding box center [819, 603] width 1326 height 187
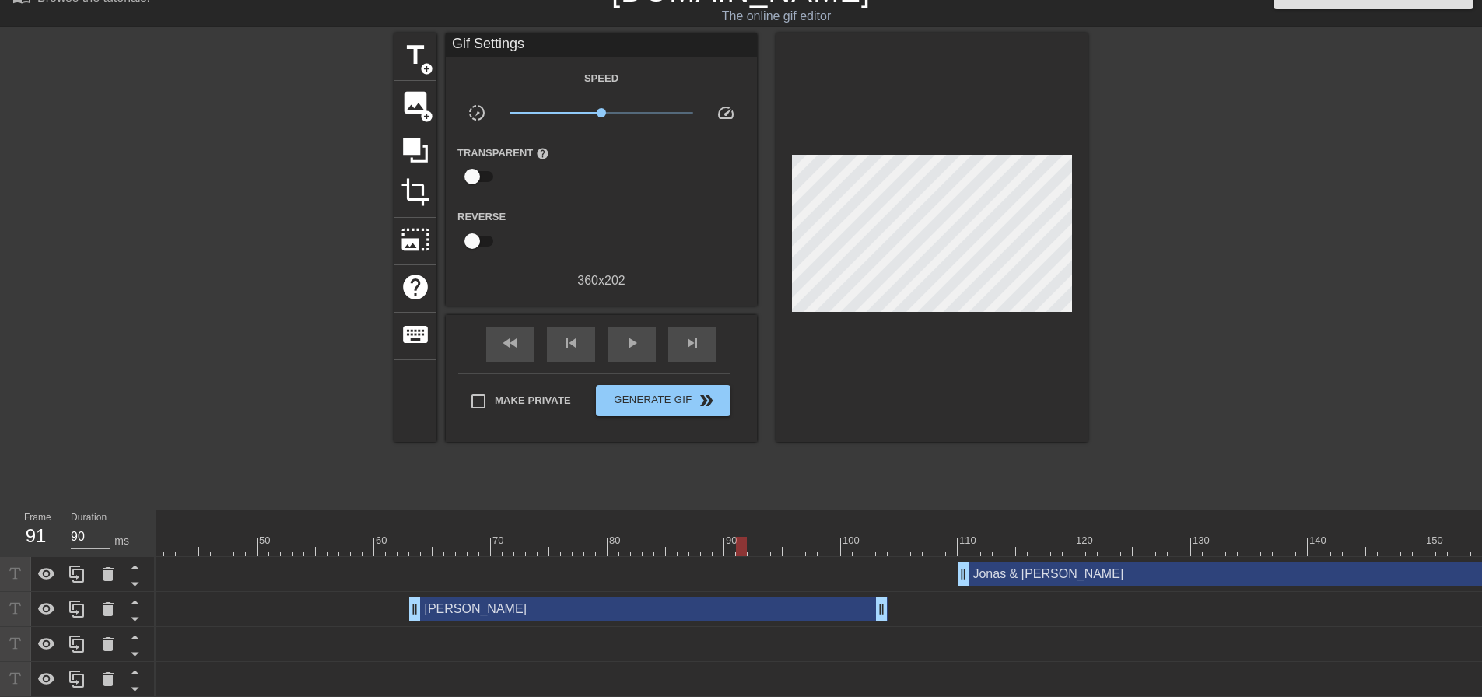
scroll to position [0, 538]
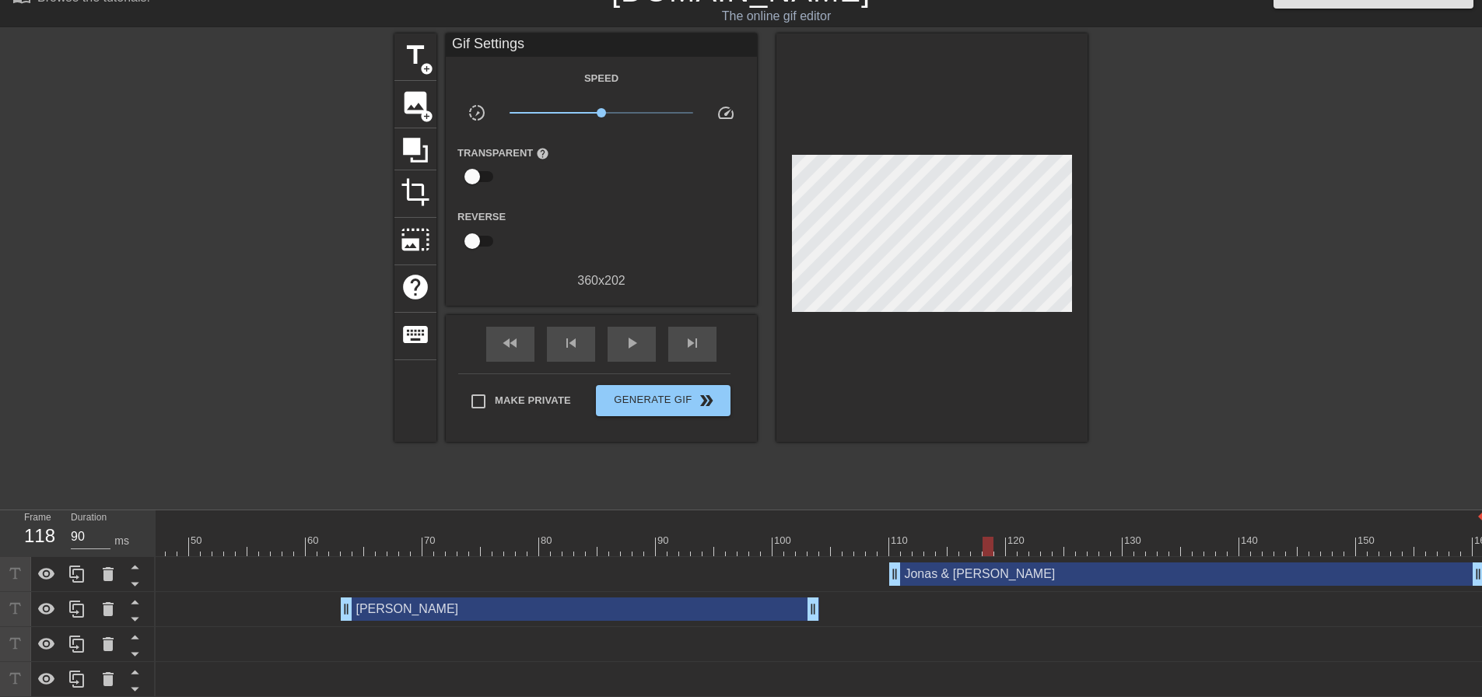
drag, startPoint x: 671, startPoint y: 547, endPoint x: 997, endPoint y: 542, distance: 326.0
click at [993, 542] on div at bounding box center [988, 546] width 11 height 19
click at [931, 569] on div "[PERSON_NAME] & [PERSON_NAME] drag_handle drag_handle" at bounding box center [1186, 573] width 595 height 23
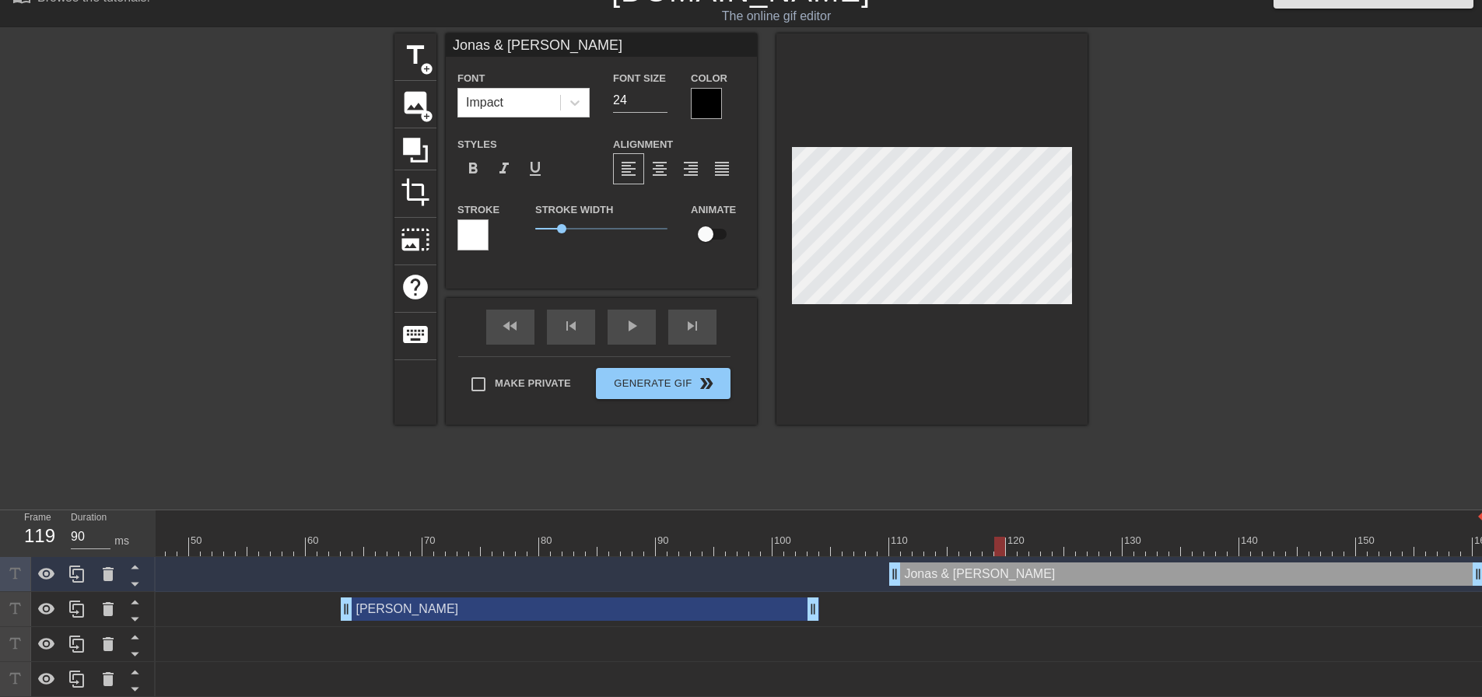
click at [712, 112] on div at bounding box center [706, 103] width 31 height 31
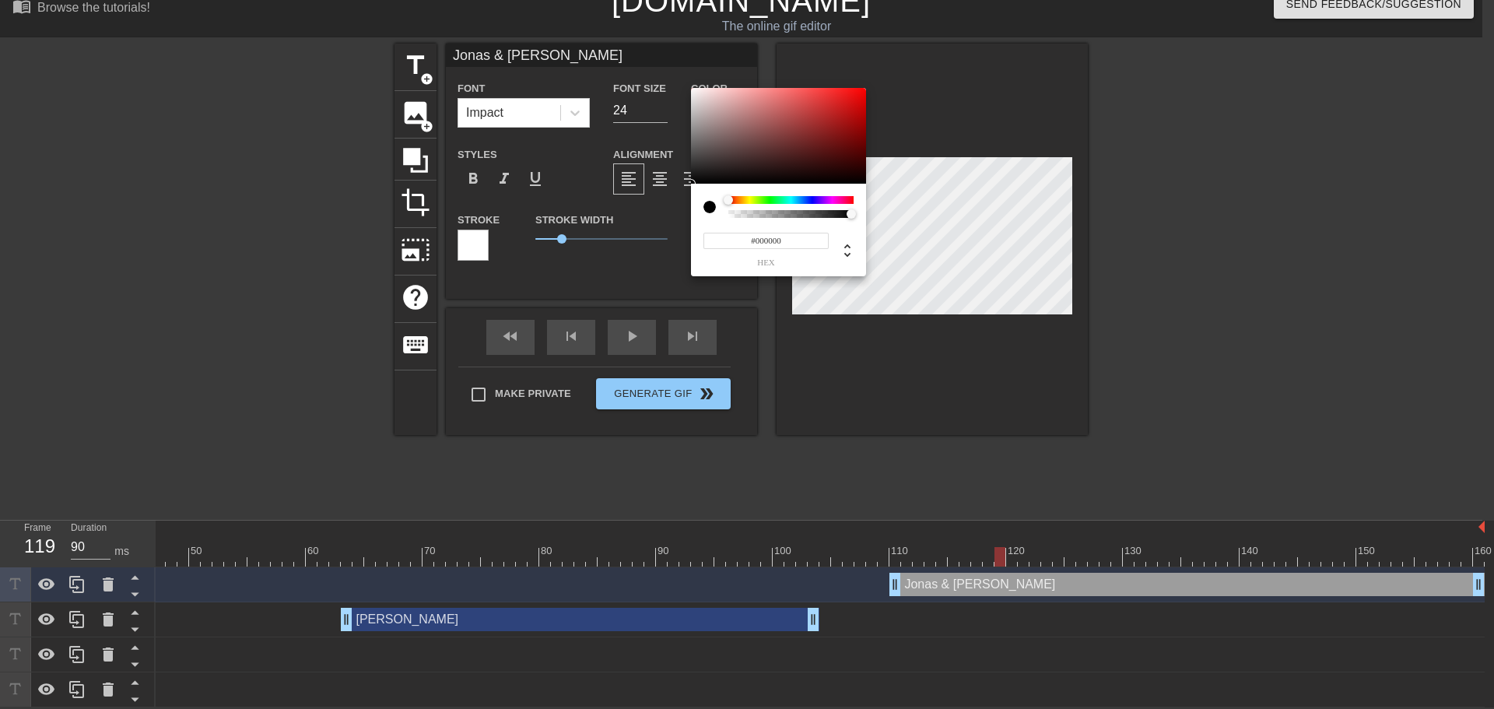
click at [802, 201] on div at bounding box center [790, 200] width 125 height 8
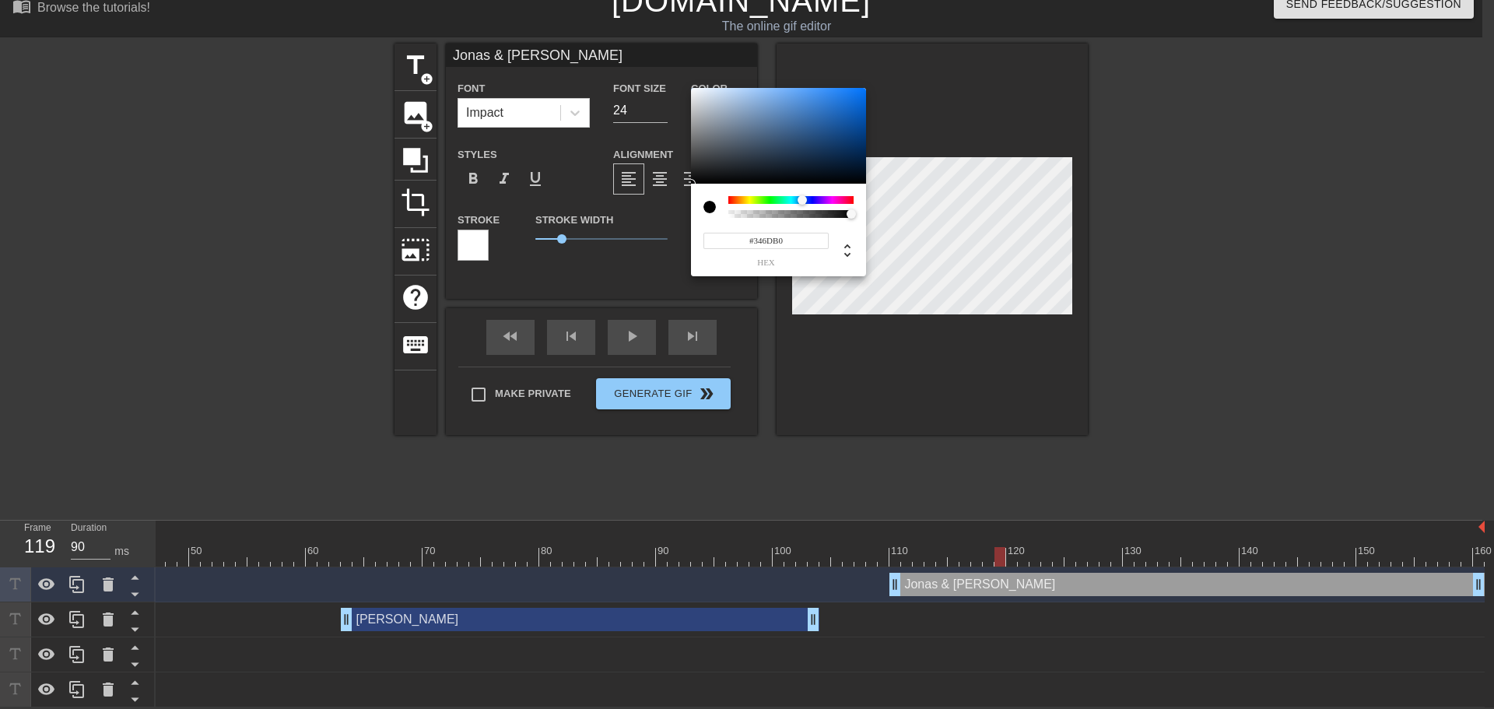
click at [814, 117] on div at bounding box center [778, 136] width 175 height 96
click at [827, 118] on div at bounding box center [778, 136] width 175 height 96
click at [839, 117] on div at bounding box center [778, 136] width 175 height 96
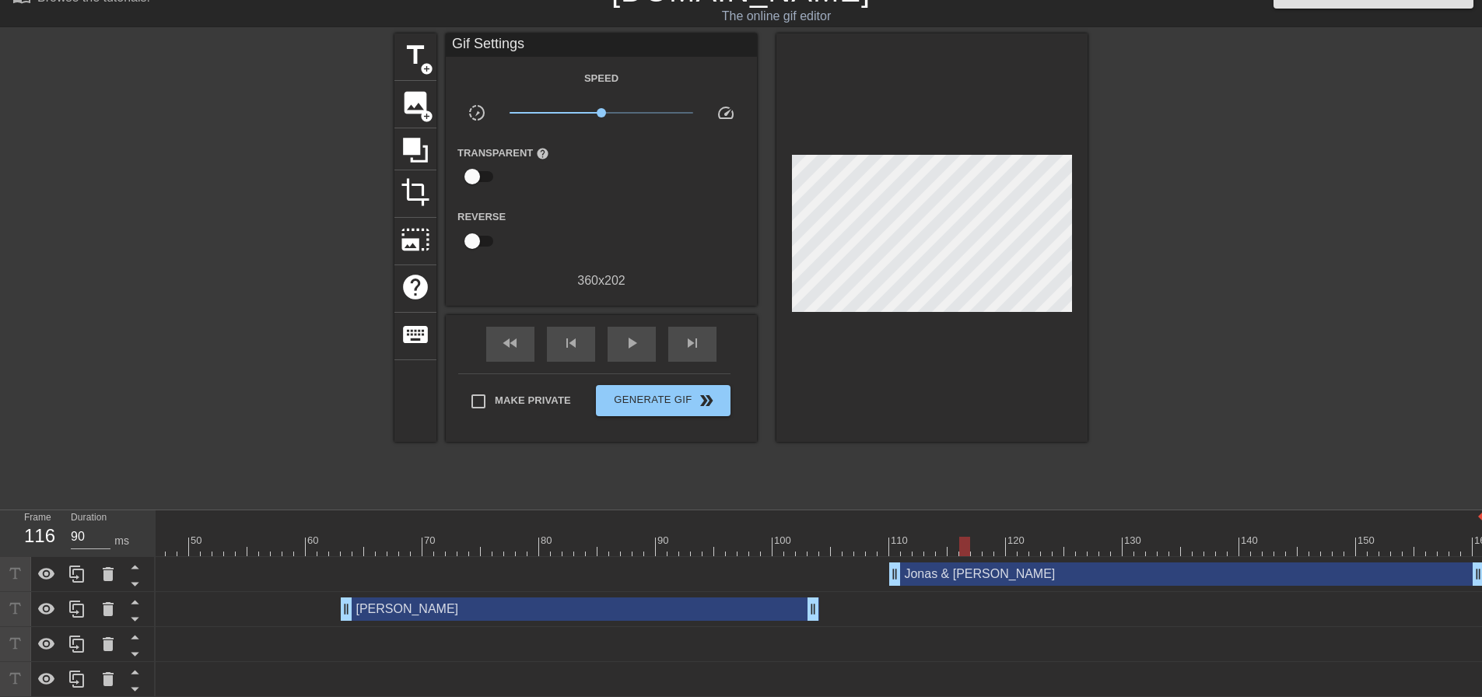
drag, startPoint x: 997, startPoint y: 544, endPoint x: 963, endPoint y: 513, distance: 45.7
click at [963, 513] on div "10 20 30 40 50 60 70 80 90 100 110 120 130 140 150 160" at bounding box center [550, 533] width 1867 height 46
click at [982, 566] on div "[PERSON_NAME] & [PERSON_NAME] drag_handle drag_handle" at bounding box center [1186, 573] width 595 height 23
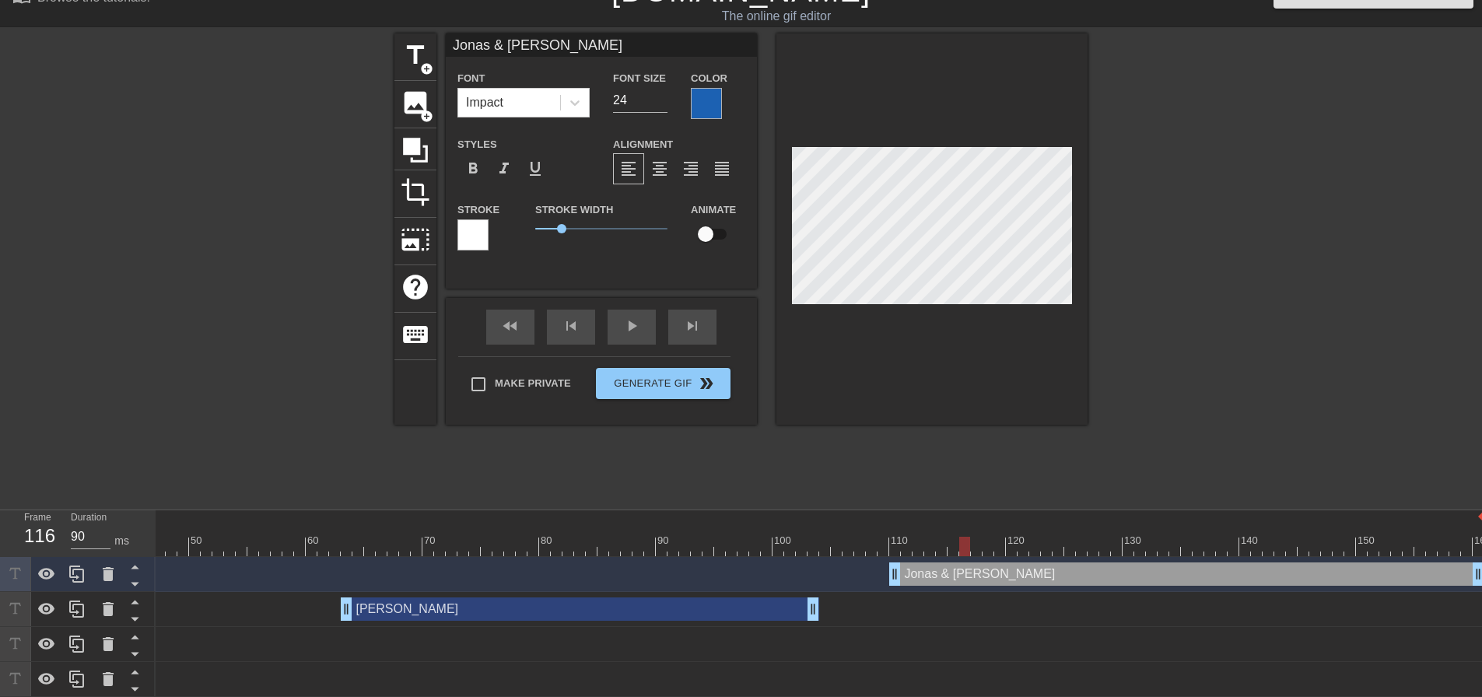
click at [706, 112] on div at bounding box center [706, 103] width 31 height 31
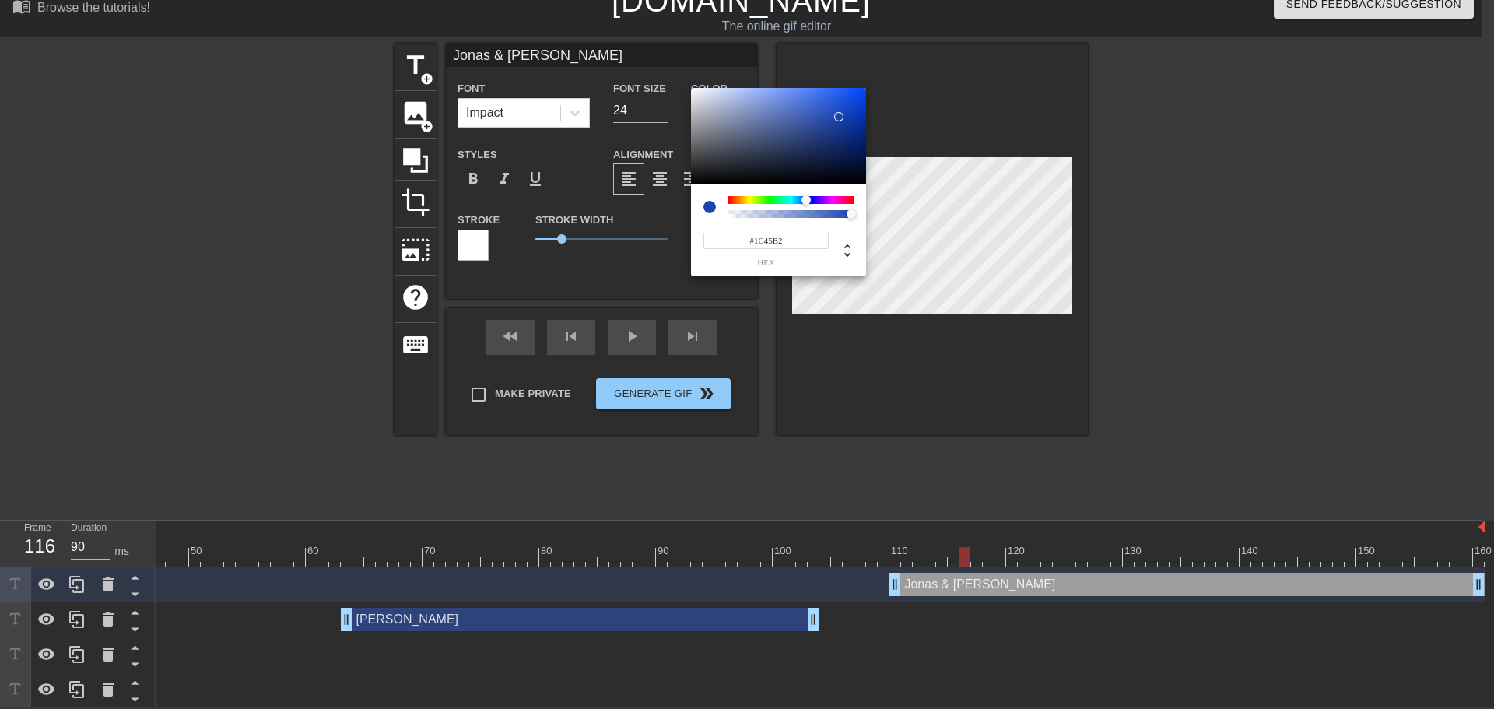
click at [806, 199] on div at bounding box center [805, 199] width 9 height 9
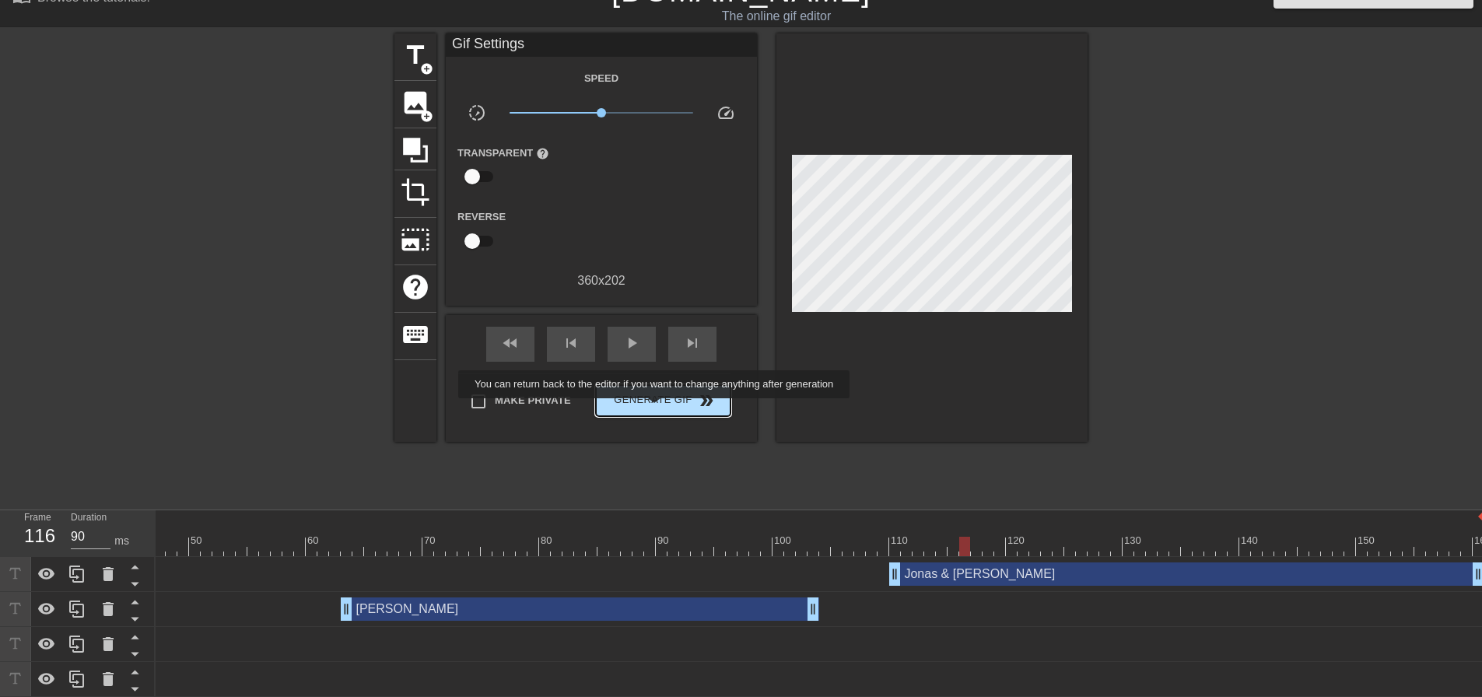
click at [655, 409] on button "Generate Gif double_arrow" at bounding box center [663, 400] width 135 height 31
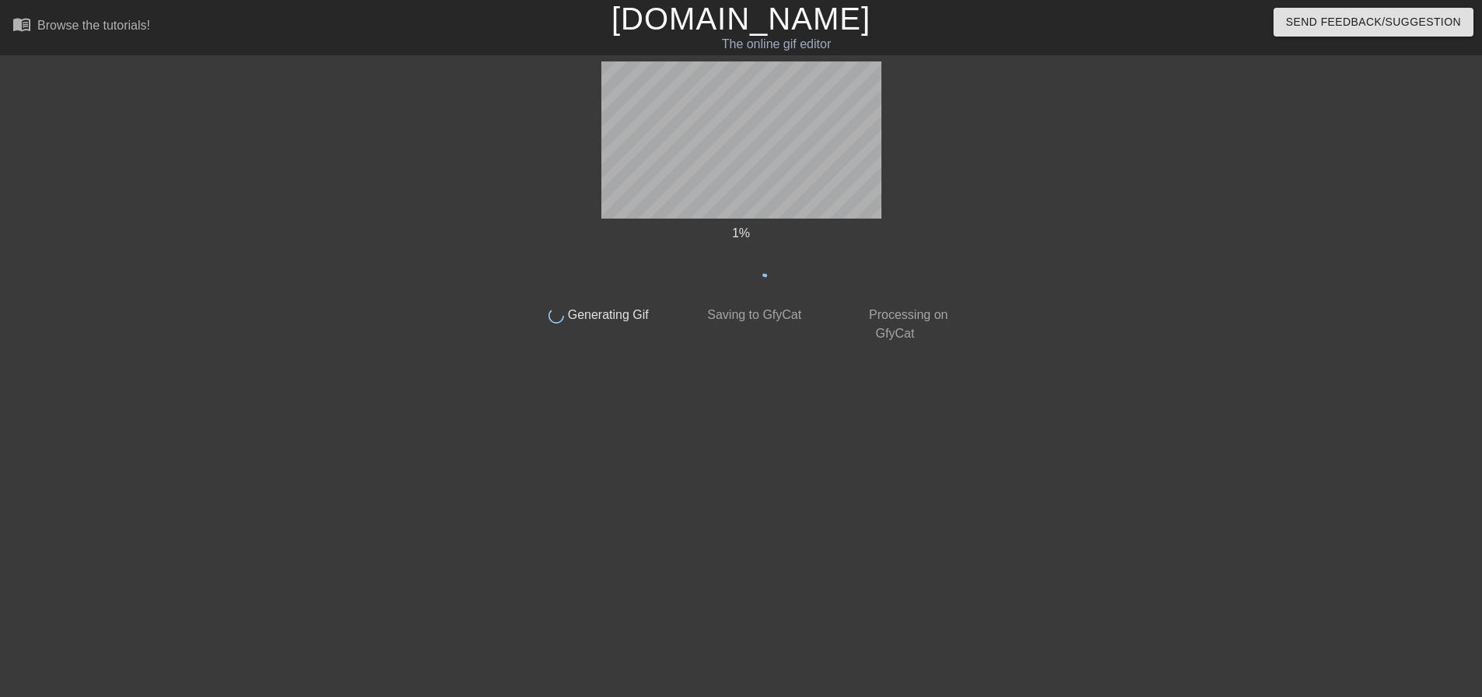
scroll to position [0, 0]
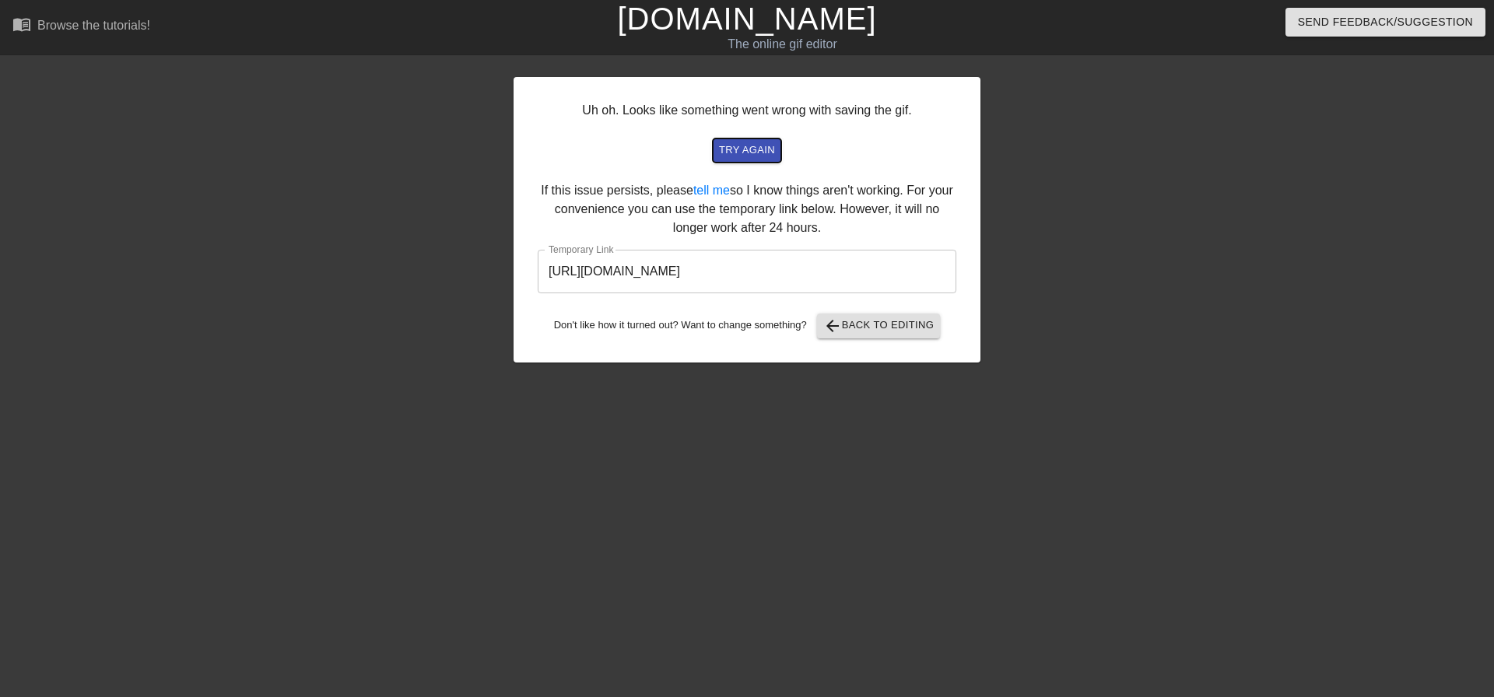
click at [774, 160] on button "try again" at bounding box center [747, 150] width 68 height 24
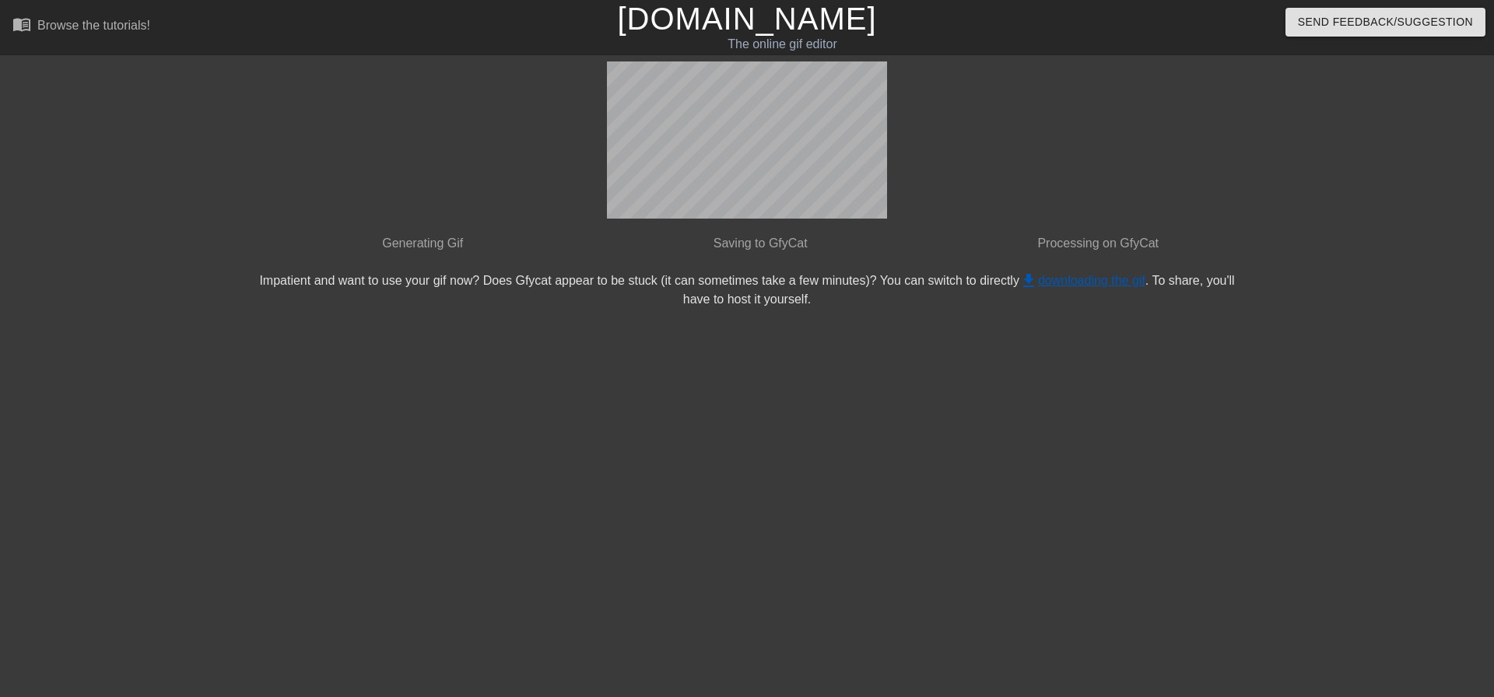
click at [1065, 276] on link "get_app downloading the gif" at bounding box center [1082, 280] width 126 height 13
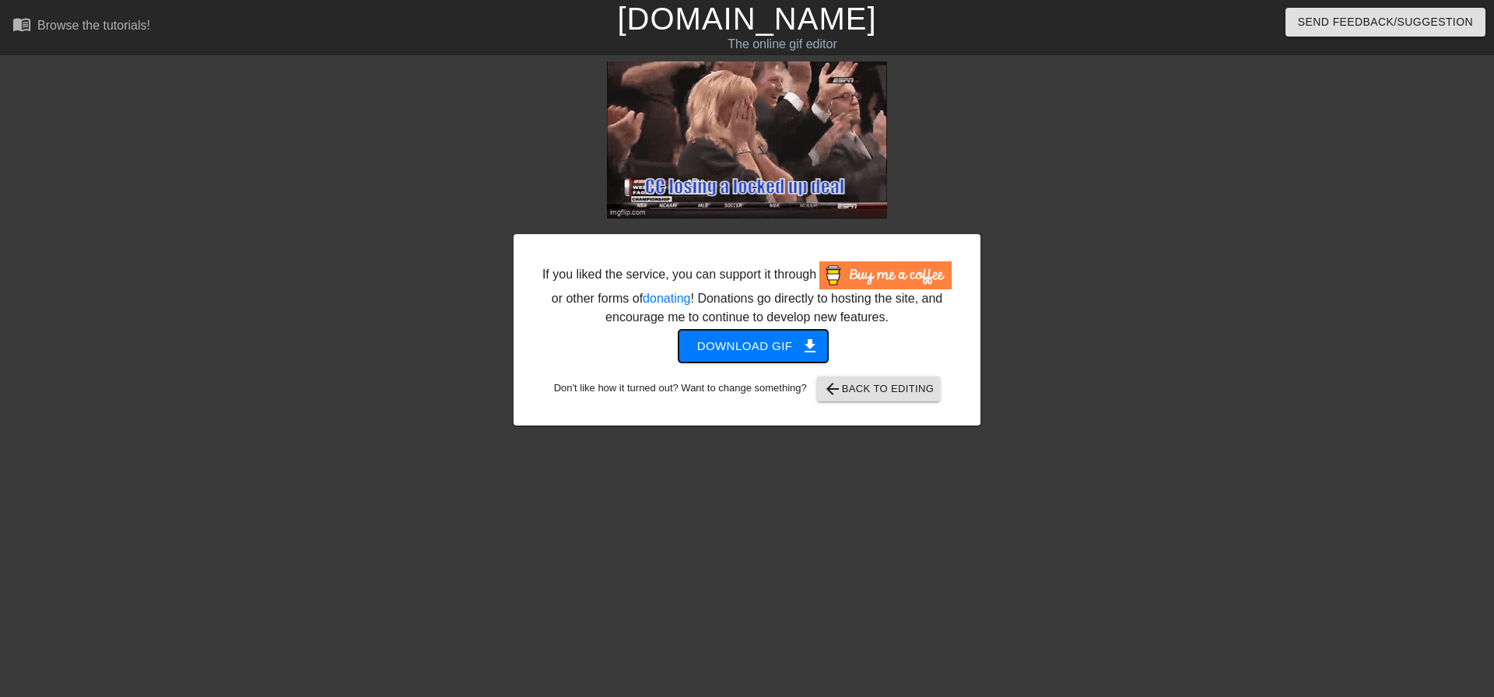
click at [747, 340] on span "Download gif get_app" at bounding box center [753, 346] width 113 height 20
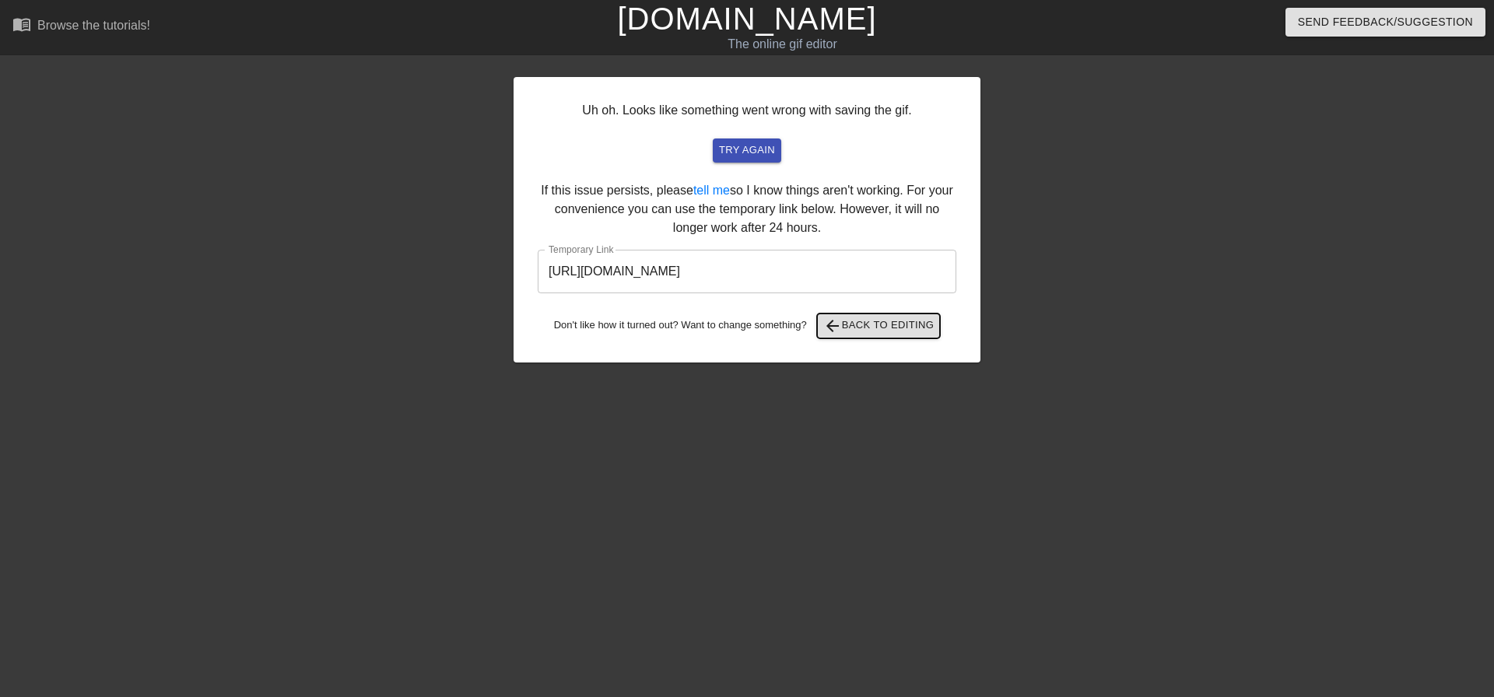
click at [895, 338] on button "arrow_back Back to Editing" at bounding box center [879, 326] width 124 height 25
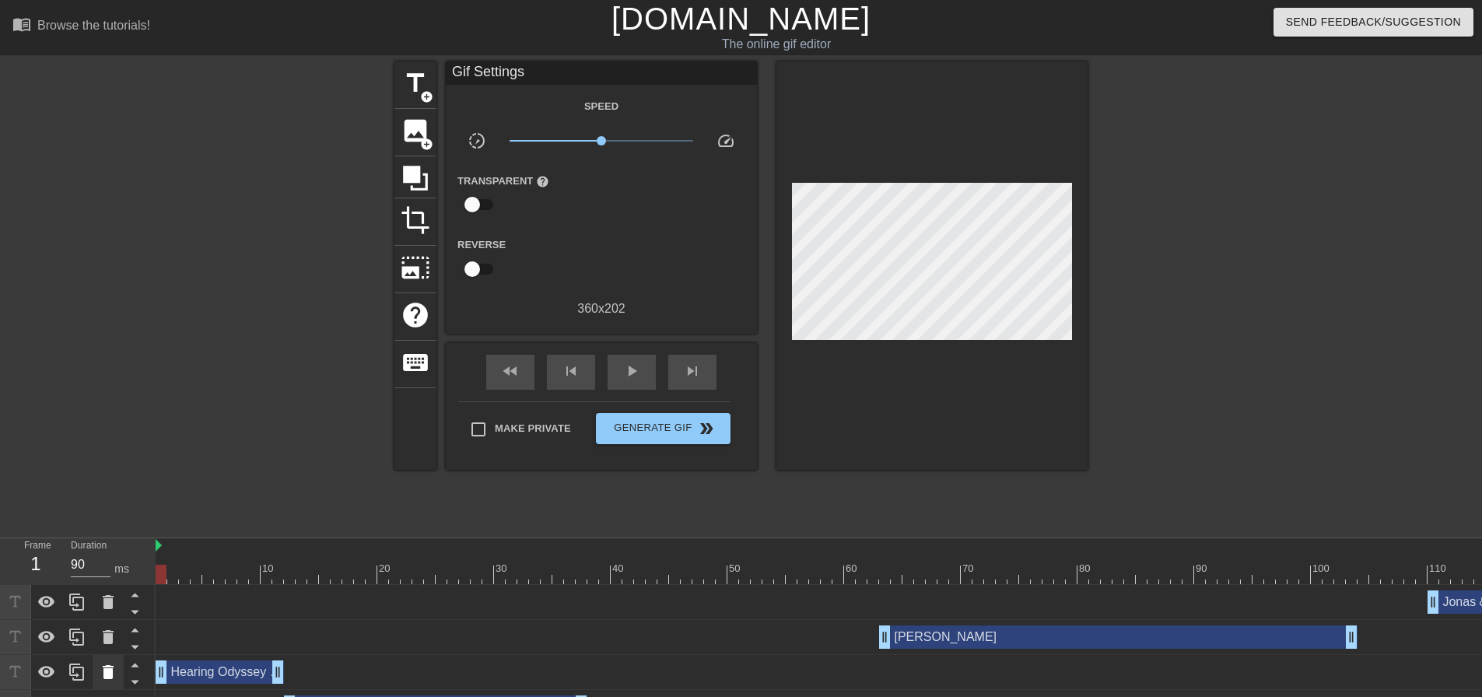
drag, startPoint x: 165, startPoint y: 667, endPoint x: 111, endPoint y: 662, distance: 54.0
click at [111, 662] on div "Frame 1 Duration 90 ms 10 20 30 40 50 60 70 80 90 100 110 120 130 140 150" at bounding box center [741, 631] width 1482 height 187
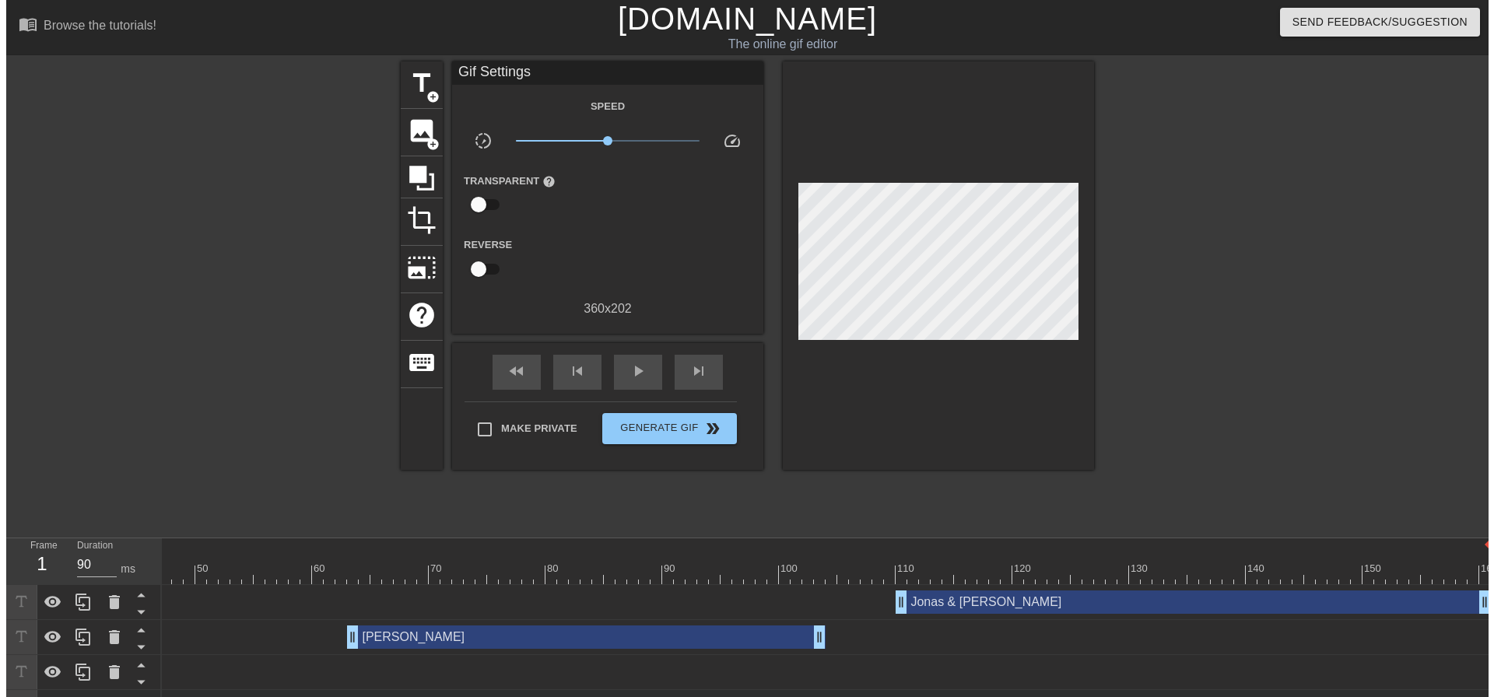
scroll to position [0, 12]
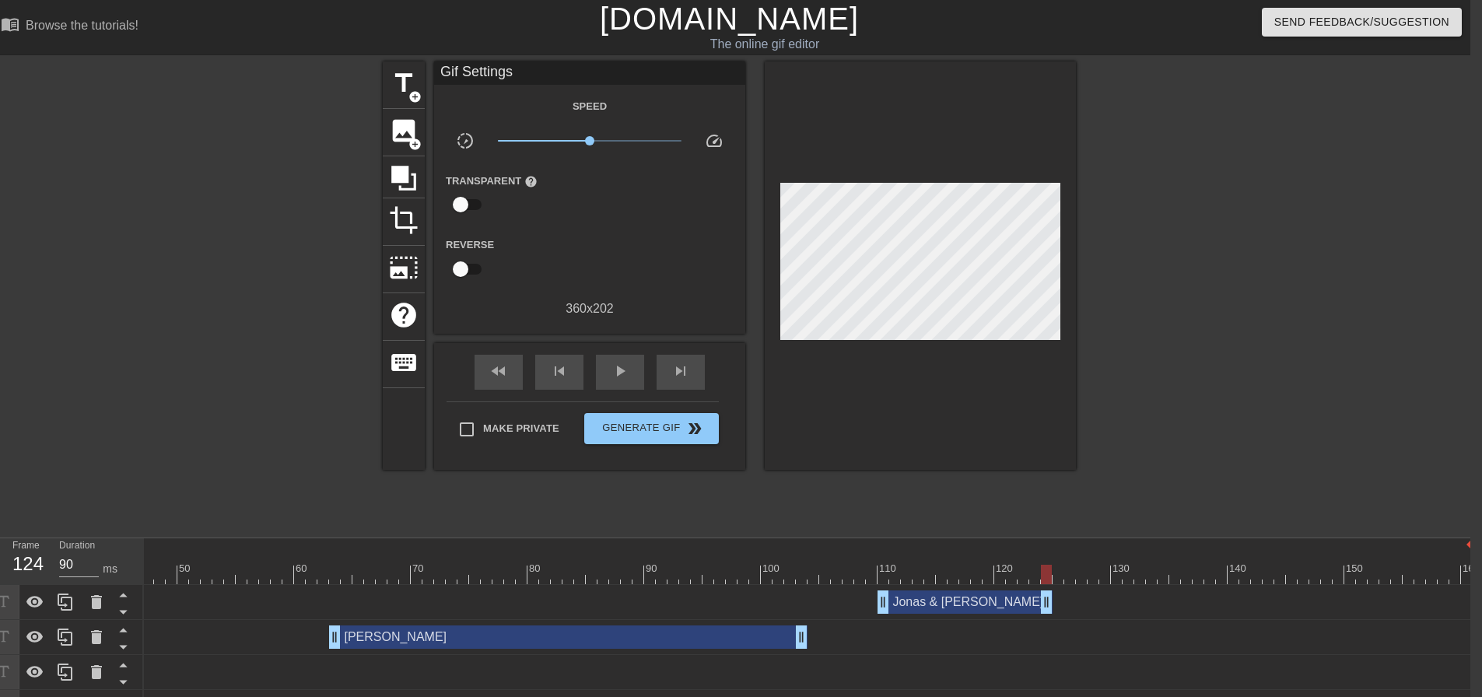
drag, startPoint x: 1464, startPoint y: 601, endPoint x: 1039, endPoint y: 576, distance: 425.5
click at [1039, 576] on div "10 20 30 40 50 60 70 80 90 100 110 120 130 140 150 160" at bounding box center [807, 631] width 1326 height 187
click at [652, 433] on span "Generate Gif double_arrow" at bounding box center [651, 428] width 122 height 19
